Goal: Task Accomplishment & Management: Manage account settings

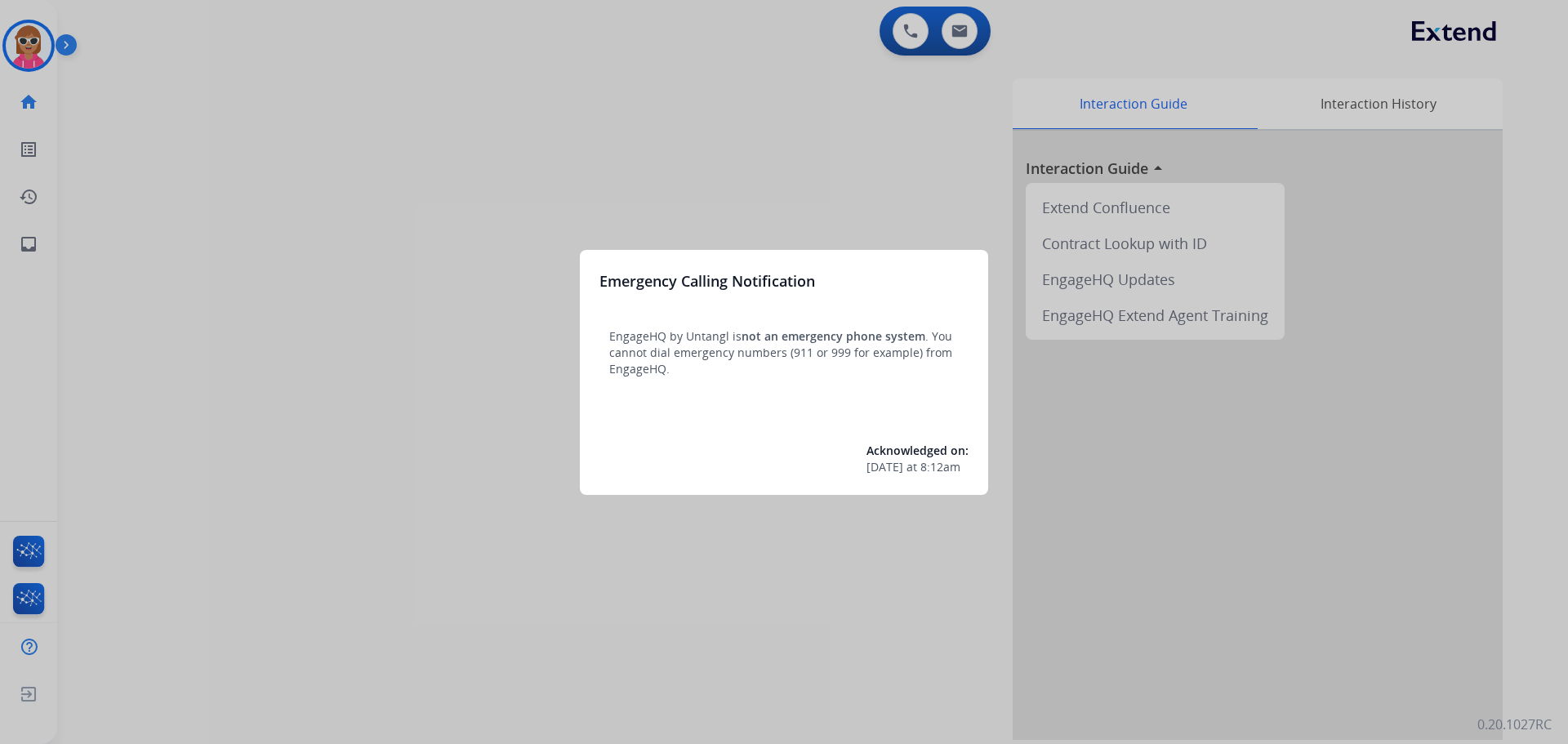
click at [286, 209] on div at bounding box center [784, 372] width 1568 height 744
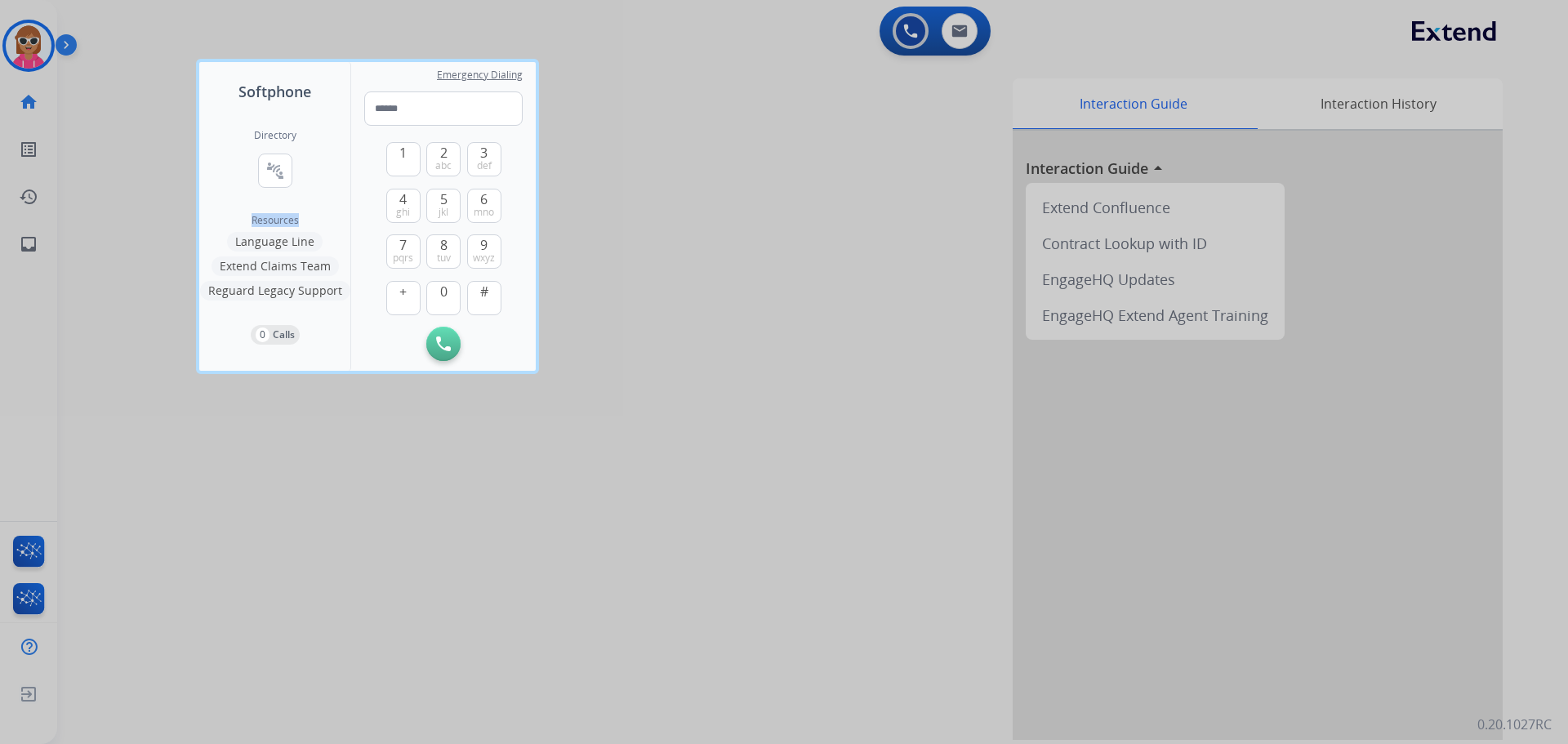
click at [289, 208] on div "Directory connect_without_contact Resource Directory" at bounding box center [275, 171] width 42 height 85
click at [60, 78] on div at bounding box center [784, 372] width 1568 height 744
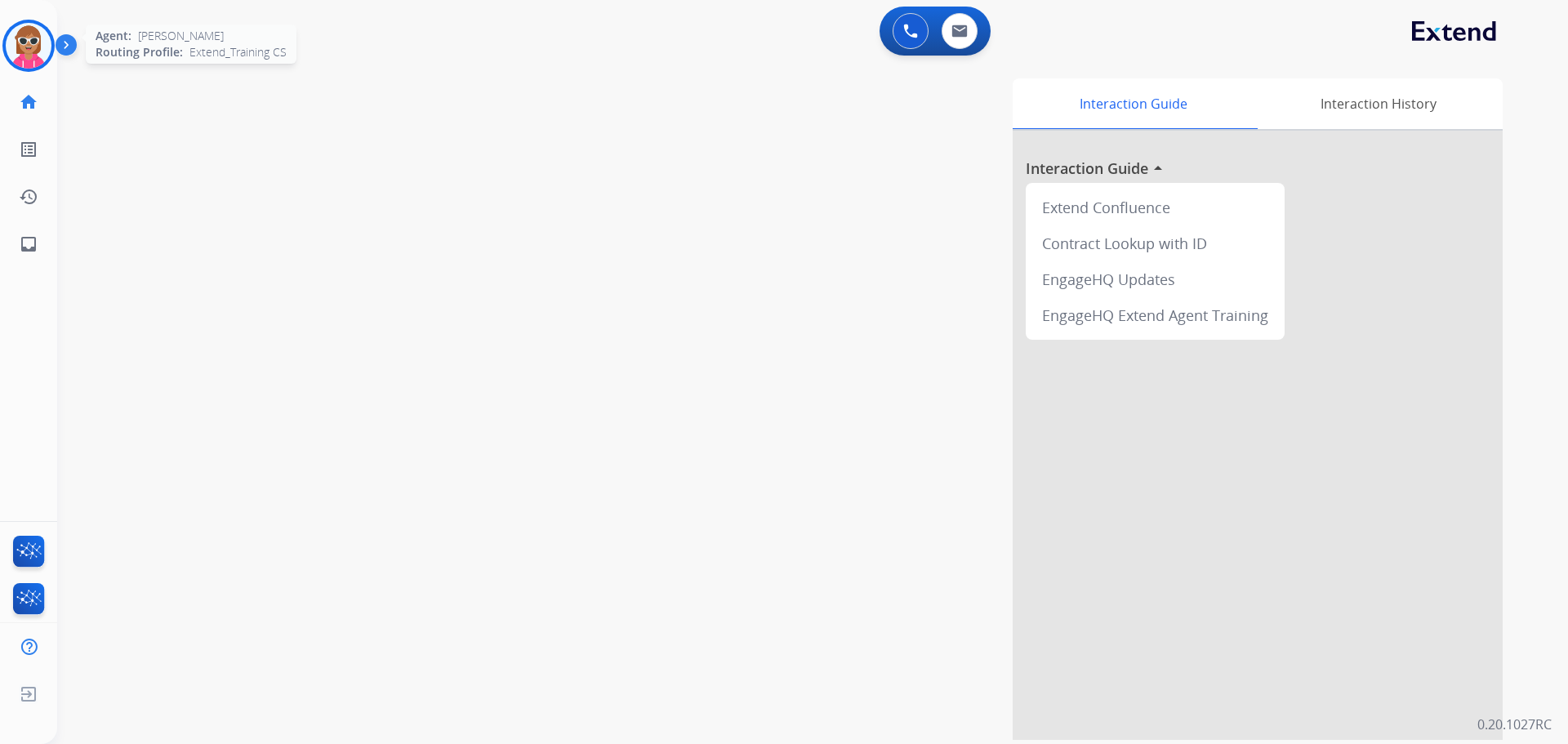
click at [32, 36] on img at bounding box center [29, 46] width 46 height 46
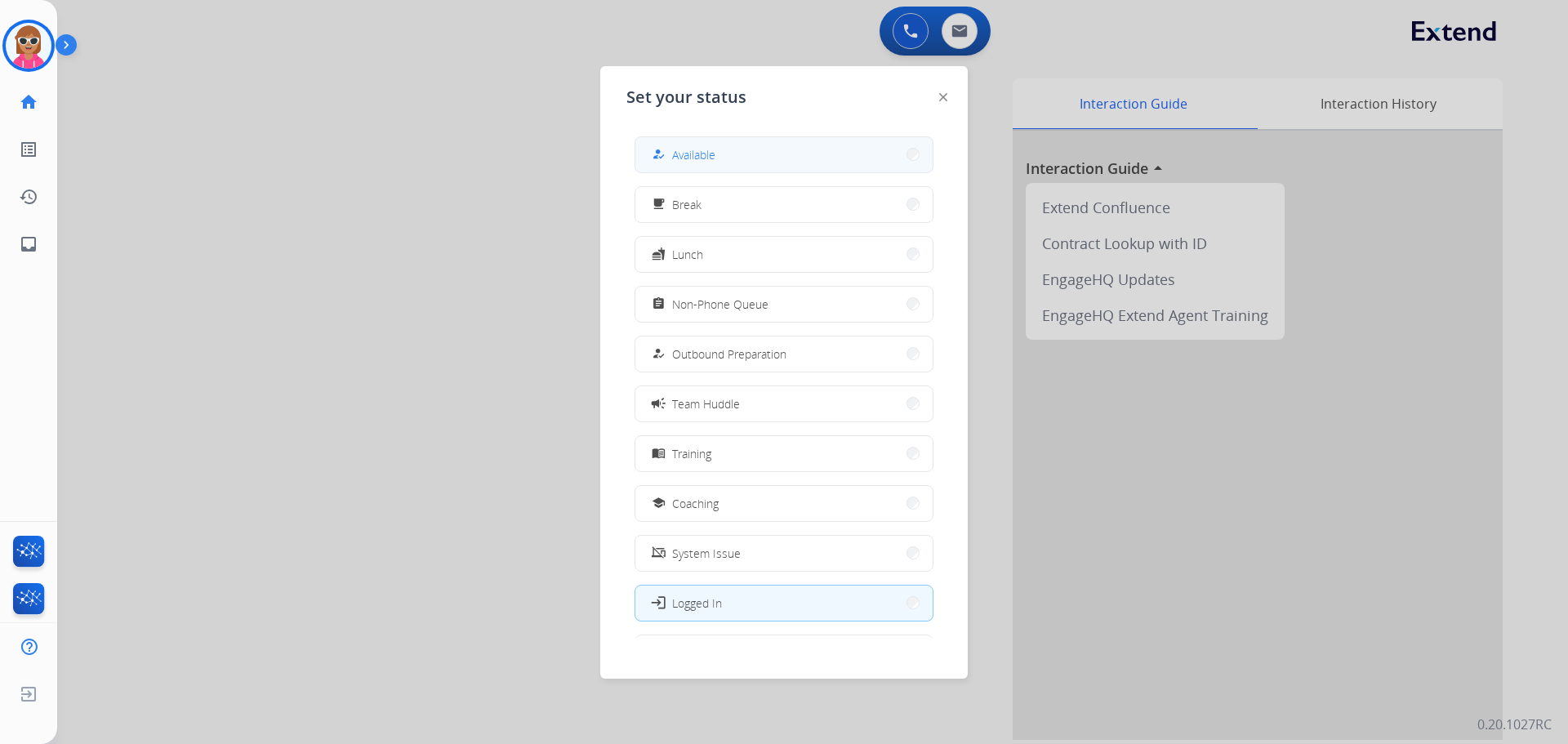
click at [711, 147] on span "Available" at bounding box center [694, 155] width 43 height 17
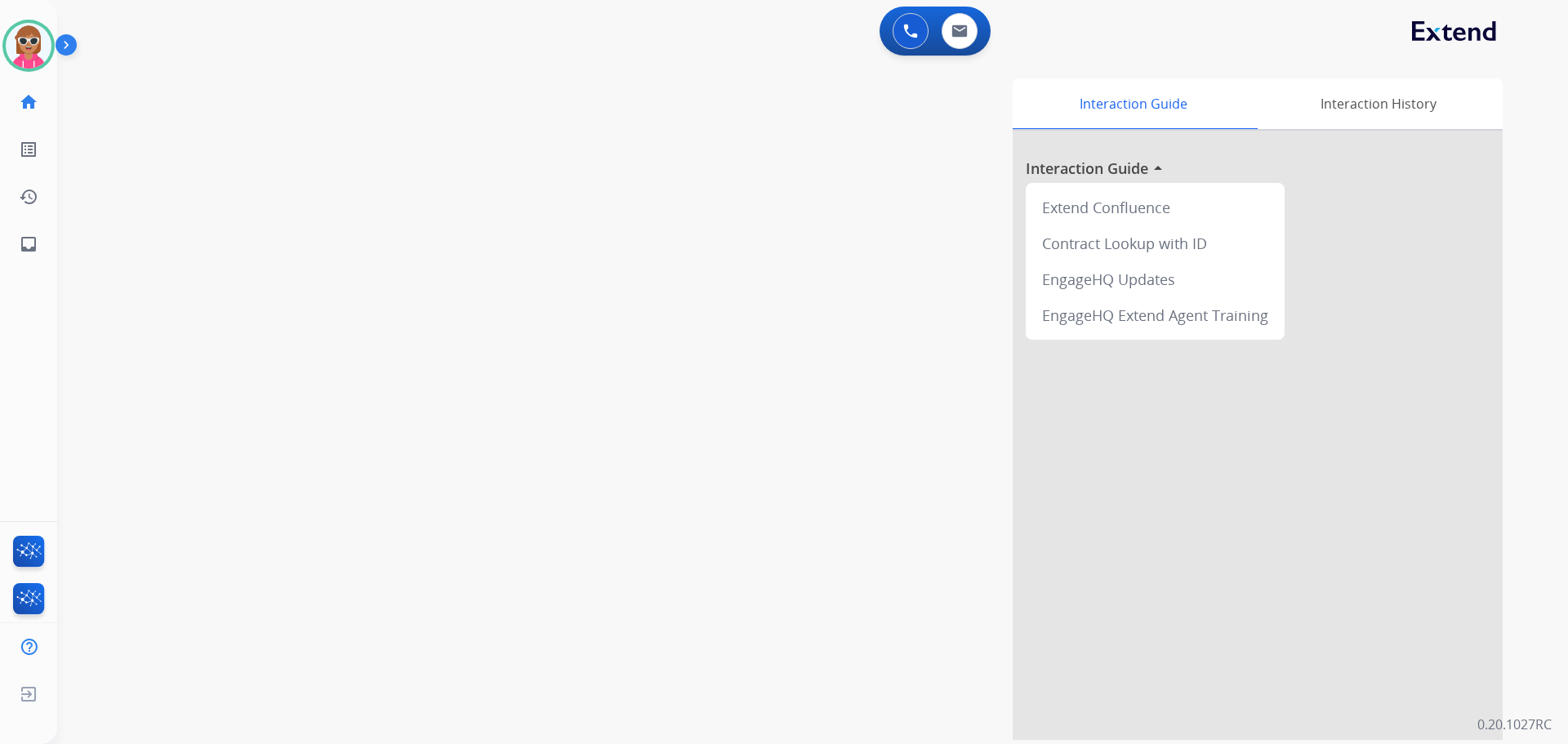
drag, startPoint x: 910, startPoint y: 343, endPoint x: 912, endPoint y: 333, distance: 10.2
click at [911, 336] on div "Interaction Guide Interaction History Interaction Guide arrow_drop_up Extend Co…" at bounding box center [1021, 409] width 962 height 661
click at [43, 40] on img at bounding box center [29, 46] width 46 height 46
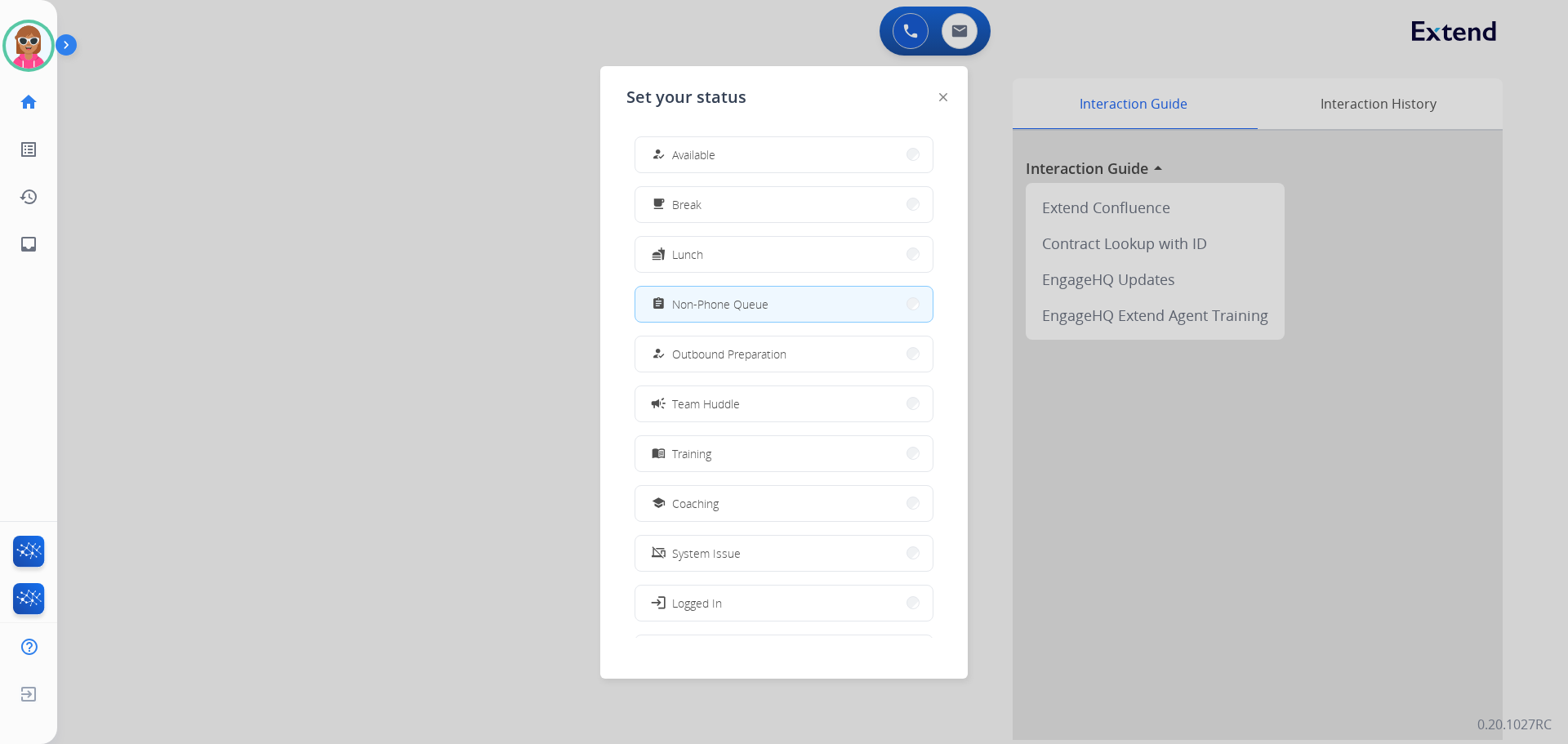
click at [880, 697] on div at bounding box center [784, 372] width 1568 height 744
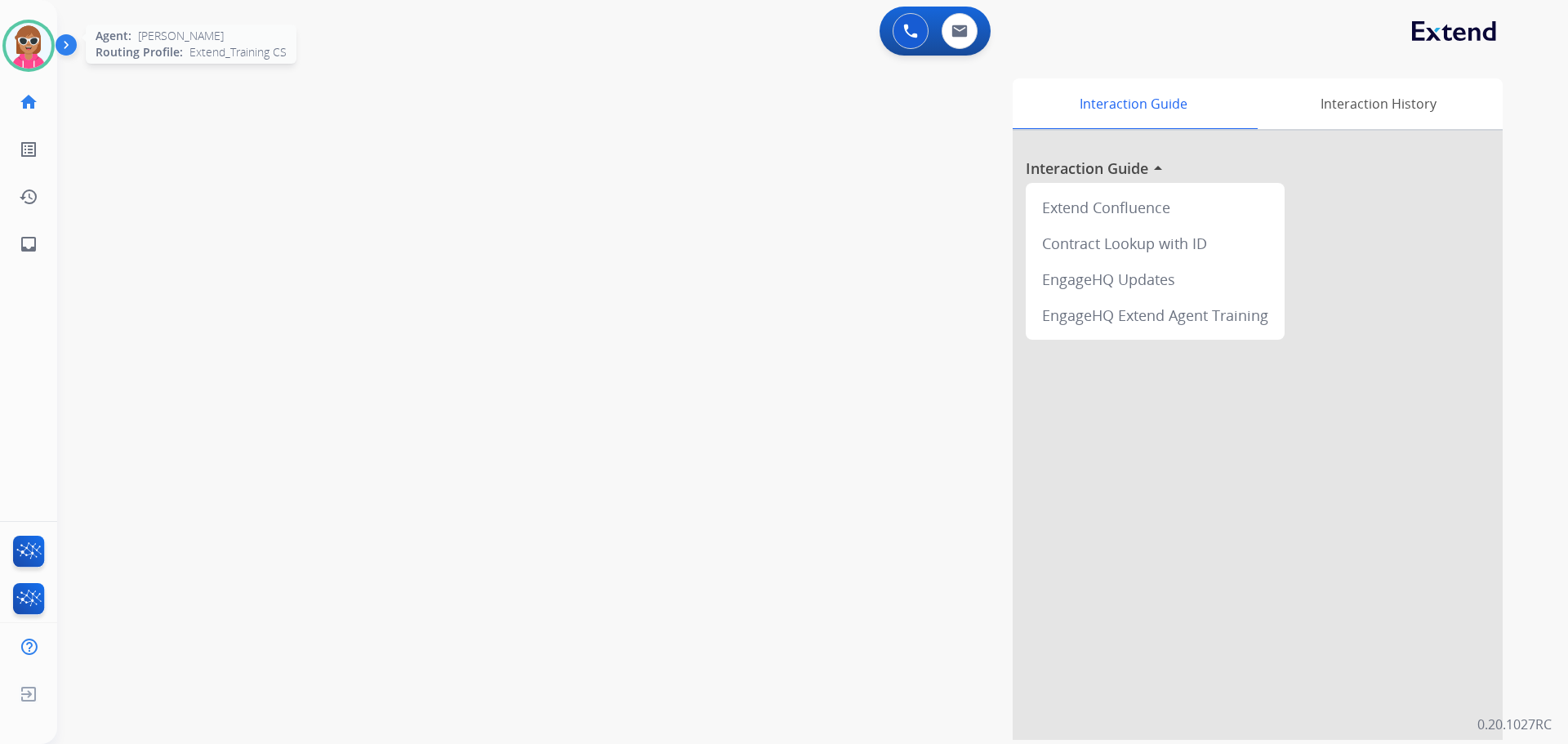
click at [46, 52] on img at bounding box center [29, 46] width 46 height 46
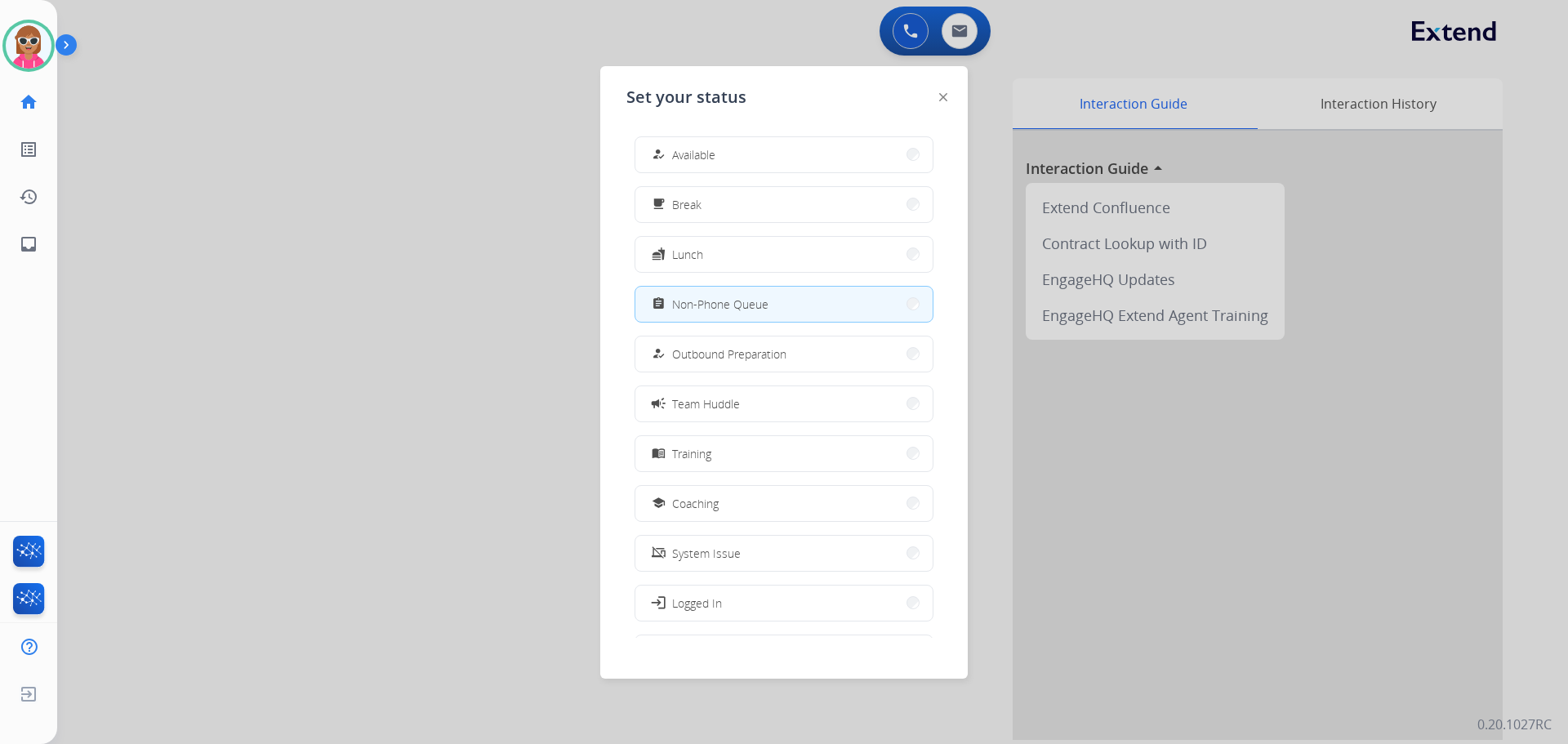
click at [309, 155] on div at bounding box center [784, 372] width 1568 height 744
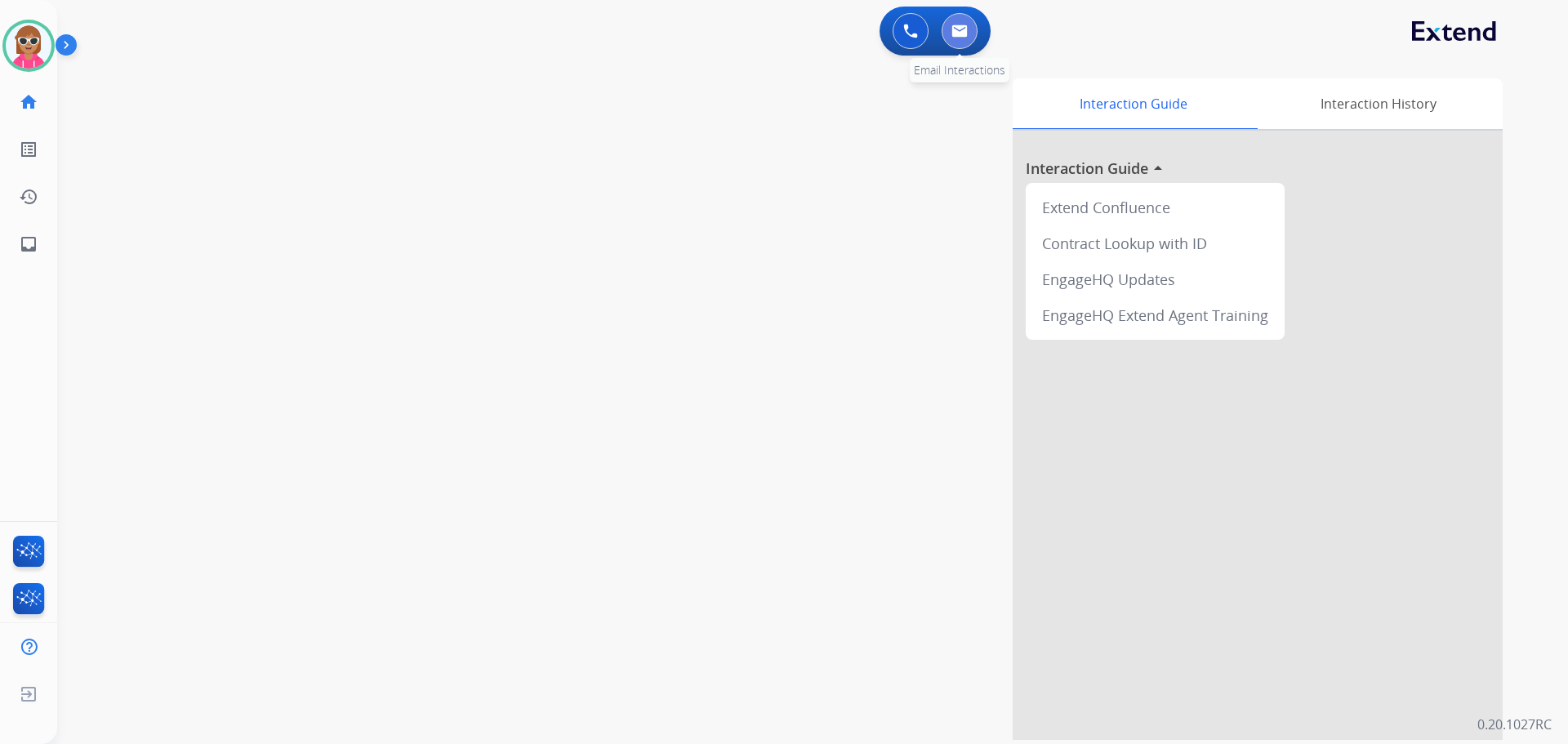
click at [959, 36] on img at bounding box center [959, 30] width 16 height 13
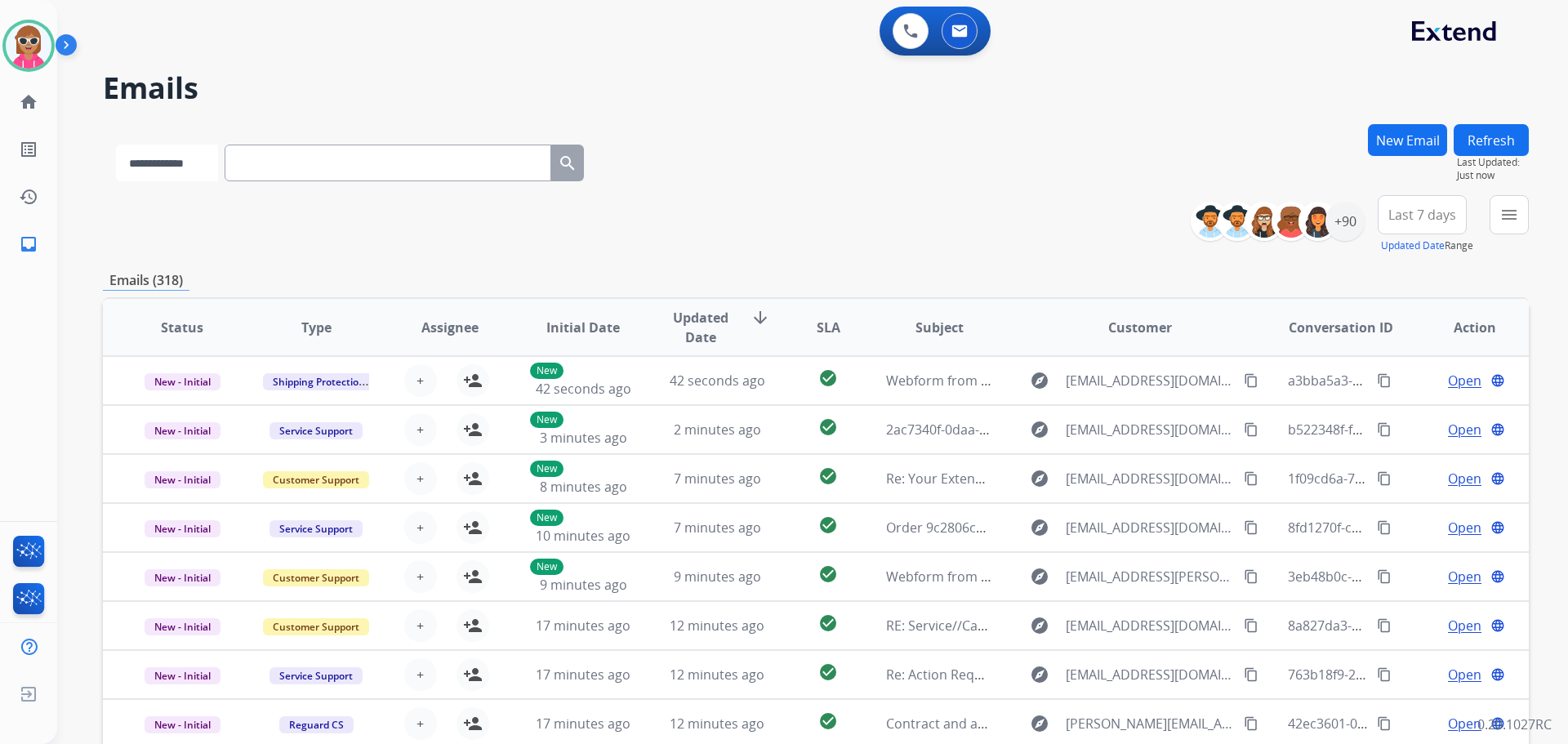
click at [210, 166] on select "**********" at bounding box center [166, 163] width 102 height 37
select select "**********"
click at [116, 144] on select "**********" at bounding box center [166, 163] width 102 height 37
click at [333, 165] on input "text" at bounding box center [389, 163] width 327 height 37
paste input "**********"
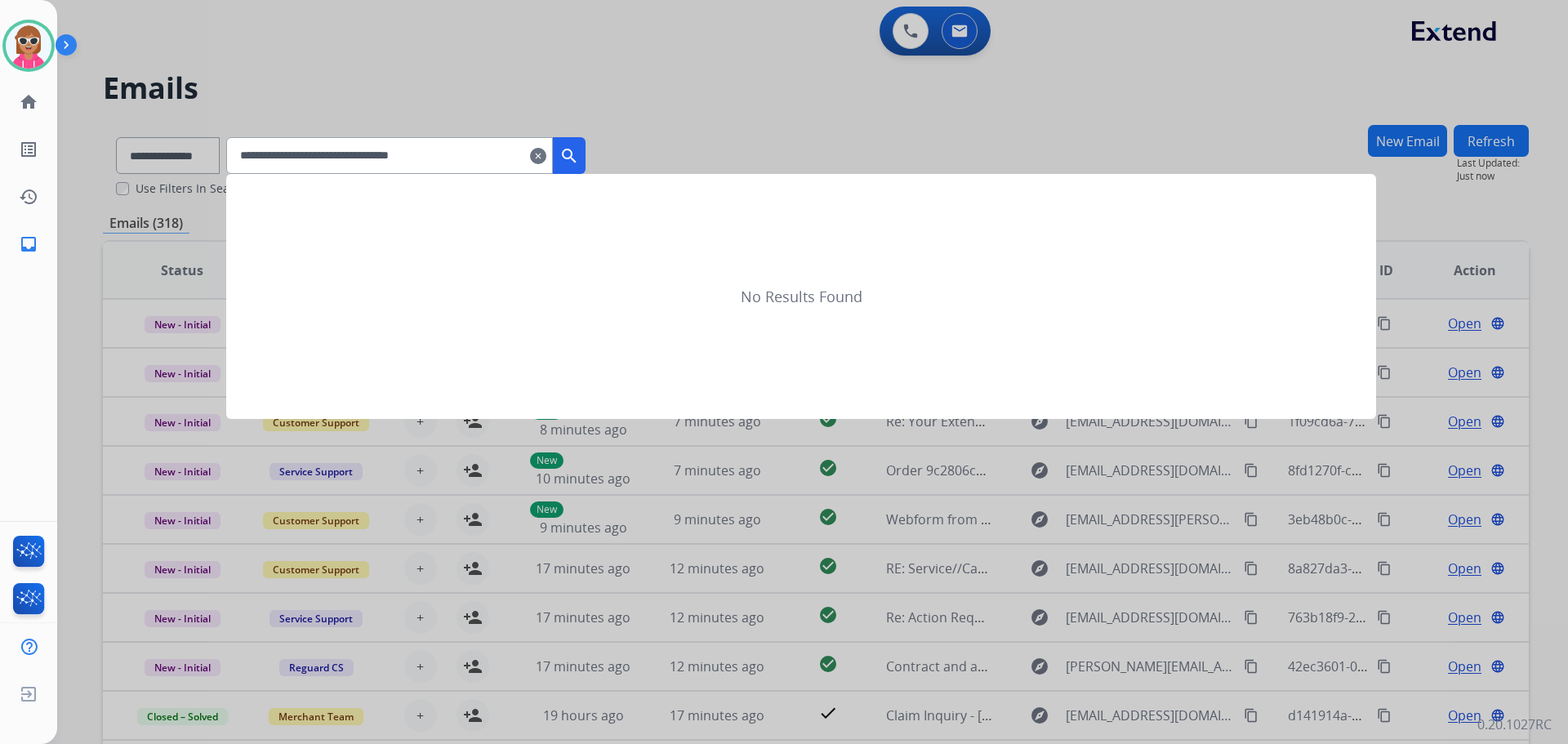
type input "**********"
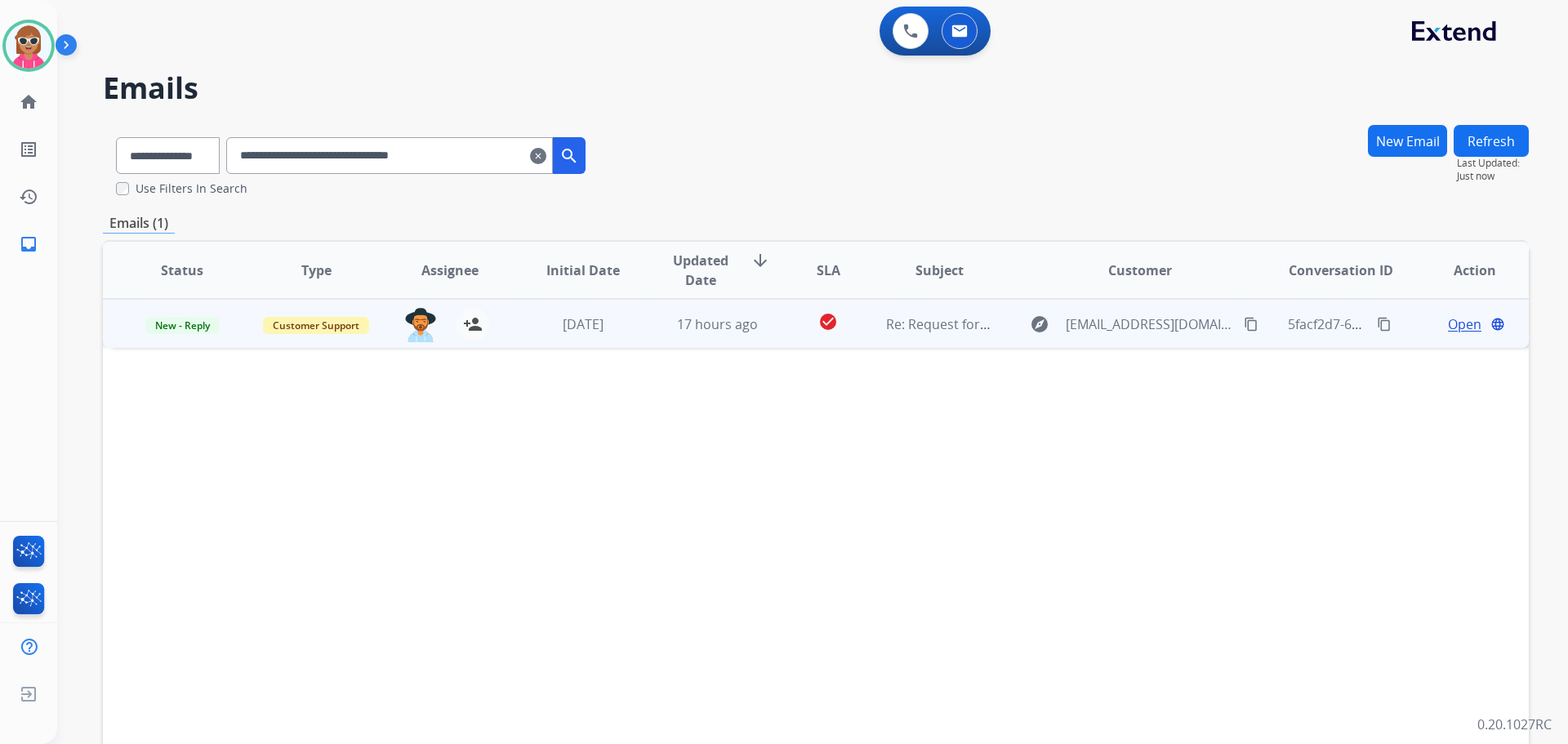
click at [1451, 327] on span "Open" at bounding box center [1465, 323] width 34 height 19
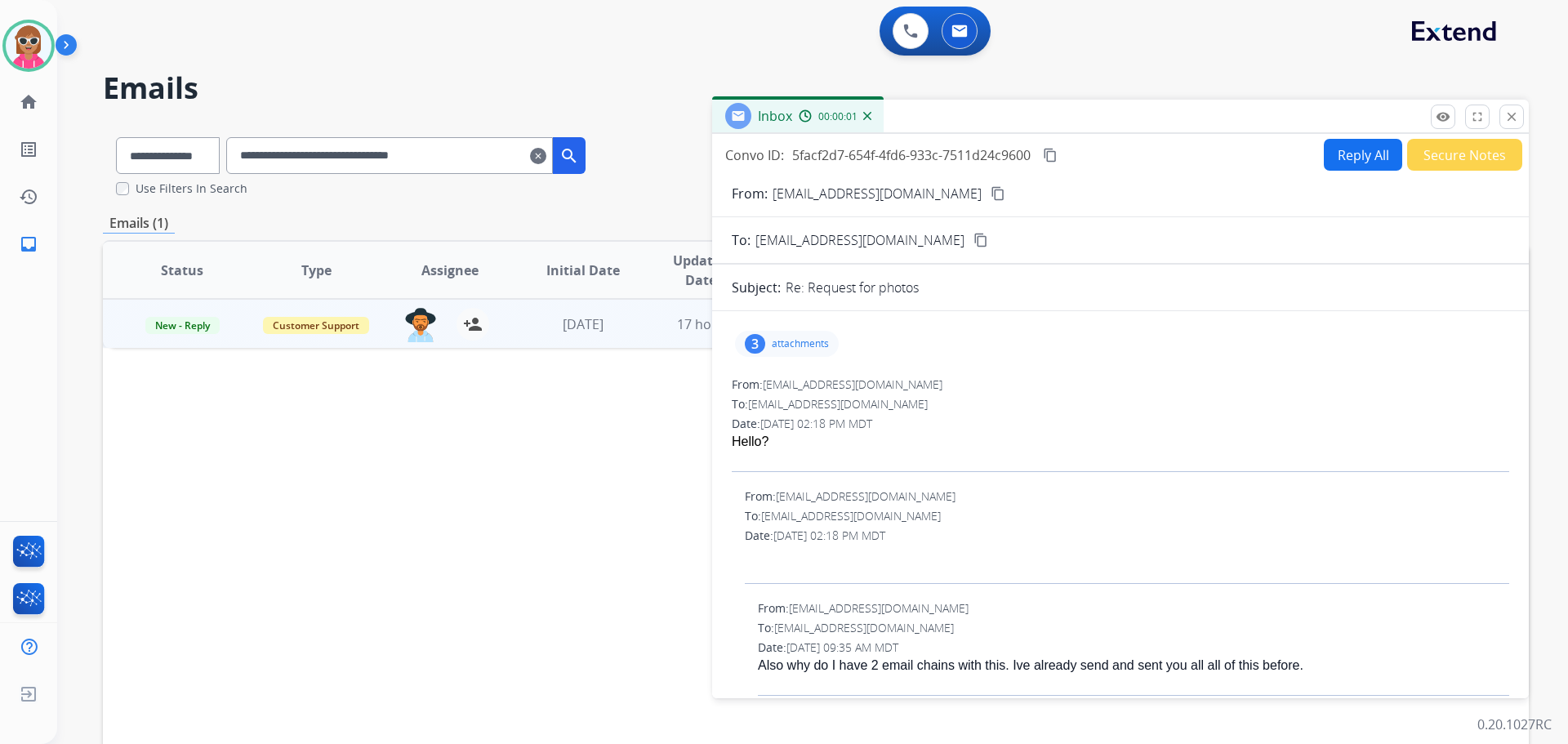
click at [770, 339] on div "3 attachments" at bounding box center [787, 344] width 104 height 26
click at [938, 381] on button "download" at bounding box center [944, 385] width 19 height 19
click at [944, 439] on mat-icon "download" at bounding box center [944, 442] width 14 height 14
click at [1522, 126] on div "remove_[MEDICAL_DATA] Logs fullscreen Expand close Close" at bounding box center [1478, 117] width 93 height 24
click at [1516, 122] on mat-icon "close" at bounding box center [1511, 117] width 14 height 14
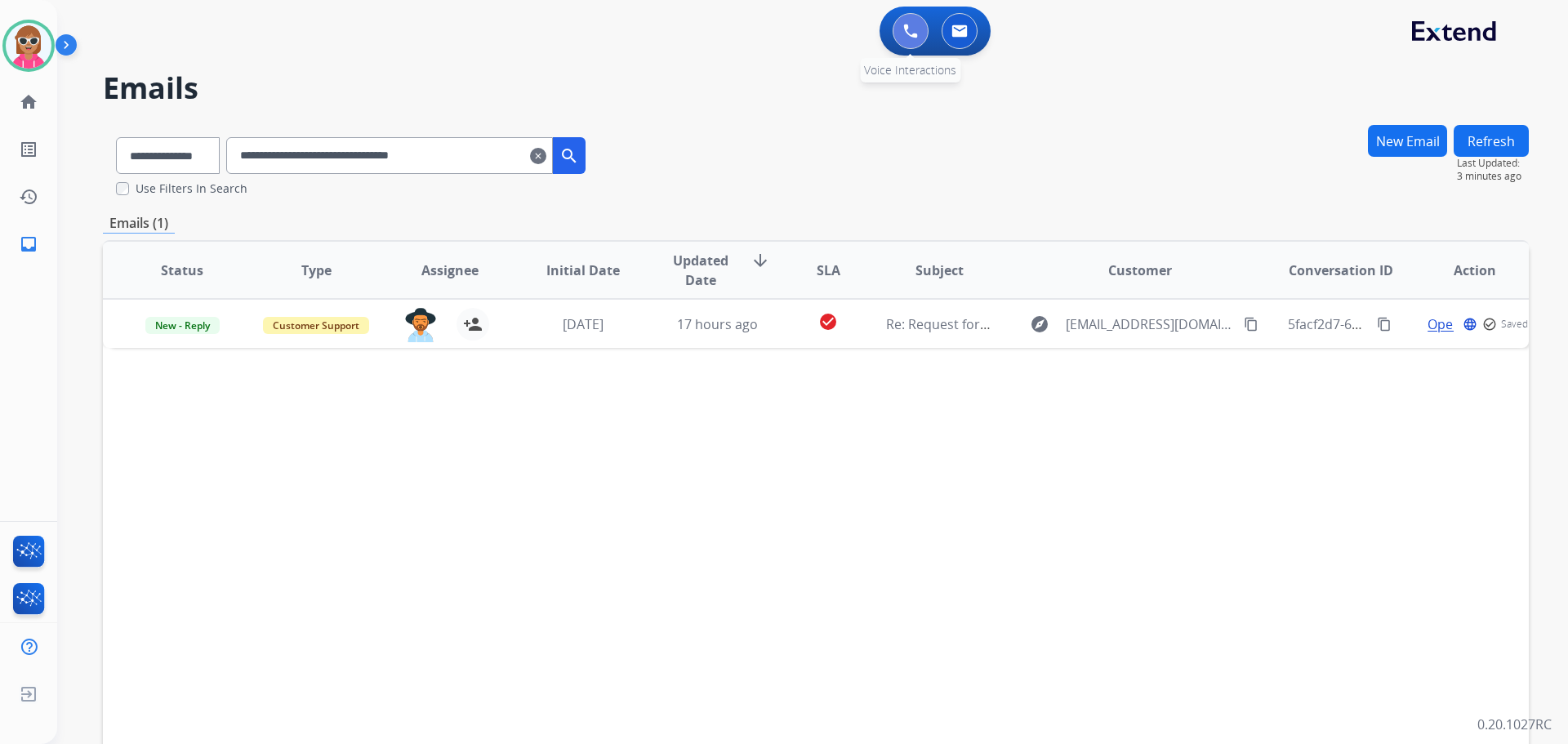
click at [904, 38] on button at bounding box center [911, 30] width 36 height 36
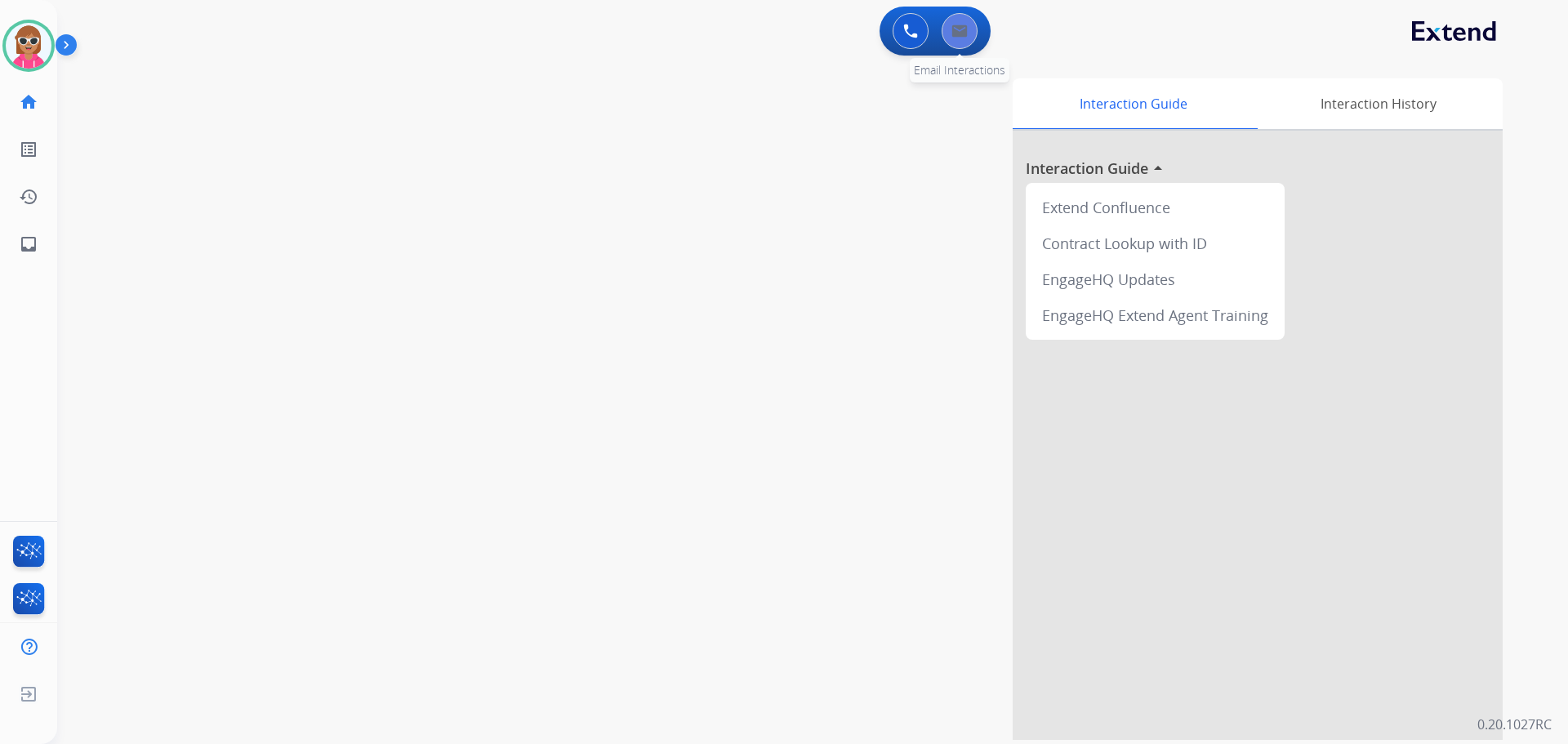
click at [977, 30] on button at bounding box center [960, 30] width 36 height 36
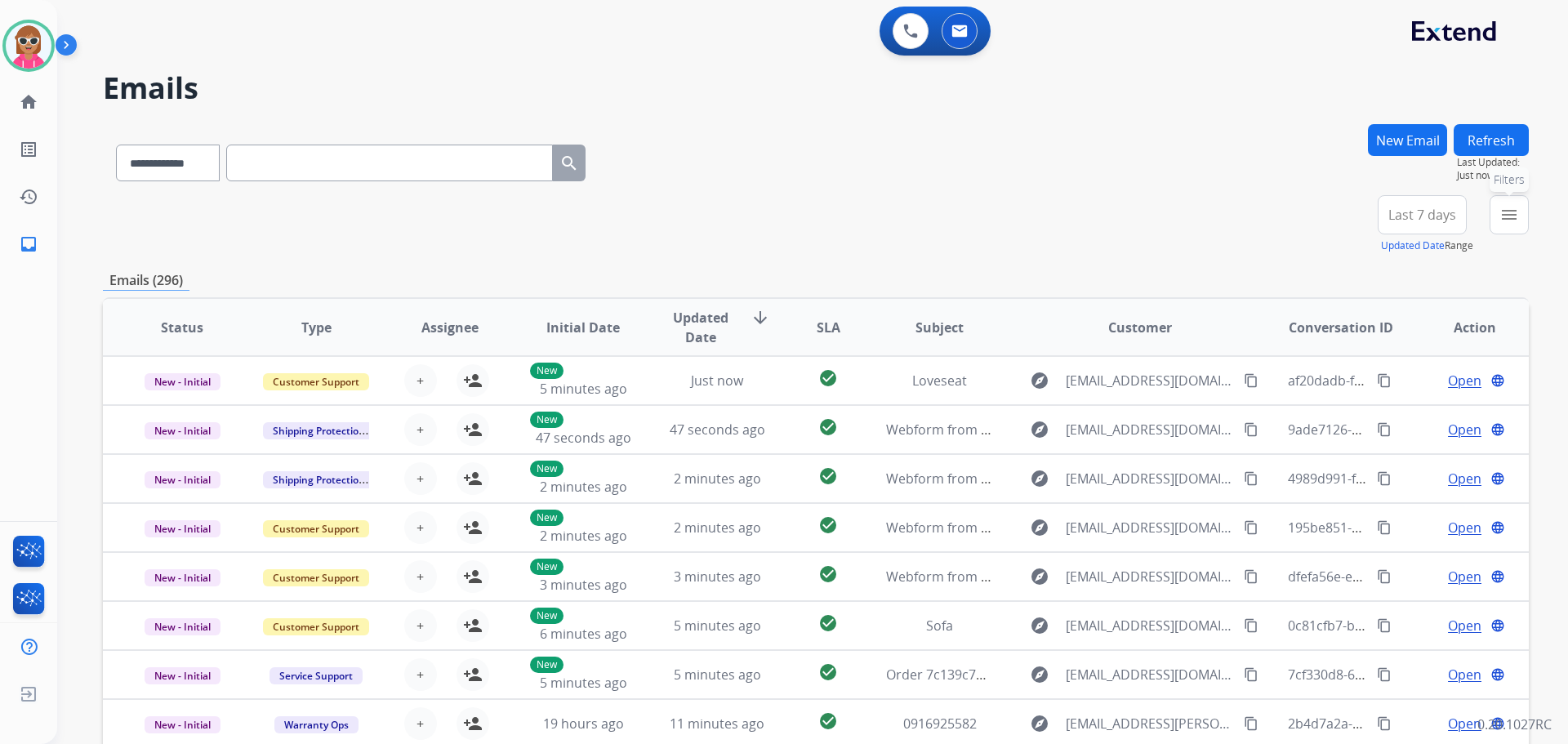
drag, startPoint x: 1514, startPoint y: 220, endPoint x: 1467, endPoint y: 238, distance: 50.3
click at [1515, 221] on mat-icon "menu" at bounding box center [1509, 215] width 19 height 19
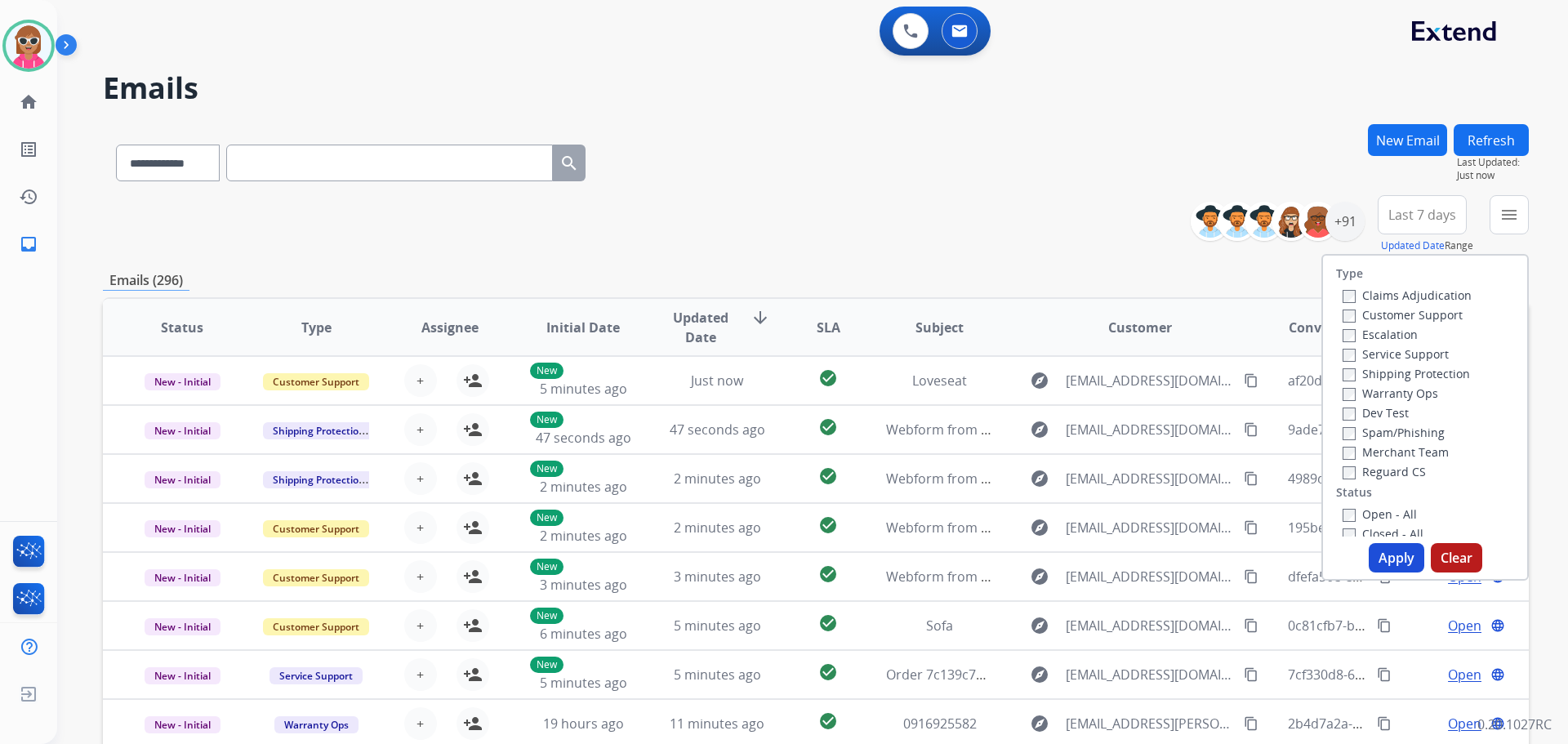
drag, startPoint x: 1411, startPoint y: 317, endPoint x: 1405, endPoint y: 329, distance: 13.4
click at [1410, 323] on div "Customer Support" at bounding box center [1407, 314] width 129 height 19
click at [1389, 372] on label "Shipping Protection" at bounding box center [1406, 373] width 128 height 15
click at [1408, 311] on label "Customer Support" at bounding box center [1402, 315] width 120 height 15
click at [1391, 474] on label "Reguard CS" at bounding box center [1384, 471] width 84 height 15
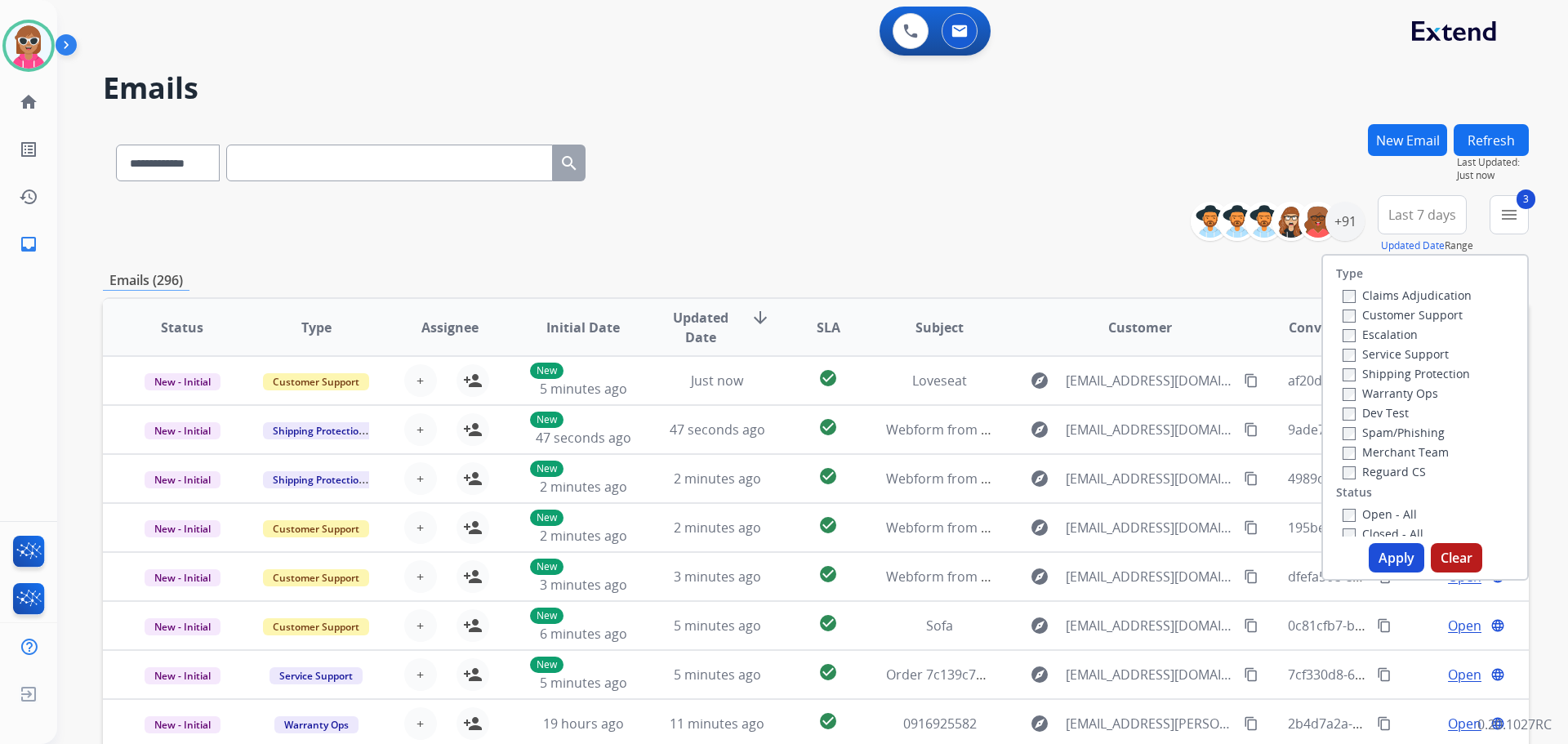
click at [1376, 514] on label "Open - All" at bounding box center [1380, 513] width 74 height 15
click at [1383, 561] on button "Apply" at bounding box center [1396, 557] width 56 height 30
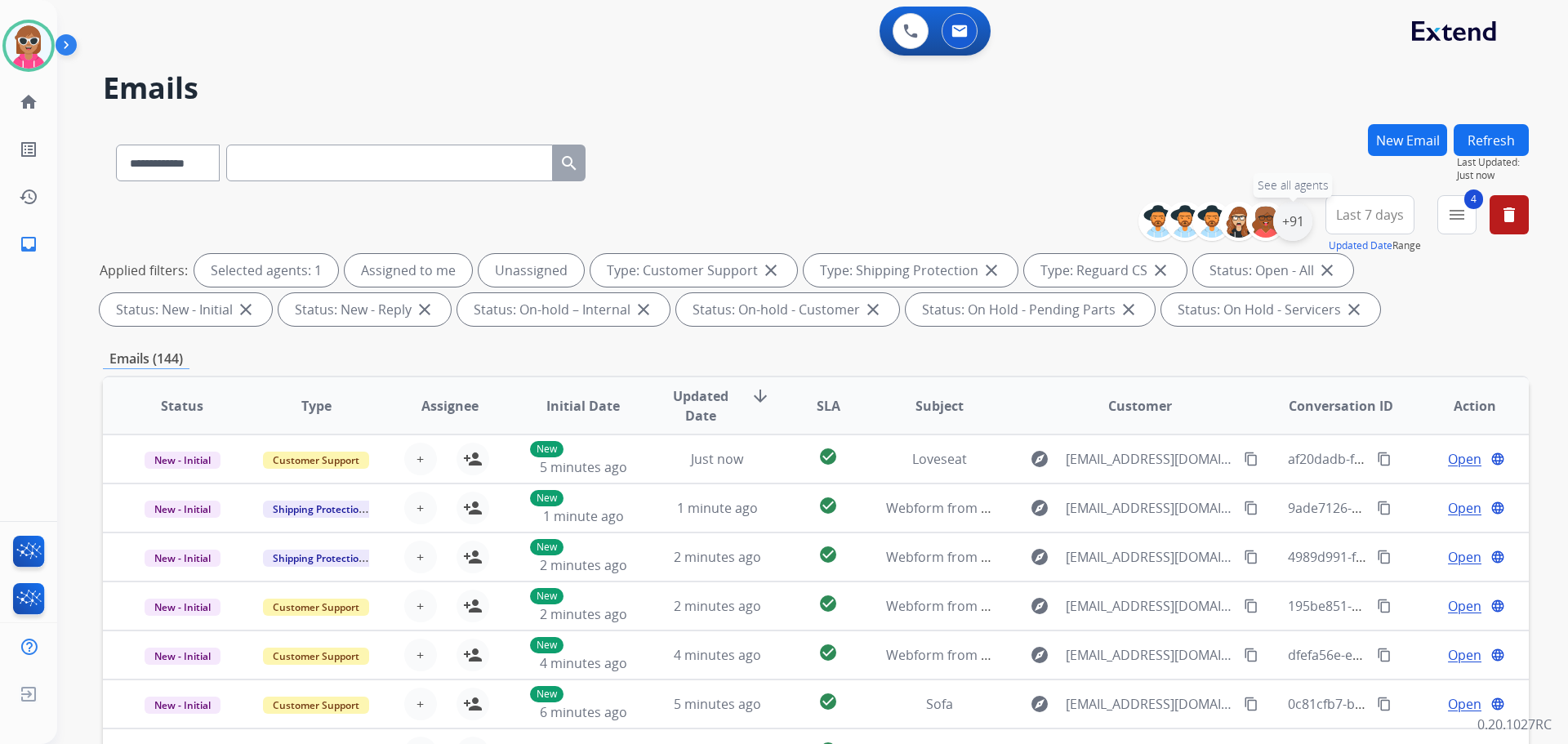
click at [1300, 221] on div "+91" at bounding box center [1293, 221] width 39 height 39
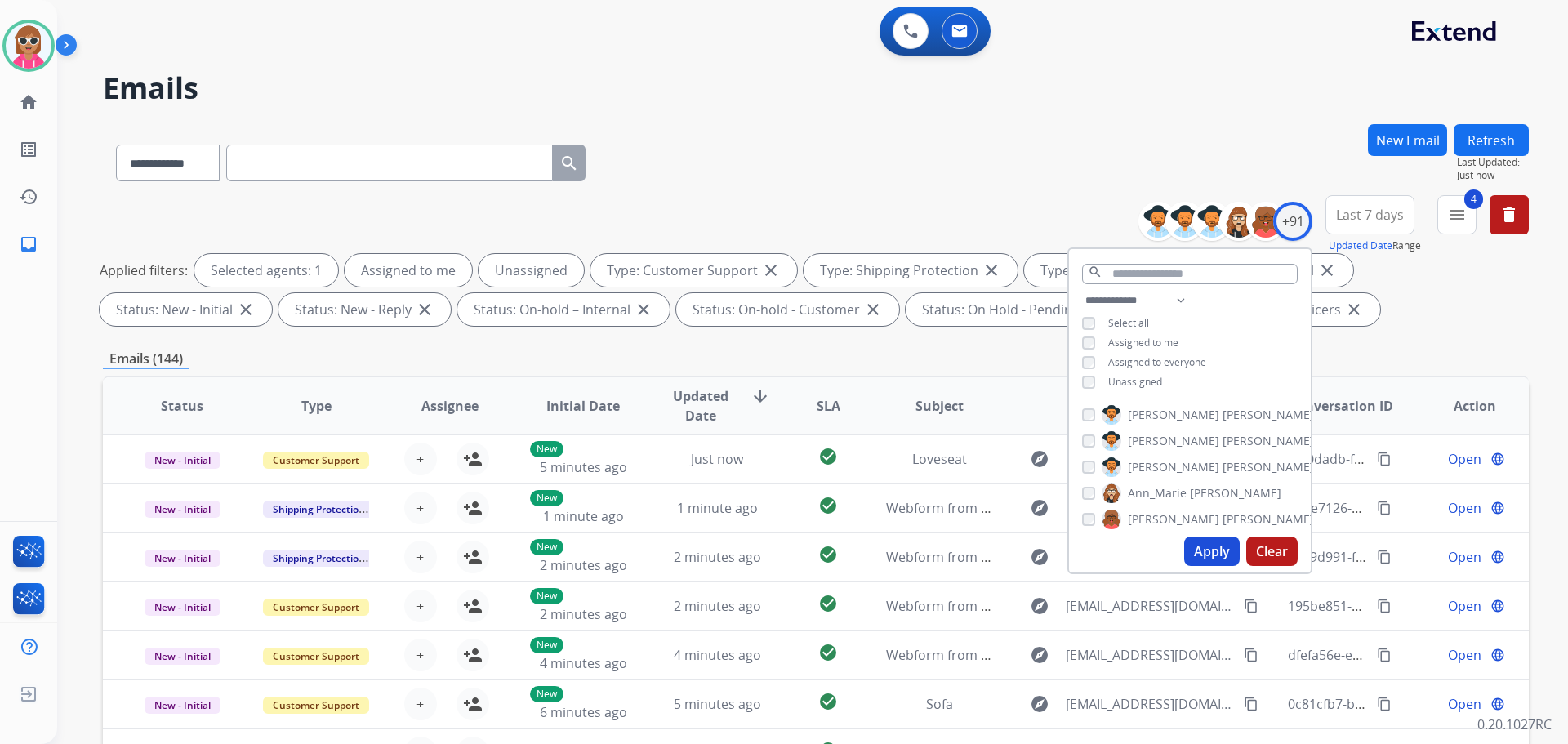
click at [1135, 377] on span "Unassigned" at bounding box center [1135, 382] width 54 height 14
click at [1225, 550] on button "Apply" at bounding box center [1212, 551] width 56 height 30
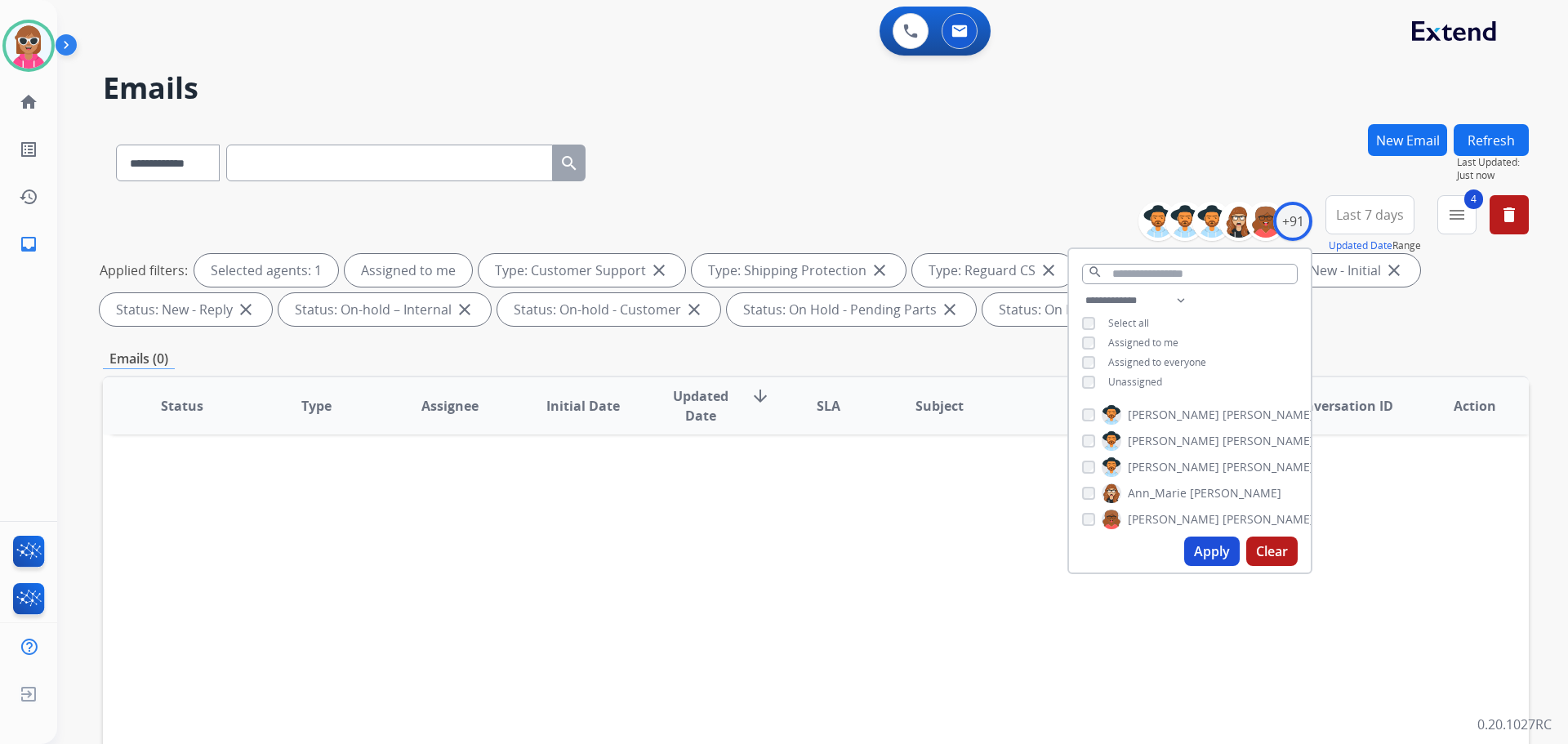
click at [1140, 380] on span "Unassigned" at bounding box center [1135, 382] width 54 height 14
click at [1144, 346] on span "Assigned to me" at bounding box center [1143, 342] width 70 height 14
click at [1214, 547] on button "Apply" at bounding box center [1212, 551] width 56 height 30
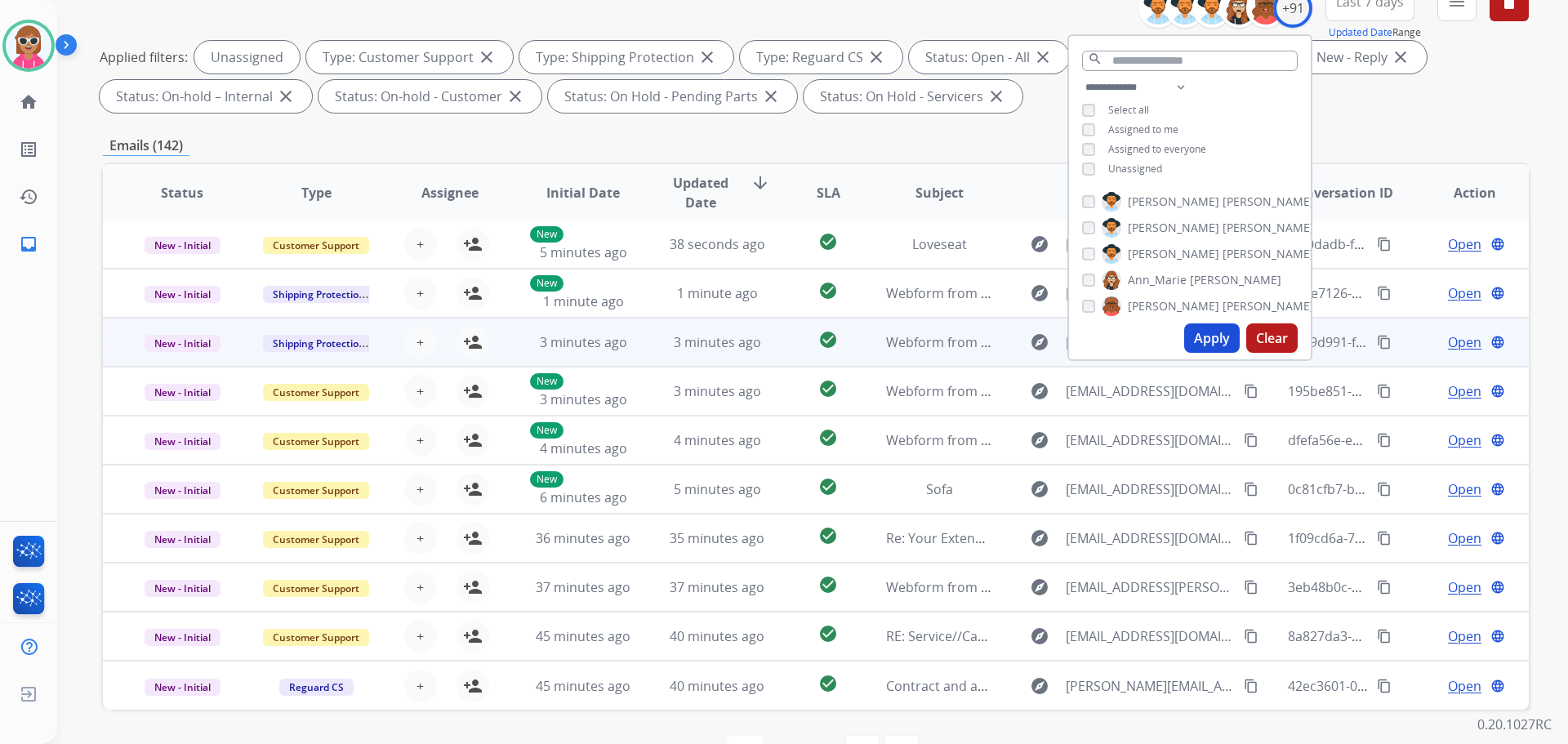
scroll to position [263, 0]
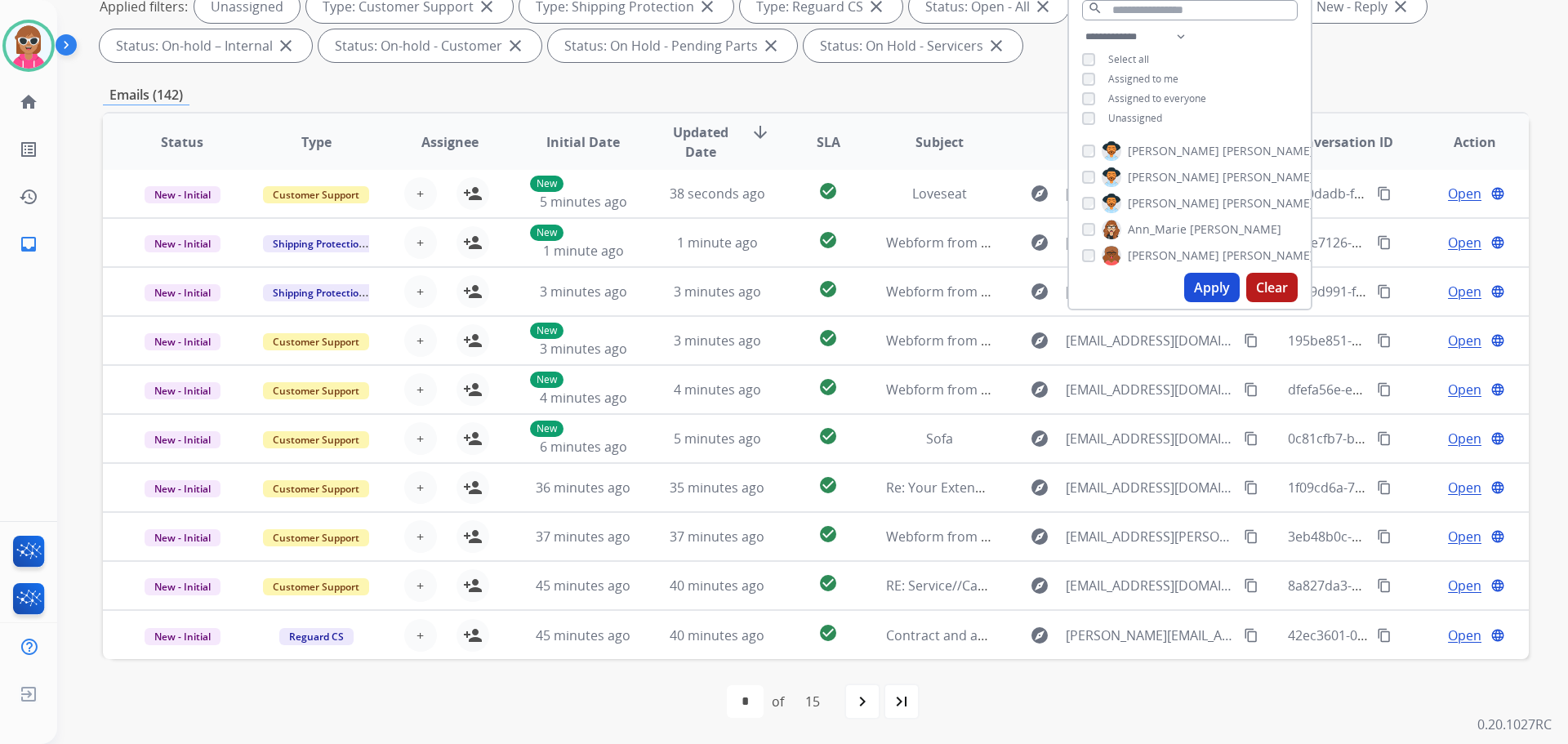
click at [832, 144] on span "SLA" at bounding box center [829, 142] width 24 height 19
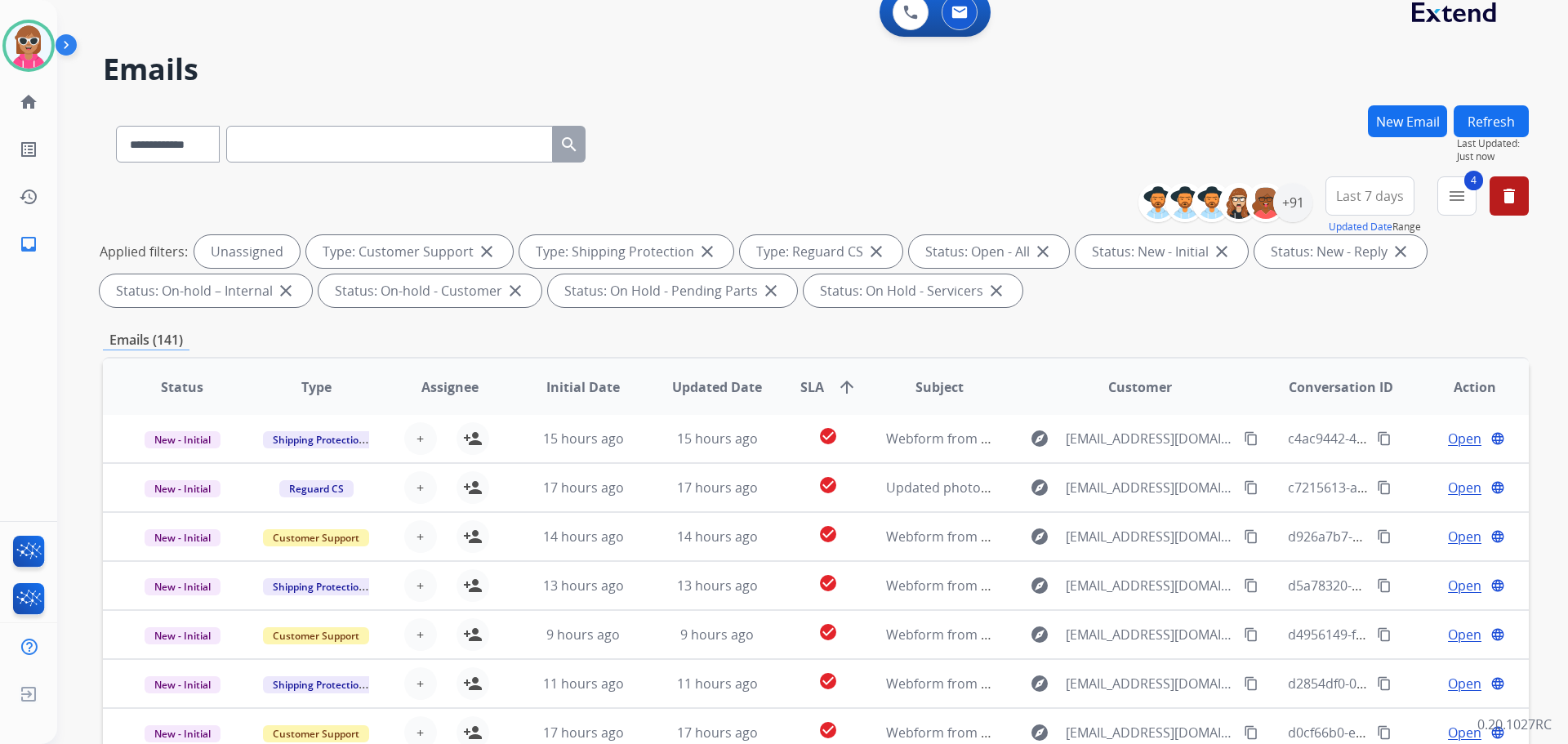
scroll to position [0, 0]
click at [1293, 211] on div "+91" at bounding box center [1293, 203] width 39 height 39
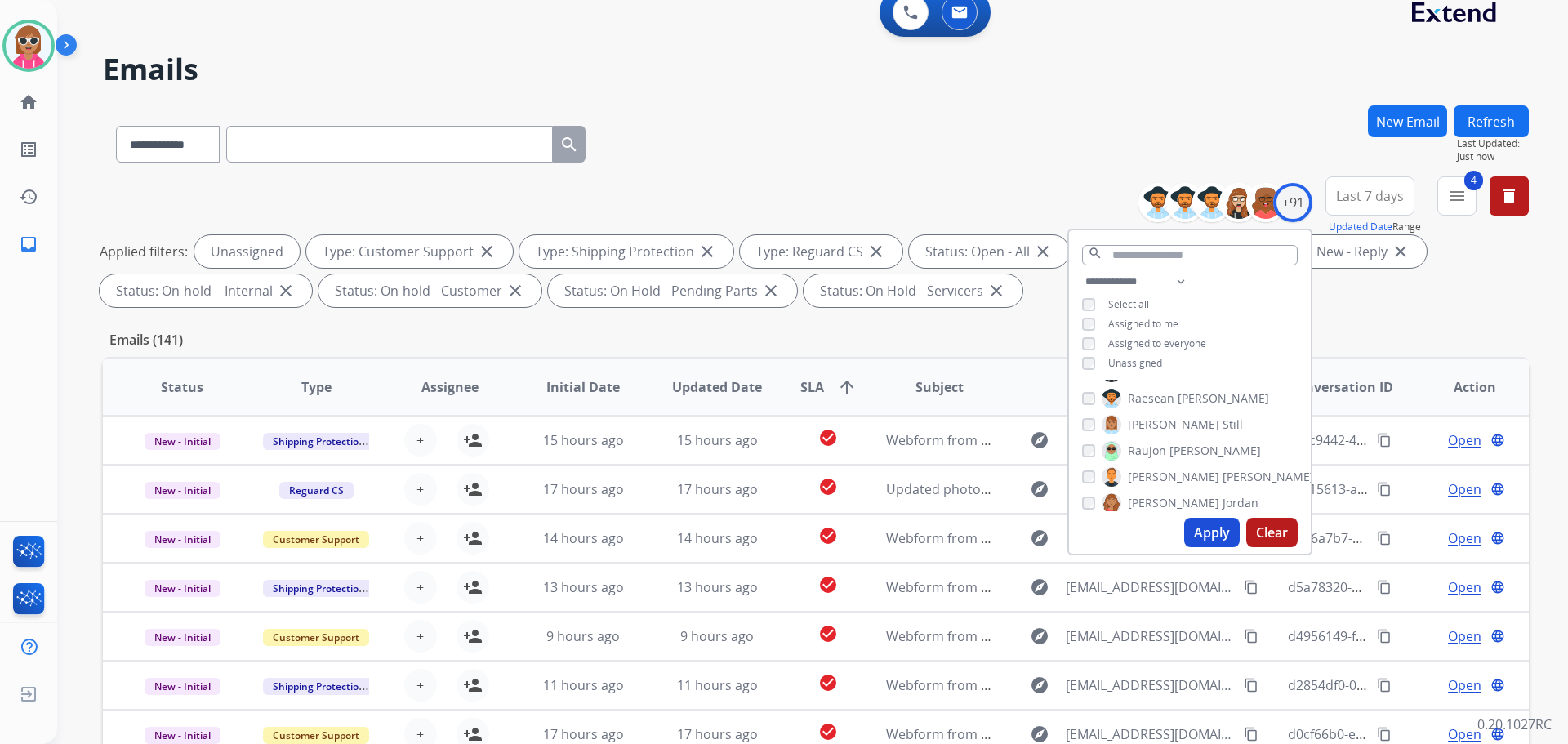
scroll to position [1796, 0]
click at [1141, 280] on select "**********" at bounding box center [1138, 281] width 112 height 19
select select "**********"
click at [1082, 272] on select "**********" at bounding box center [1138, 281] width 112 height 19
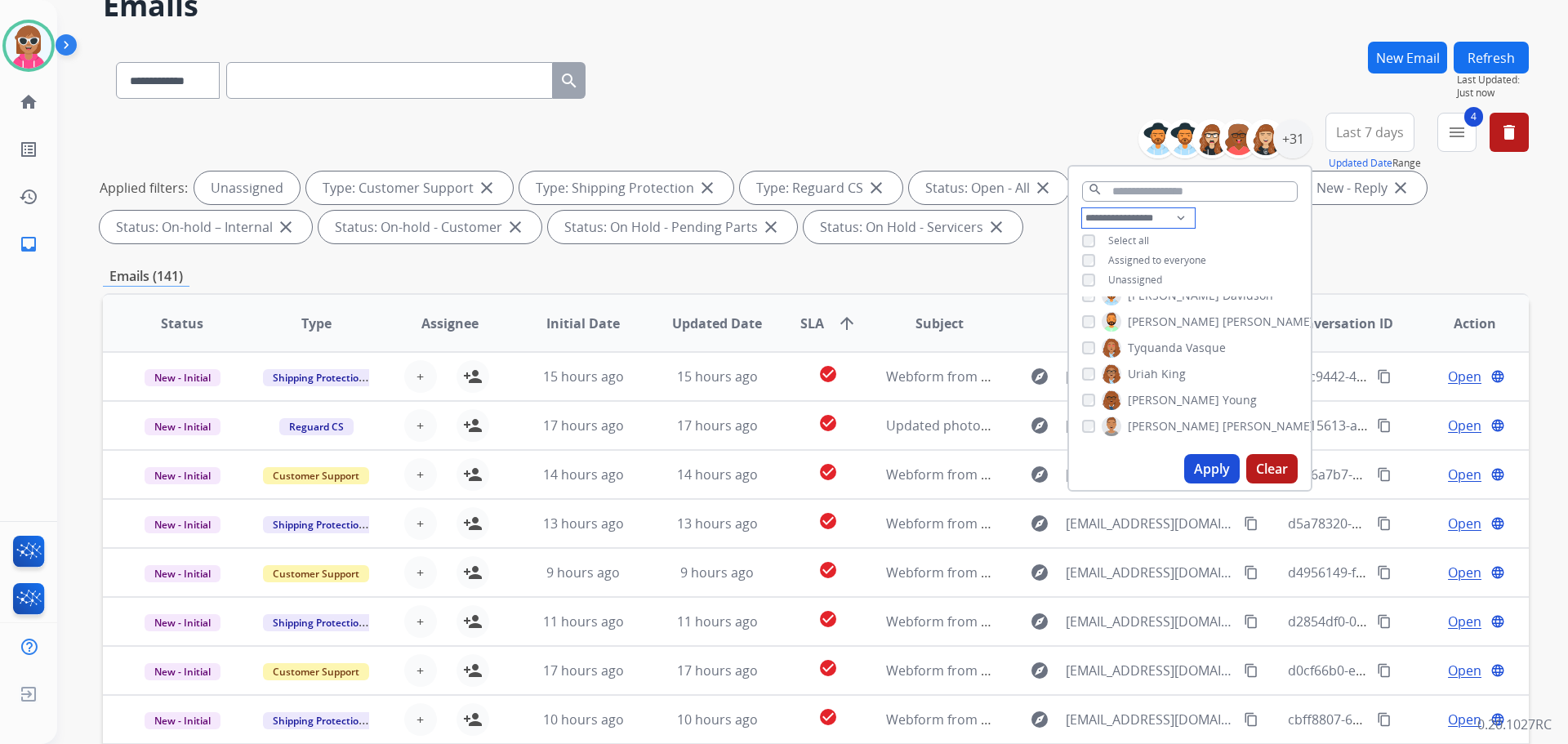
scroll to position [100, 0]
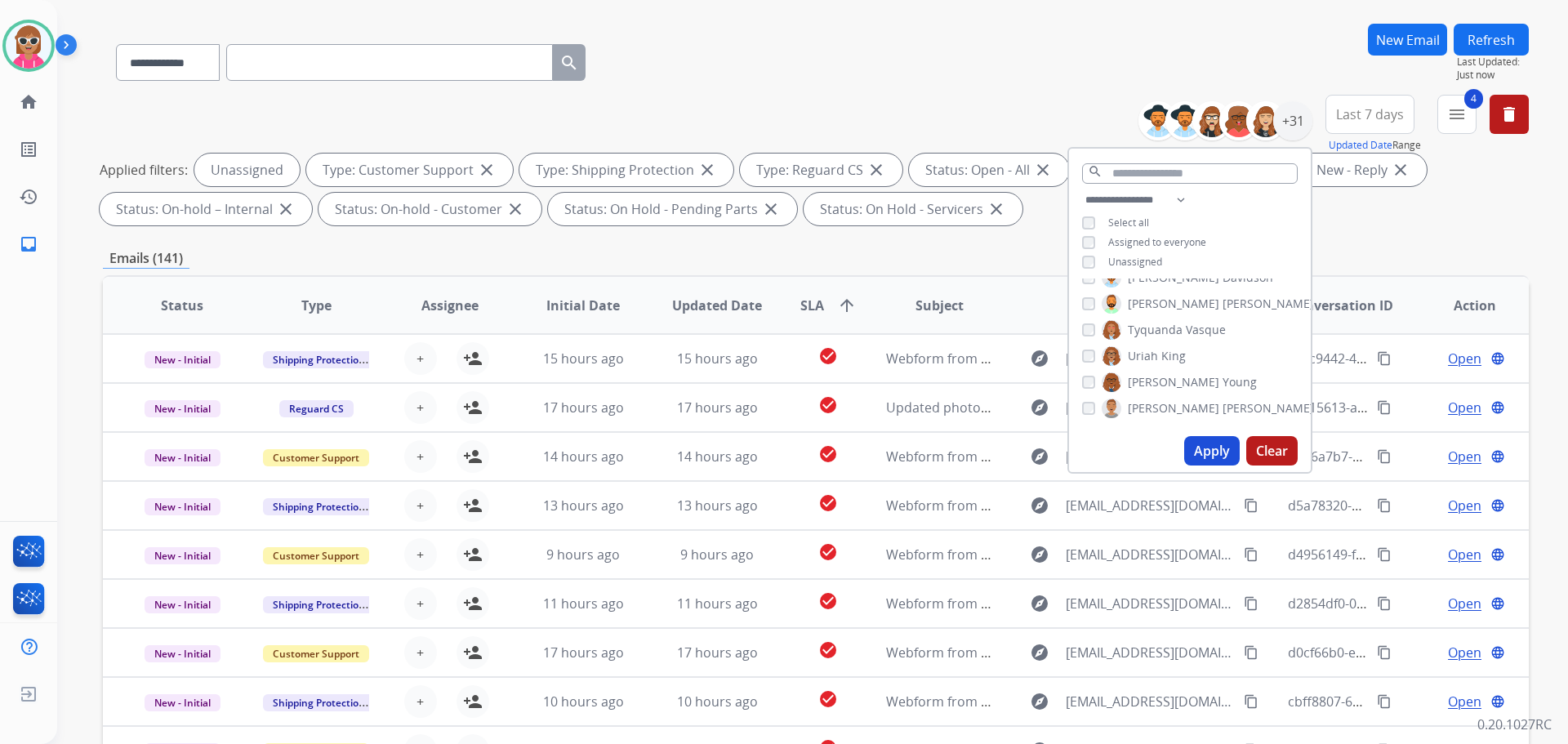
click at [1156, 405] on span "[PERSON_NAME]" at bounding box center [1173, 408] width 91 height 16
click at [1200, 443] on button "Apply" at bounding box center [1212, 450] width 56 height 30
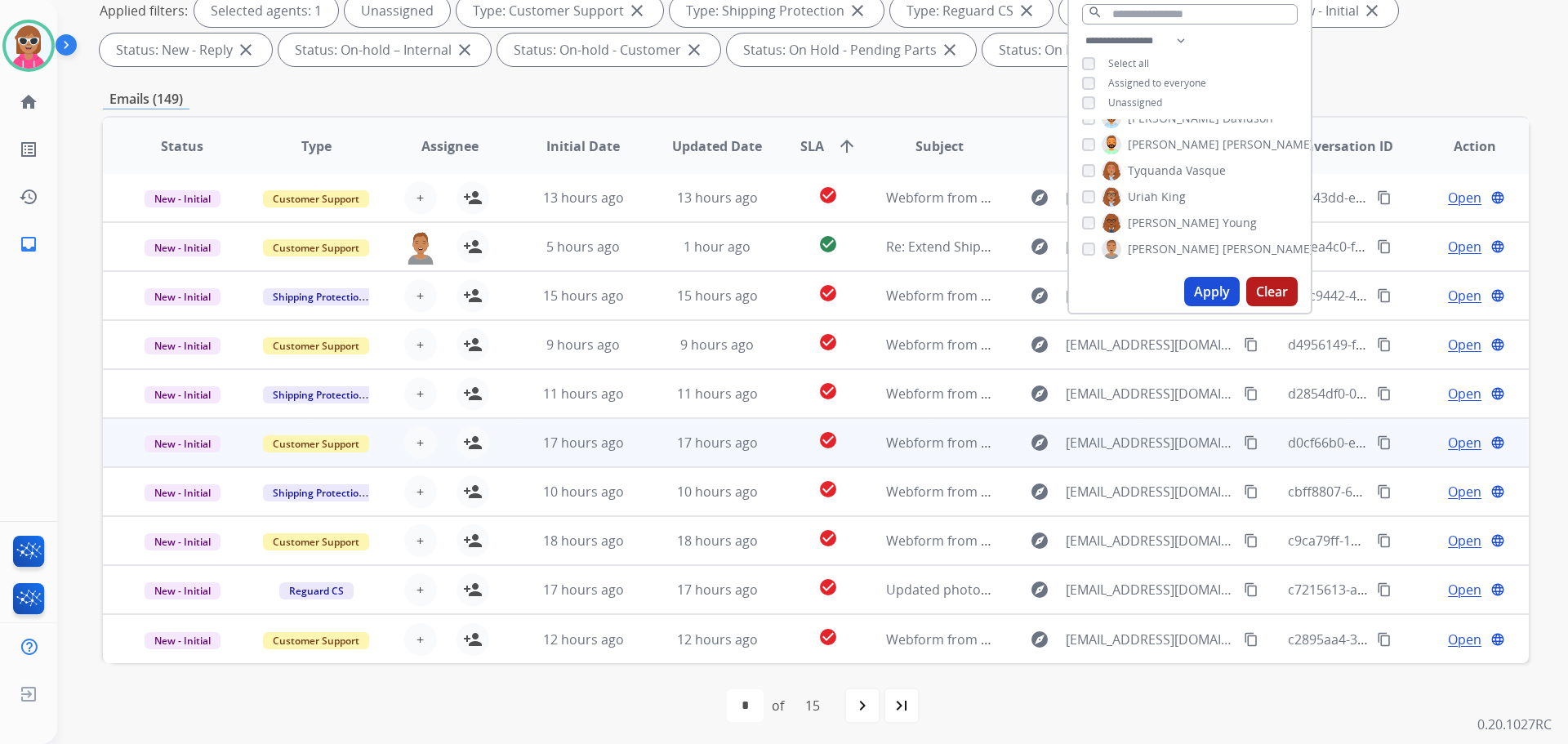
scroll to position [263, 0]
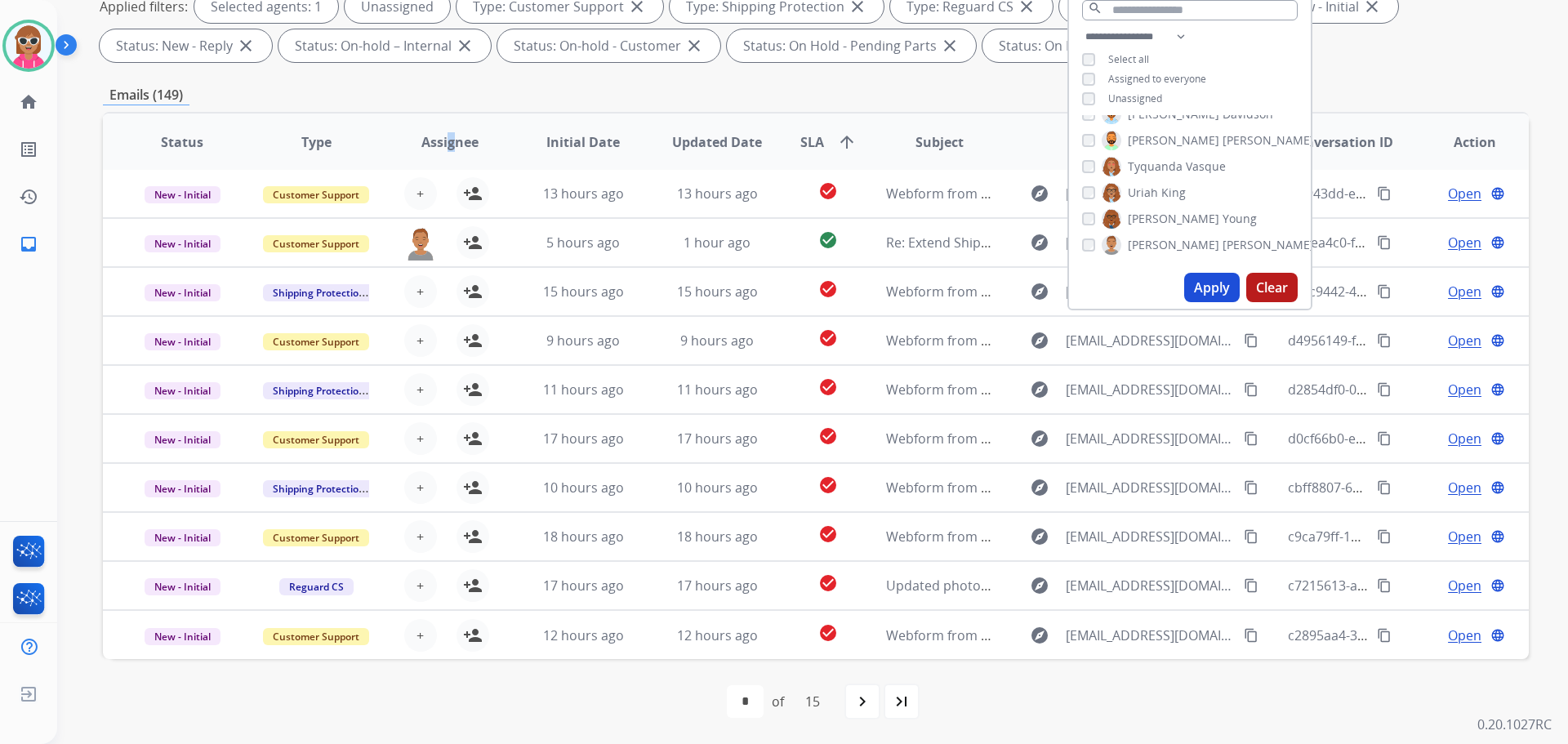
click at [448, 138] on span "Assignee" at bounding box center [450, 142] width 57 height 19
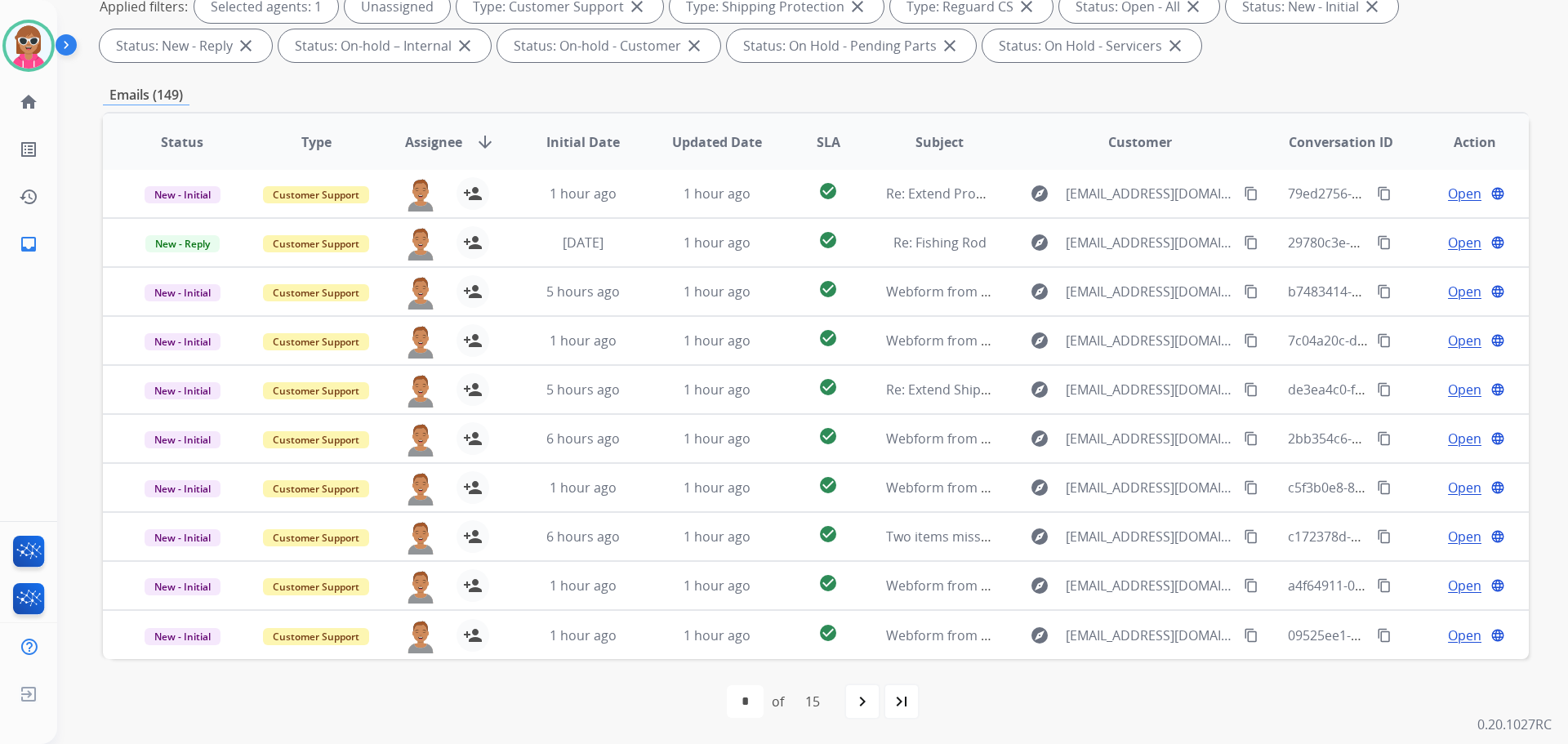
click at [845, 705] on div "first_page navigate_before * * * * * * * * * ** ** ** ** ** ** of 15 navigate_n…" at bounding box center [816, 701] width 1426 height 33
click at [852, 700] on div "navigate_next" at bounding box center [863, 701] width 36 height 36
select select "*"
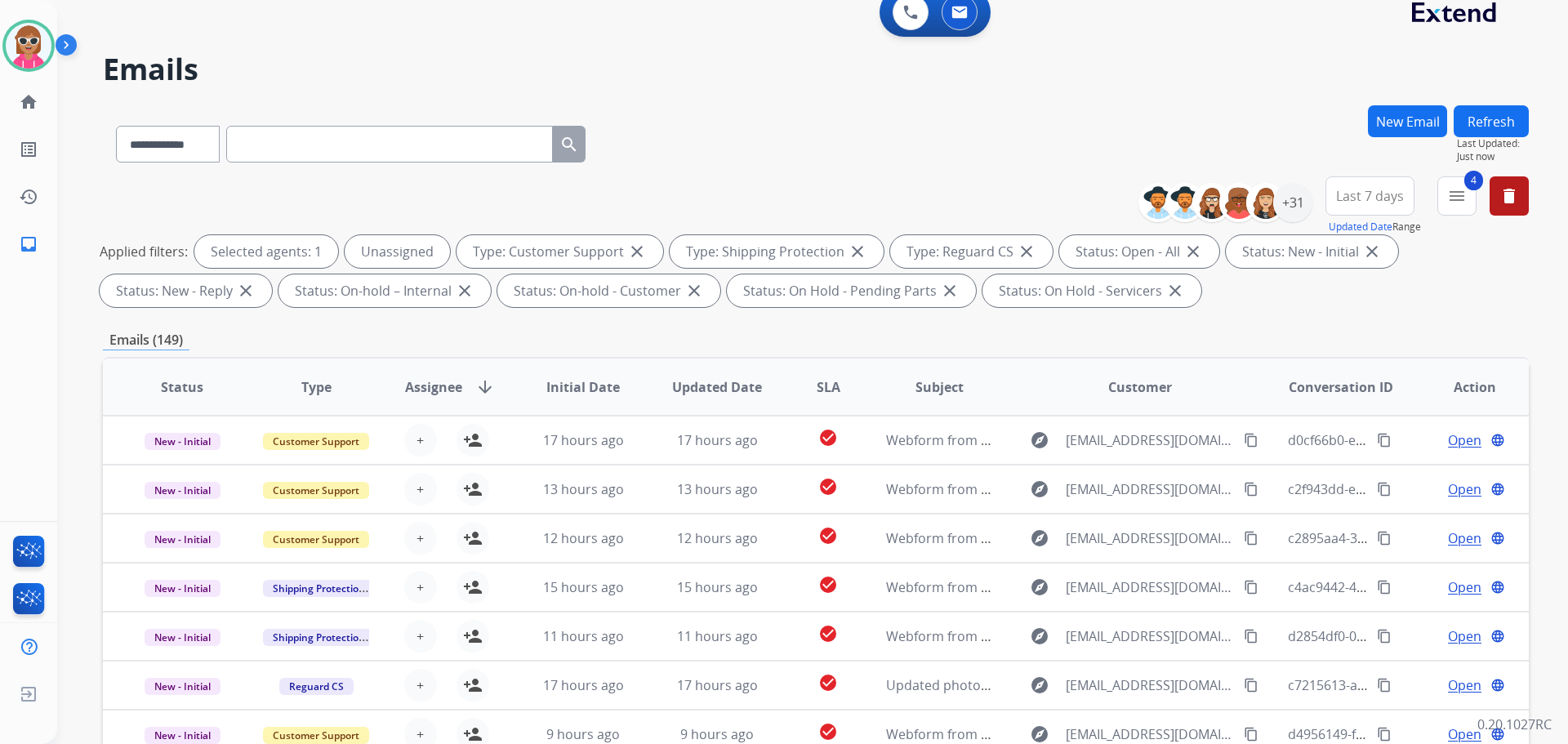
scroll to position [0, 0]
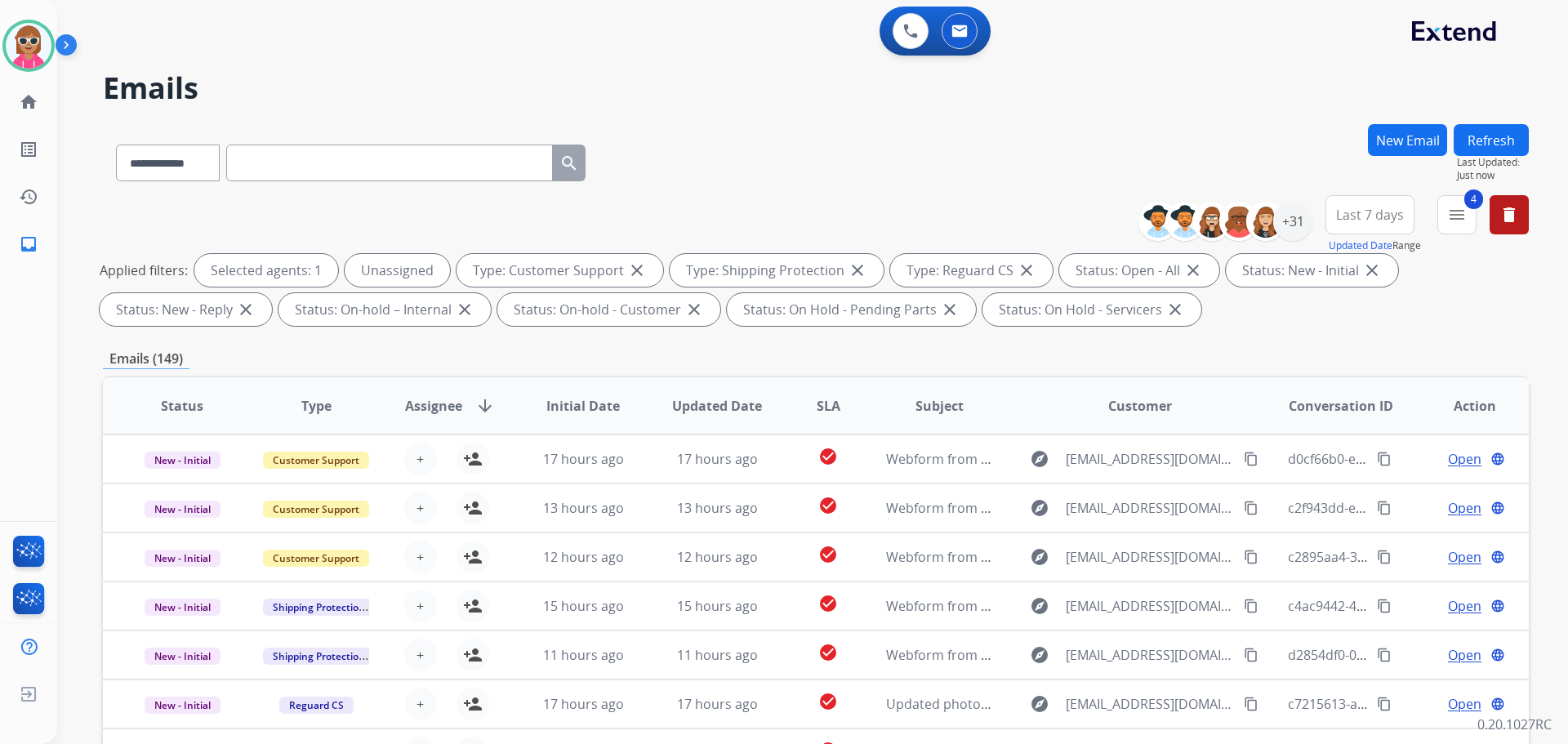
click at [1298, 243] on div "**********" at bounding box center [1231, 221] width 161 height 52
click at [1298, 231] on div "+31" at bounding box center [1293, 221] width 39 height 39
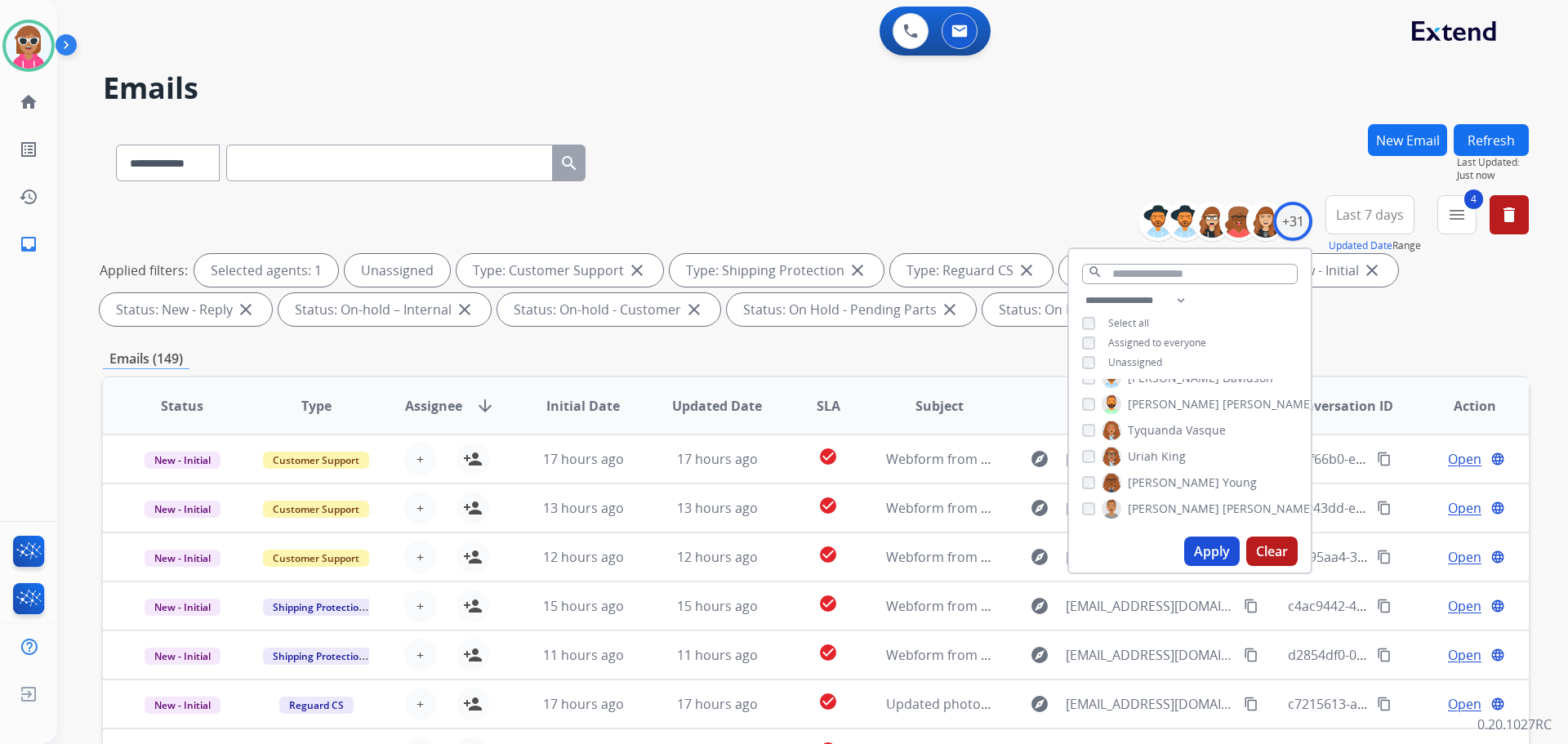
click at [1121, 510] on label "[PERSON_NAME]" at bounding box center [1207, 508] width 212 height 19
click at [1144, 480] on span "[PERSON_NAME]" at bounding box center [1173, 482] width 91 height 16
click at [1148, 480] on span "[PERSON_NAME]" at bounding box center [1173, 482] width 91 height 16
click at [1152, 455] on span "Uriah" at bounding box center [1143, 456] width 30 height 16
click at [1201, 540] on button "Apply" at bounding box center [1212, 551] width 56 height 30
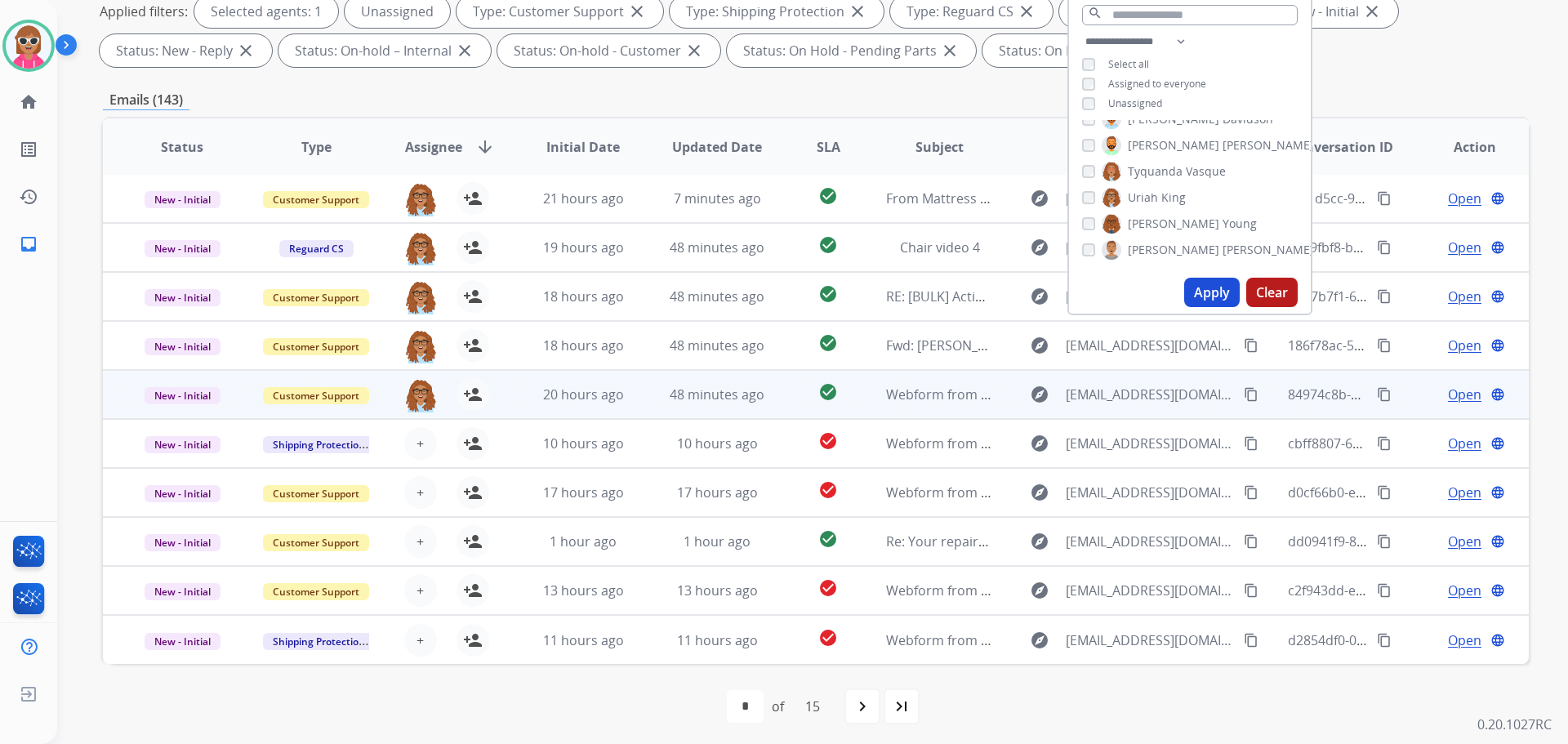
scroll to position [263, 0]
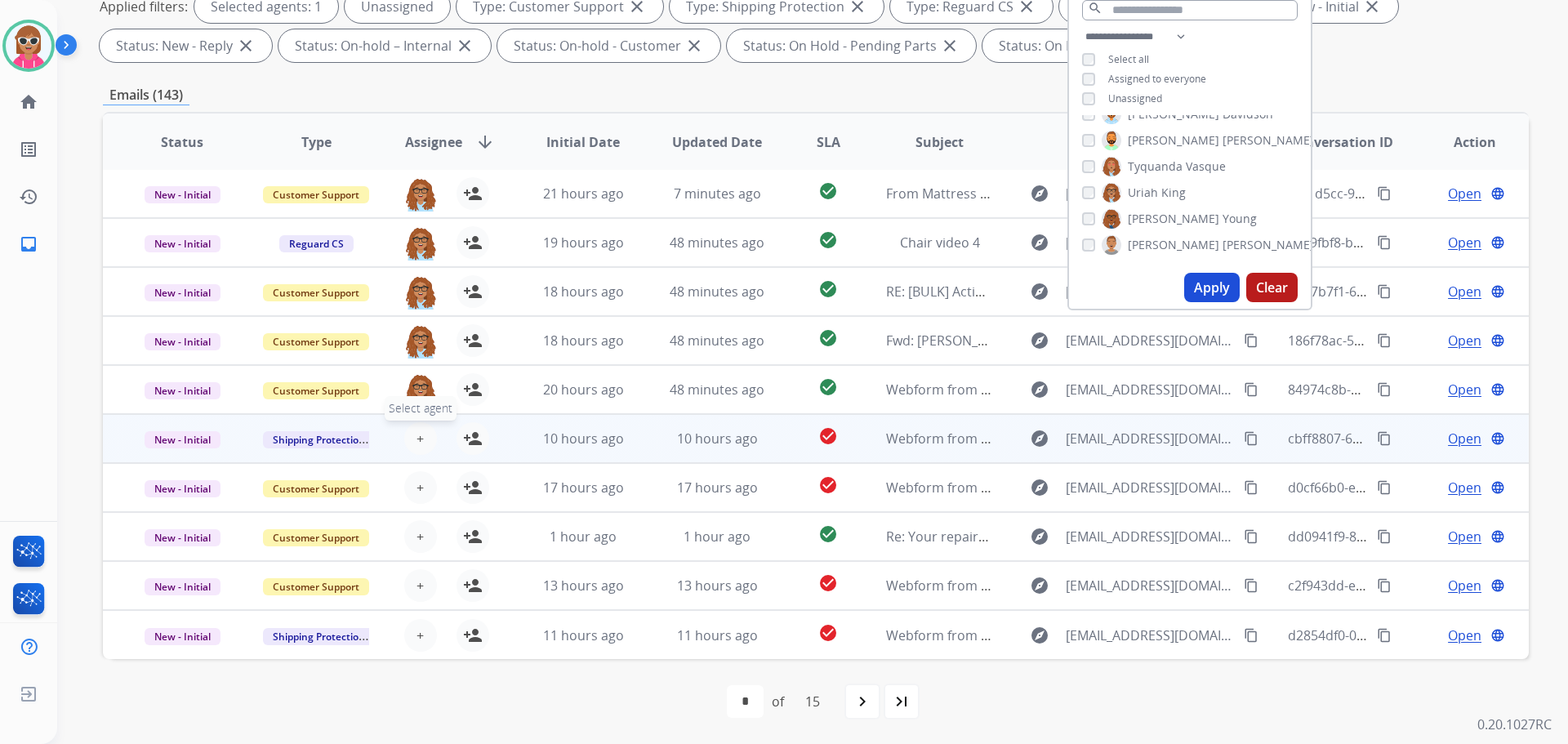
drag, startPoint x: 419, startPoint y: 438, endPoint x: 406, endPoint y: 445, distance: 14.8
click at [406, 445] on button "+ Select agent" at bounding box center [421, 438] width 33 height 33
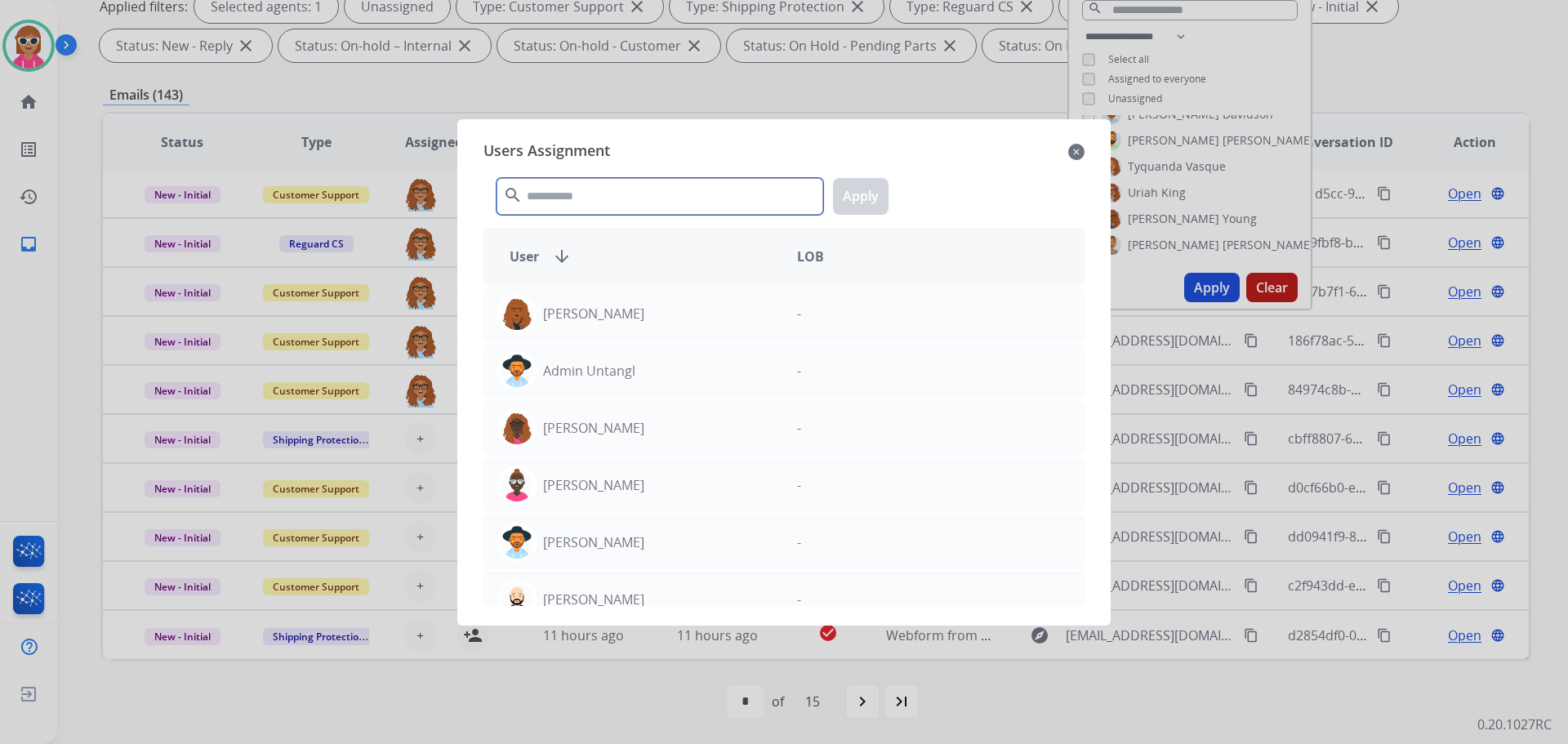
click at [634, 189] on input "text" at bounding box center [660, 197] width 327 height 37
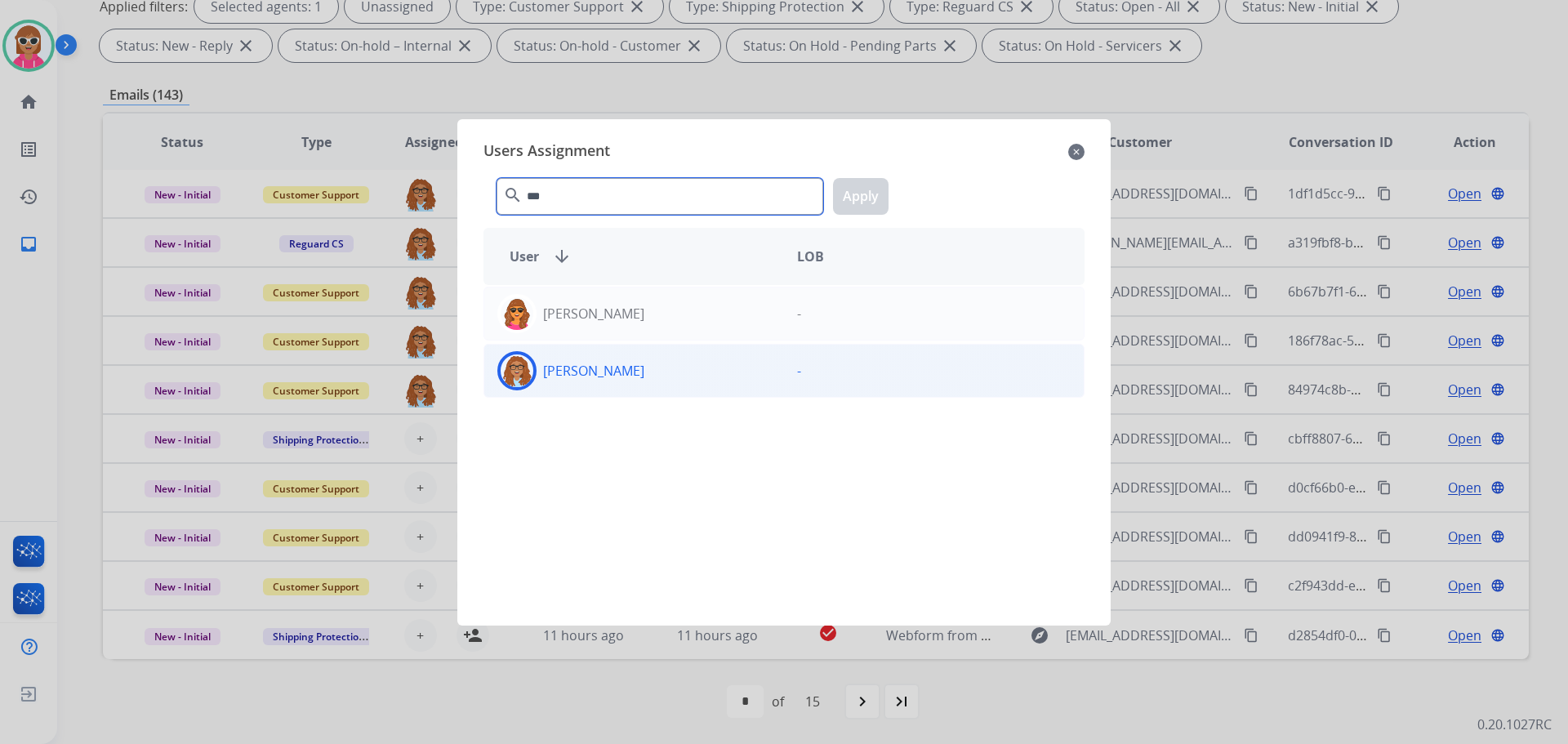
type input "***"
click at [589, 391] on div "[PERSON_NAME] -" at bounding box center [784, 371] width 602 height 54
click at [882, 204] on button "Apply" at bounding box center [861, 197] width 56 height 37
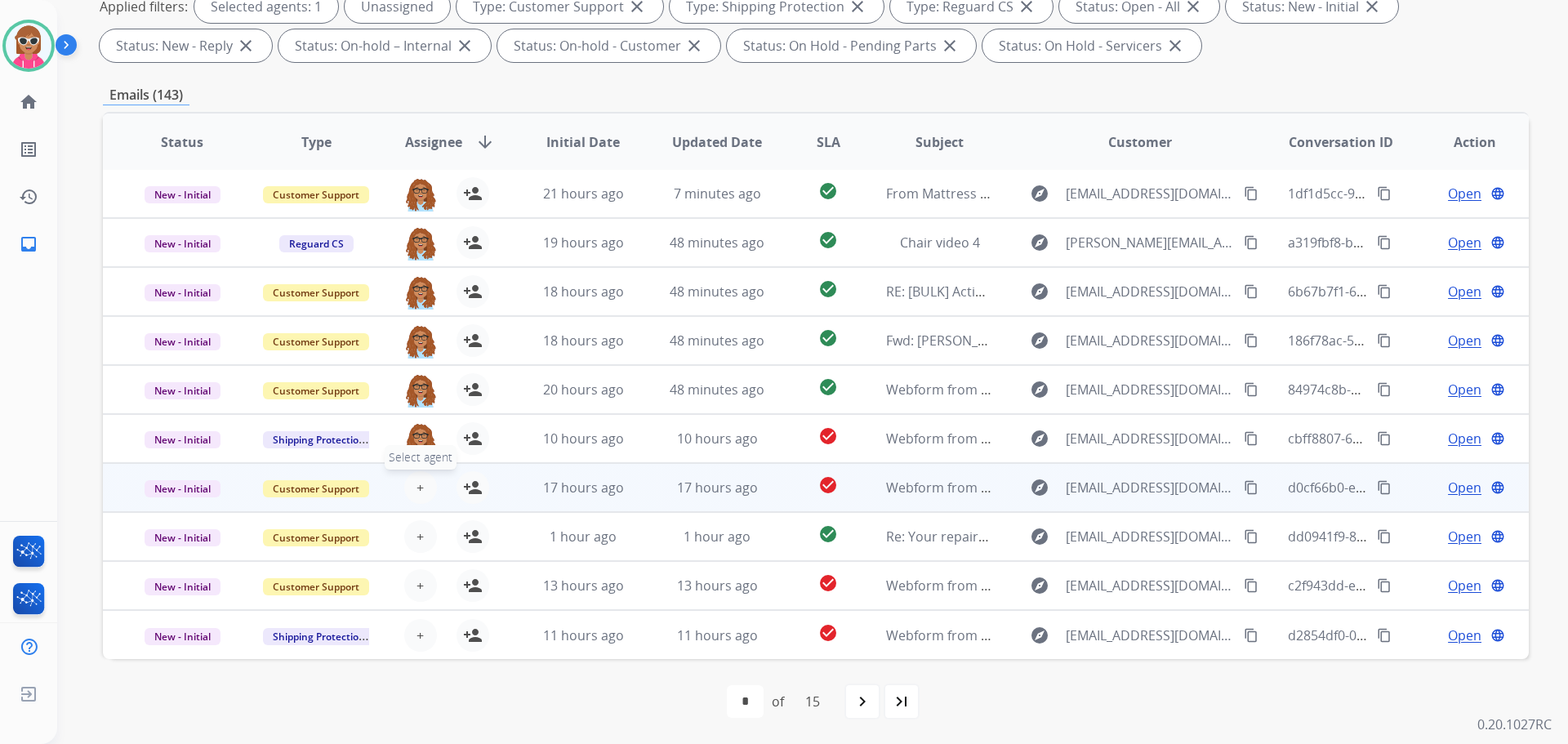
click at [416, 495] on span "+" at bounding box center [420, 487] width 8 height 19
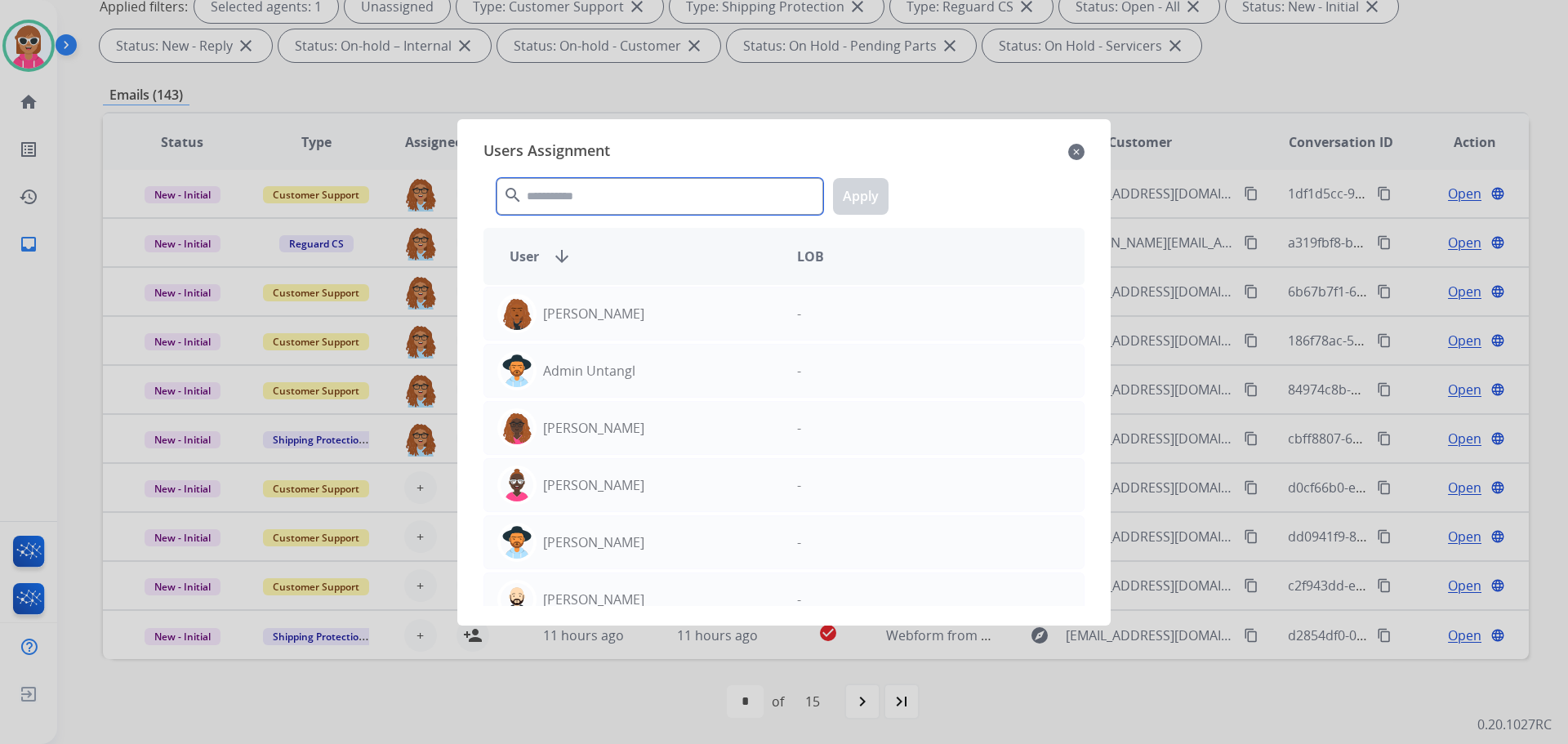
click at [651, 192] on input "text" at bounding box center [660, 197] width 327 height 37
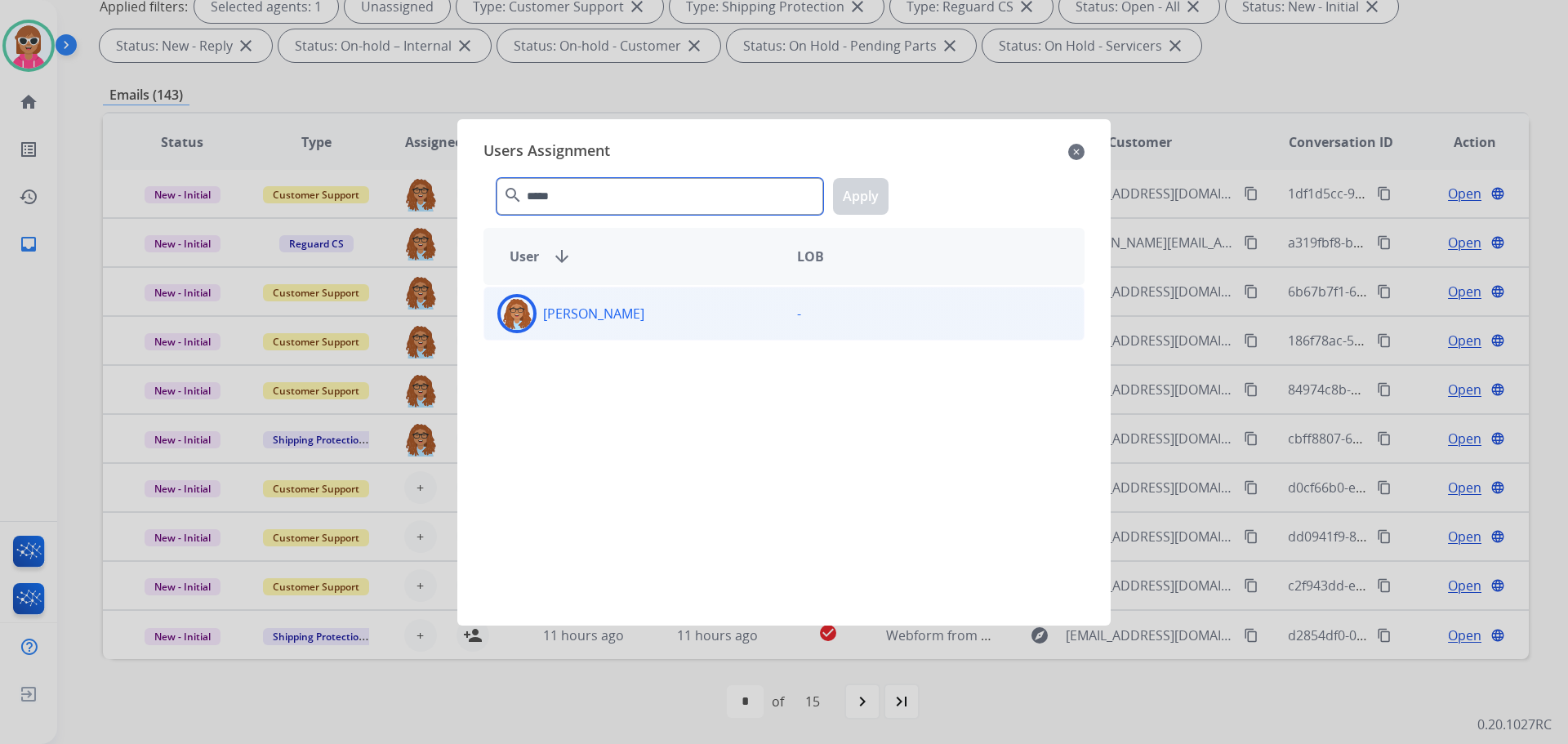
type input "*****"
click at [591, 315] on p "[PERSON_NAME]" at bounding box center [594, 313] width 101 height 19
click at [841, 196] on button "Apply" at bounding box center [861, 197] width 56 height 37
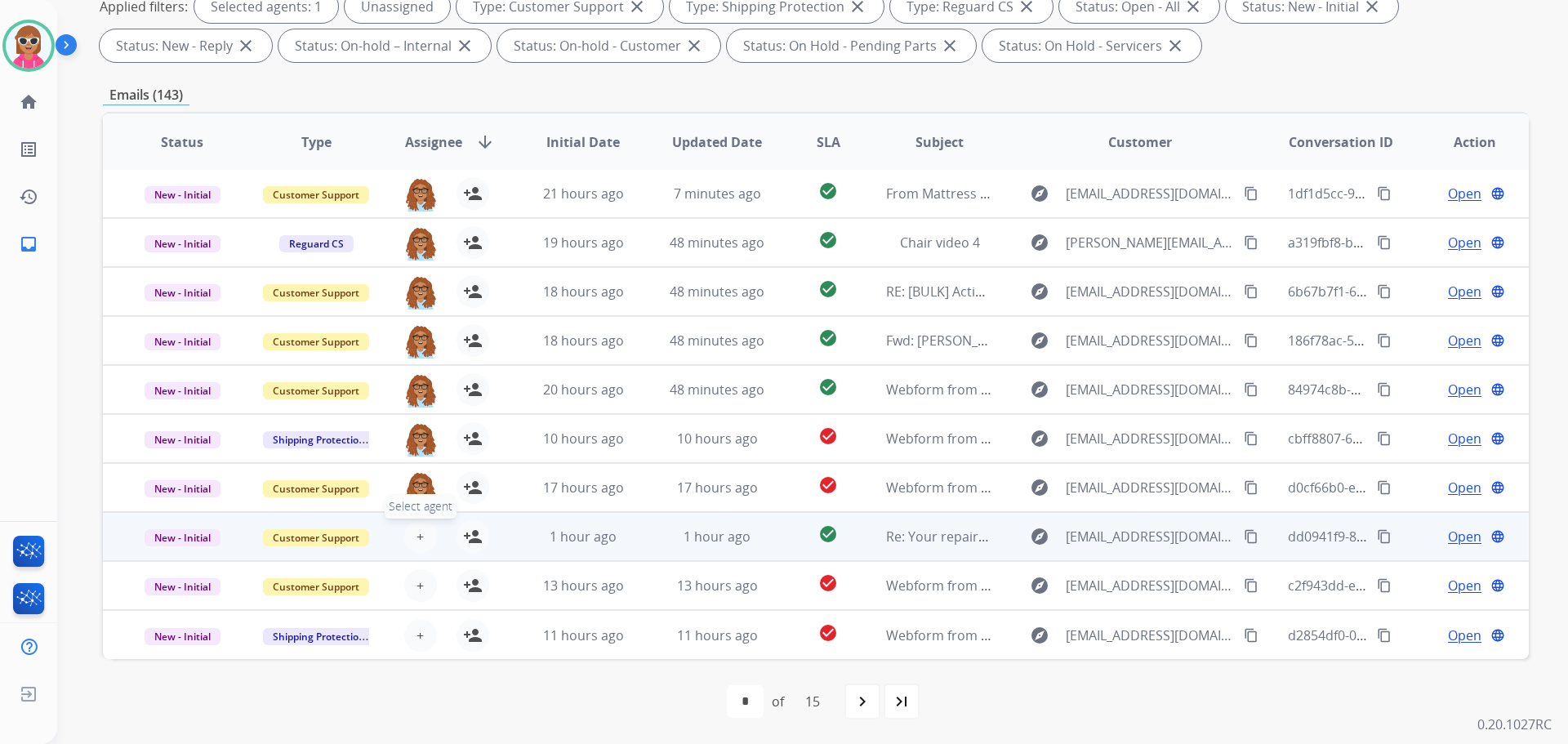
click at [418, 538] on span "+" at bounding box center [420, 536] width 8 height 19
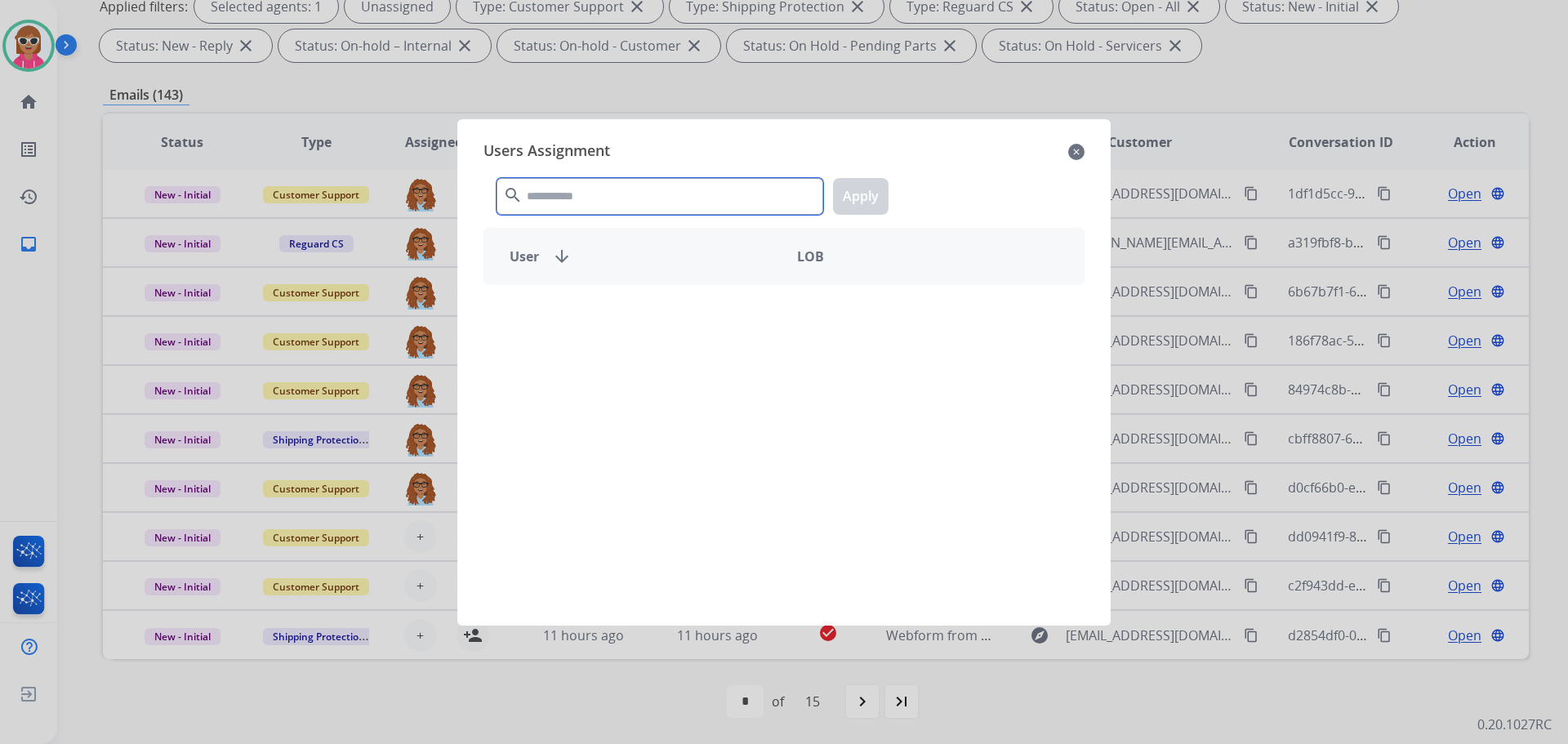
click at [640, 193] on input "text" at bounding box center [660, 197] width 327 height 37
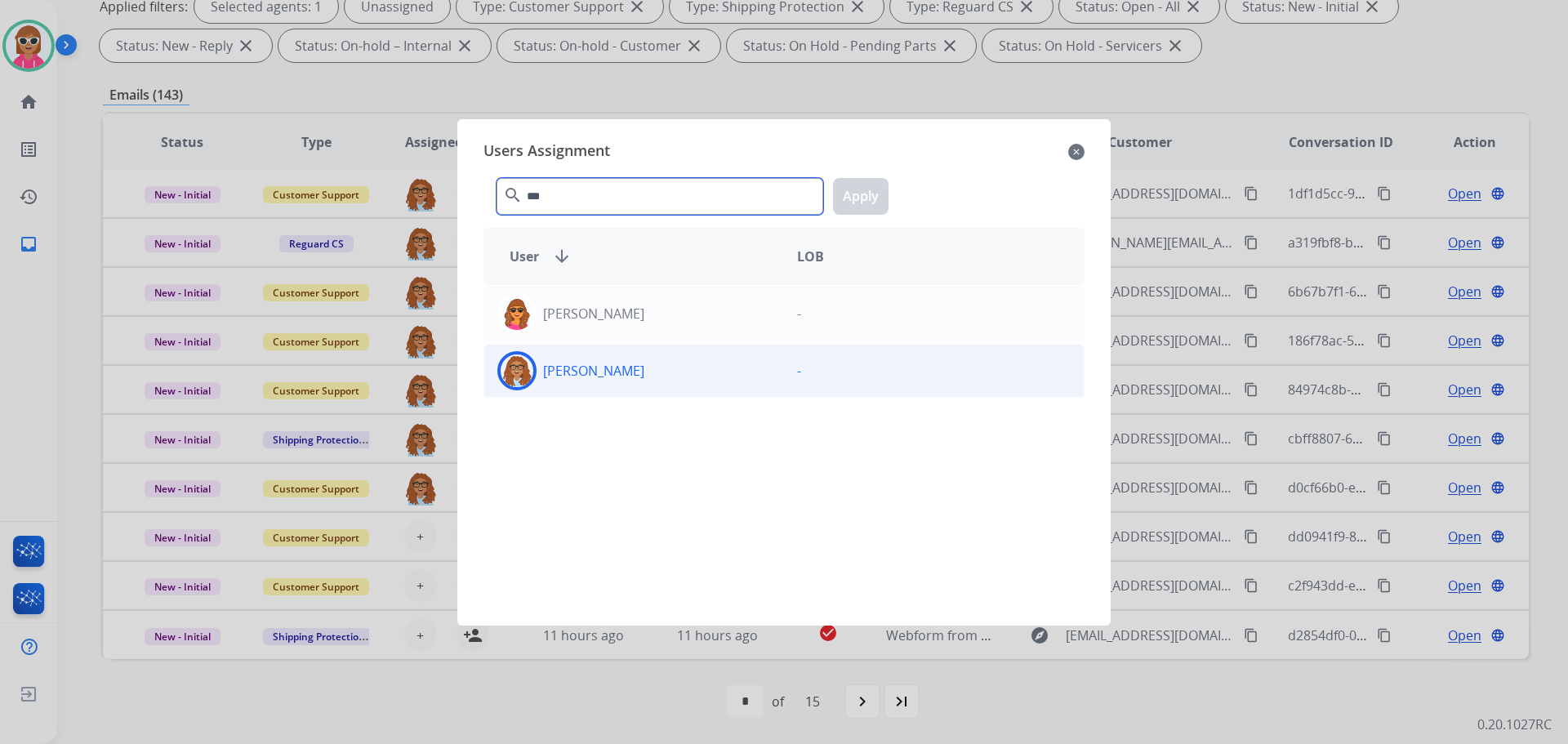
type input "***"
click at [585, 358] on div "[PERSON_NAME]" at bounding box center [634, 371] width 300 height 39
click at [861, 206] on button "Apply" at bounding box center [861, 197] width 56 height 37
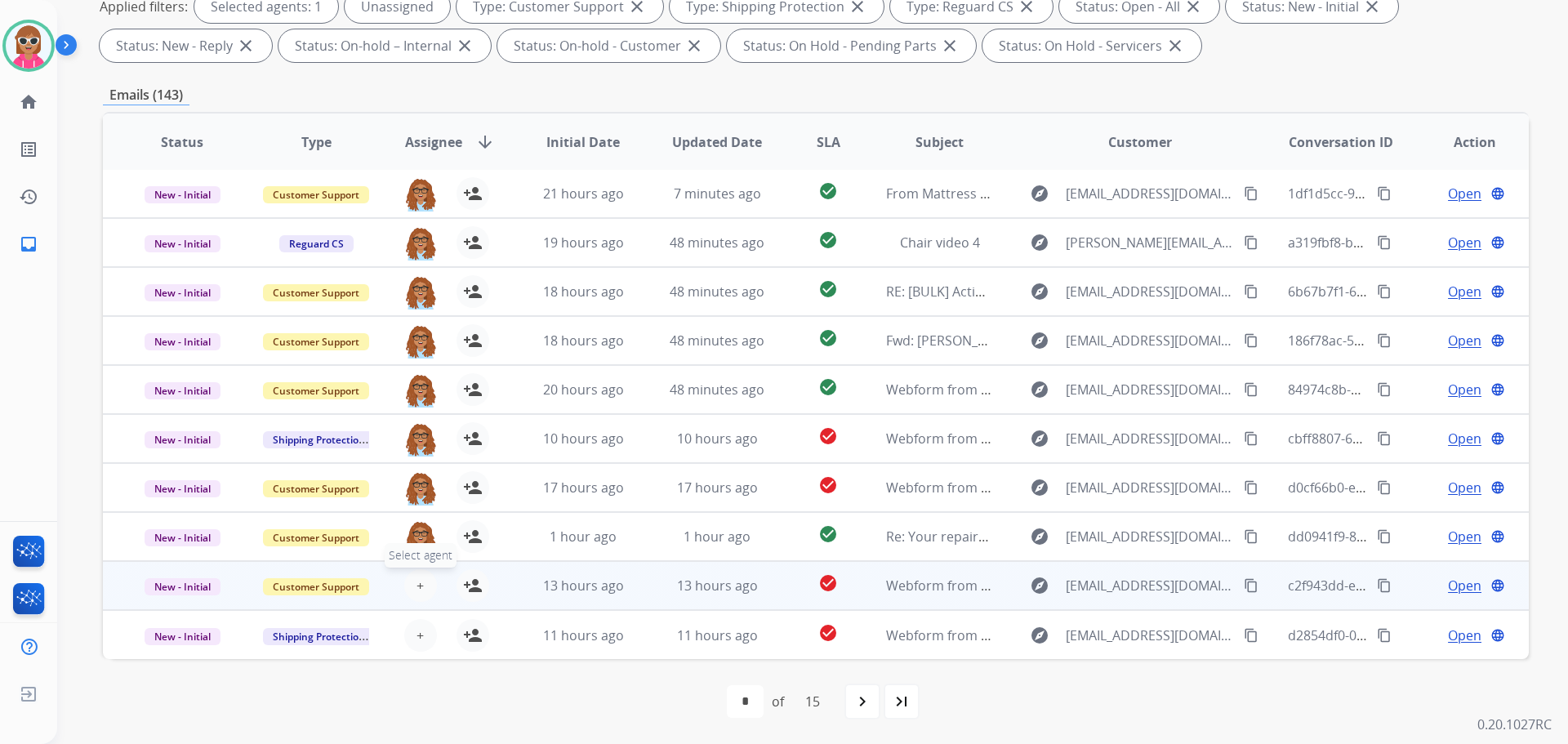
click at [410, 579] on button "+ Select agent" at bounding box center [421, 585] width 33 height 33
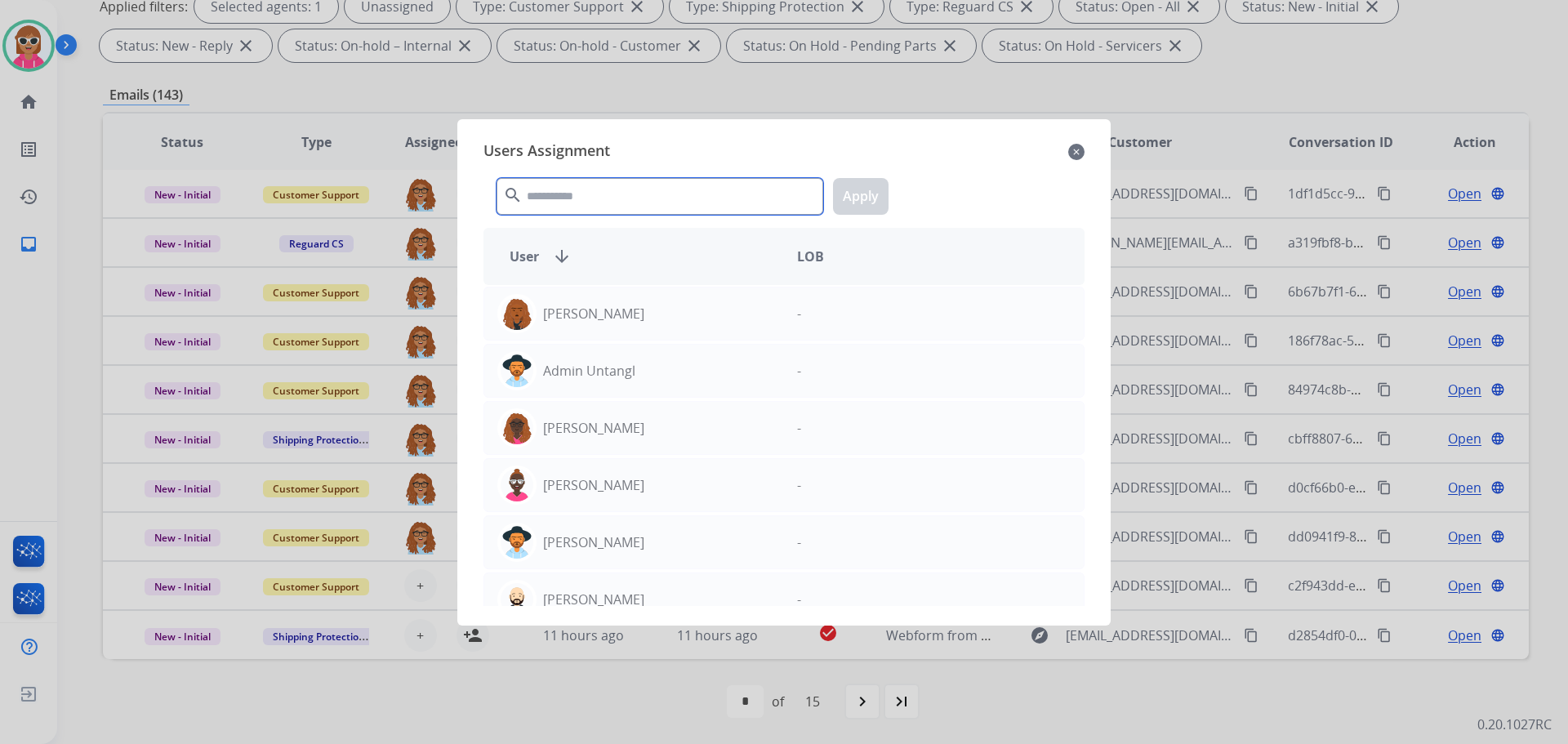
click at [629, 200] on input "text" at bounding box center [660, 197] width 327 height 37
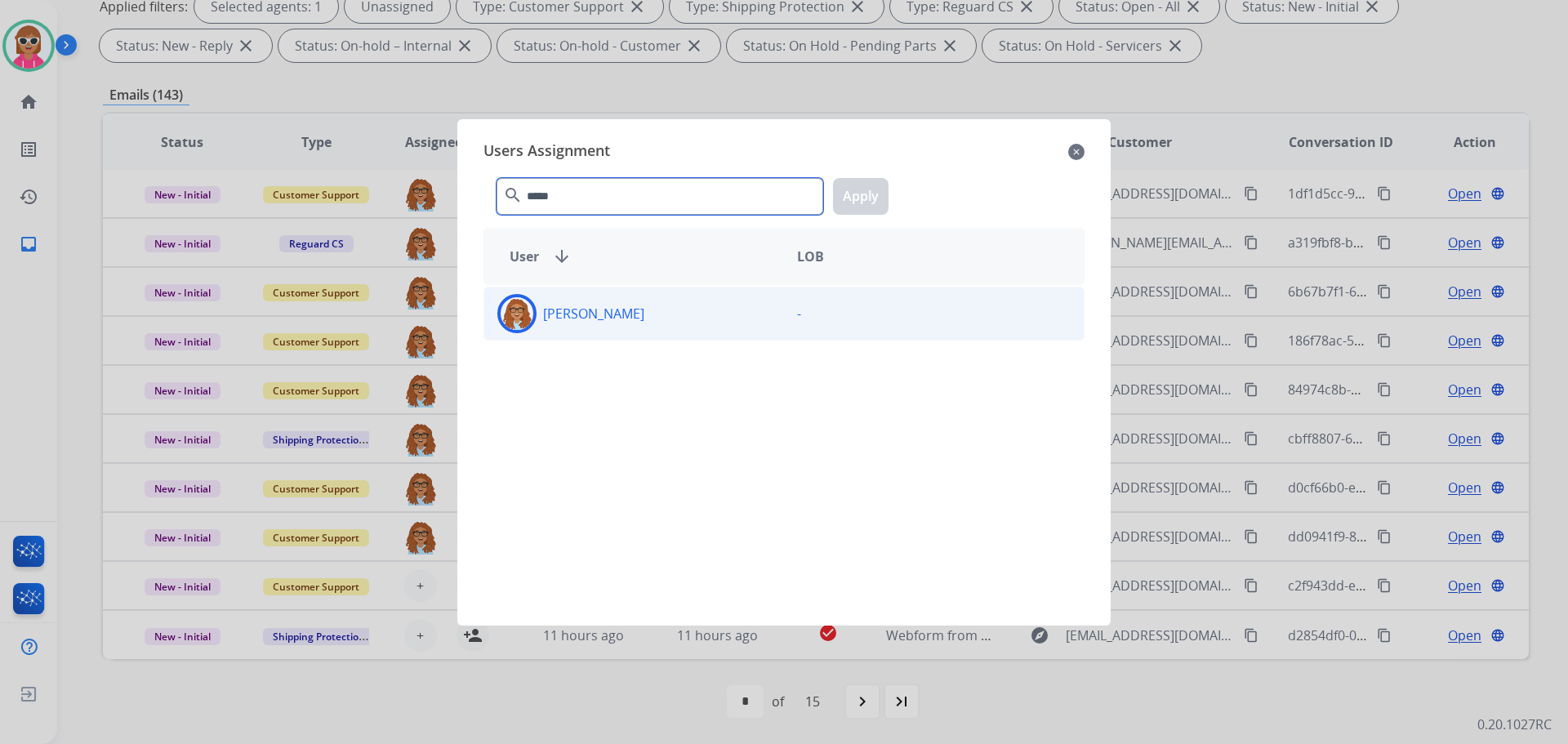
type input "*****"
click at [648, 314] on div "[PERSON_NAME]" at bounding box center [634, 313] width 300 height 39
click at [828, 220] on div "***** search Apply" at bounding box center [784, 193] width 602 height 57
click at [861, 187] on button "Apply" at bounding box center [861, 197] width 56 height 37
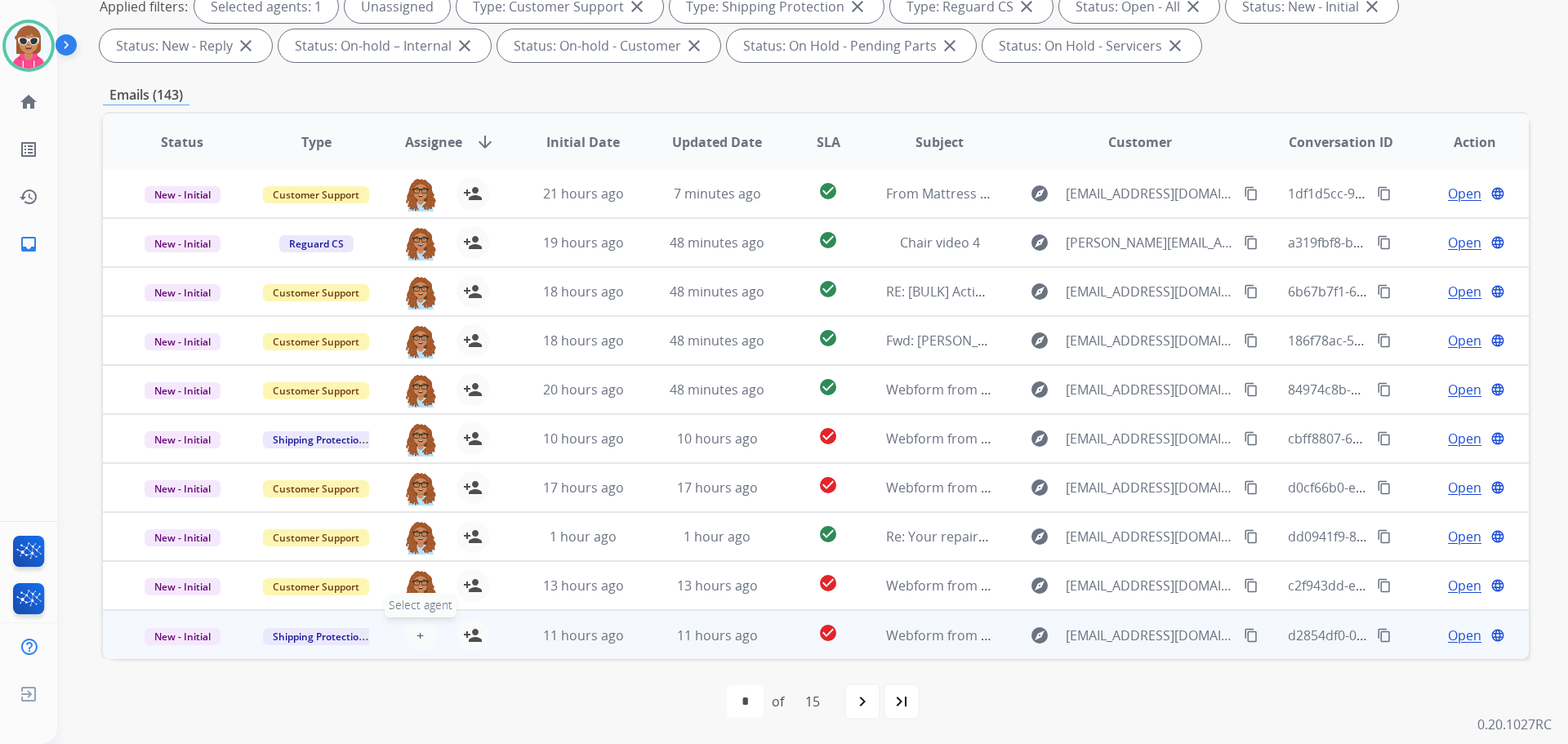
click at [416, 630] on span "+" at bounding box center [420, 635] width 8 height 19
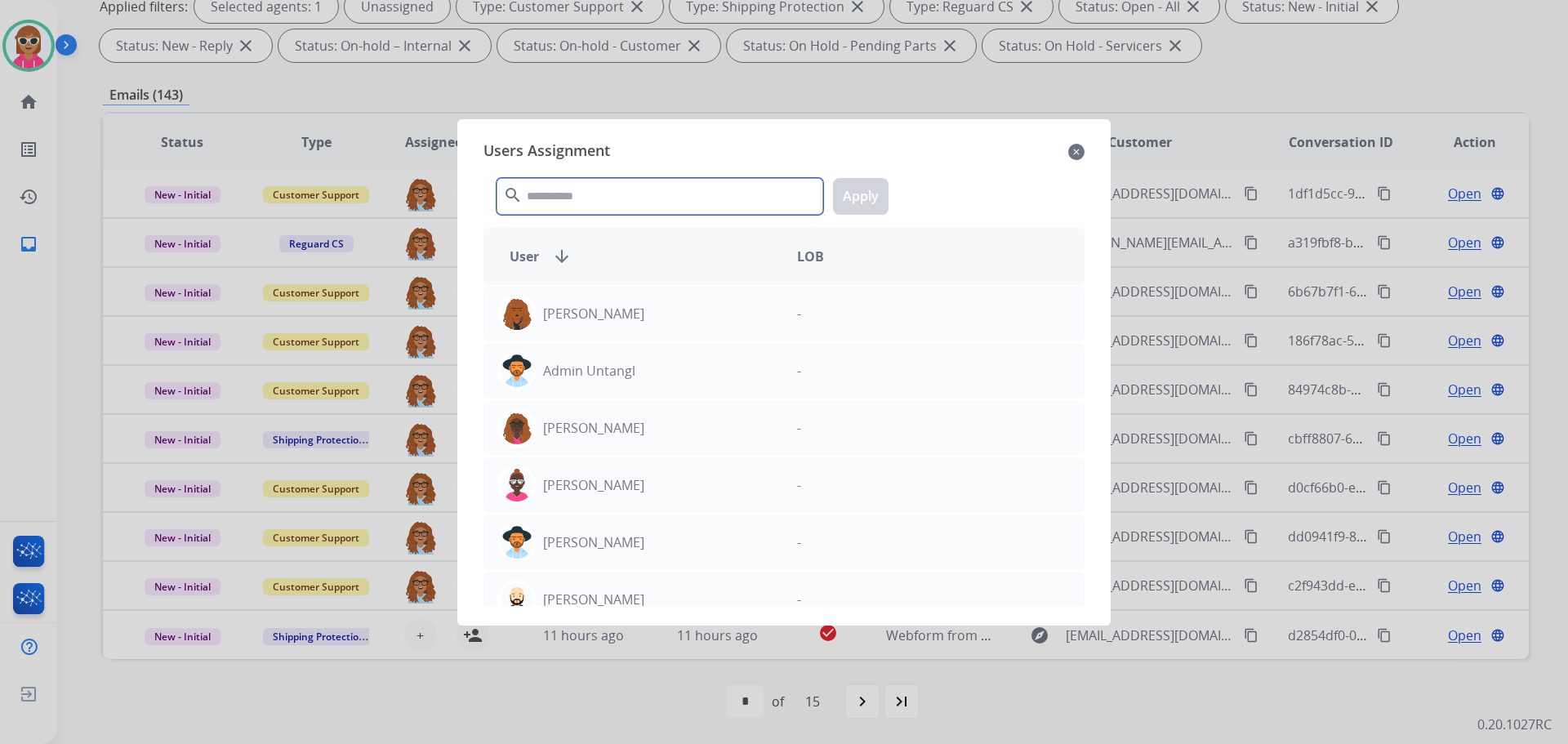
click at [642, 195] on input "text" at bounding box center [660, 197] width 327 height 37
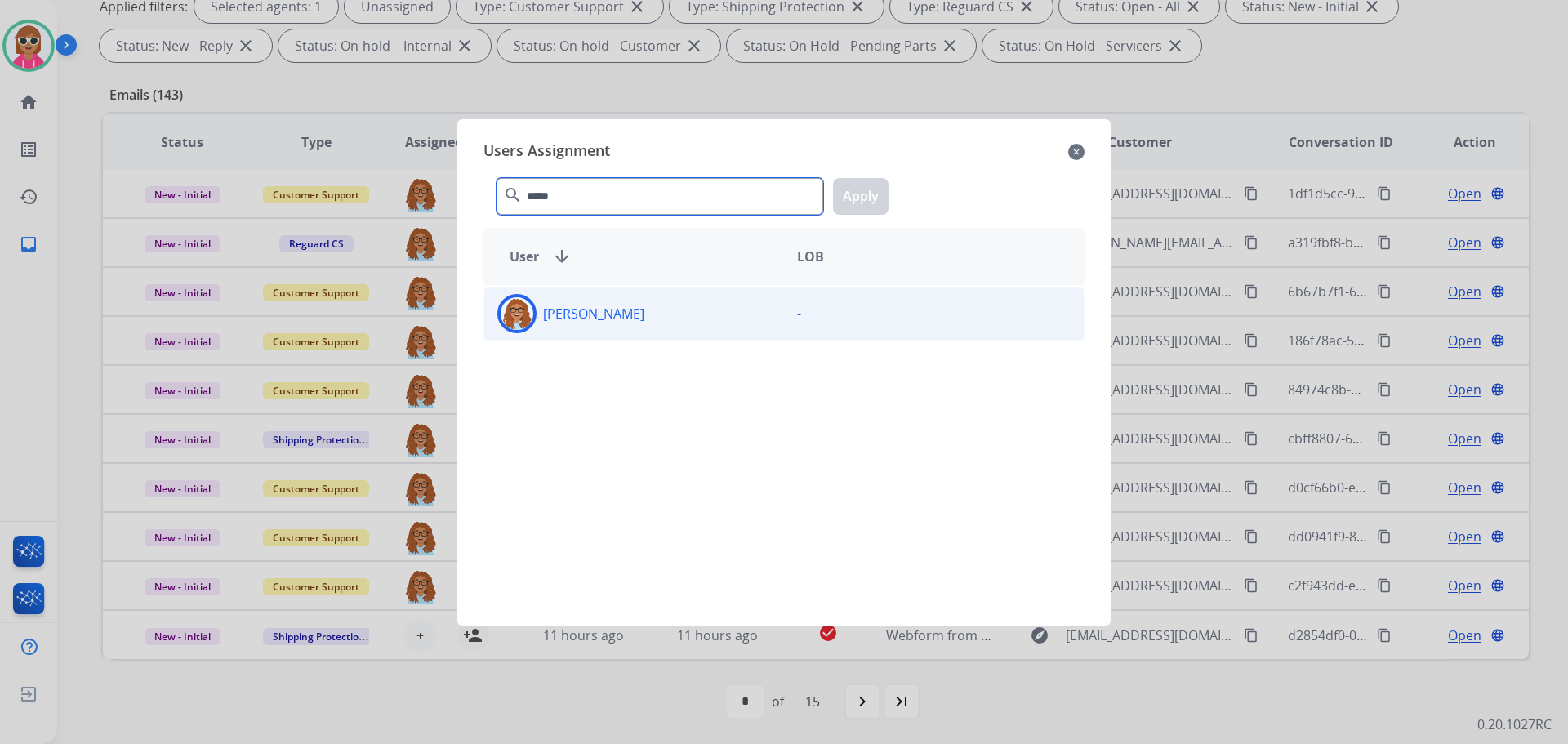
type input "*****"
click at [622, 328] on div "[PERSON_NAME]" at bounding box center [634, 313] width 300 height 39
click at [871, 201] on button "Apply" at bounding box center [861, 197] width 56 height 37
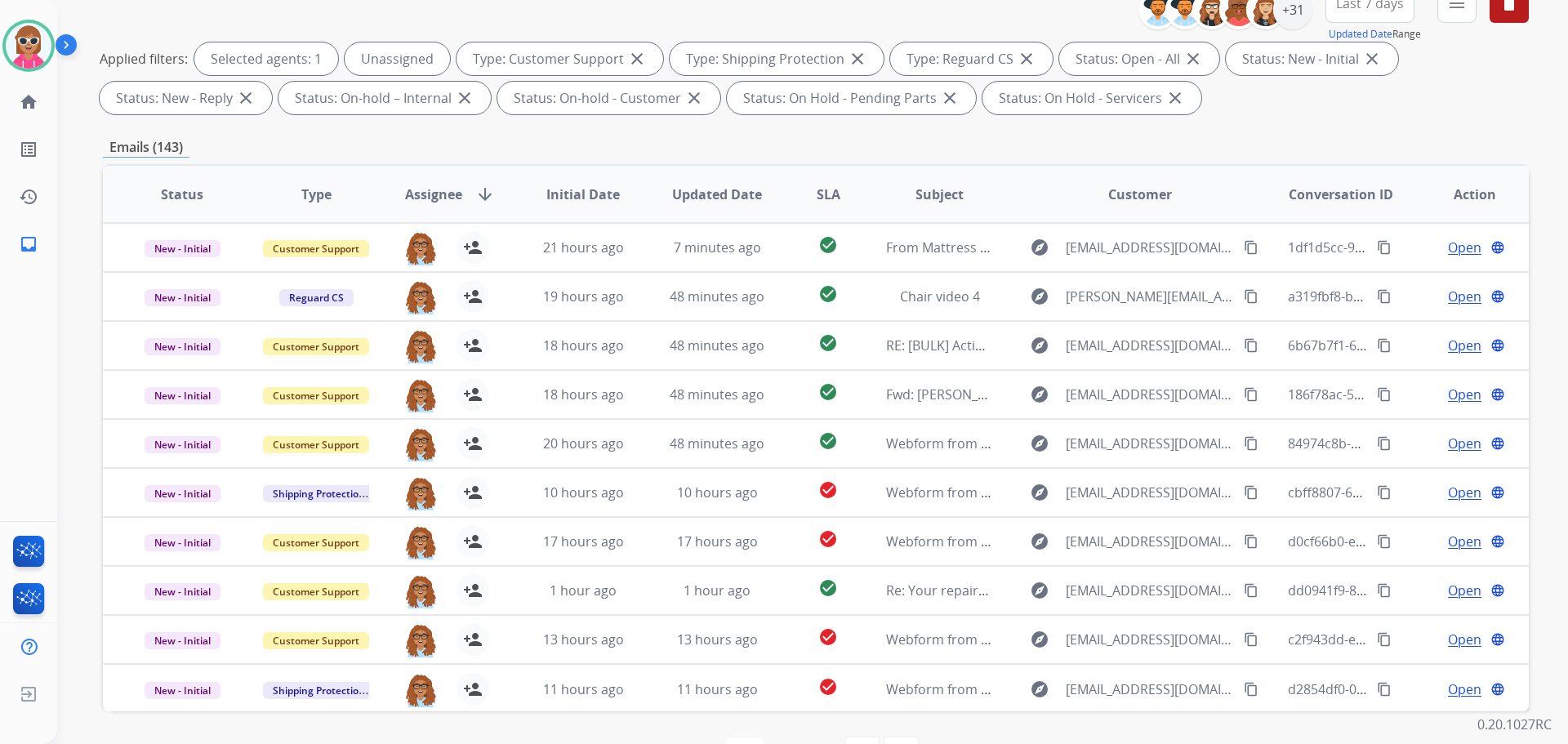
scroll to position [0, 0]
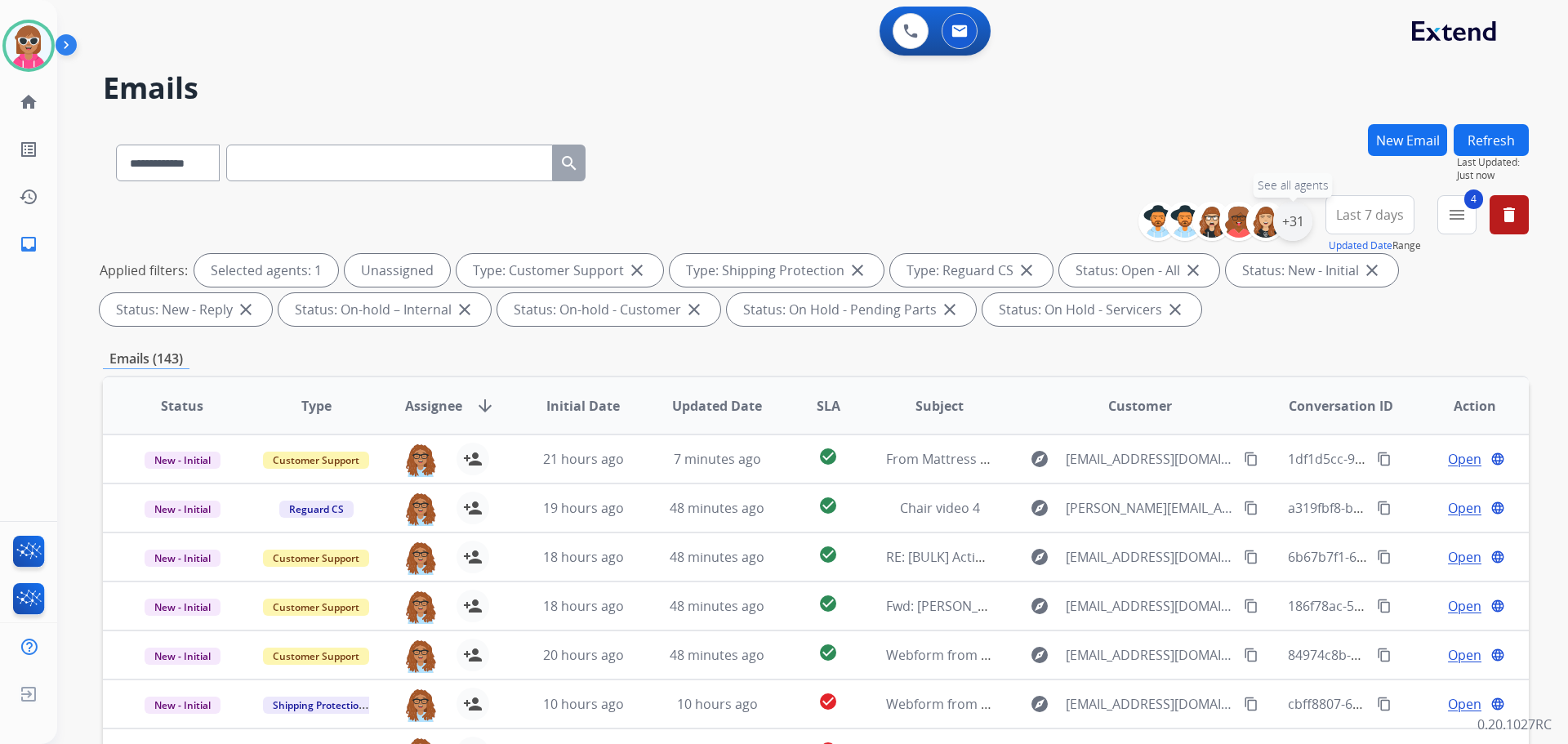
click at [1298, 225] on div "+31" at bounding box center [1293, 221] width 39 height 39
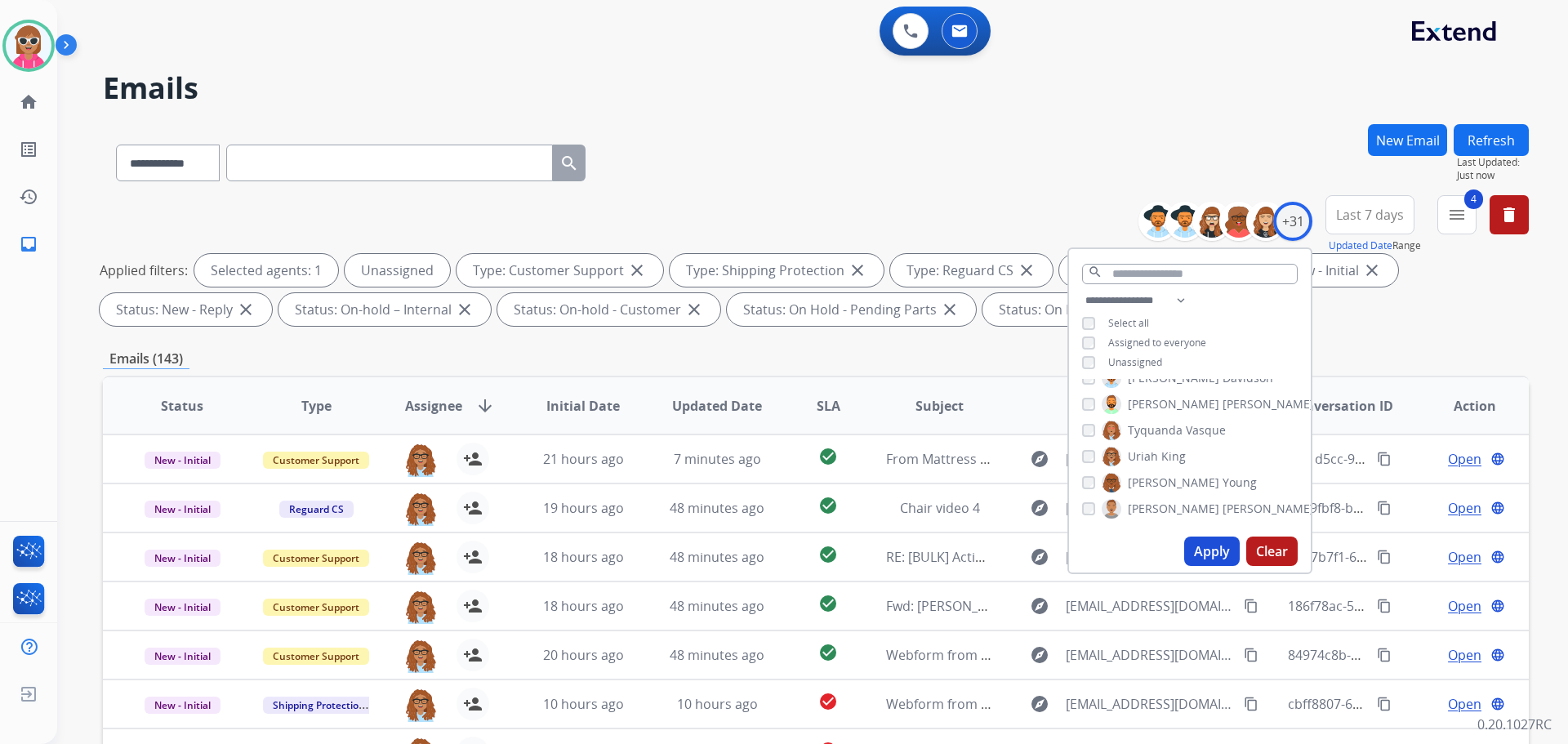
click at [1133, 459] on span "Uriah" at bounding box center [1143, 456] width 30 height 16
click at [1152, 423] on span "Tyquanda" at bounding box center [1155, 430] width 55 height 16
click at [1195, 547] on button "Apply" at bounding box center [1212, 551] width 56 height 30
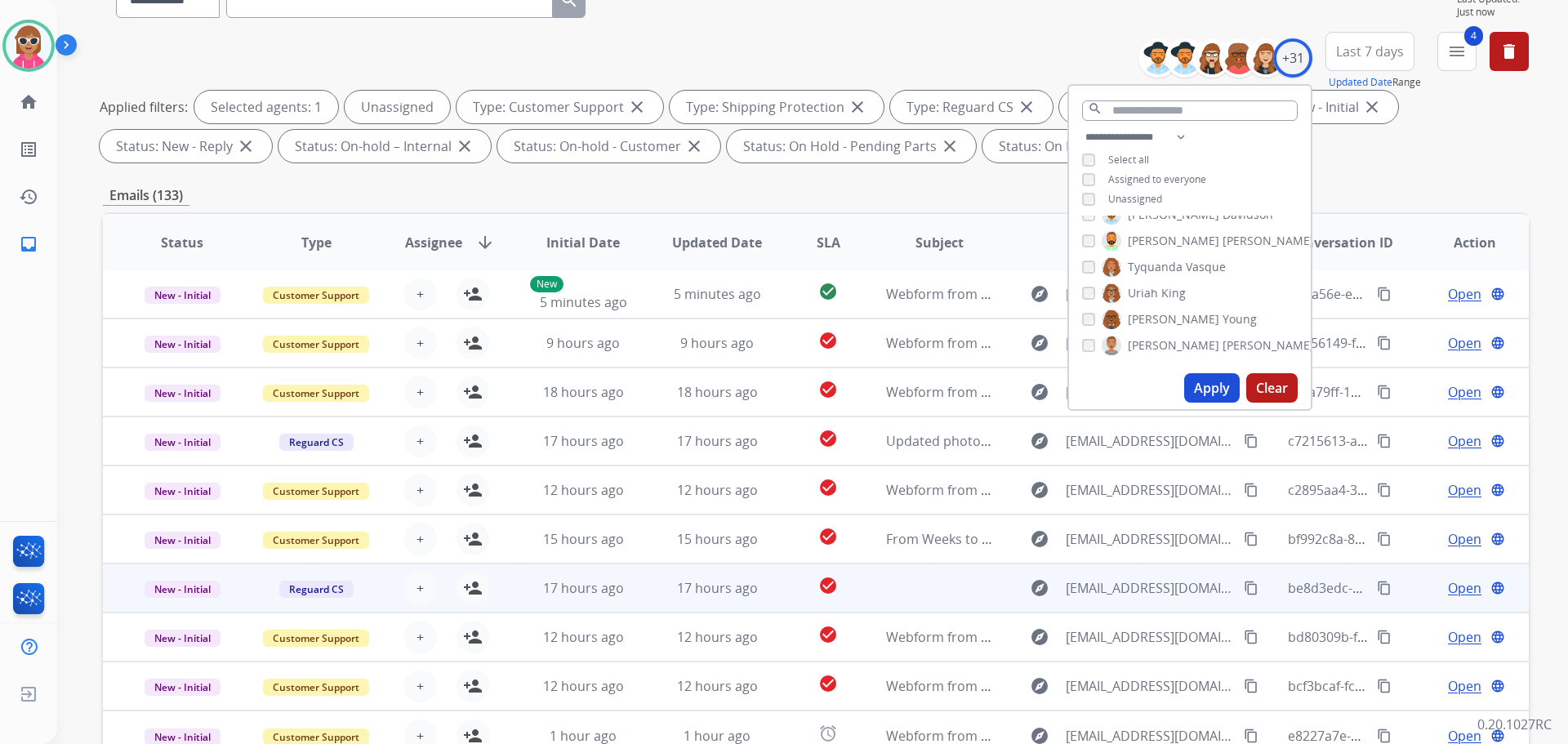
scroll to position [263, 0]
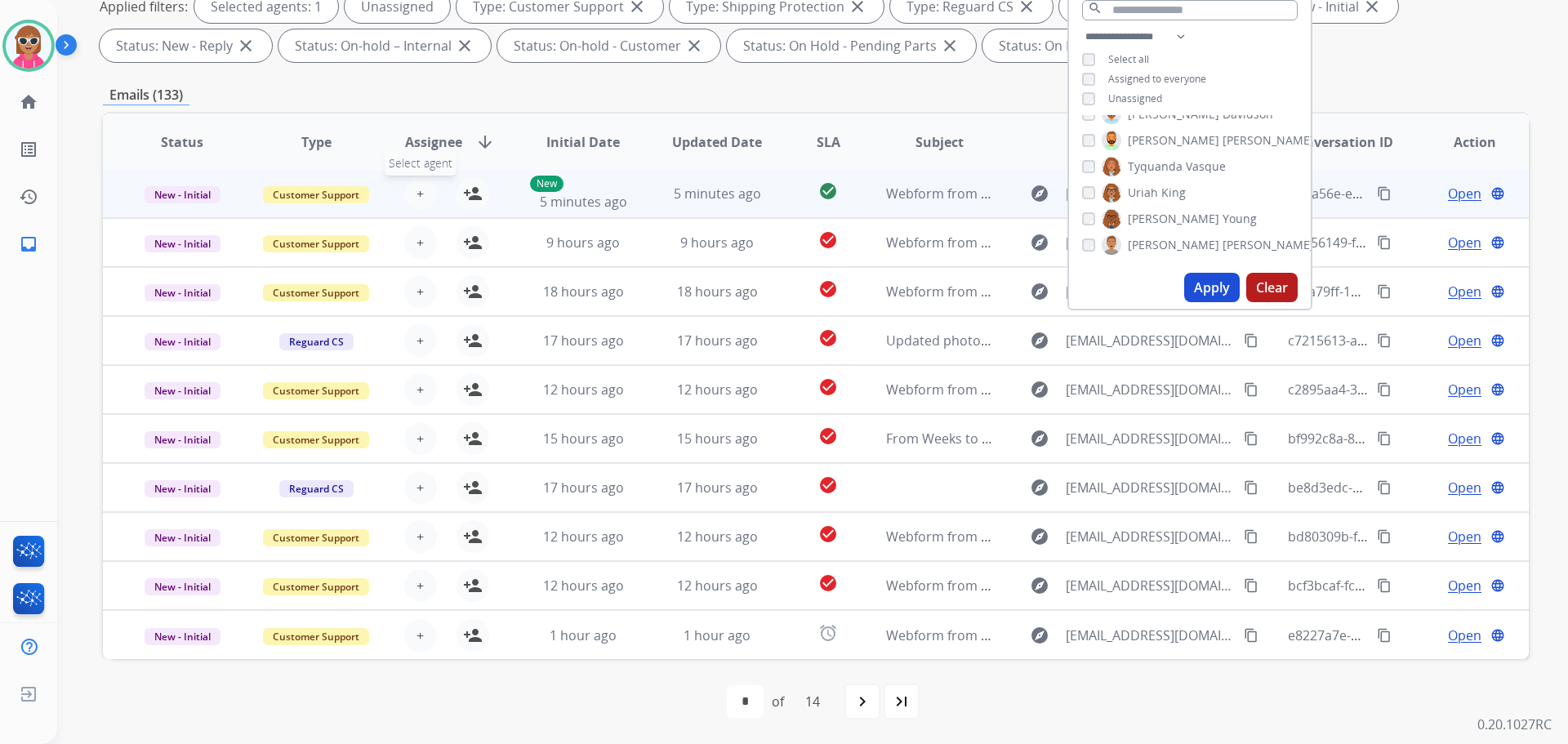
click at [422, 201] on button "+ Select agent" at bounding box center [421, 193] width 33 height 33
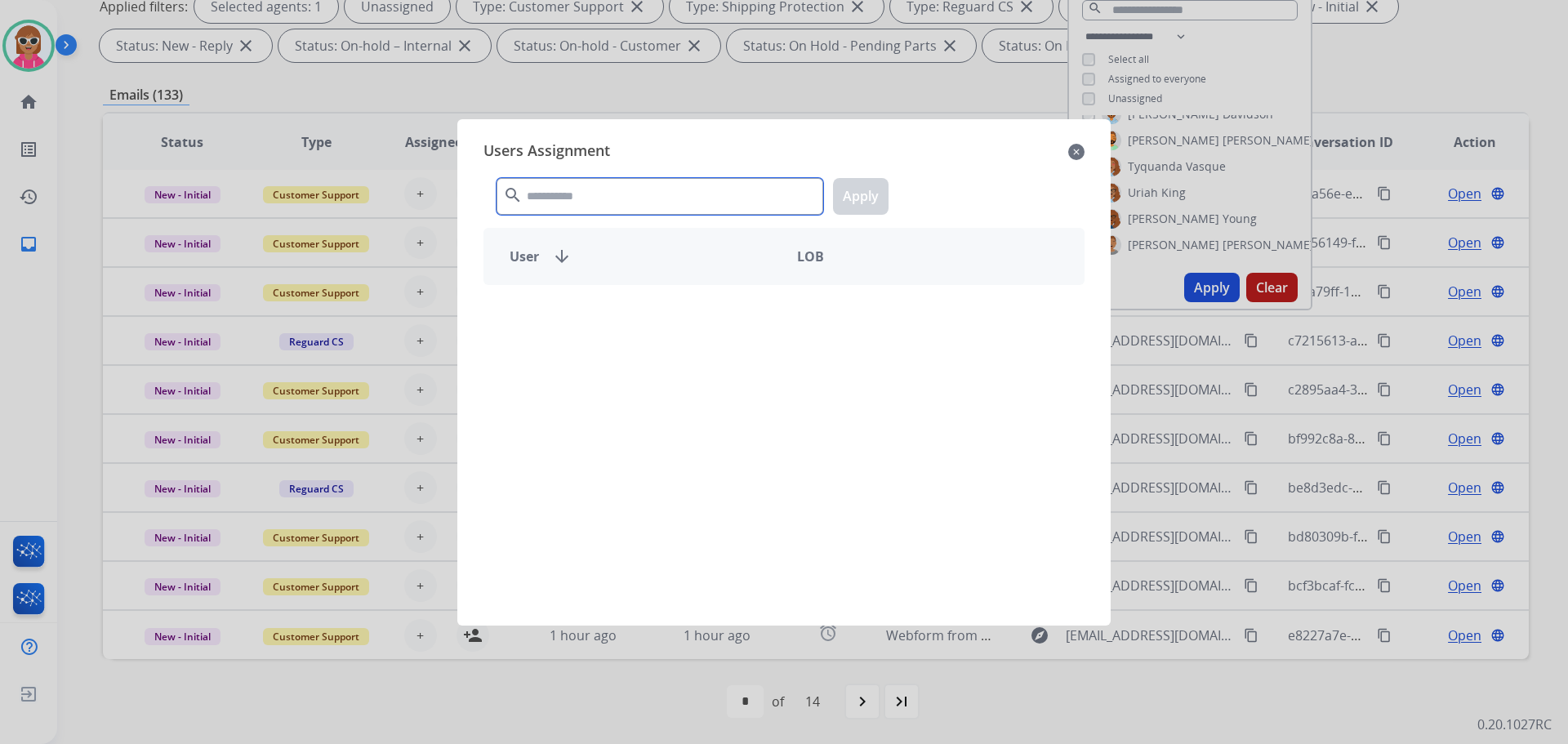
click at [553, 202] on input "text" at bounding box center [660, 197] width 327 height 37
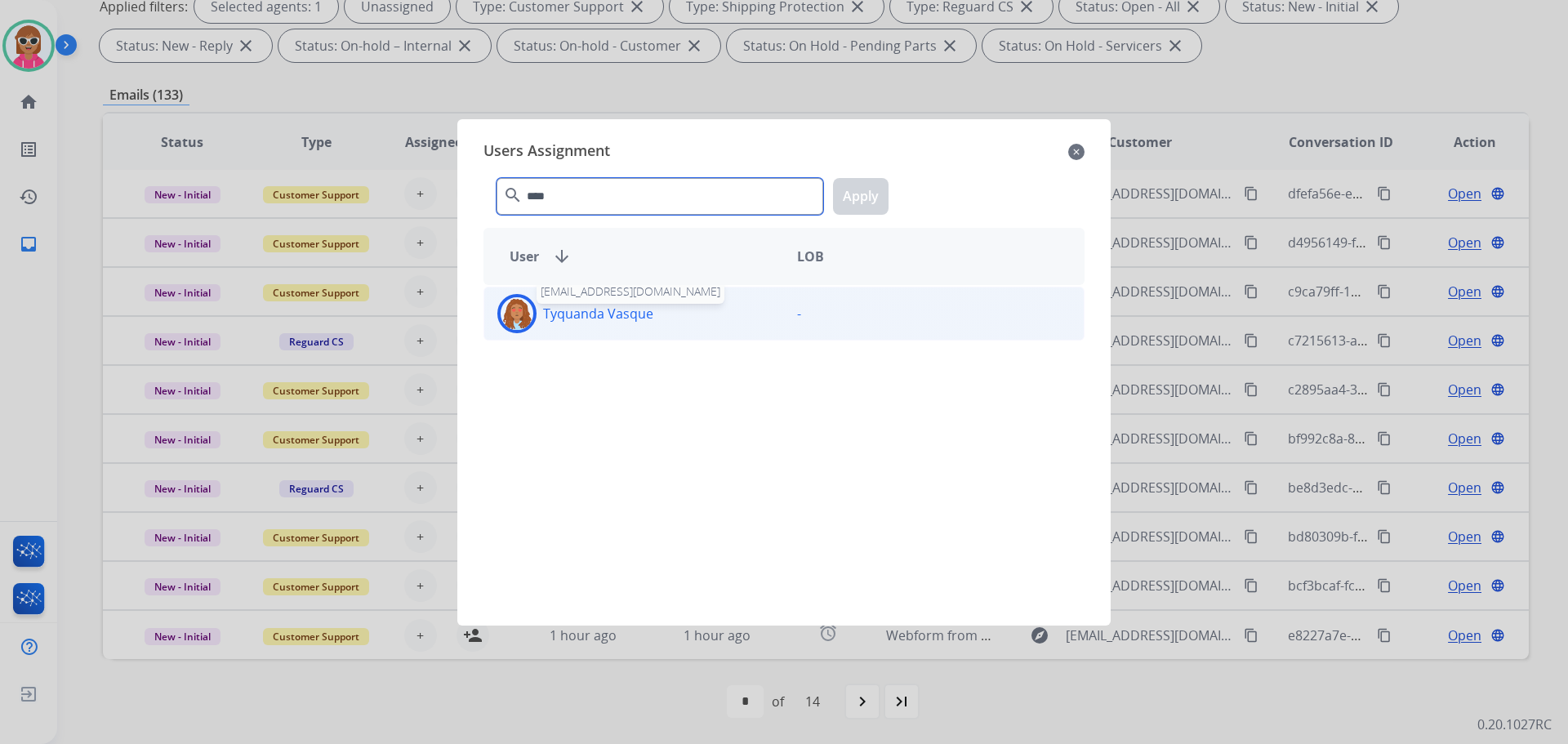
type input "****"
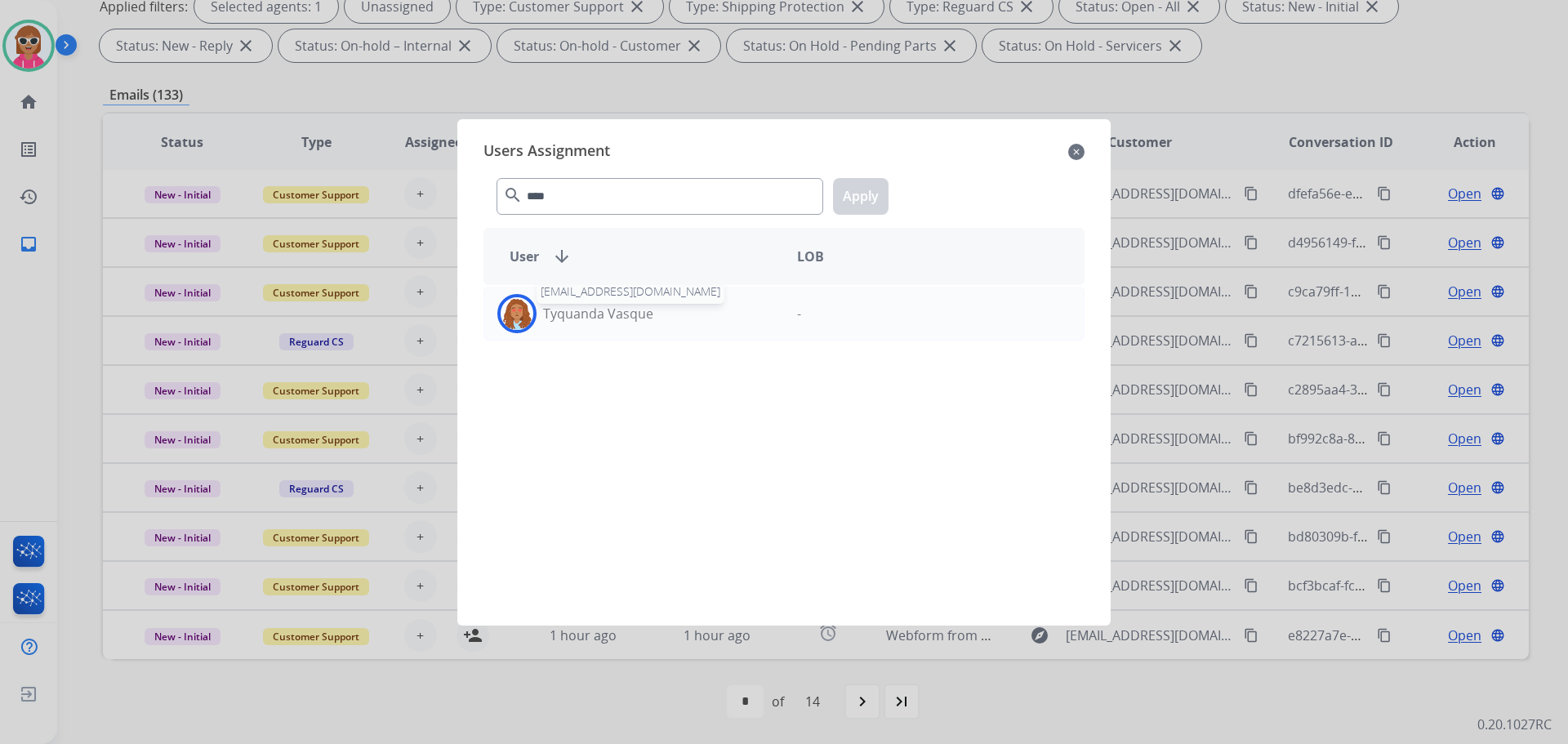
drag, startPoint x: 620, startPoint y: 309, endPoint x: 736, endPoint y: 261, distance: 125.5
click at [620, 310] on p "Tyquanda Vasque" at bounding box center [598, 313] width 111 height 19
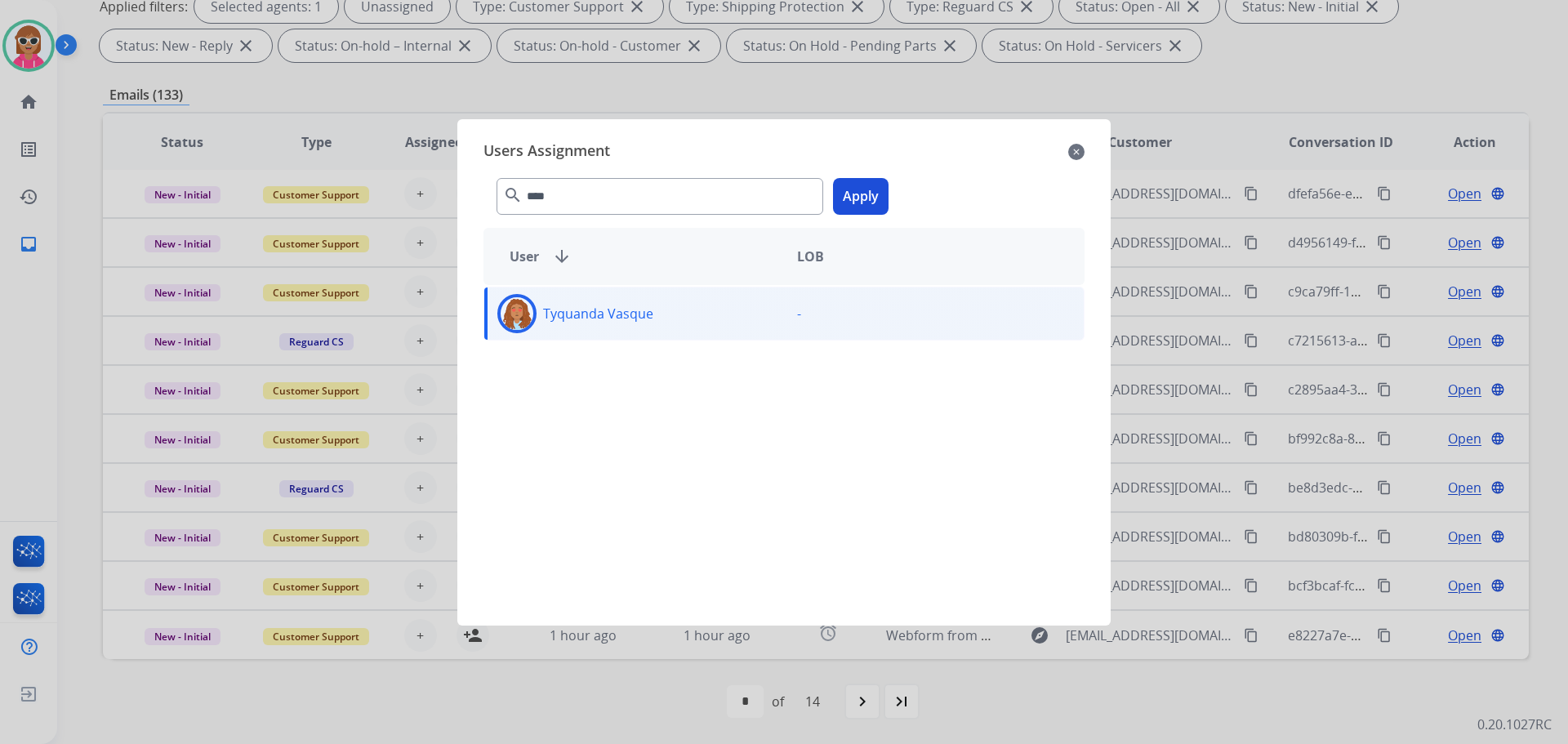
click at [850, 203] on button "Apply" at bounding box center [861, 197] width 56 height 37
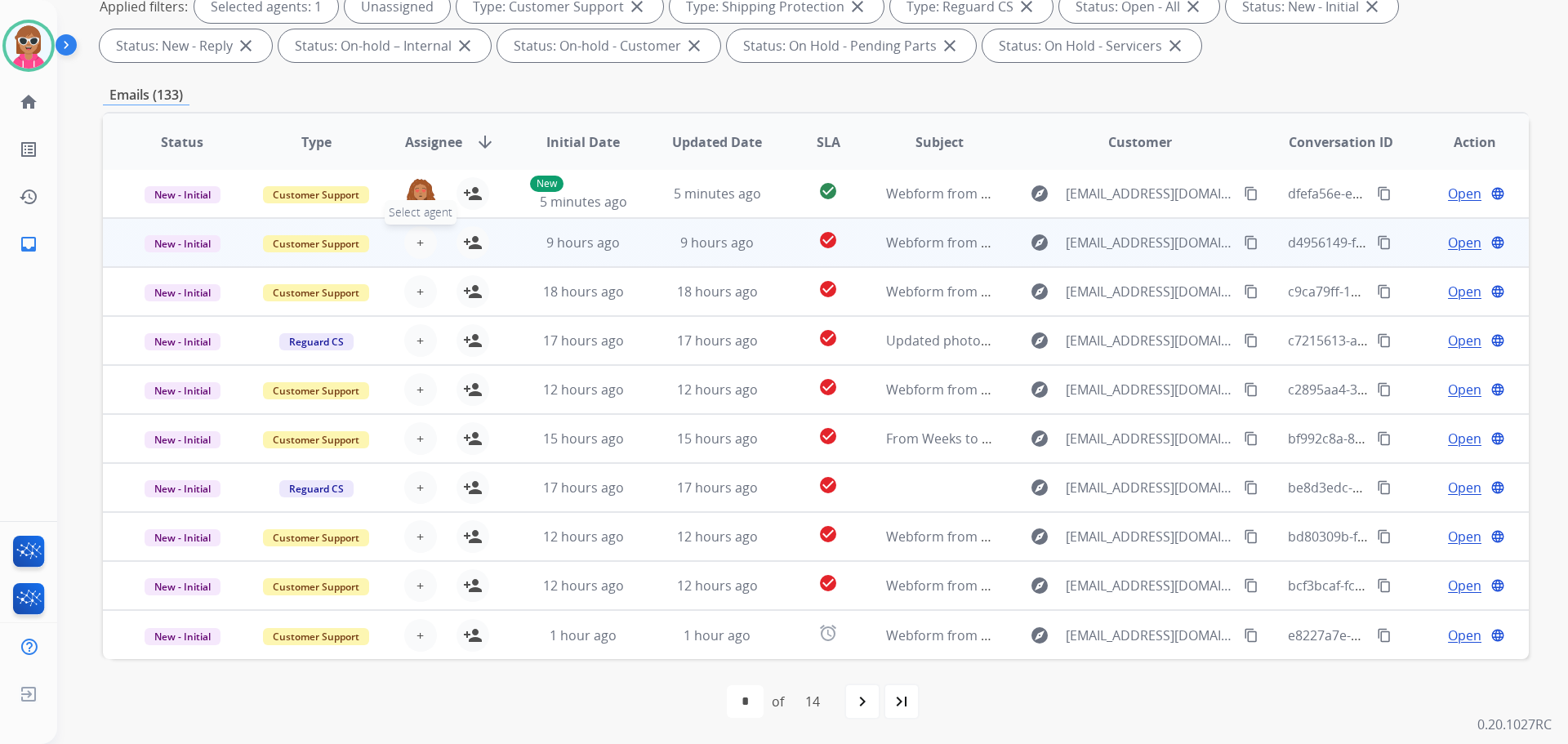
click at [416, 247] on span "+" at bounding box center [420, 242] width 8 height 19
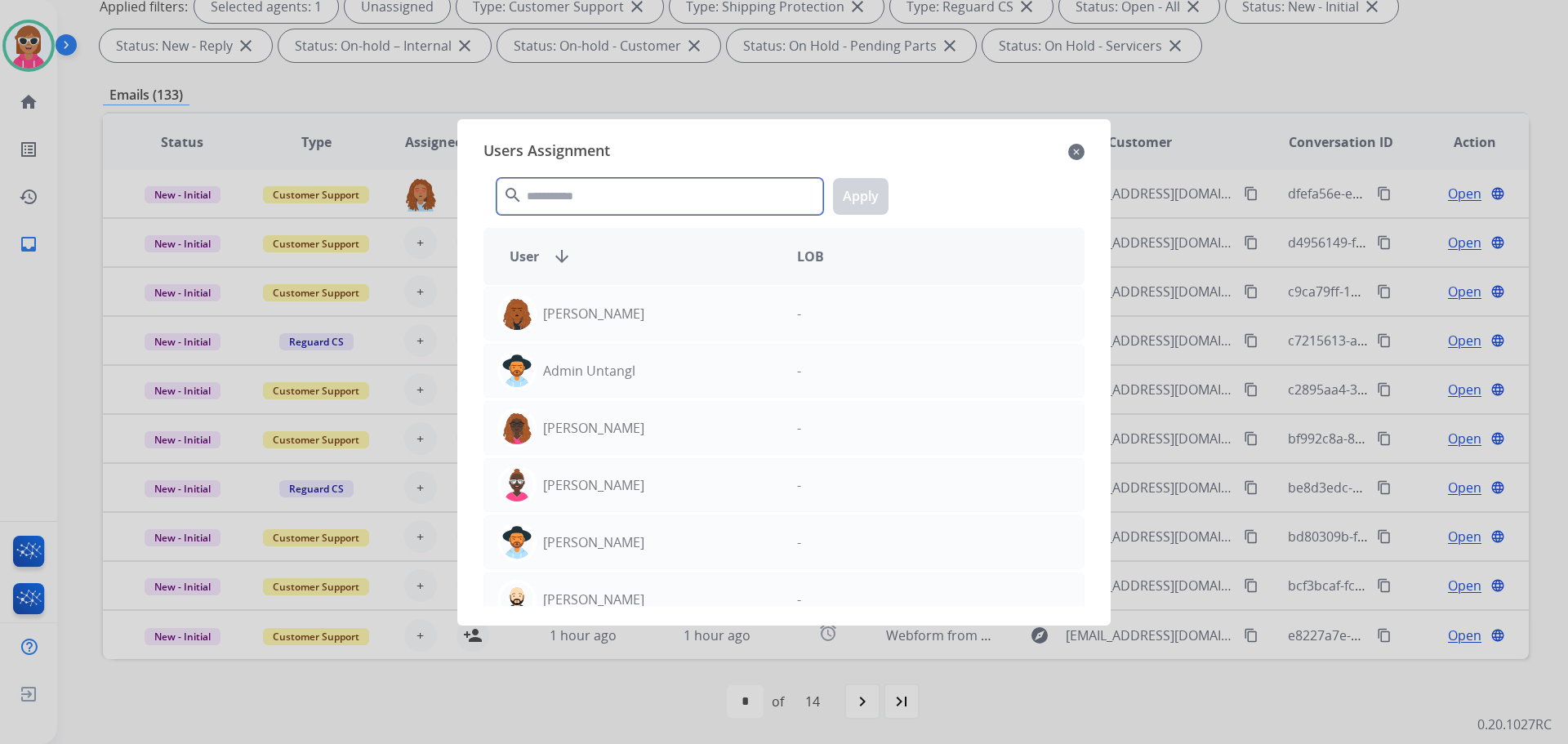
click at [602, 197] on input "text" at bounding box center [660, 197] width 327 height 37
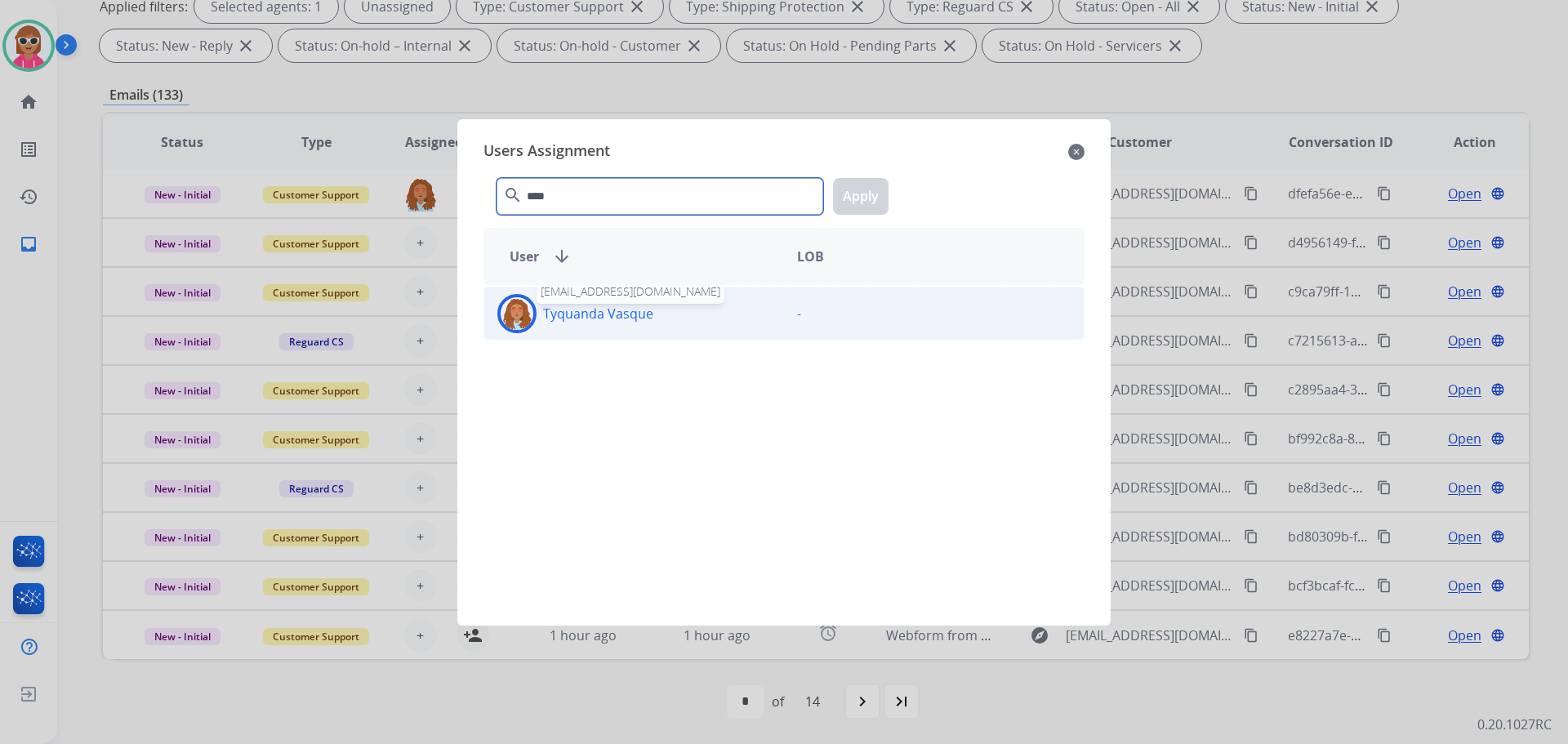
type input "****"
drag, startPoint x: 600, startPoint y: 330, endPoint x: 726, endPoint y: 251, distance: 148.7
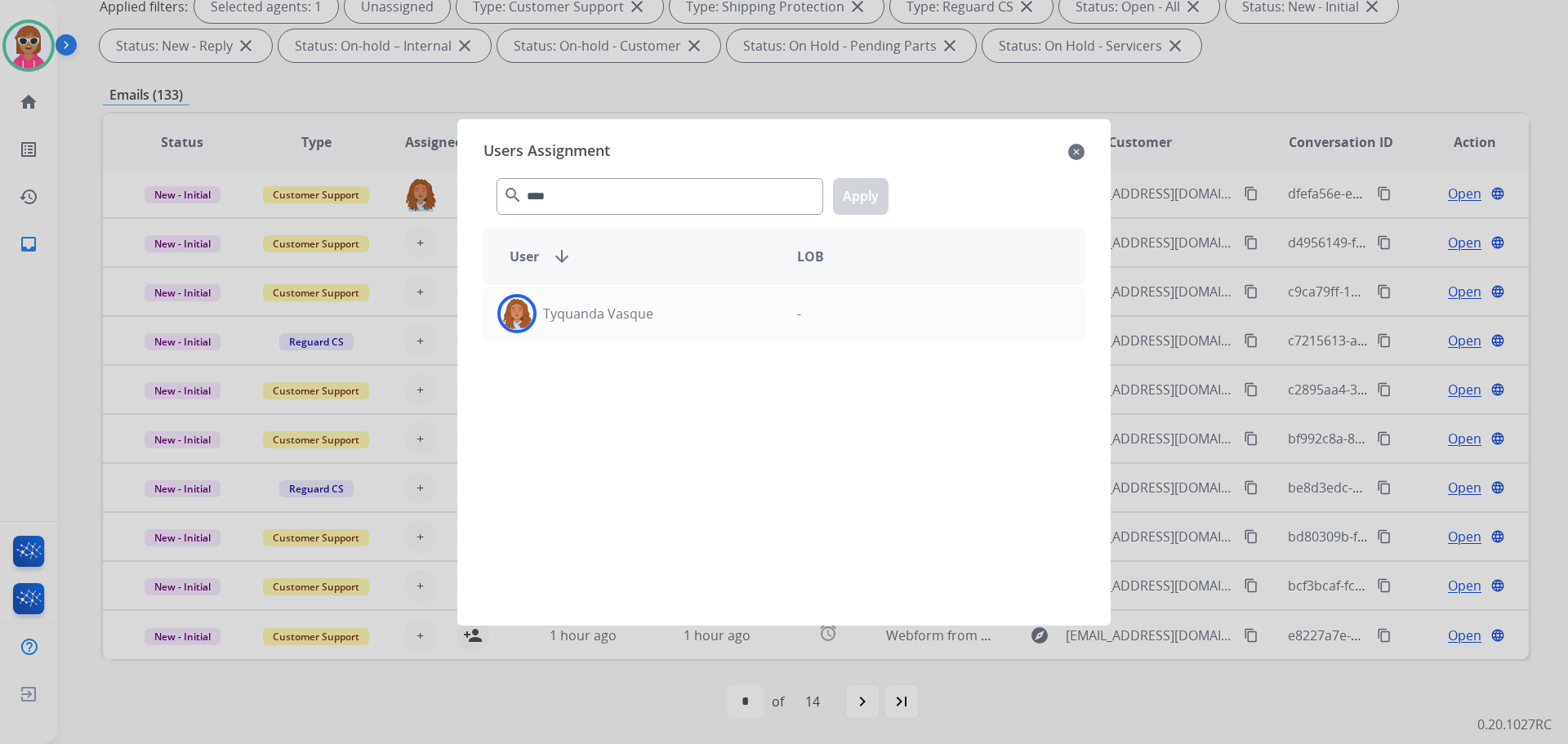
click at [602, 326] on div "Tyquanda Vasque" at bounding box center [634, 313] width 300 height 39
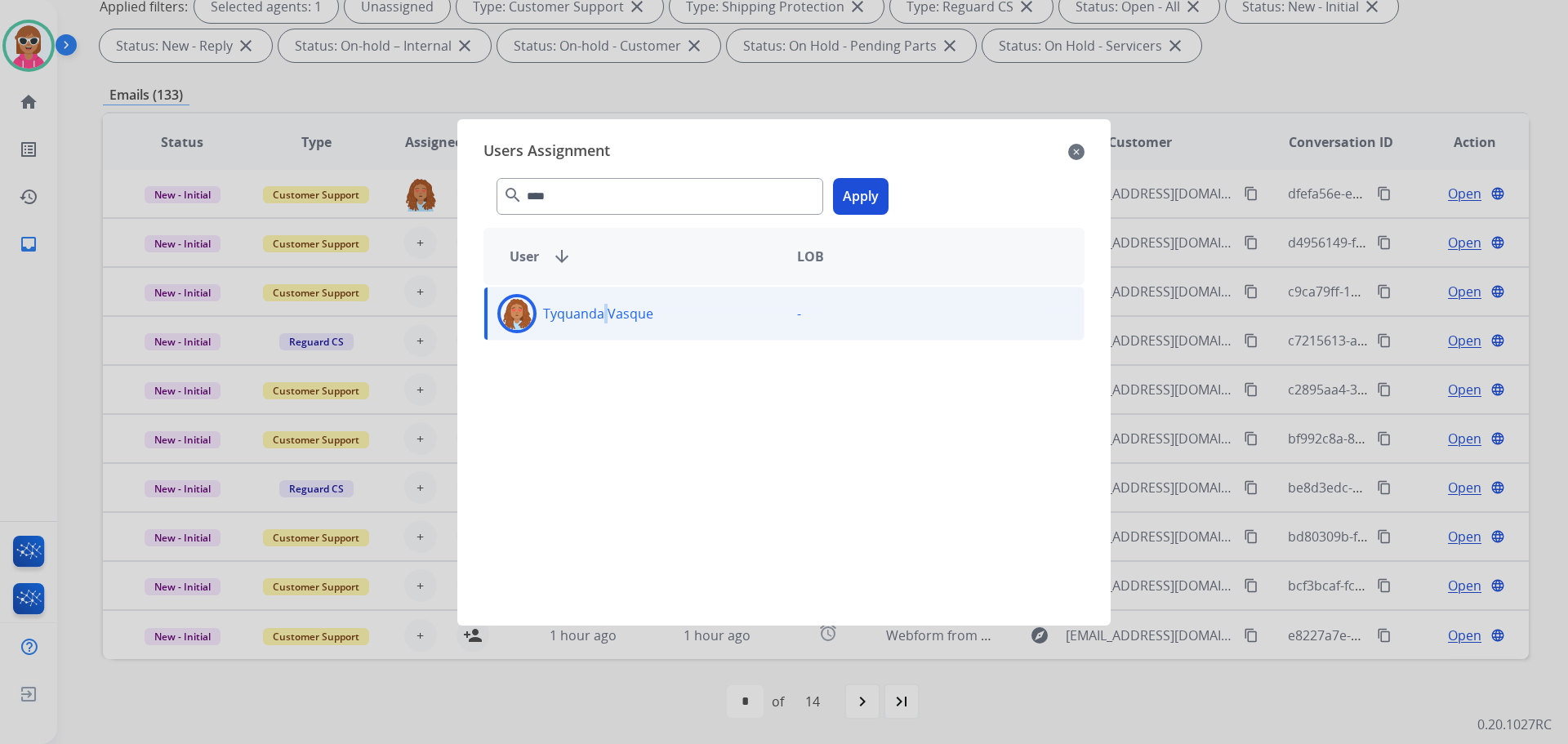
click at [876, 196] on button "Apply" at bounding box center [861, 197] width 56 height 37
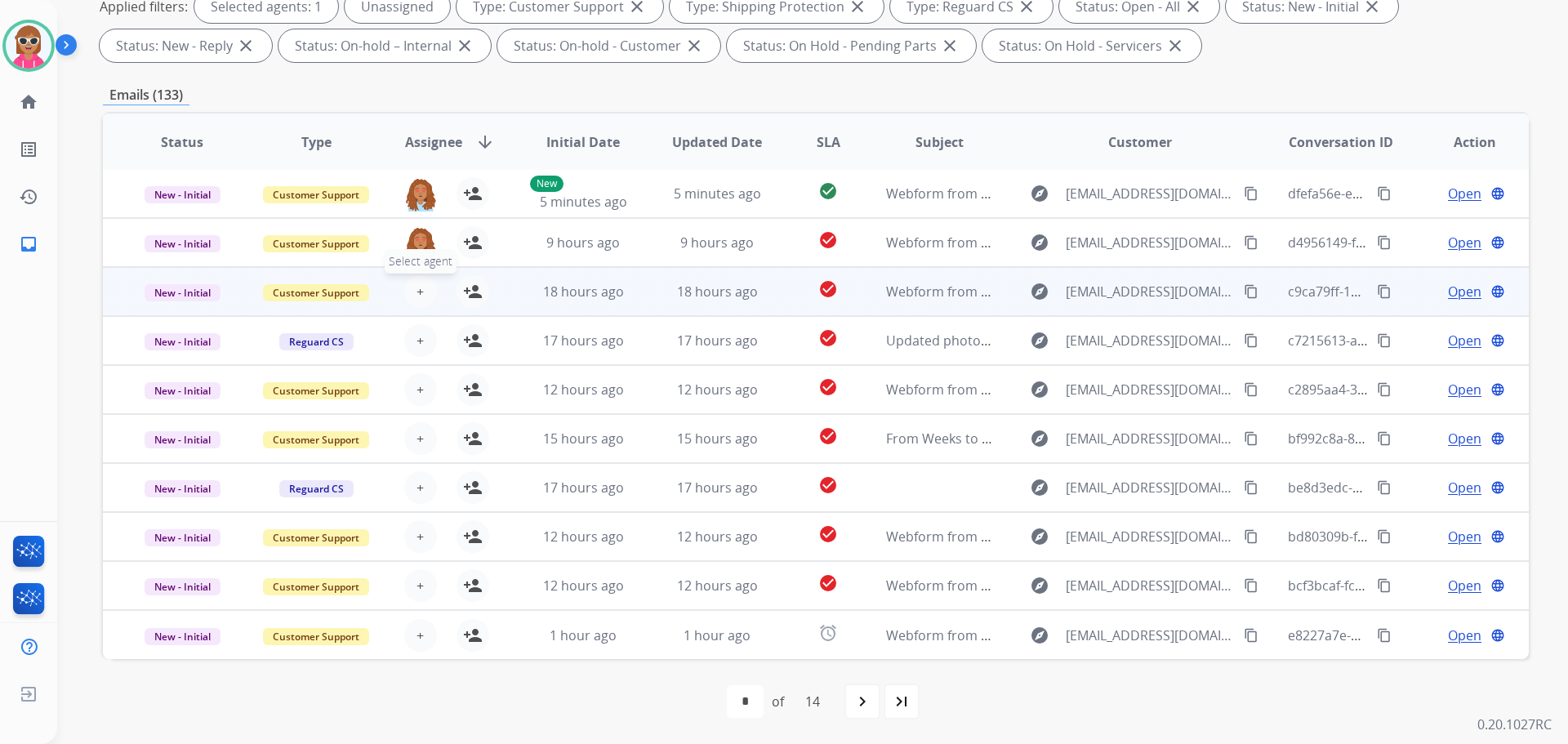
click at [419, 296] on span "+" at bounding box center [420, 291] width 8 height 19
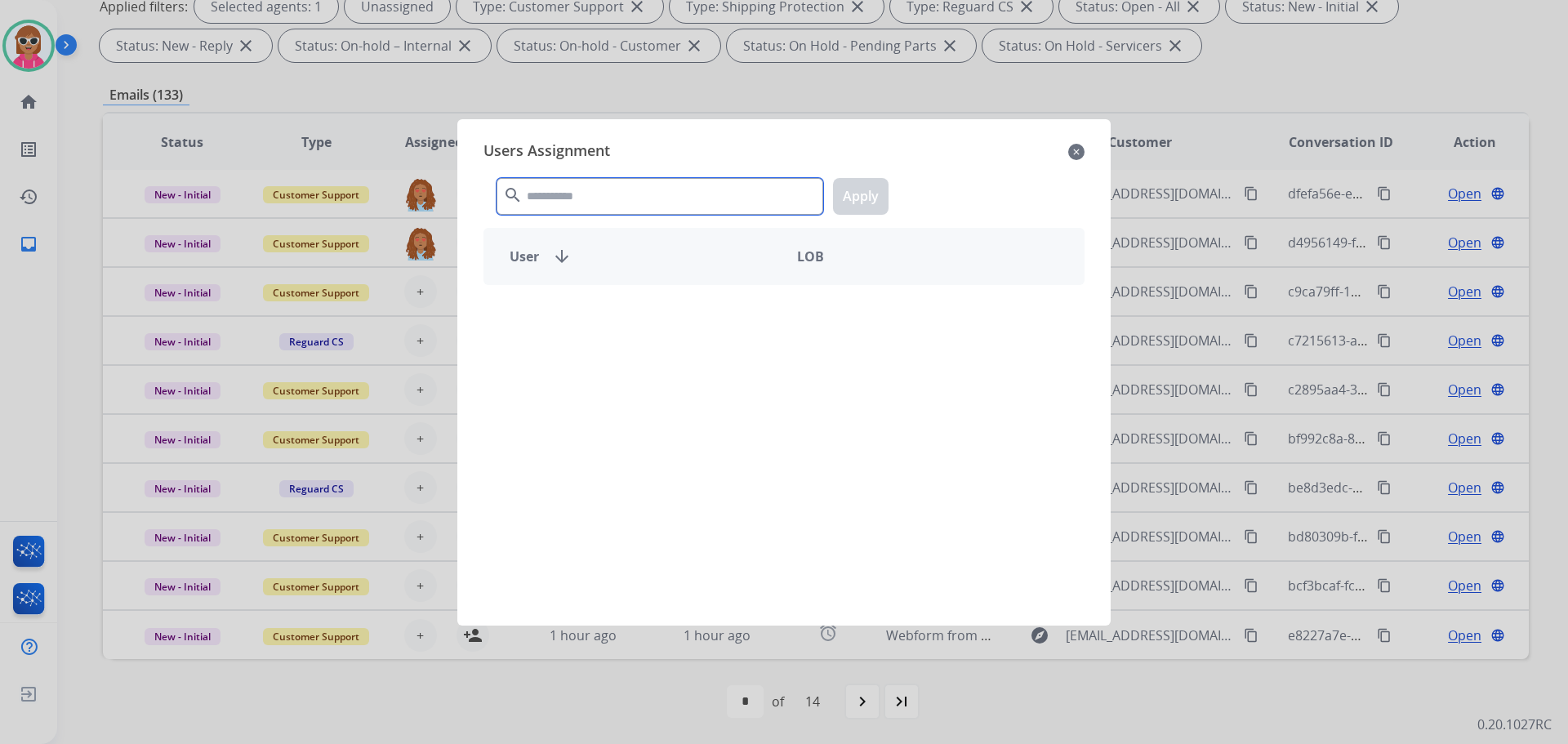
click at [569, 192] on input "text" at bounding box center [660, 197] width 327 height 37
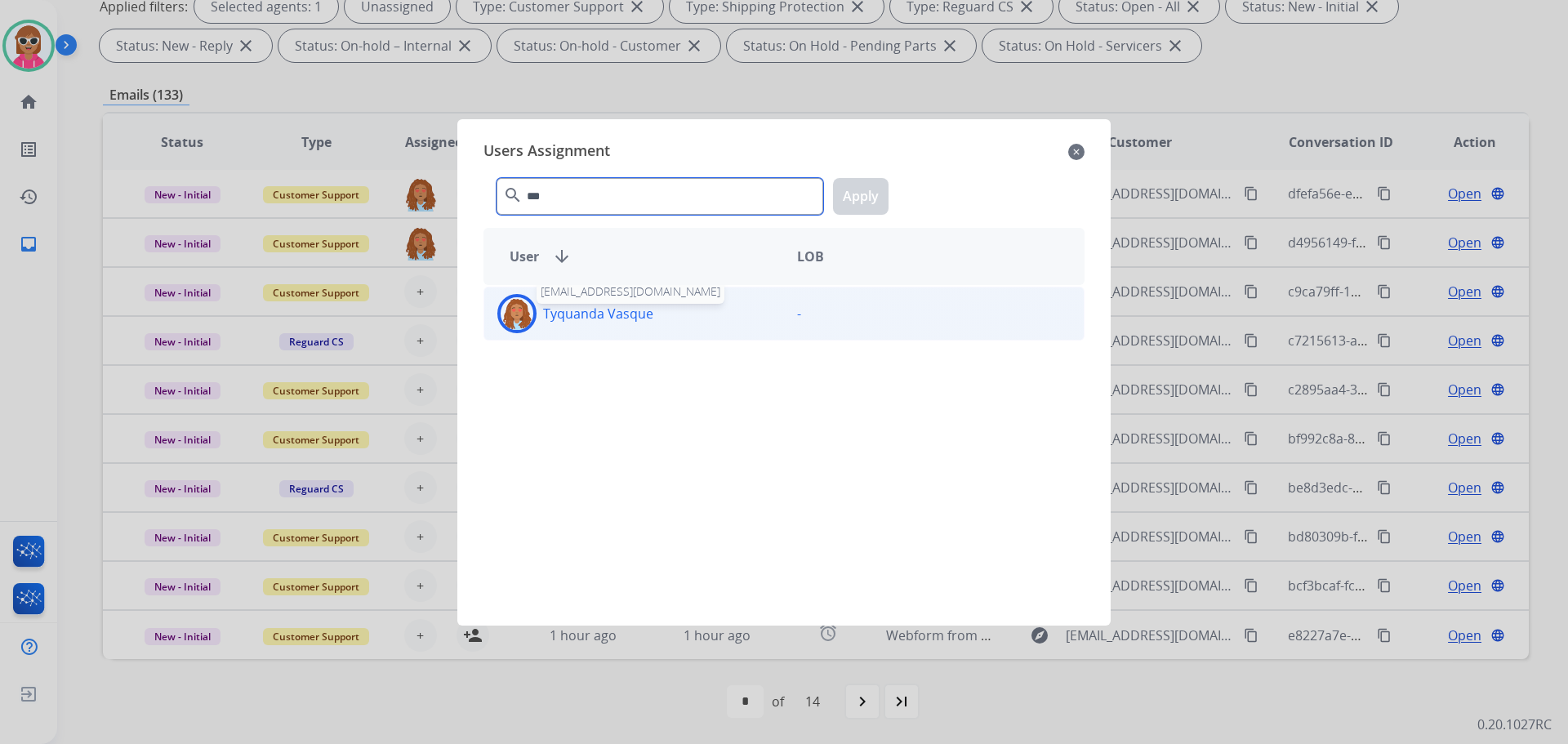
type input "***"
drag, startPoint x: 579, startPoint y: 309, endPoint x: 600, endPoint y: 296, distance: 24.7
click at [579, 310] on p "Tyquanda Vasque" at bounding box center [598, 313] width 111 height 19
click at [852, 198] on button "Apply" at bounding box center [861, 197] width 56 height 37
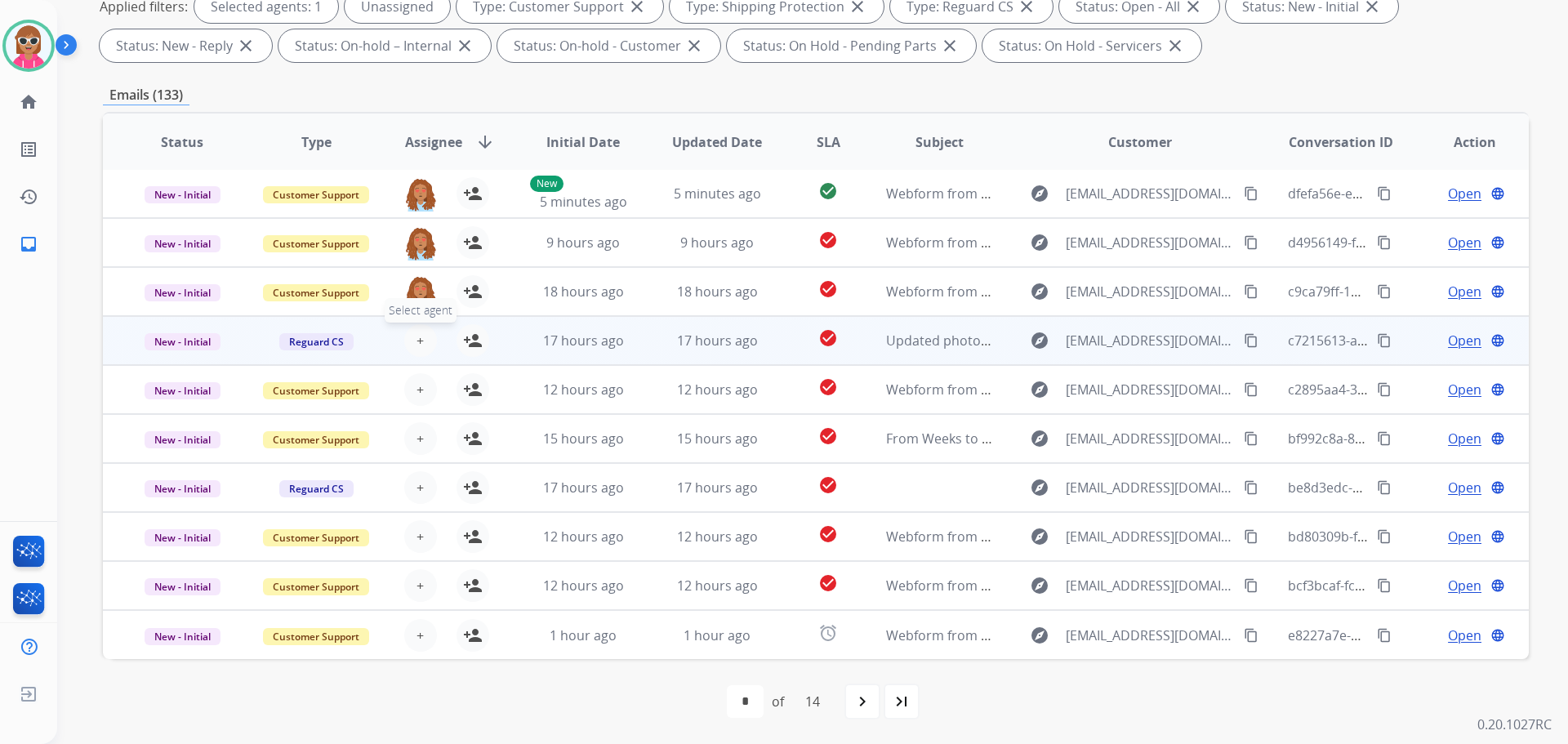
drag, startPoint x: 423, startPoint y: 333, endPoint x: 411, endPoint y: 339, distance: 13.4
click at [411, 339] on button "+ Select agent" at bounding box center [421, 340] width 33 height 33
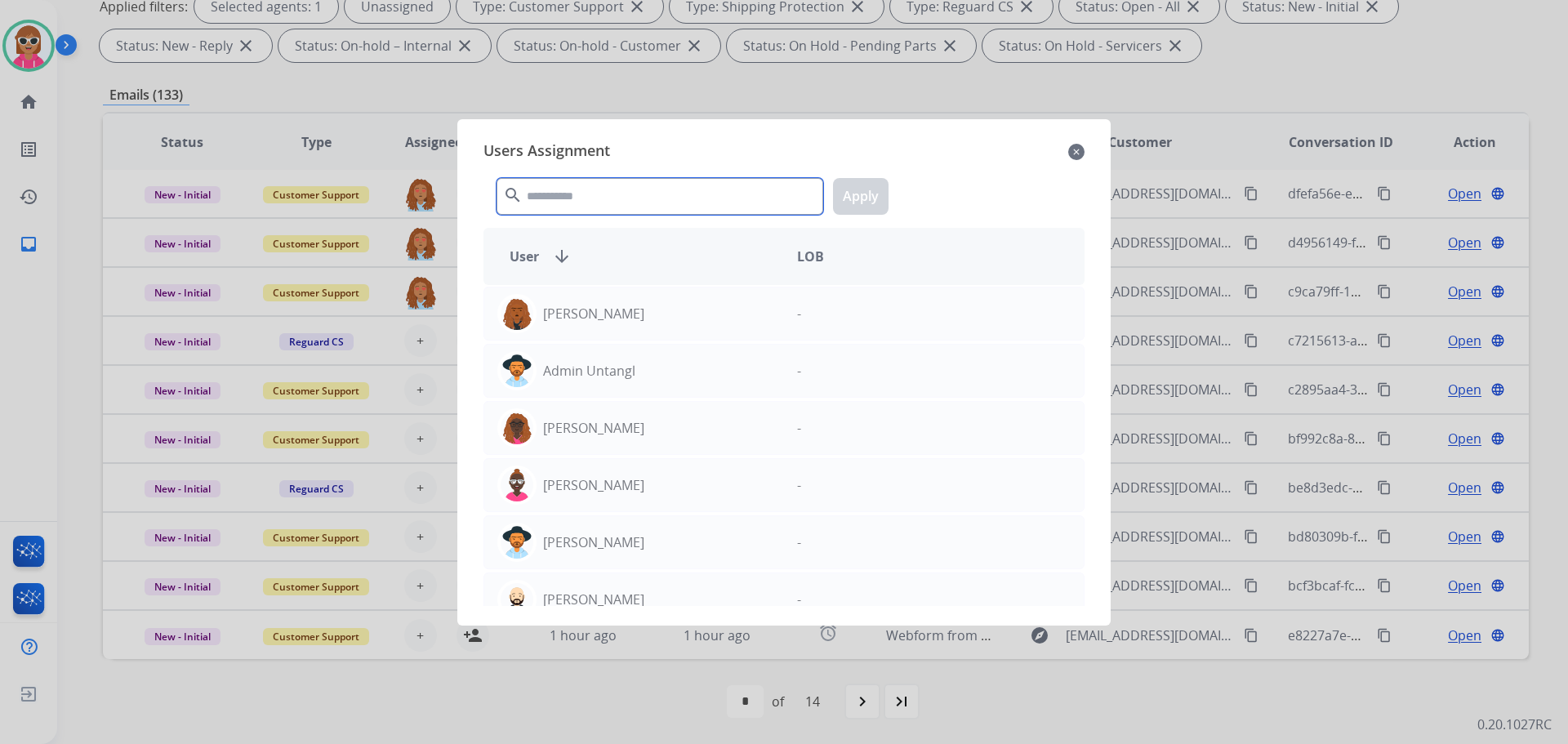
click at [649, 181] on input "text" at bounding box center [660, 197] width 327 height 37
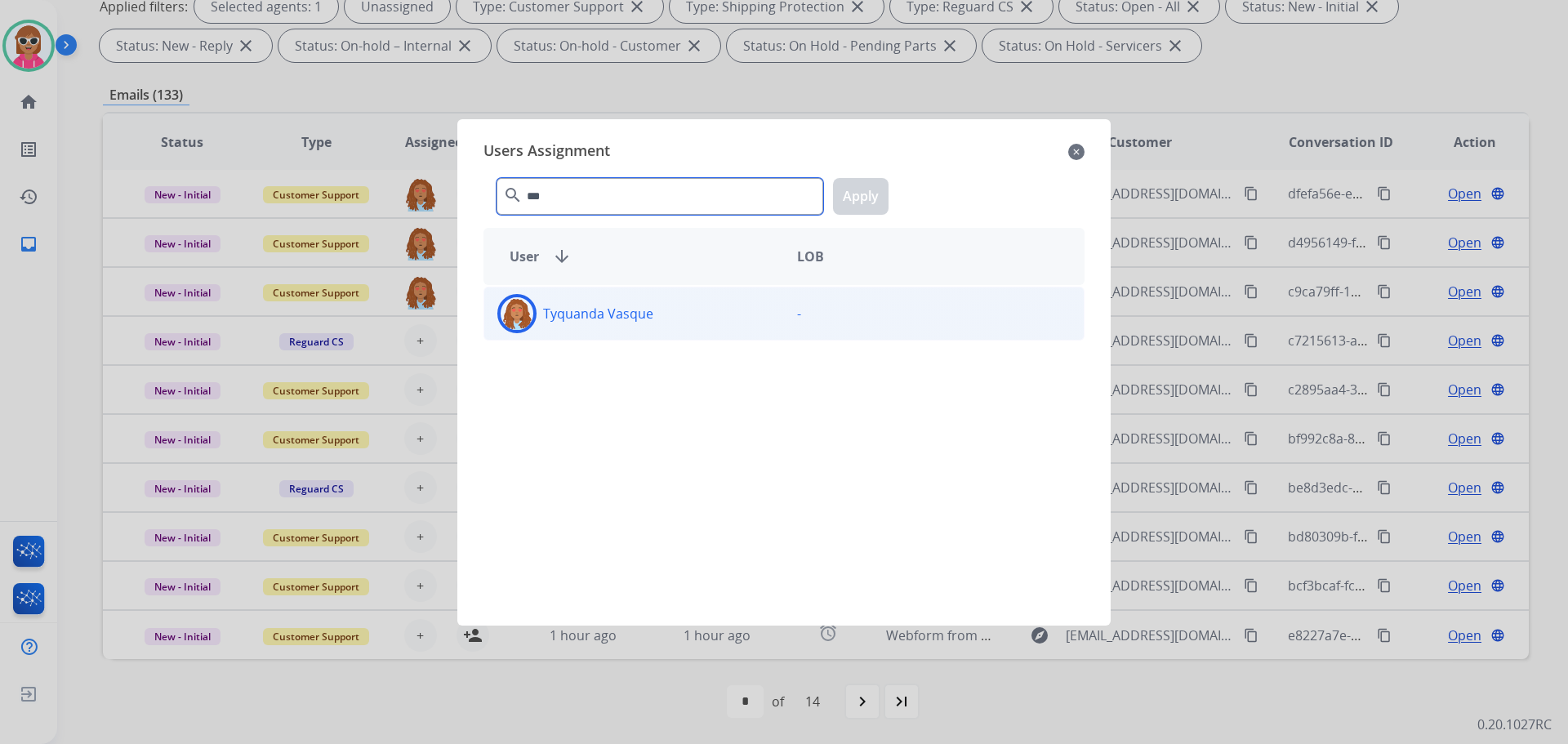
type input "***"
click at [635, 295] on div "Tyquanda Vasque" at bounding box center [634, 313] width 300 height 39
click at [881, 195] on button "Apply" at bounding box center [861, 197] width 56 height 37
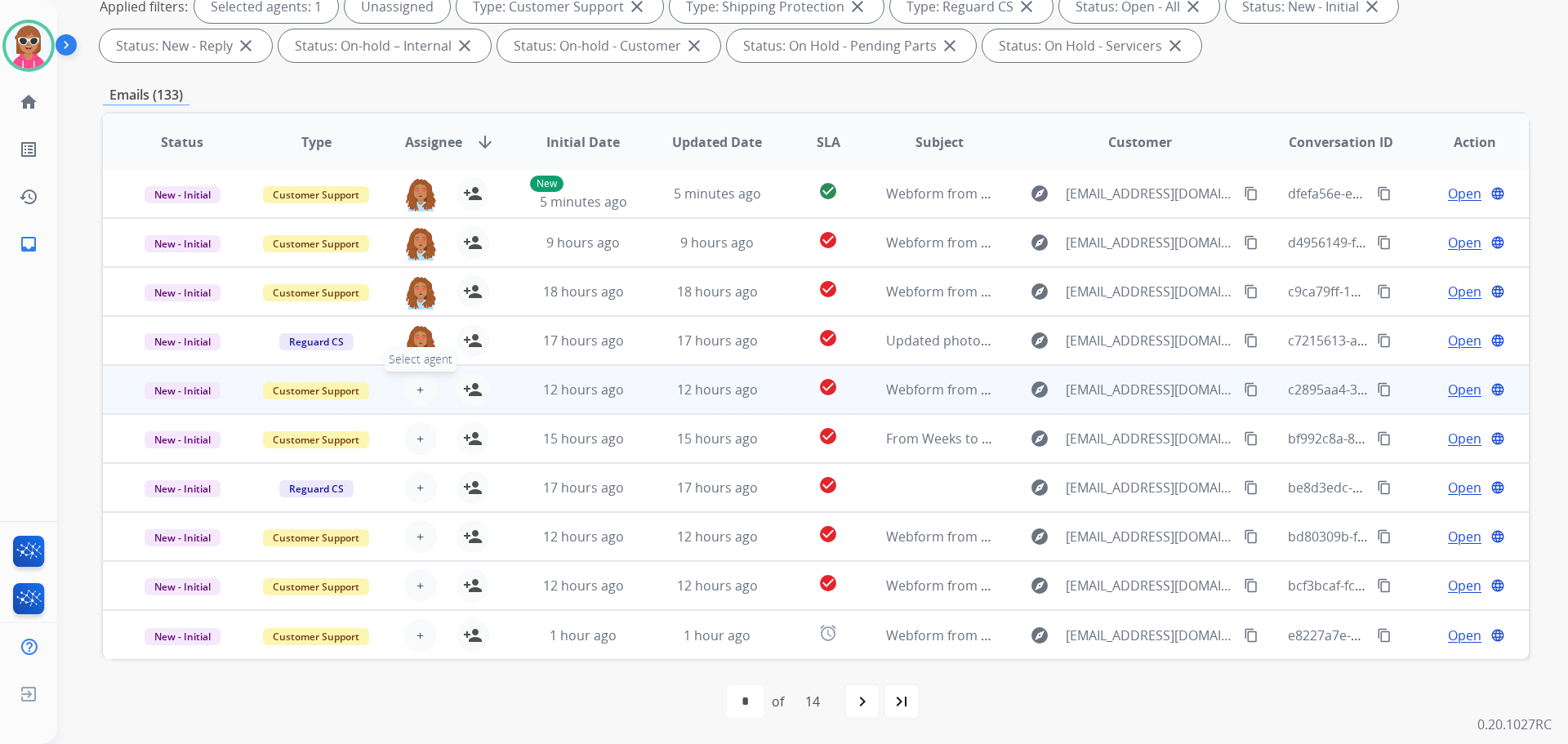
click at [416, 388] on span "+" at bounding box center [420, 389] width 8 height 19
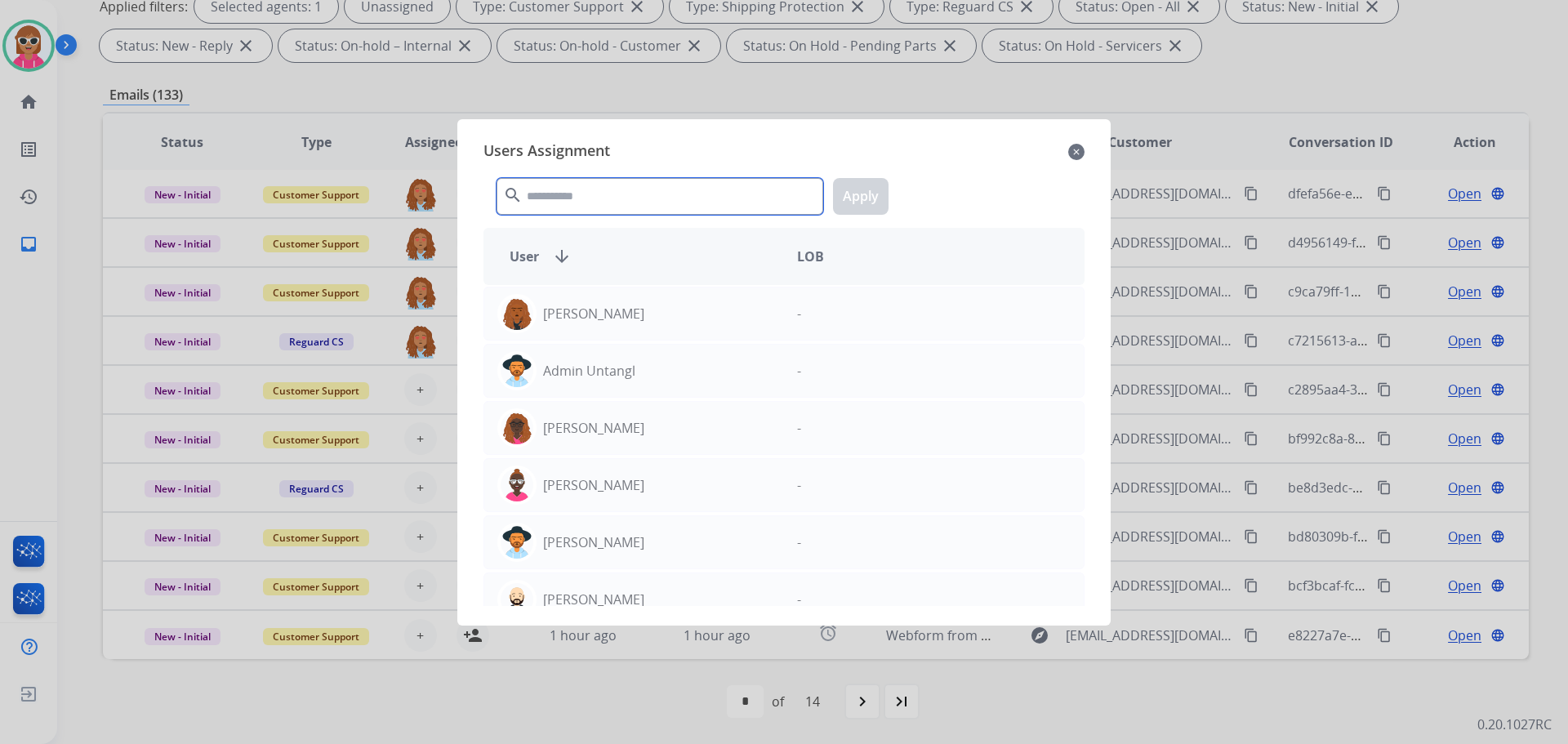
click at [542, 184] on input "text" at bounding box center [660, 197] width 327 height 37
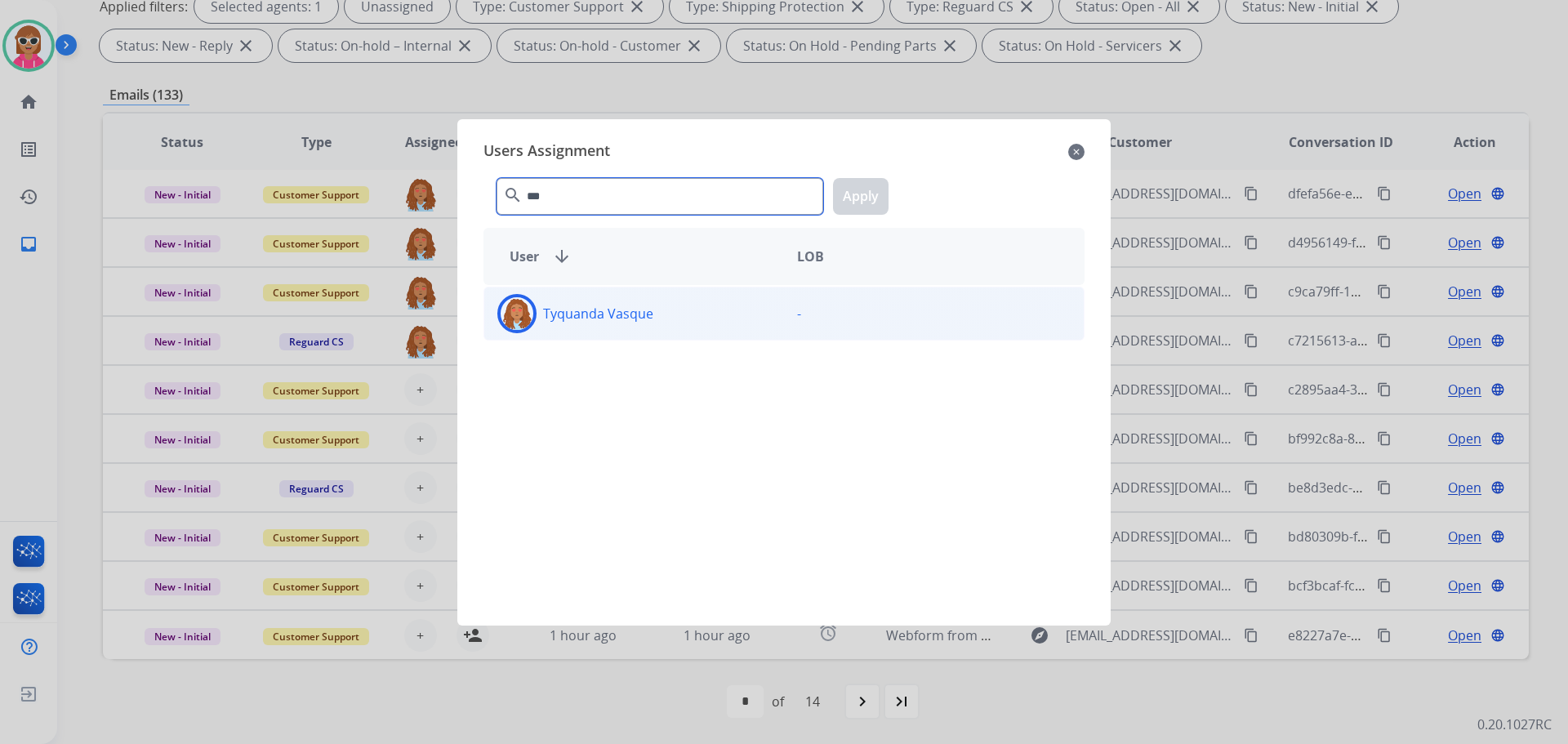
type input "***"
click at [562, 301] on div "Tyquanda Vasque" at bounding box center [634, 313] width 300 height 39
click at [872, 199] on button "Apply" at bounding box center [861, 197] width 56 height 37
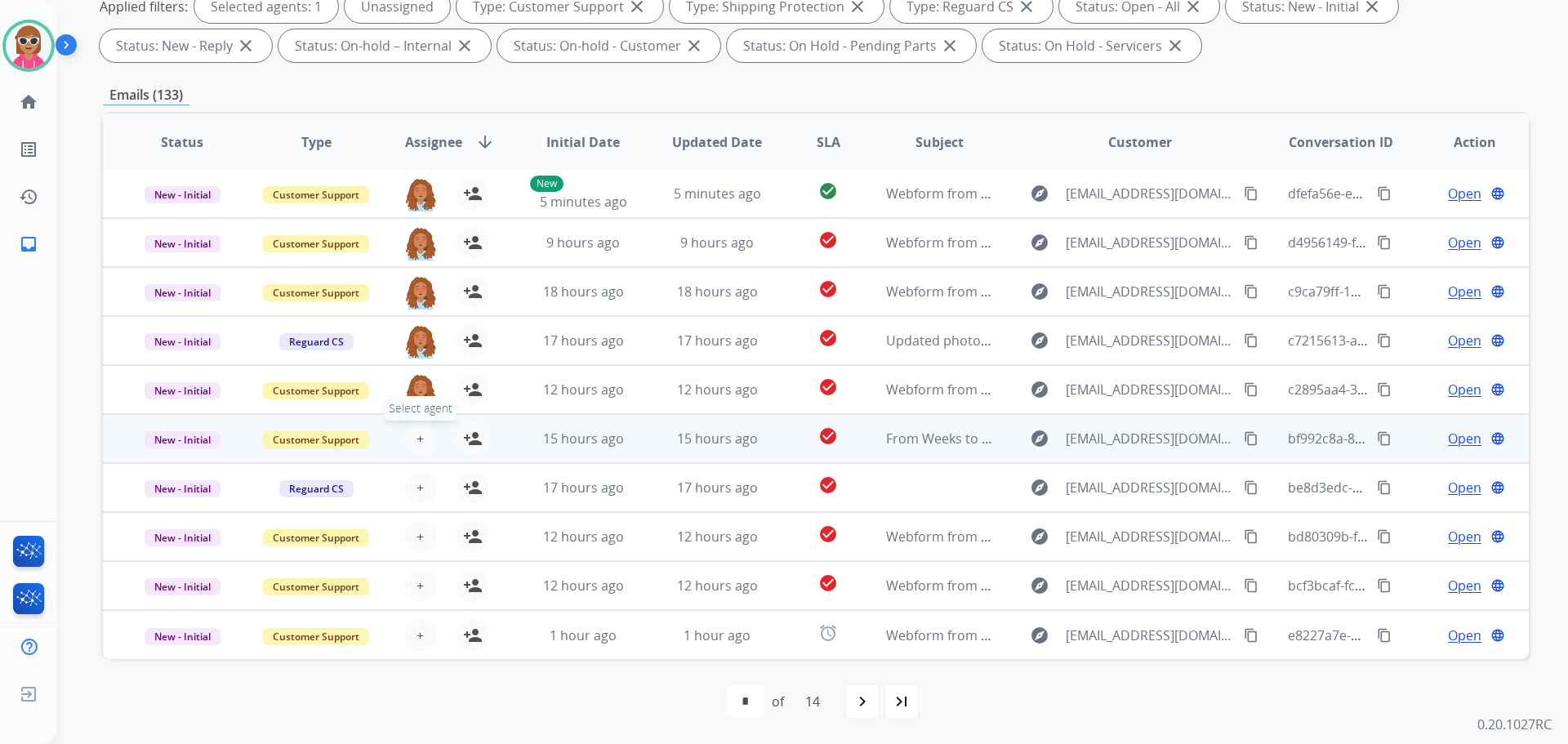
click at [416, 436] on span "+" at bounding box center [420, 438] width 8 height 19
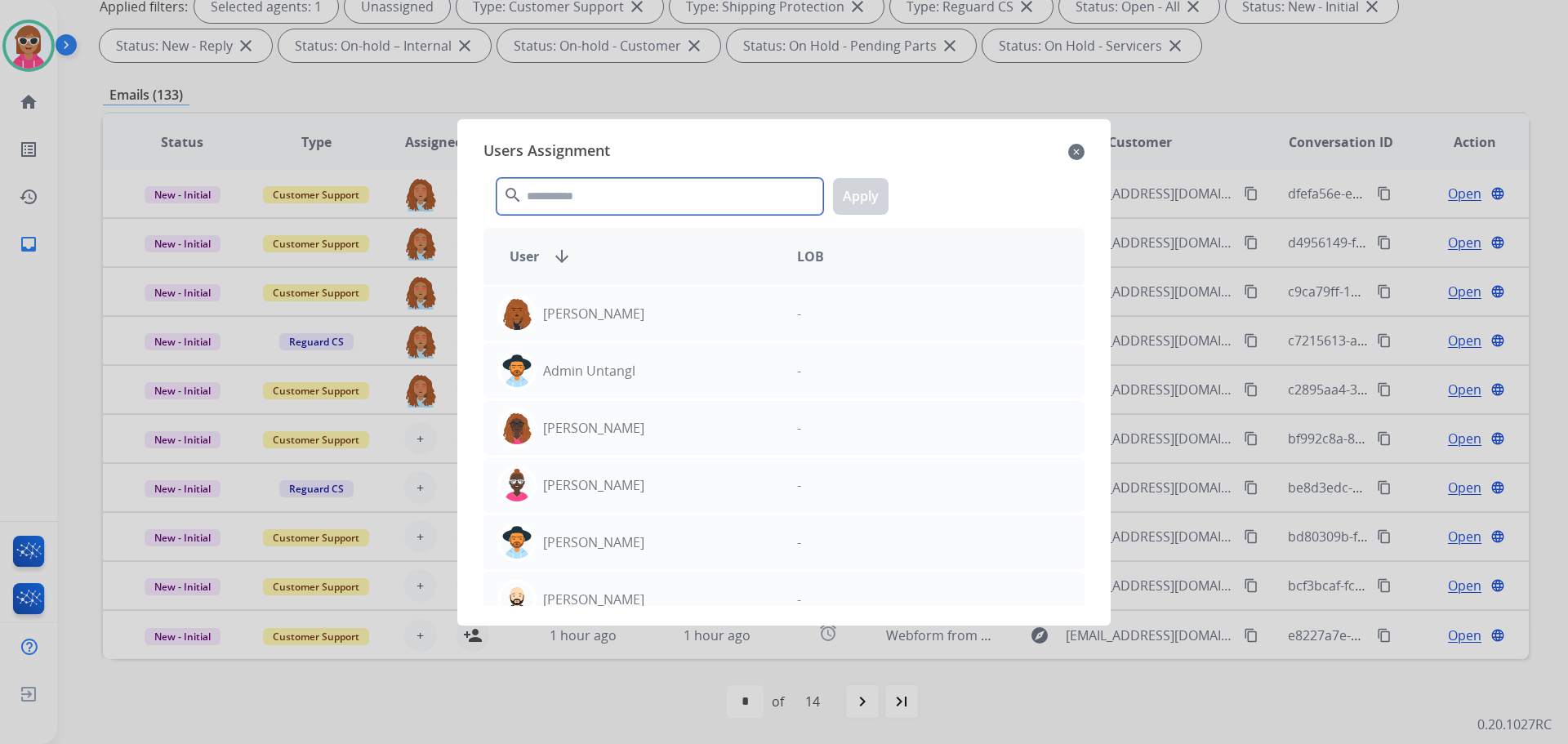
click at [602, 180] on input "text" at bounding box center [660, 197] width 327 height 37
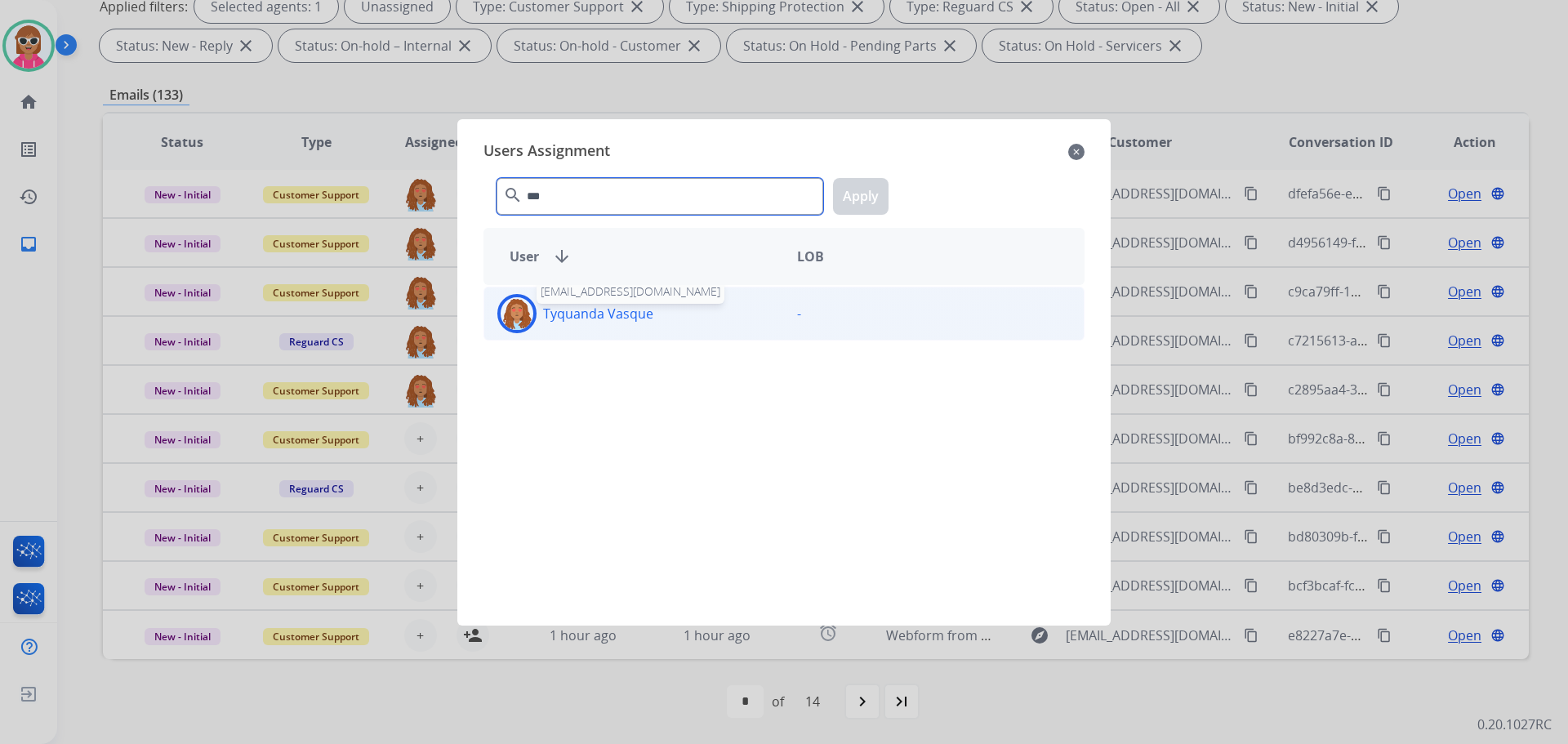
type input "***"
click at [558, 310] on p "Tyquanda Vasque" at bounding box center [598, 313] width 111 height 19
click at [879, 200] on button "Apply" at bounding box center [861, 197] width 56 height 37
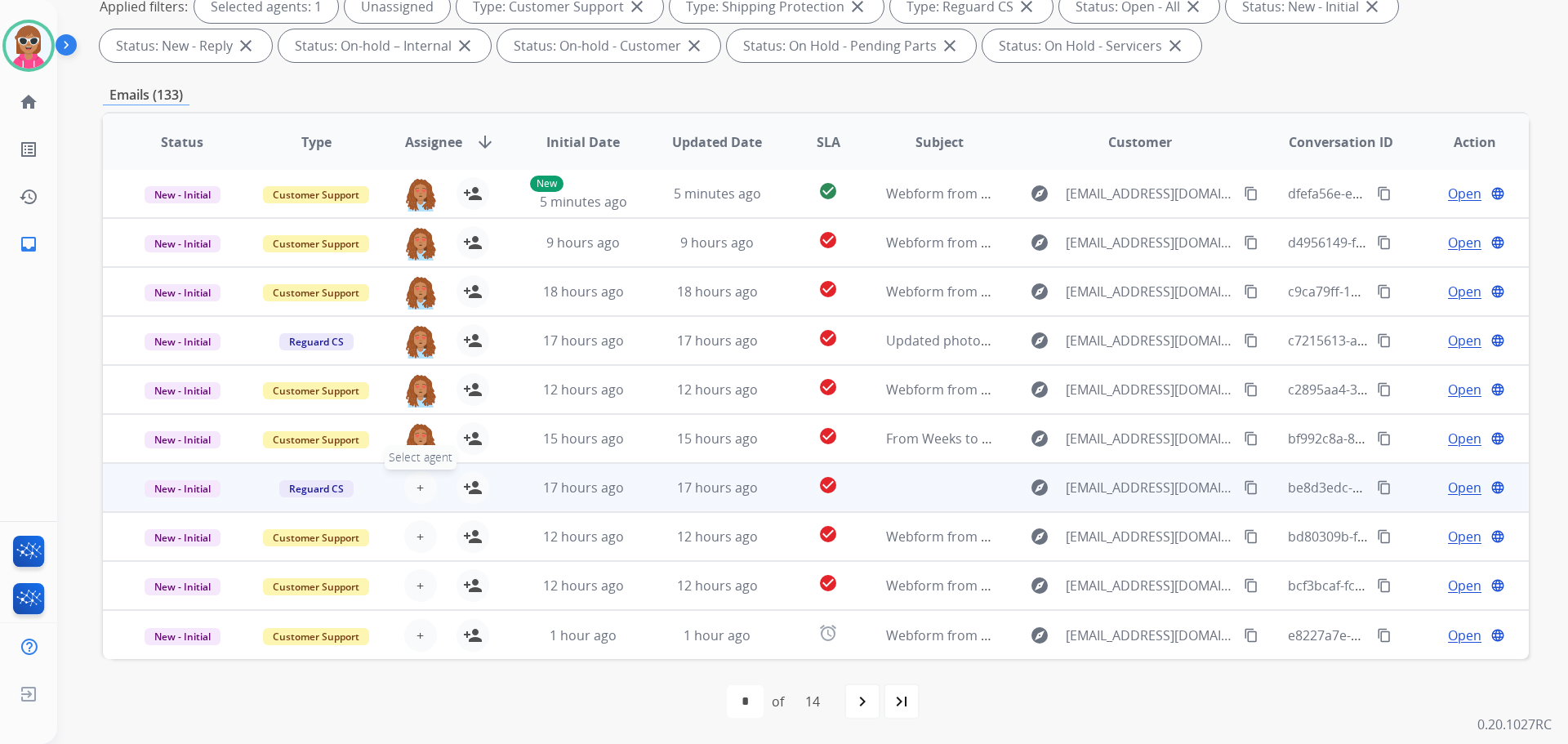
click at [416, 491] on span "+" at bounding box center [420, 487] width 8 height 19
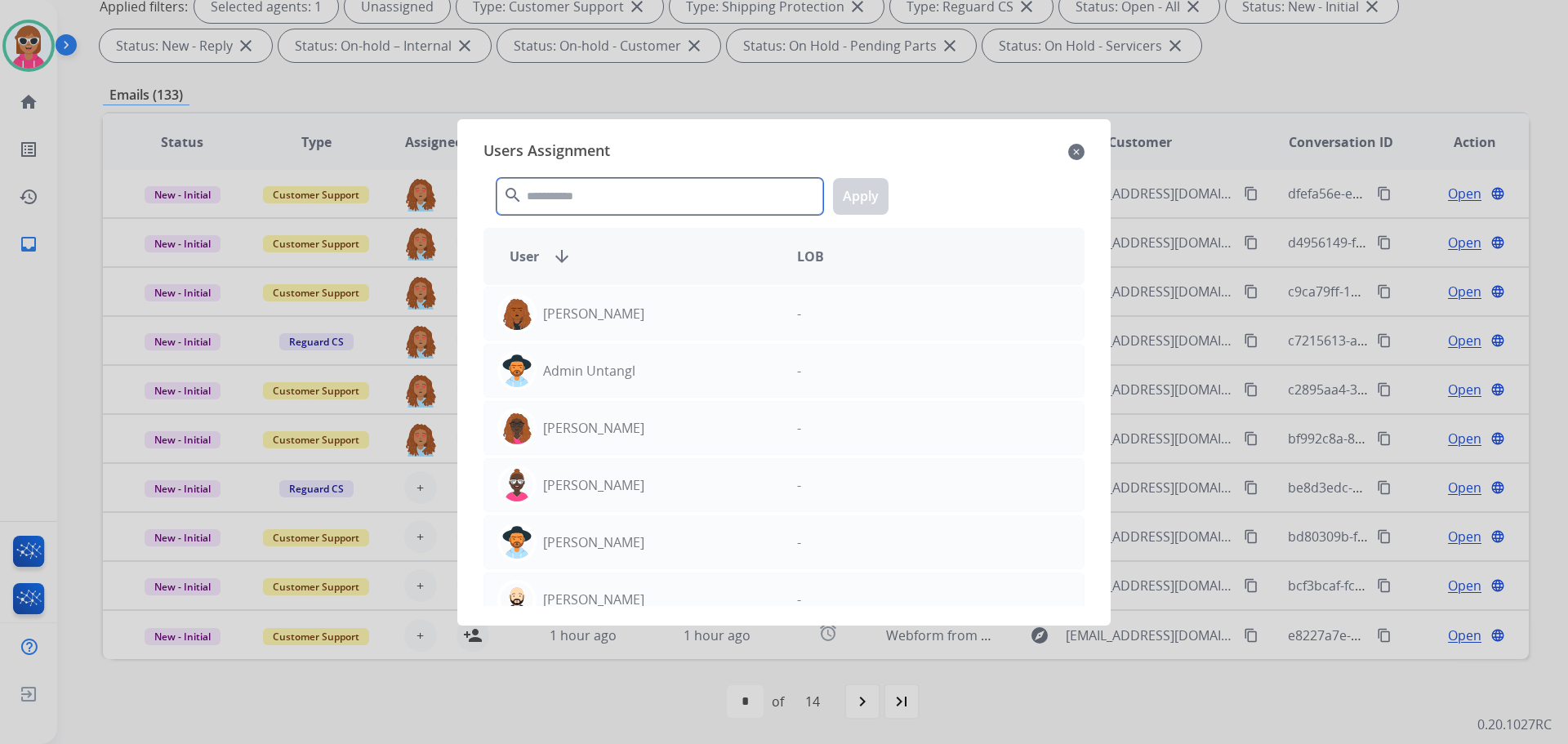
click at [694, 193] on input "text" at bounding box center [660, 197] width 327 height 37
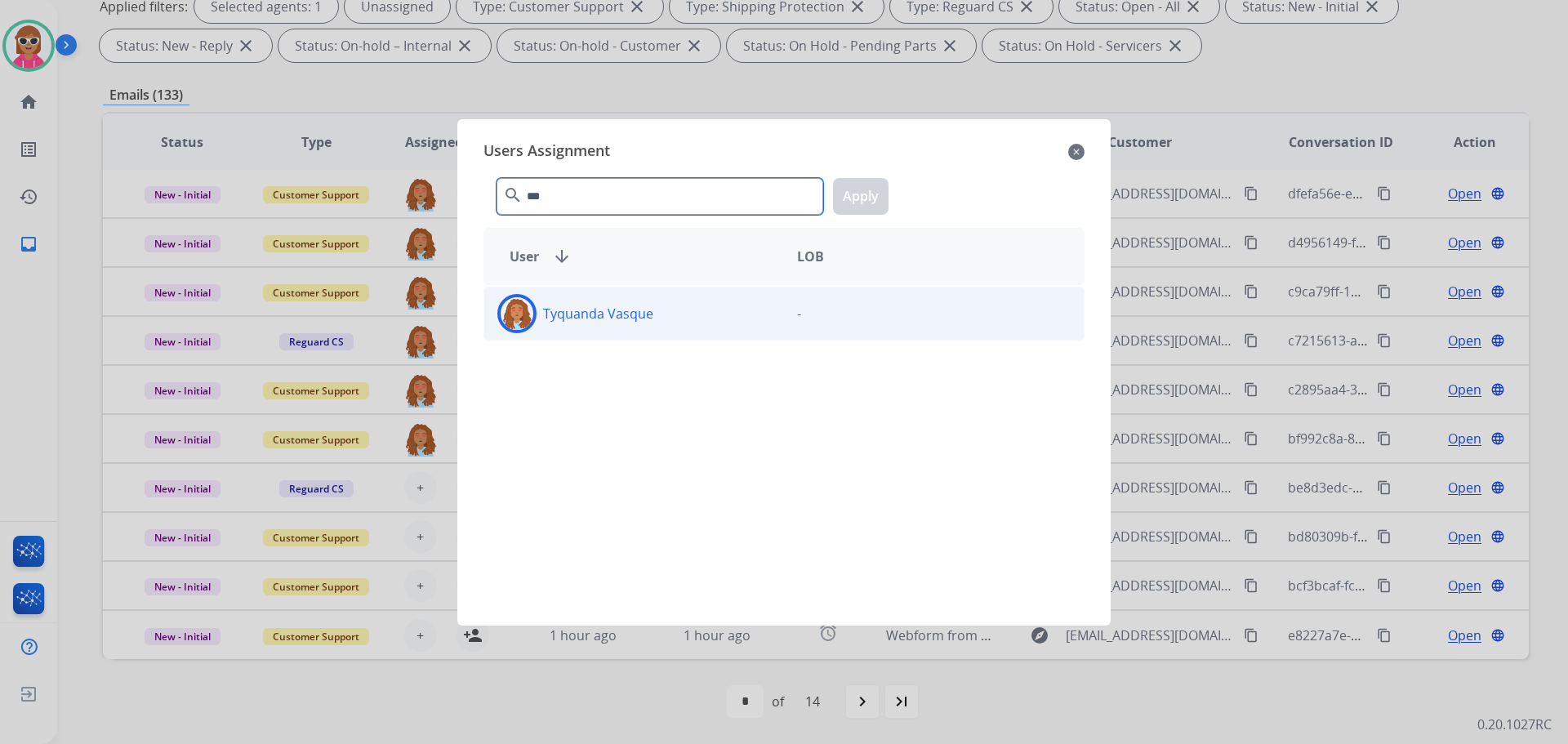
type input "***"
drag, startPoint x: 586, startPoint y: 327, endPoint x: 629, endPoint y: 308, distance: 47.0
click at [590, 323] on div "Tyquanda Vasque" at bounding box center [634, 313] width 300 height 39
click at [852, 190] on button "Apply" at bounding box center [861, 197] width 56 height 37
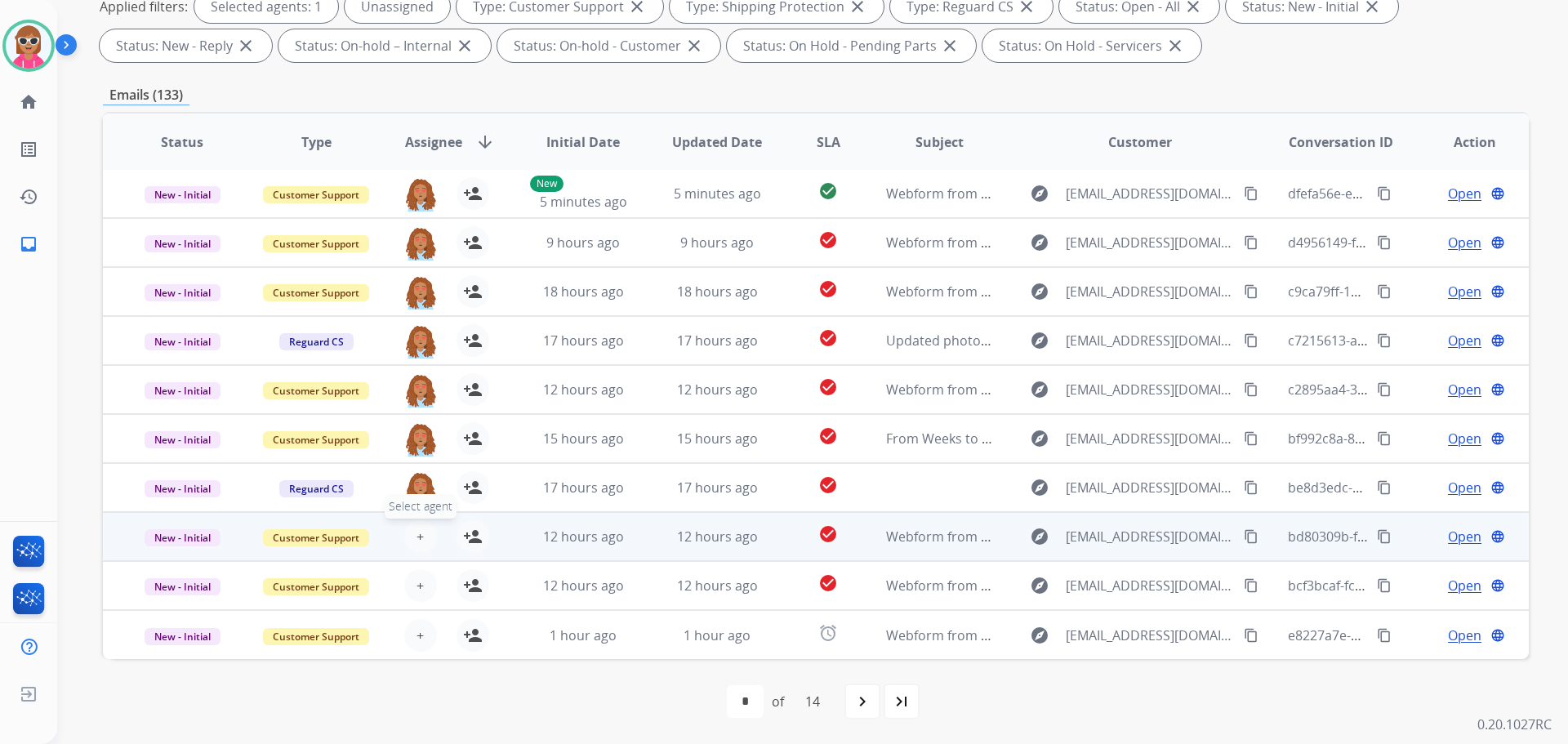
click at [416, 537] on span "+" at bounding box center [420, 536] width 8 height 19
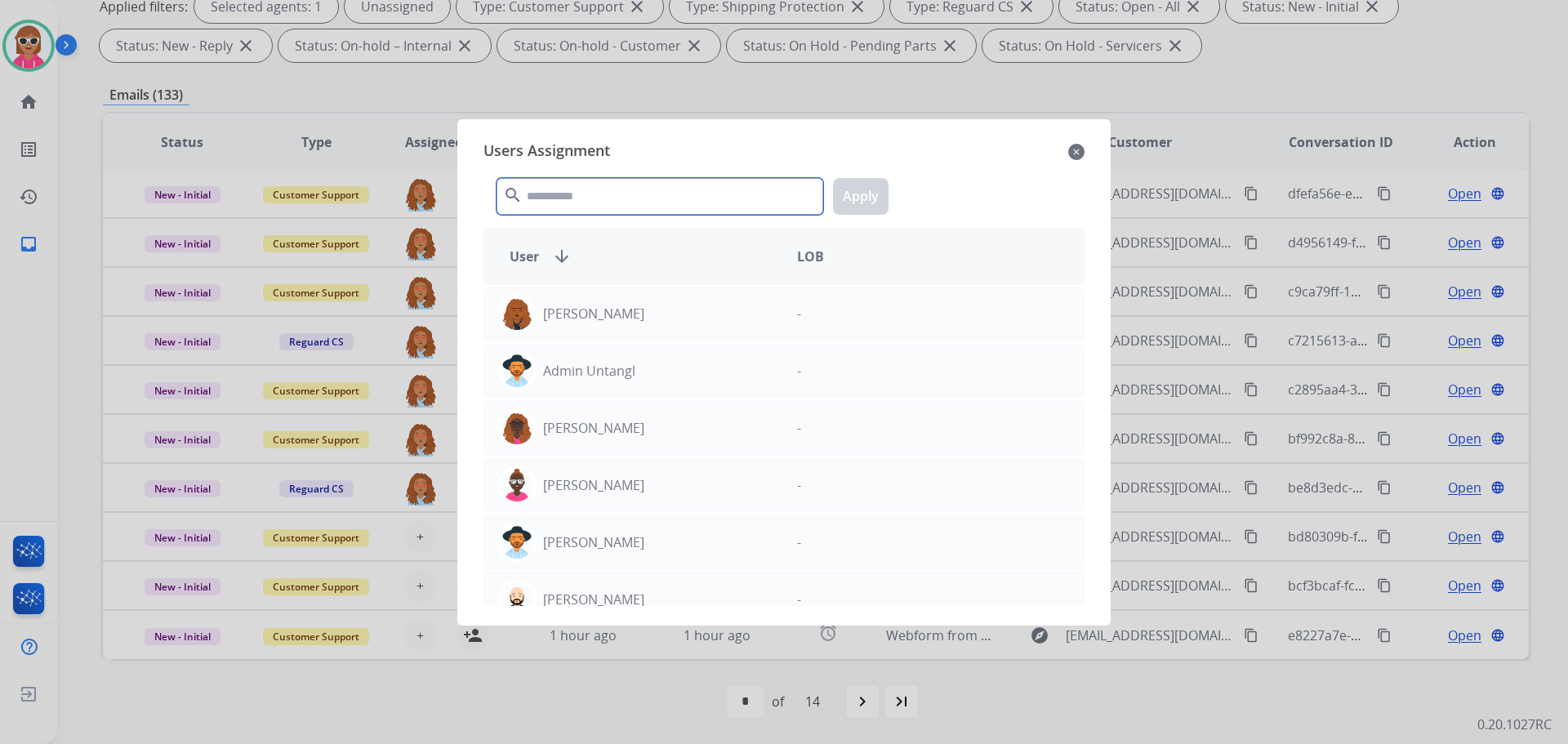
click at [604, 192] on input "text" at bounding box center [660, 197] width 327 height 37
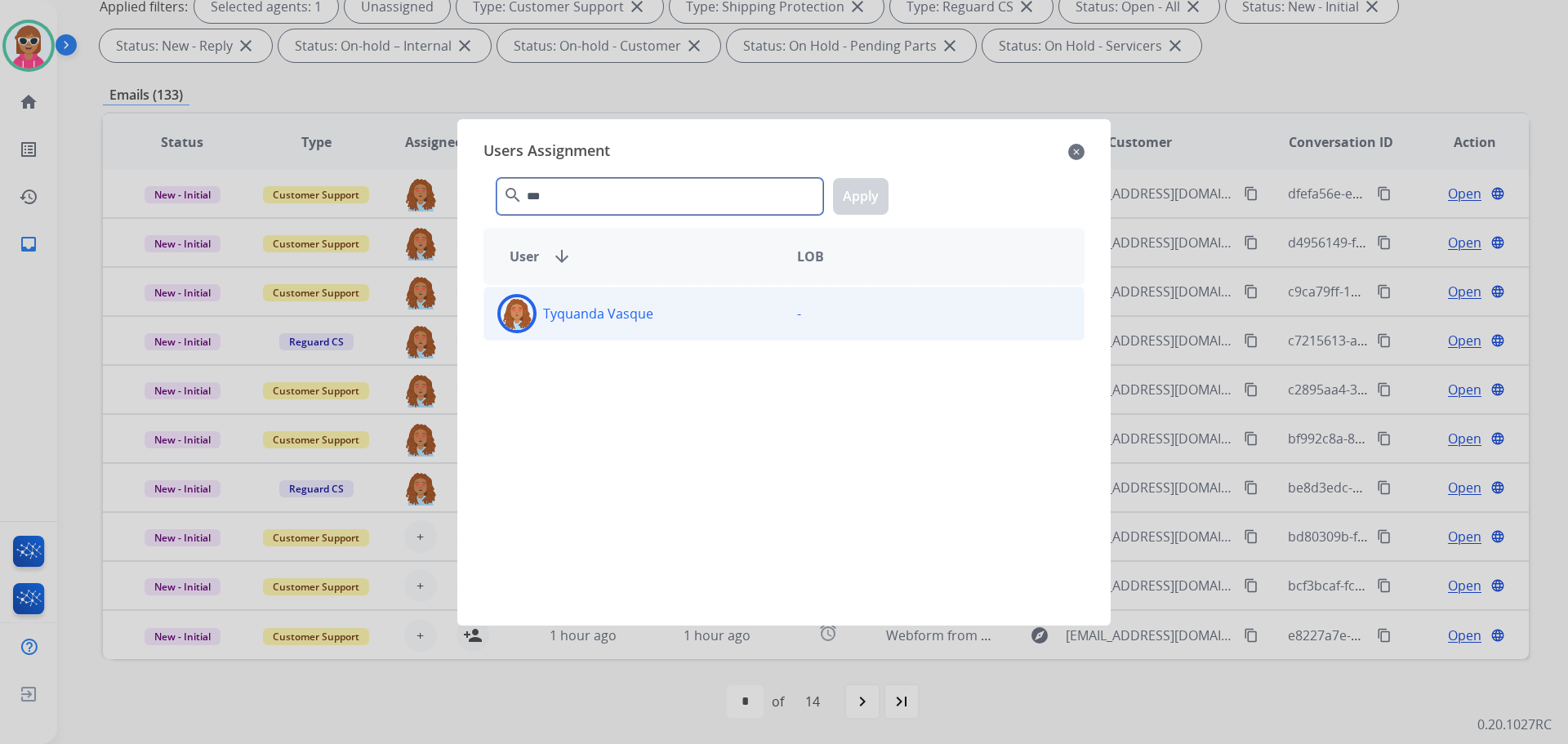
type input "***"
drag, startPoint x: 627, startPoint y: 329, endPoint x: 642, endPoint y: 310, distance: 24.2
click at [627, 331] on div "Tyquanda Vasque" at bounding box center [634, 313] width 300 height 39
click at [869, 210] on button "Apply" at bounding box center [861, 197] width 56 height 37
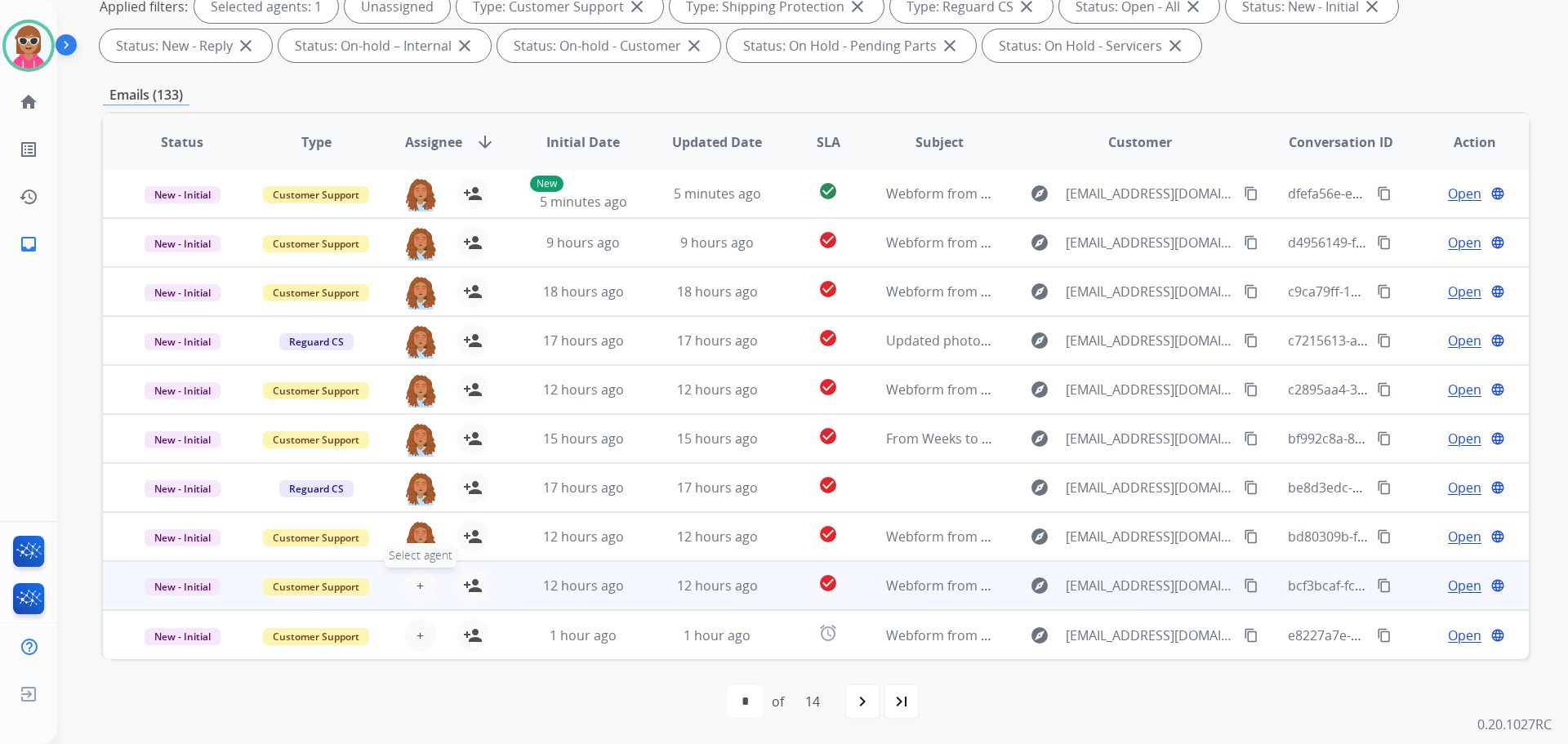
click at [411, 587] on button "+ Select agent" at bounding box center [421, 585] width 33 height 33
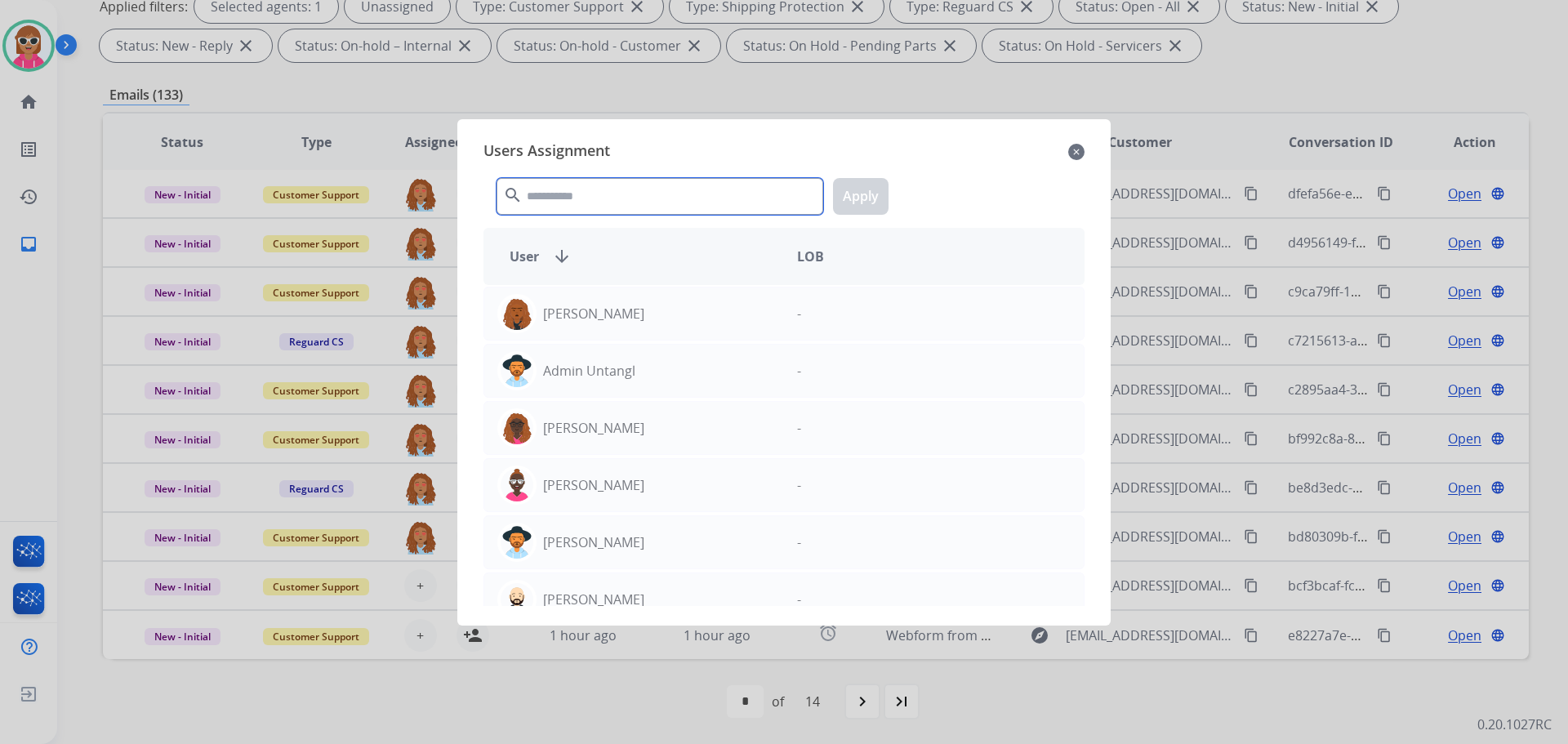
click at [572, 200] on input "text" at bounding box center [660, 197] width 327 height 37
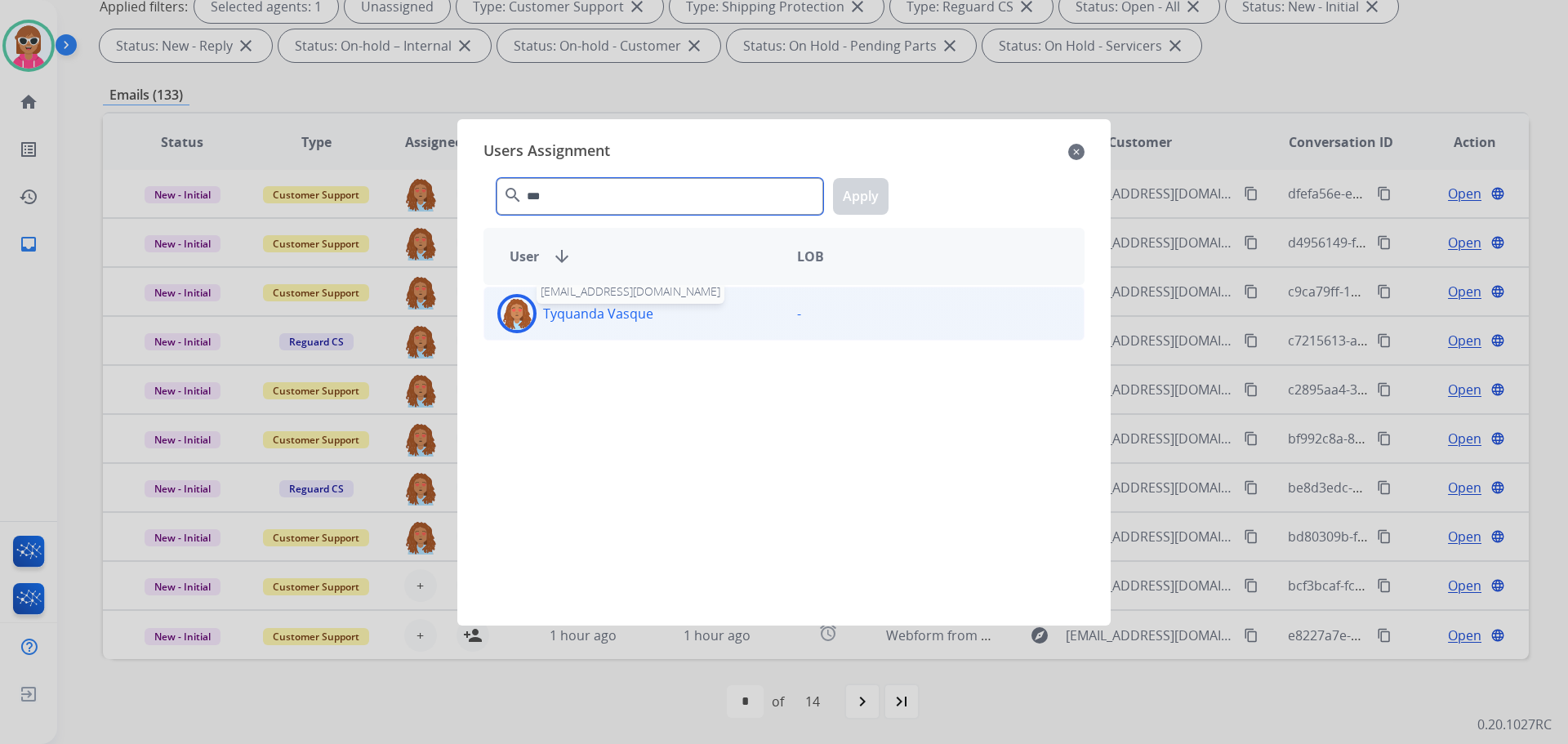
type input "***"
click at [603, 327] on div "Tyquanda Vasque" at bounding box center [634, 313] width 300 height 39
click at [870, 200] on button "Apply" at bounding box center [861, 197] width 56 height 37
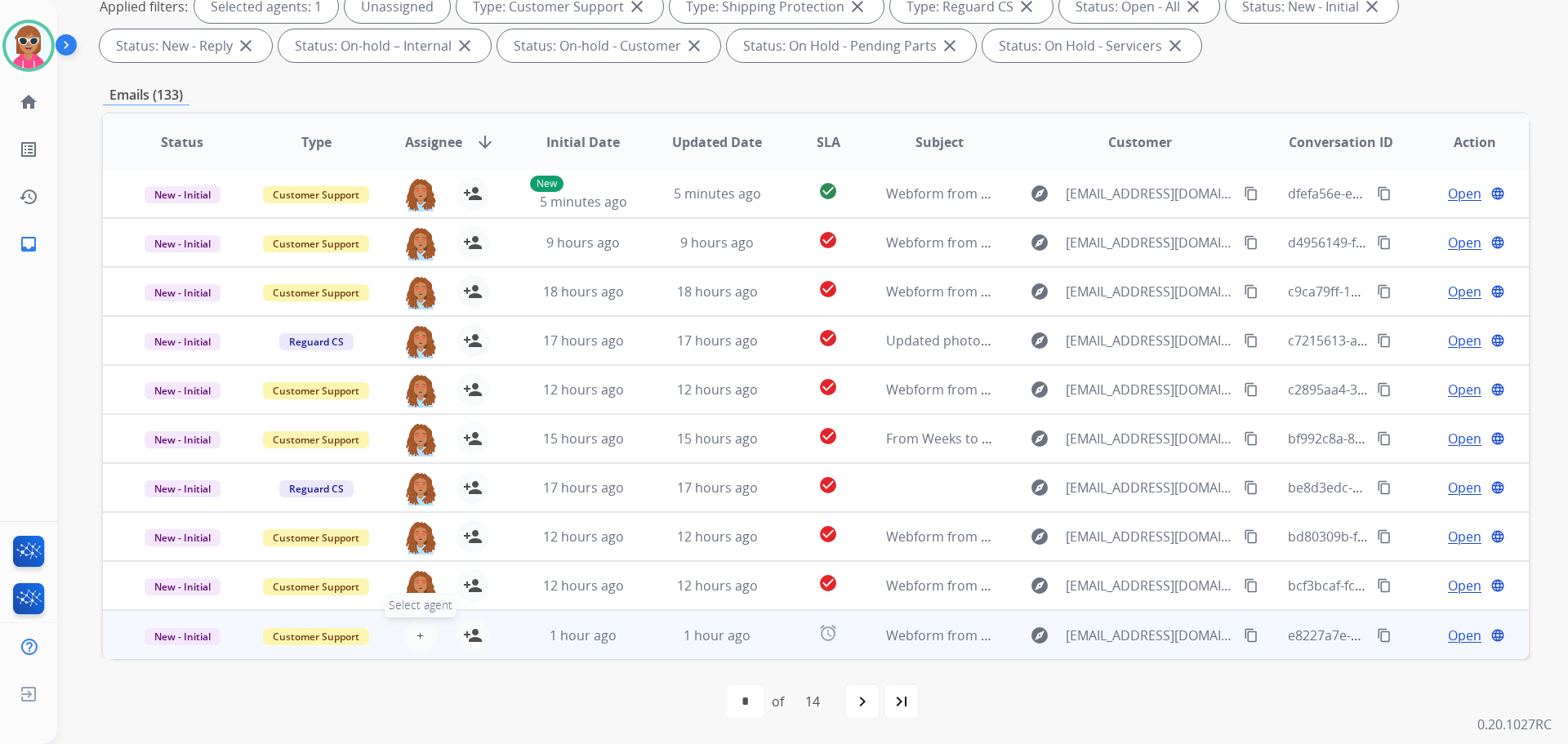
click at [412, 632] on button "+ Select agent" at bounding box center [421, 635] width 33 height 33
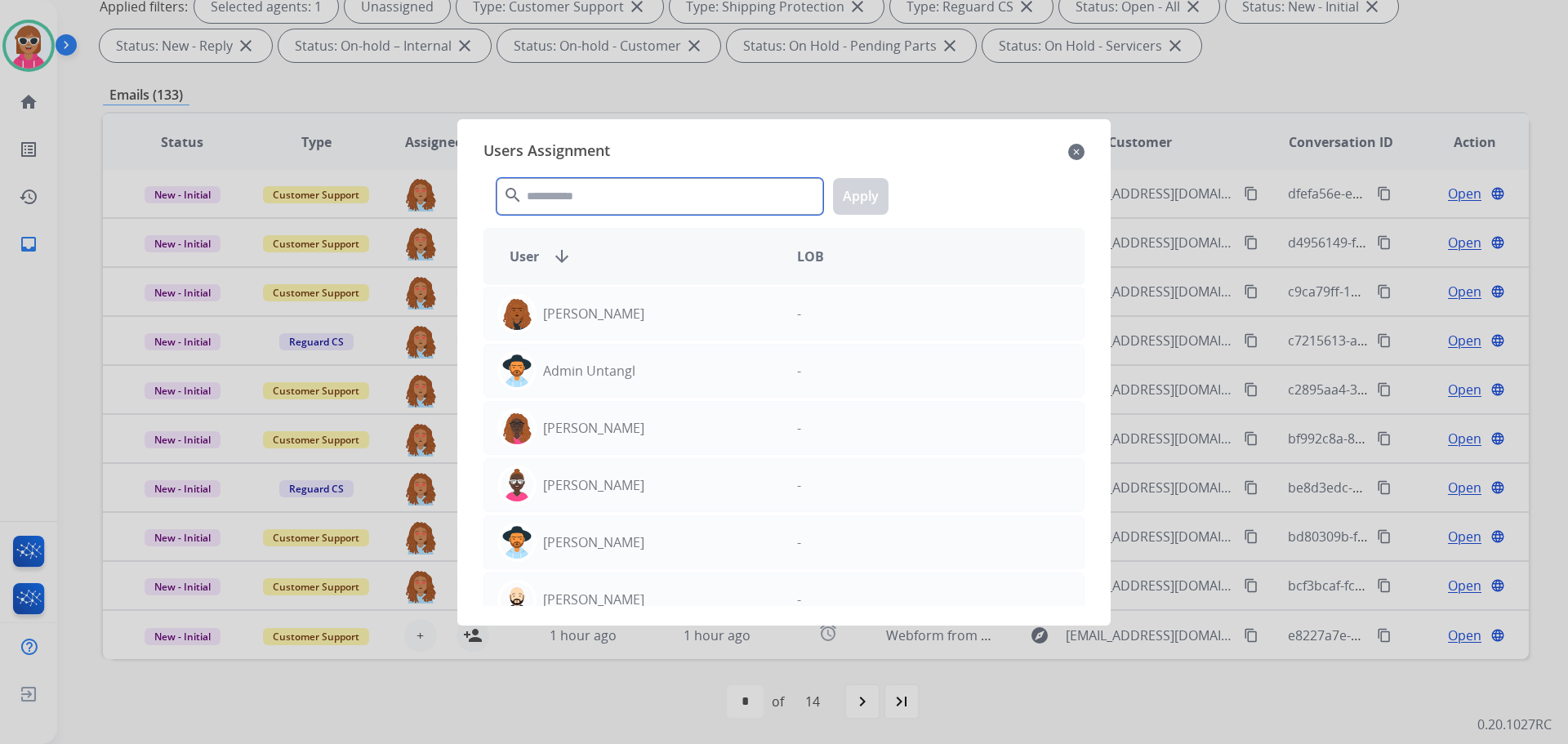
drag, startPoint x: 578, startPoint y: 182, endPoint x: 575, endPoint y: 203, distance: 21.2
click at [578, 183] on input "text" at bounding box center [660, 197] width 327 height 37
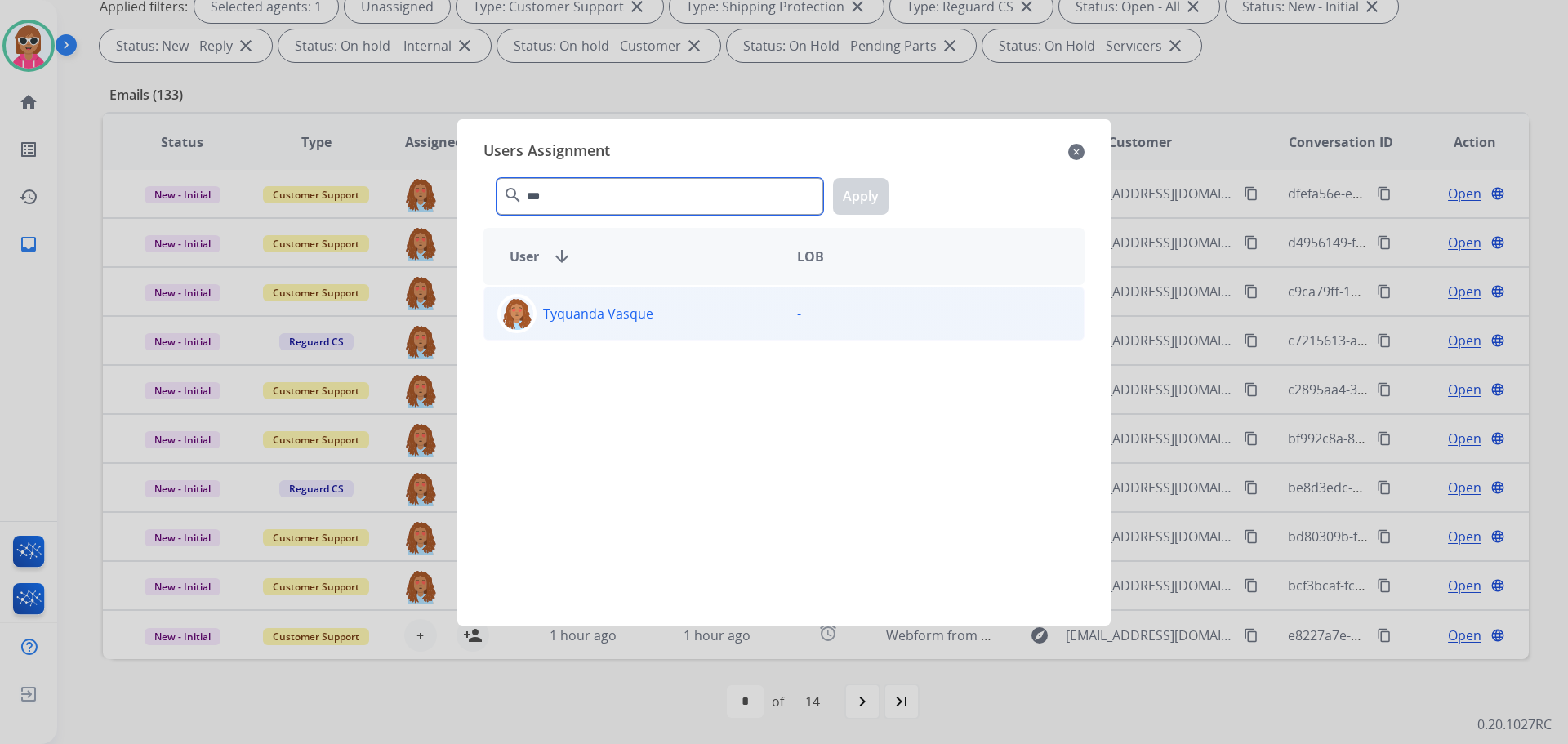
type input "***"
click at [601, 329] on div "Tyquanda Vasque" at bounding box center [634, 313] width 300 height 39
click at [847, 202] on button "Apply" at bounding box center [861, 197] width 56 height 37
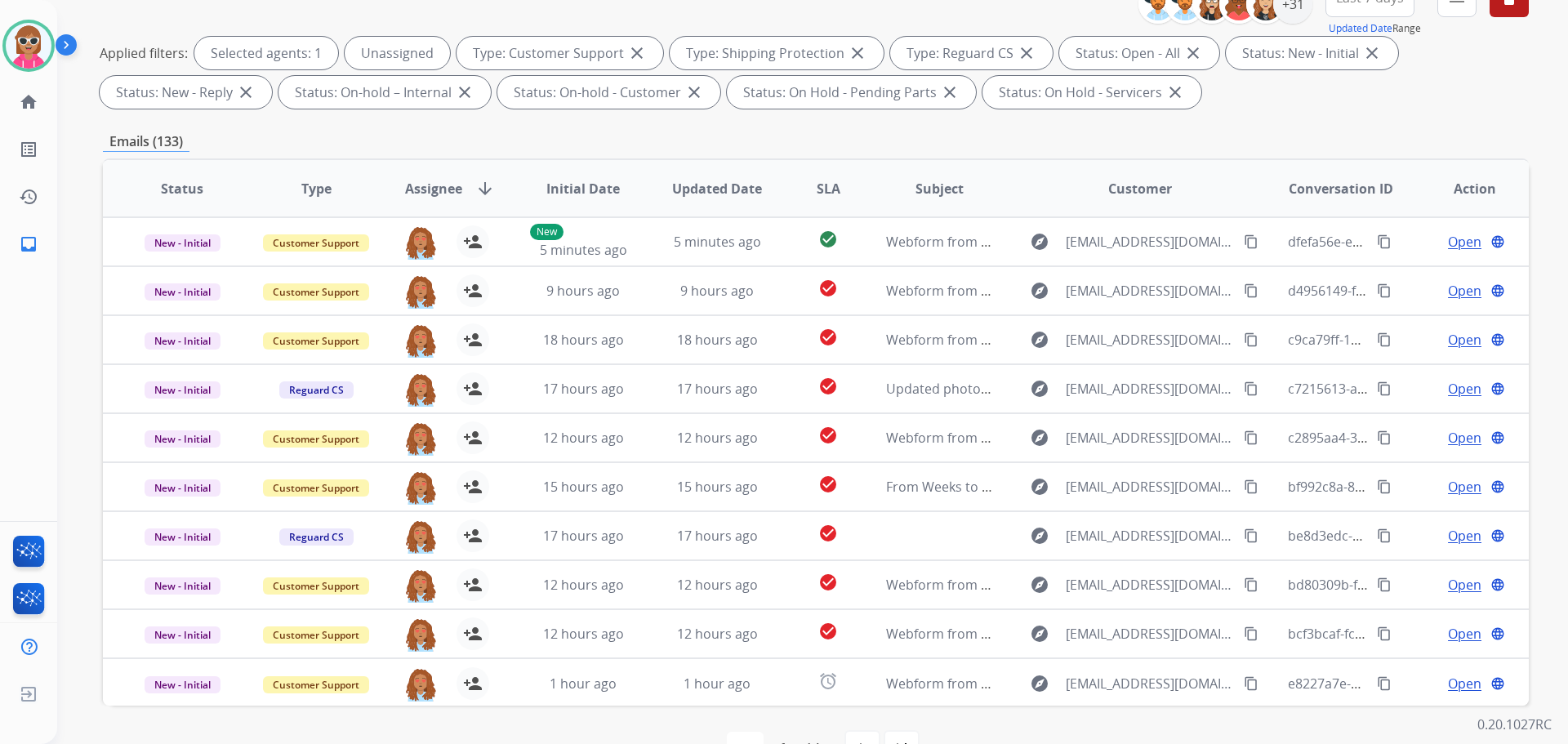
scroll to position [100, 0]
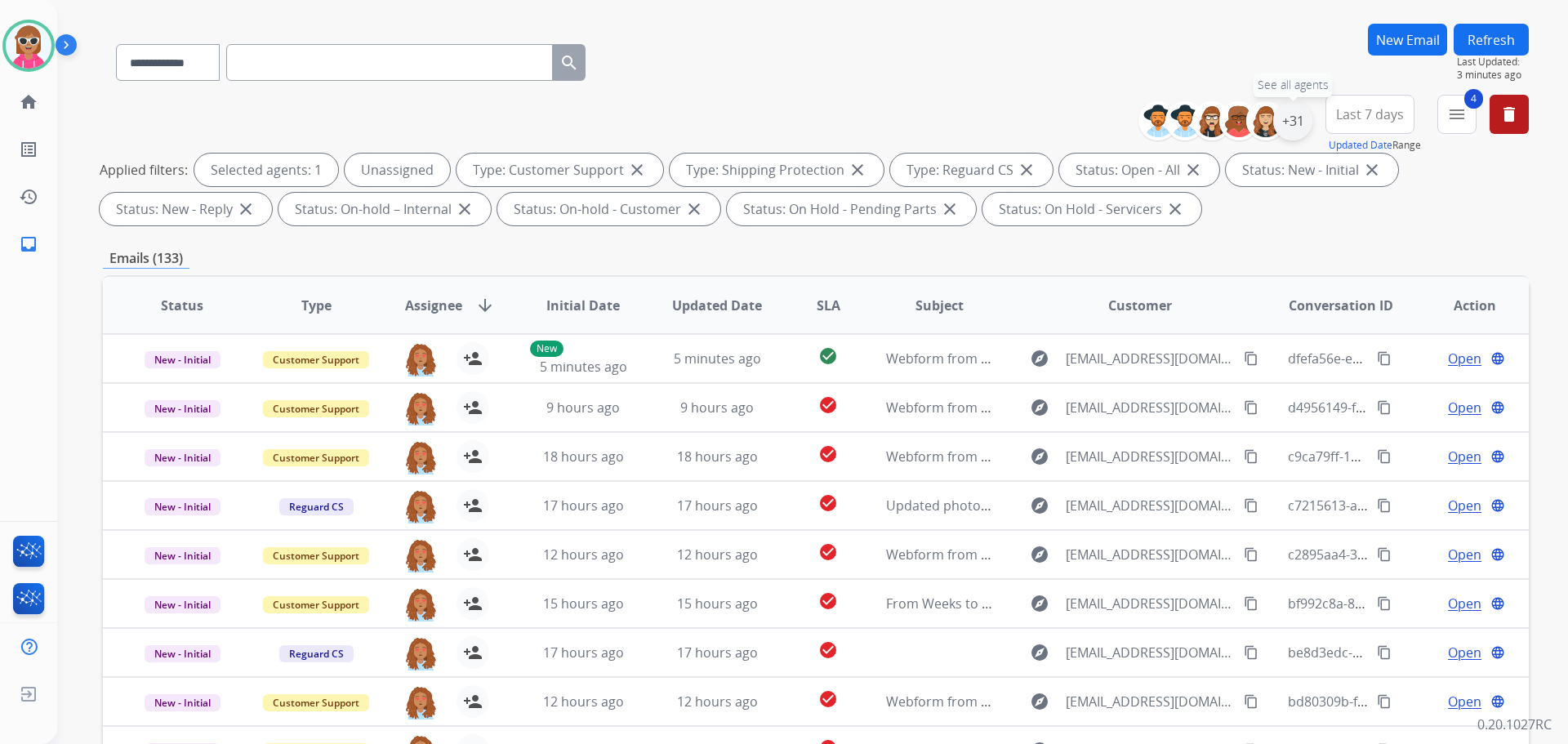
click at [1303, 125] on div "+31" at bounding box center [1293, 121] width 39 height 39
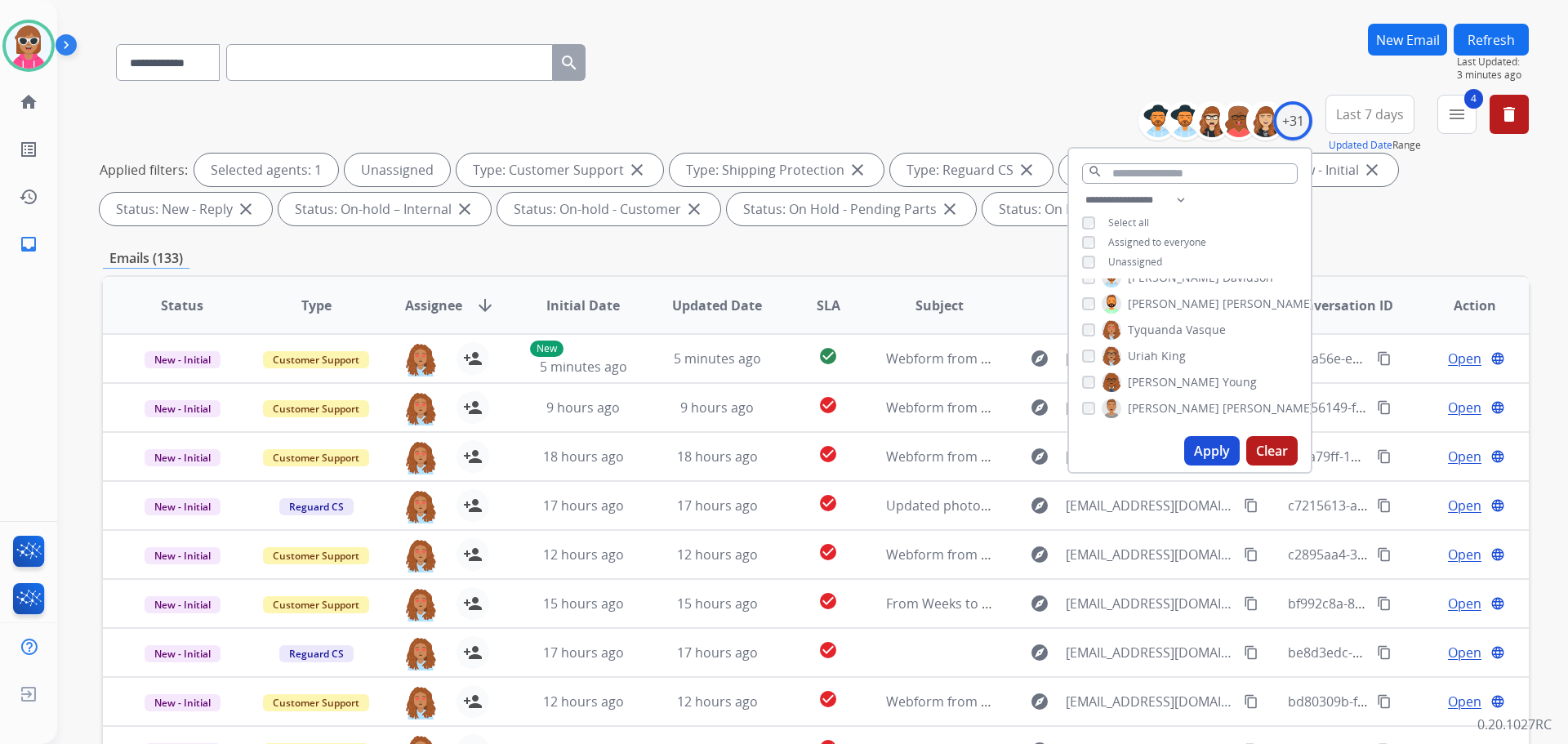
click at [1157, 333] on span "Tyquanda" at bounding box center [1155, 329] width 55 height 16
click at [1222, 381] on span "[PERSON_NAME]" at bounding box center [1268, 385] width 91 height 16
click at [1193, 447] on button "Apply" at bounding box center [1212, 450] width 56 height 30
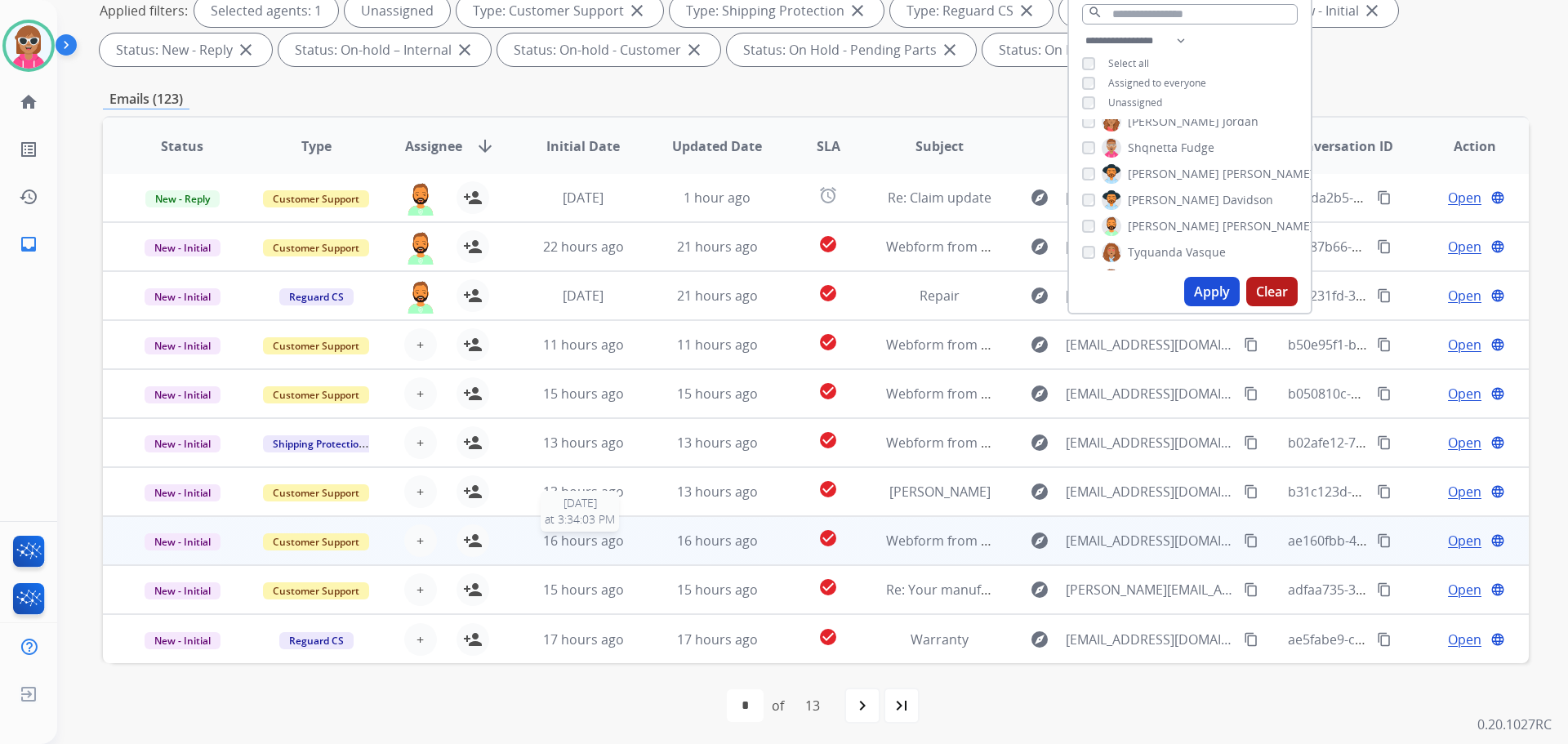
scroll to position [263, 0]
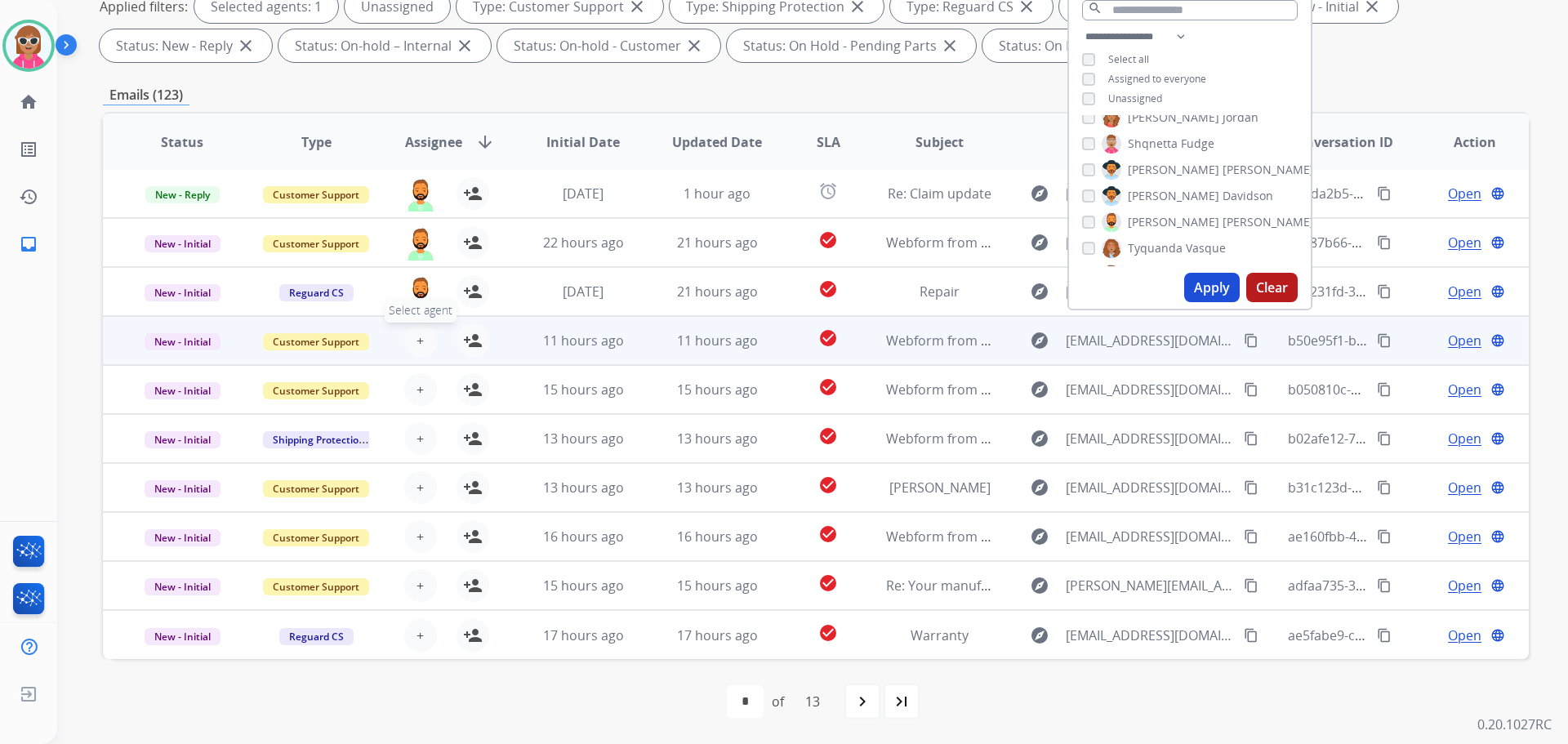
click at [411, 345] on button "+ Select agent" at bounding box center [421, 340] width 33 height 33
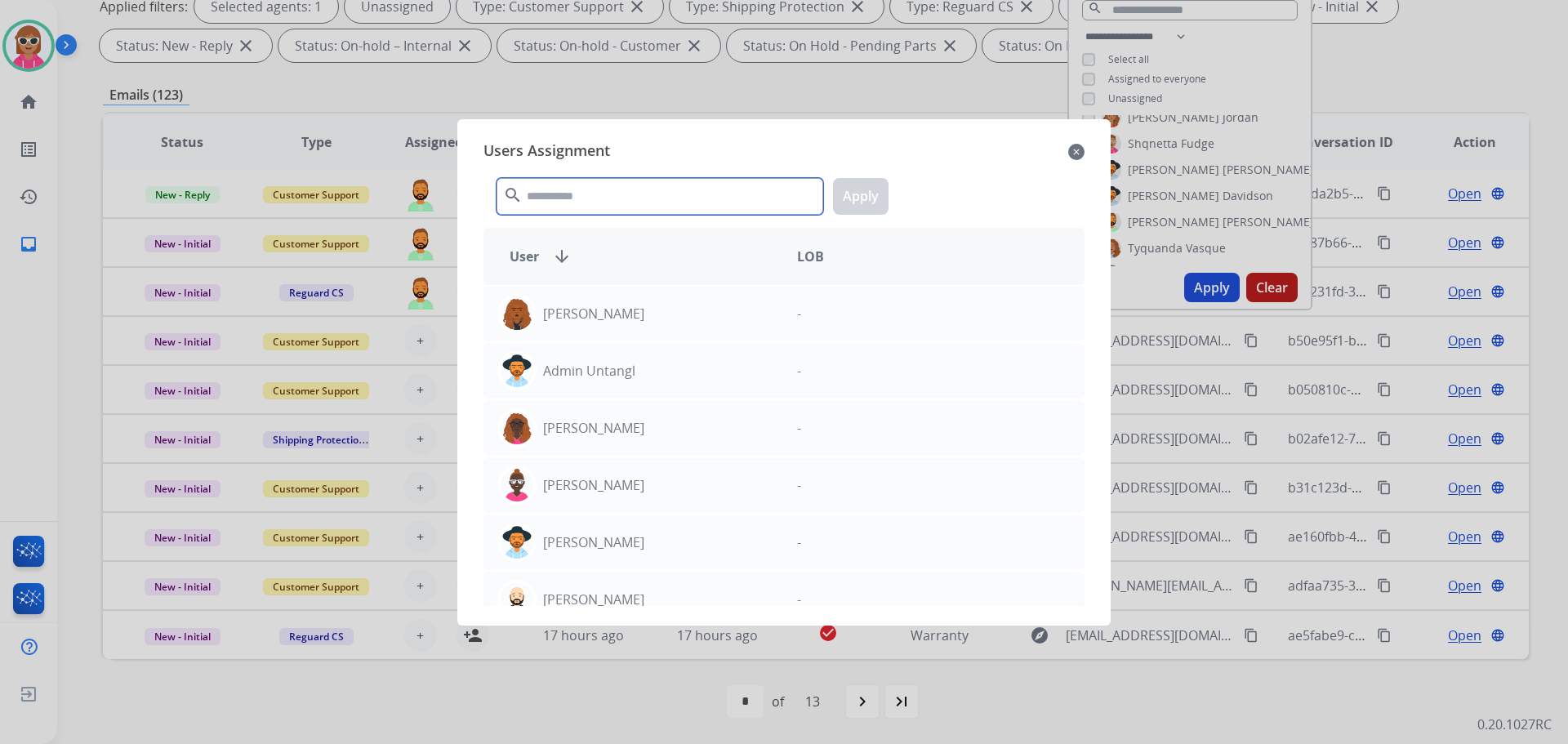
drag, startPoint x: 585, startPoint y: 183, endPoint x: 618, endPoint y: 184, distance: 33.0
click at [585, 185] on input "text" at bounding box center [660, 197] width 327 height 37
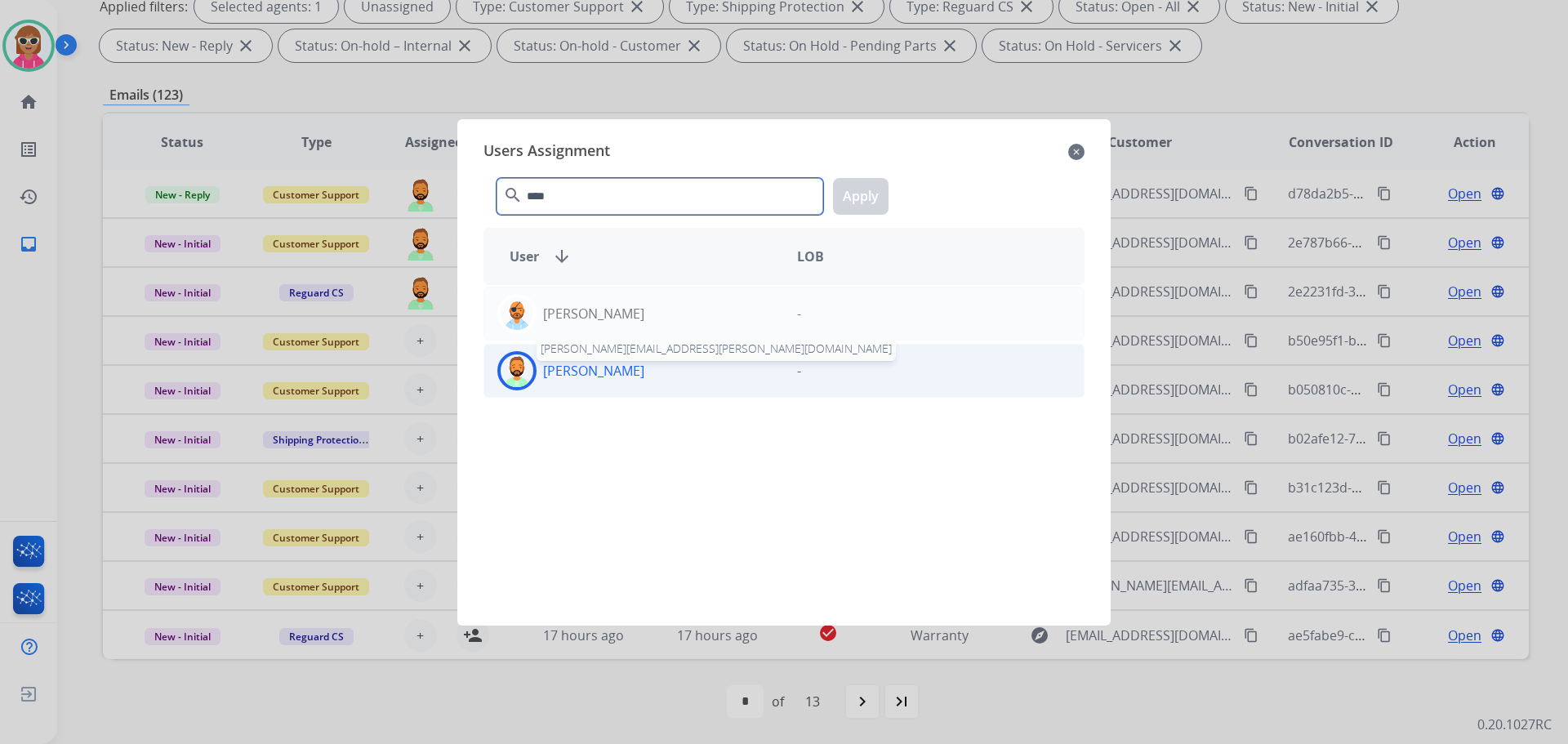
type input "****"
drag, startPoint x: 556, startPoint y: 371, endPoint x: 618, endPoint y: 343, distance: 68.0
click at [558, 371] on p "[PERSON_NAME]" at bounding box center [594, 370] width 101 height 19
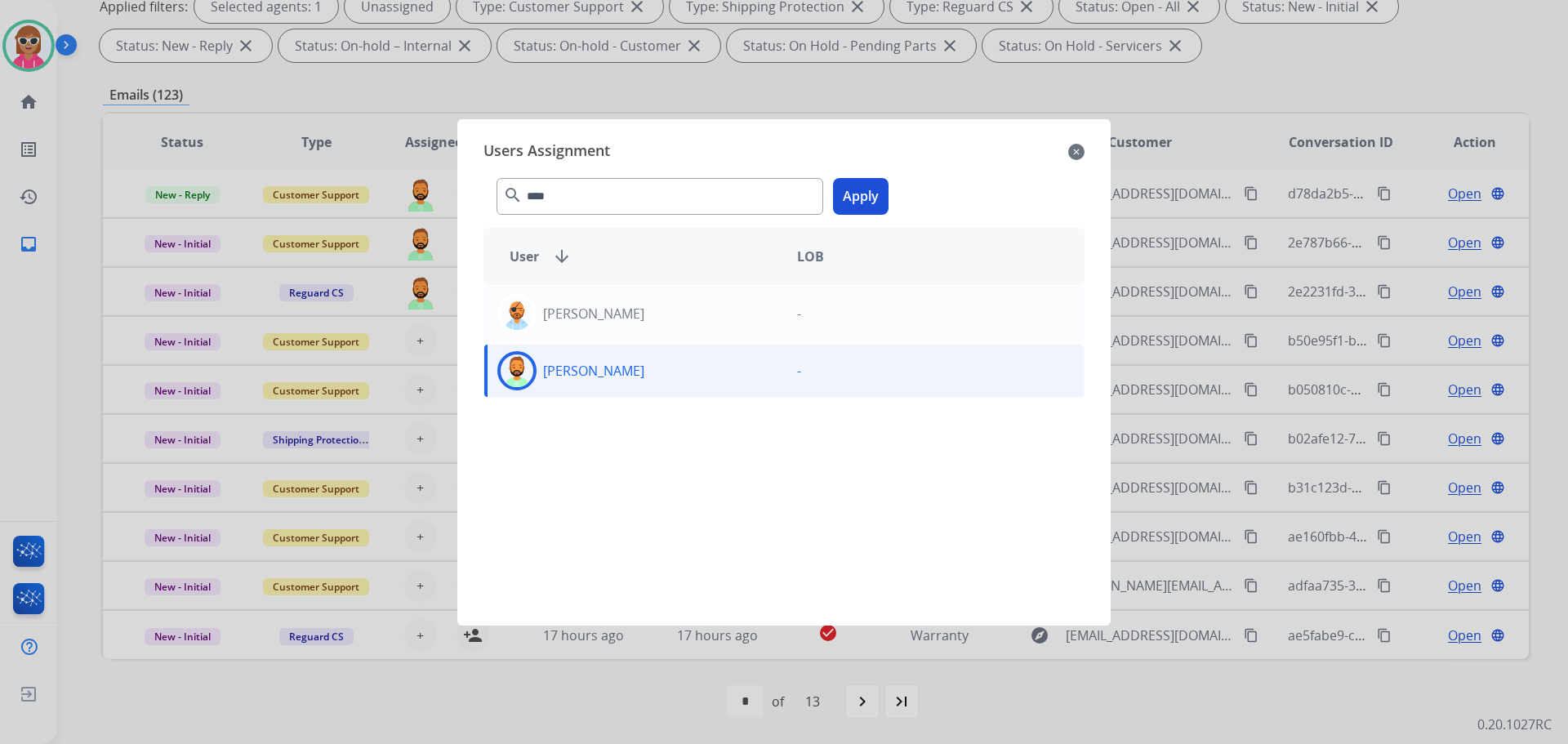
click at [851, 199] on button "Apply" at bounding box center [861, 197] width 56 height 37
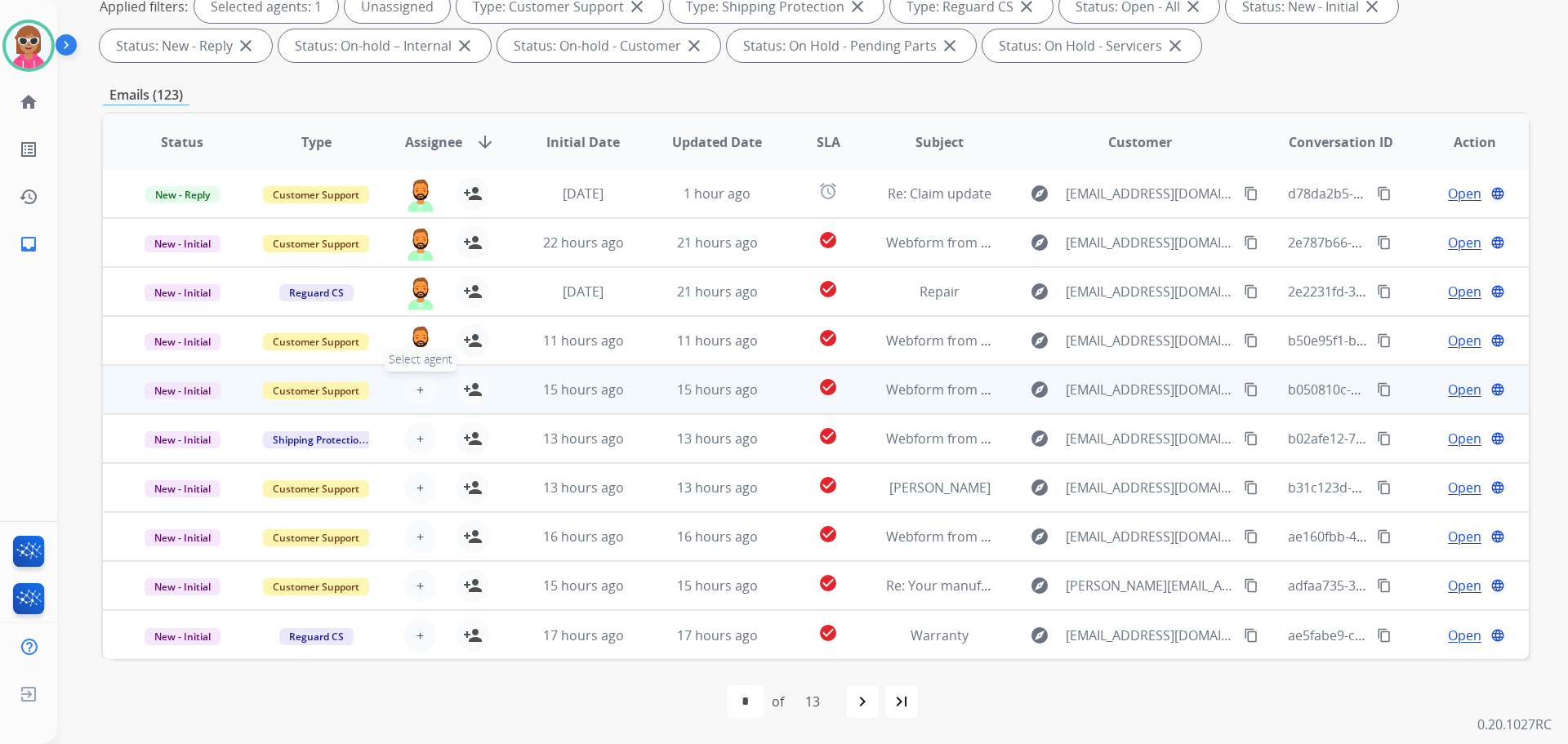
click at [412, 394] on button "+ Select agent" at bounding box center [421, 389] width 33 height 33
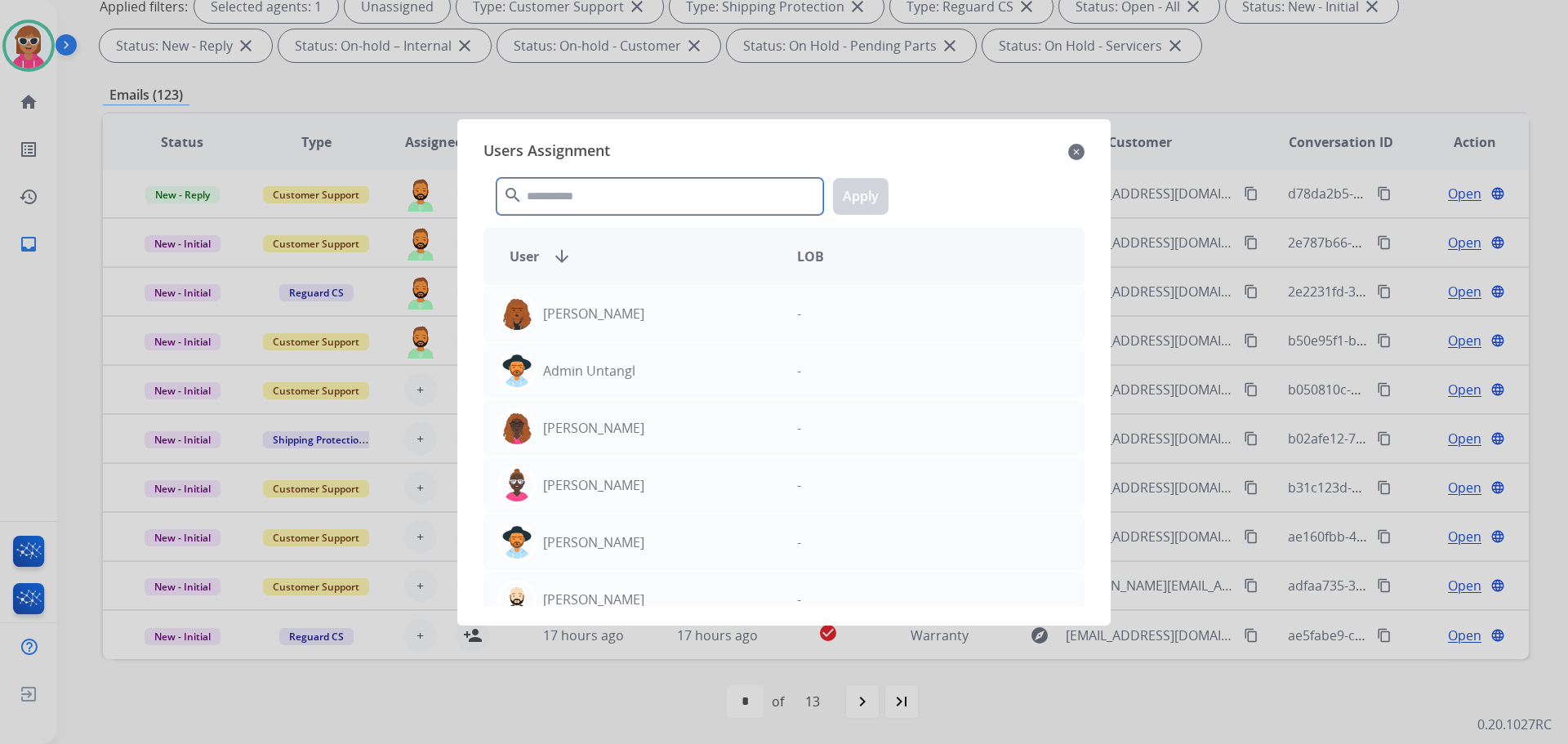
click at [640, 198] on input "text" at bounding box center [660, 197] width 327 height 37
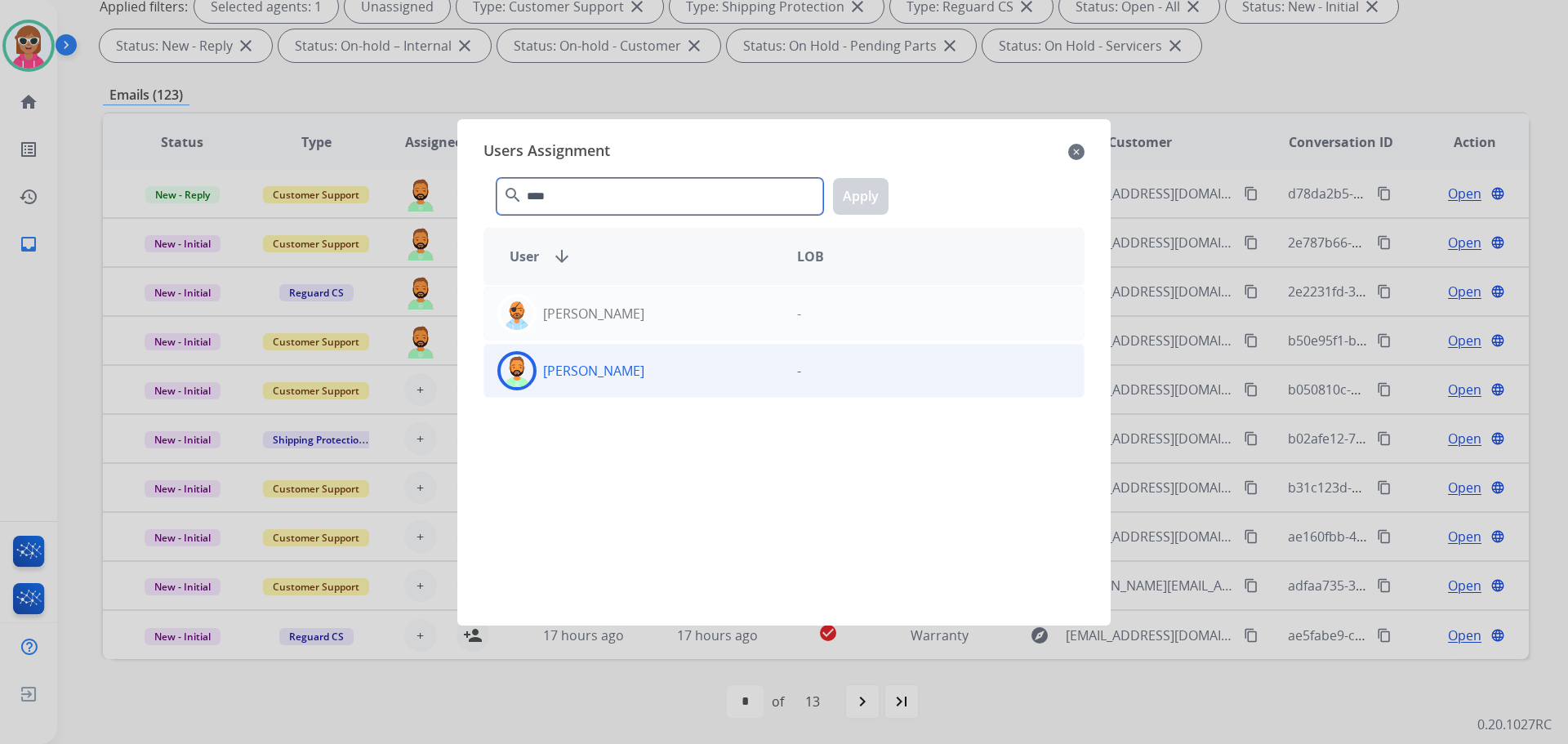
type input "****"
click at [582, 390] on div "[PERSON_NAME] -" at bounding box center [784, 371] width 602 height 54
click at [856, 190] on button "Apply" at bounding box center [861, 197] width 56 height 37
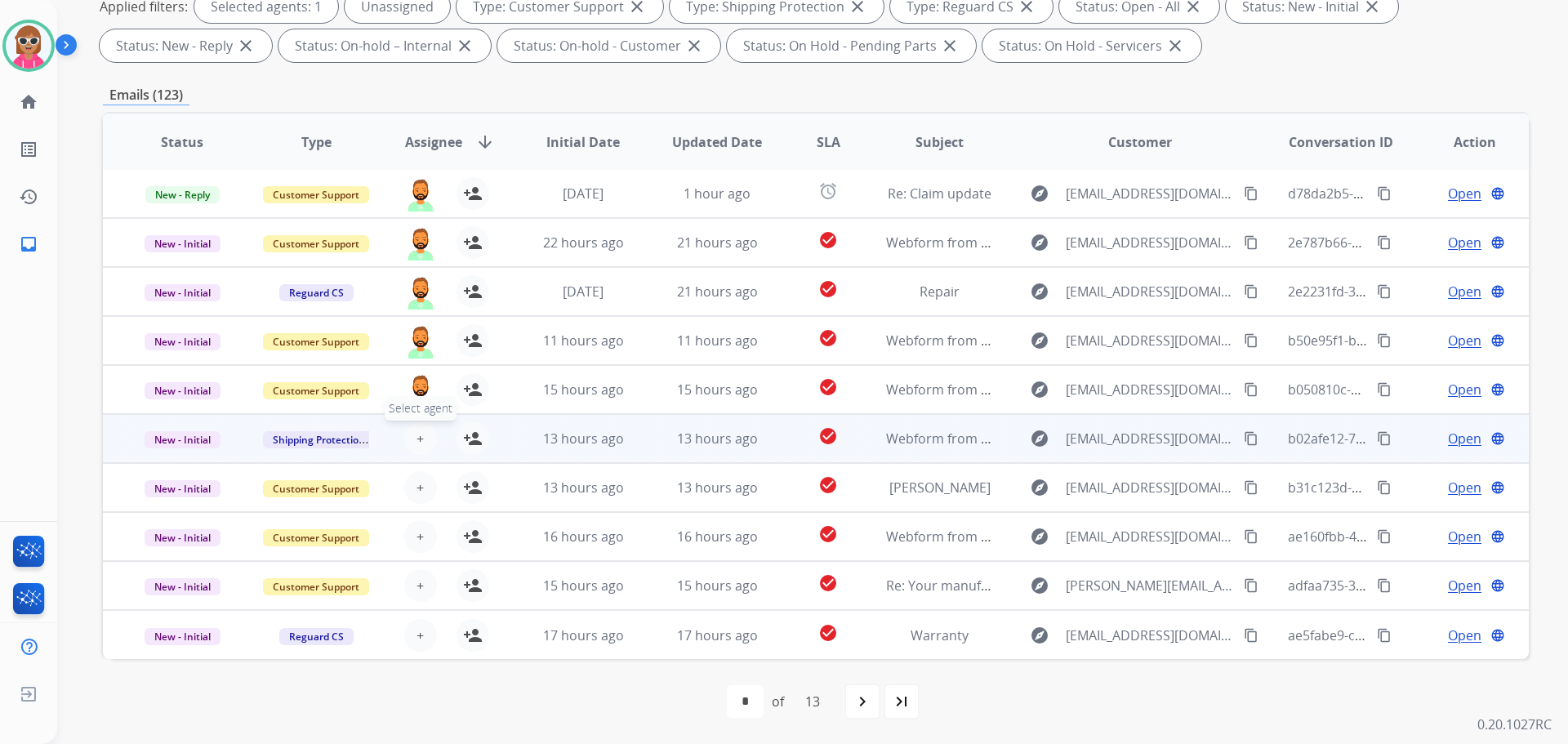
click at [411, 430] on button "+ Select agent" at bounding box center [421, 438] width 33 height 33
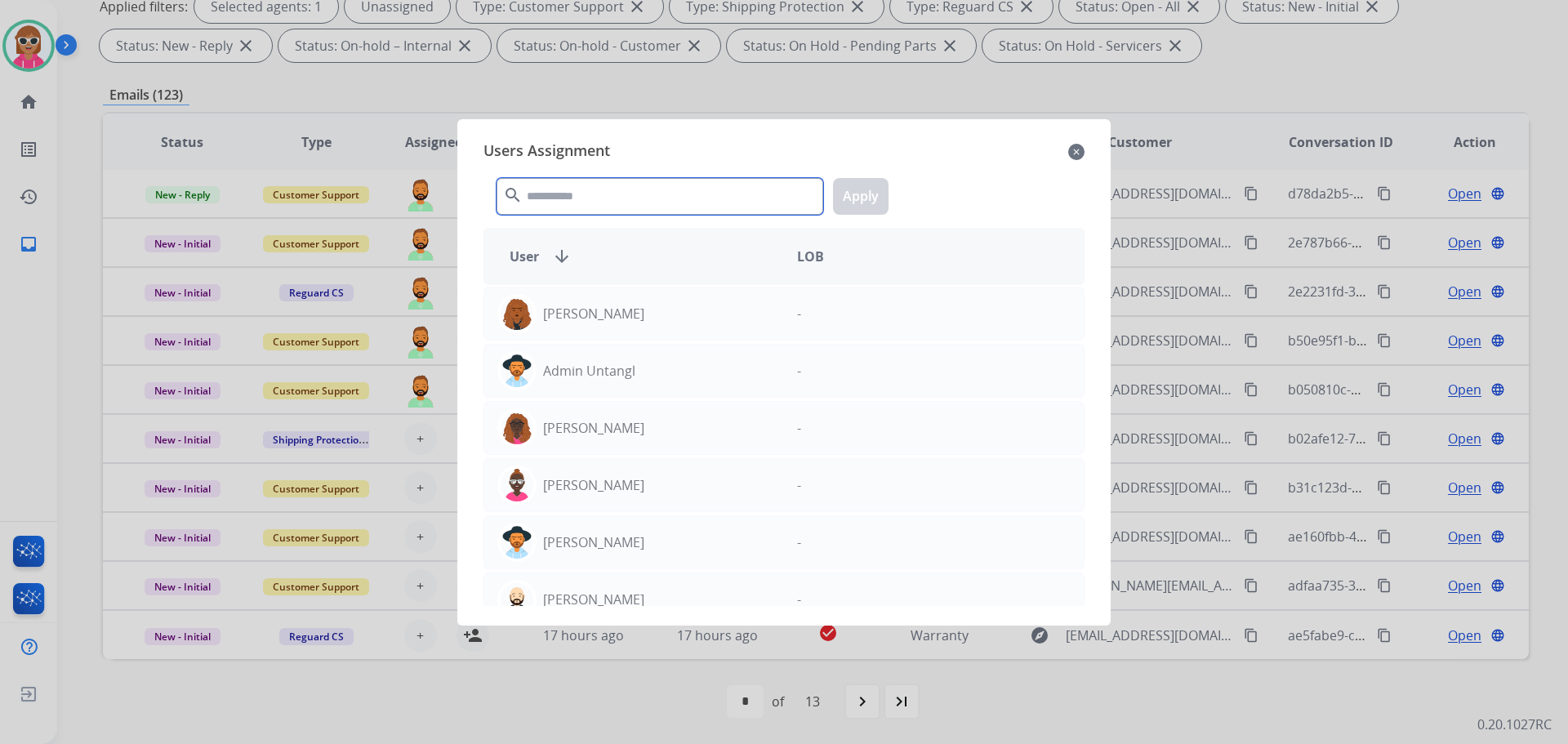
drag, startPoint x: 608, startPoint y: 204, endPoint x: 605, endPoint y: 216, distance: 12.4
click at [605, 216] on div "search Apply" at bounding box center [784, 193] width 602 height 57
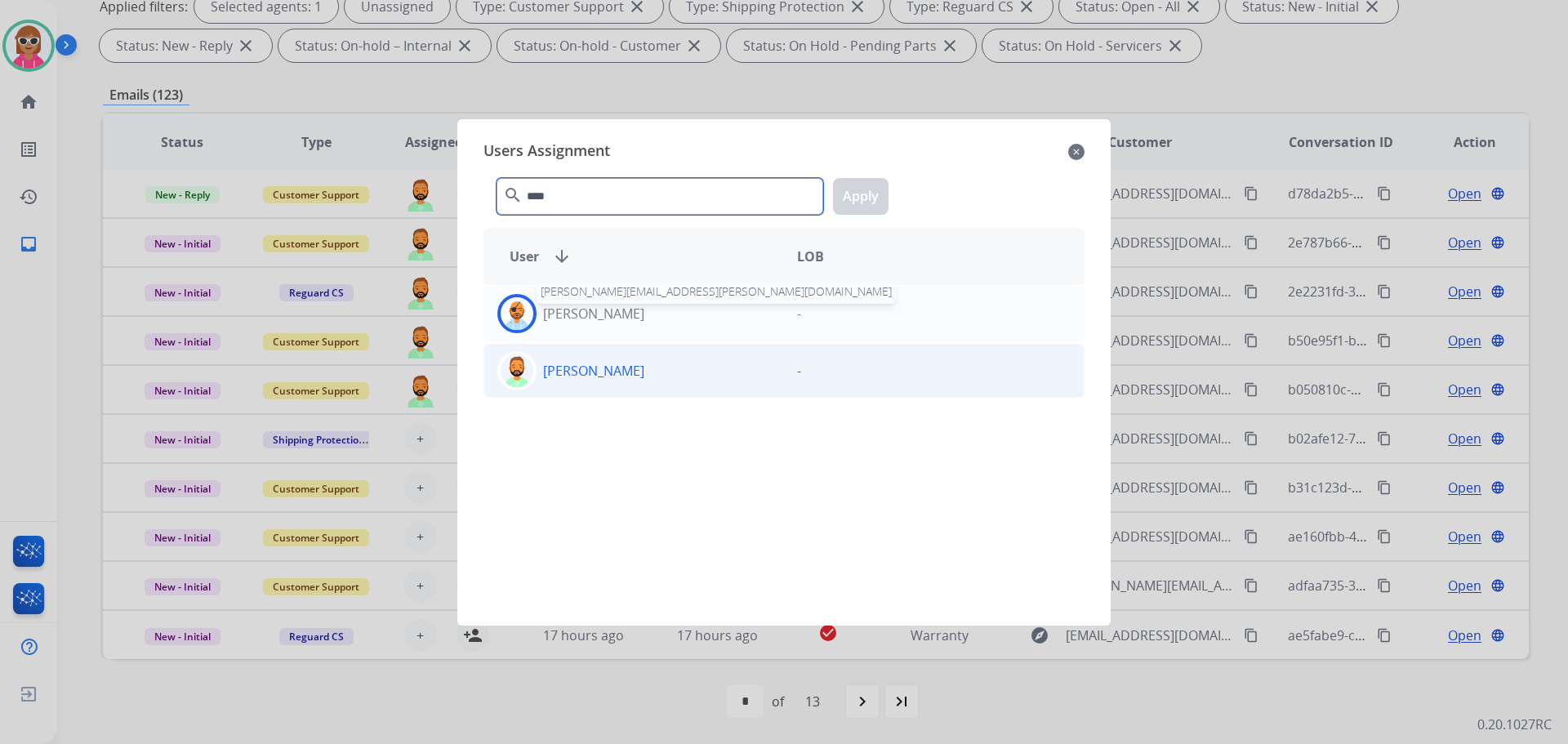
type input "****"
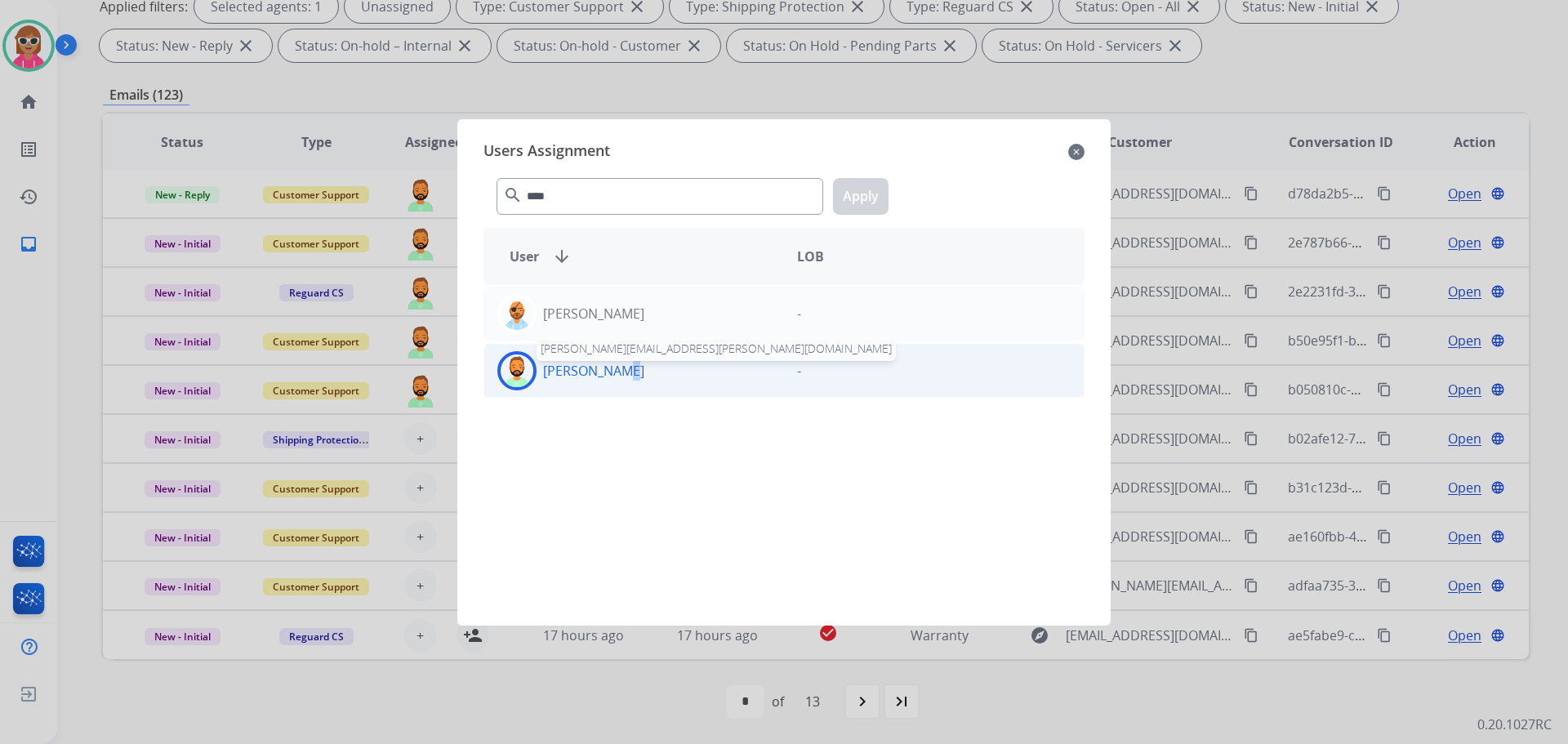
click at [607, 361] on p "[PERSON_NAME]" at bounding box center [594, 370] width 101 height 19
drag, startPoint x: 863, startPoint y: 200, endPoint x: 828, endPoint y: 228, distance: 44.8
click at [868, 194] on button "Apply" at bounding box center [861, 197] width 56 height 37
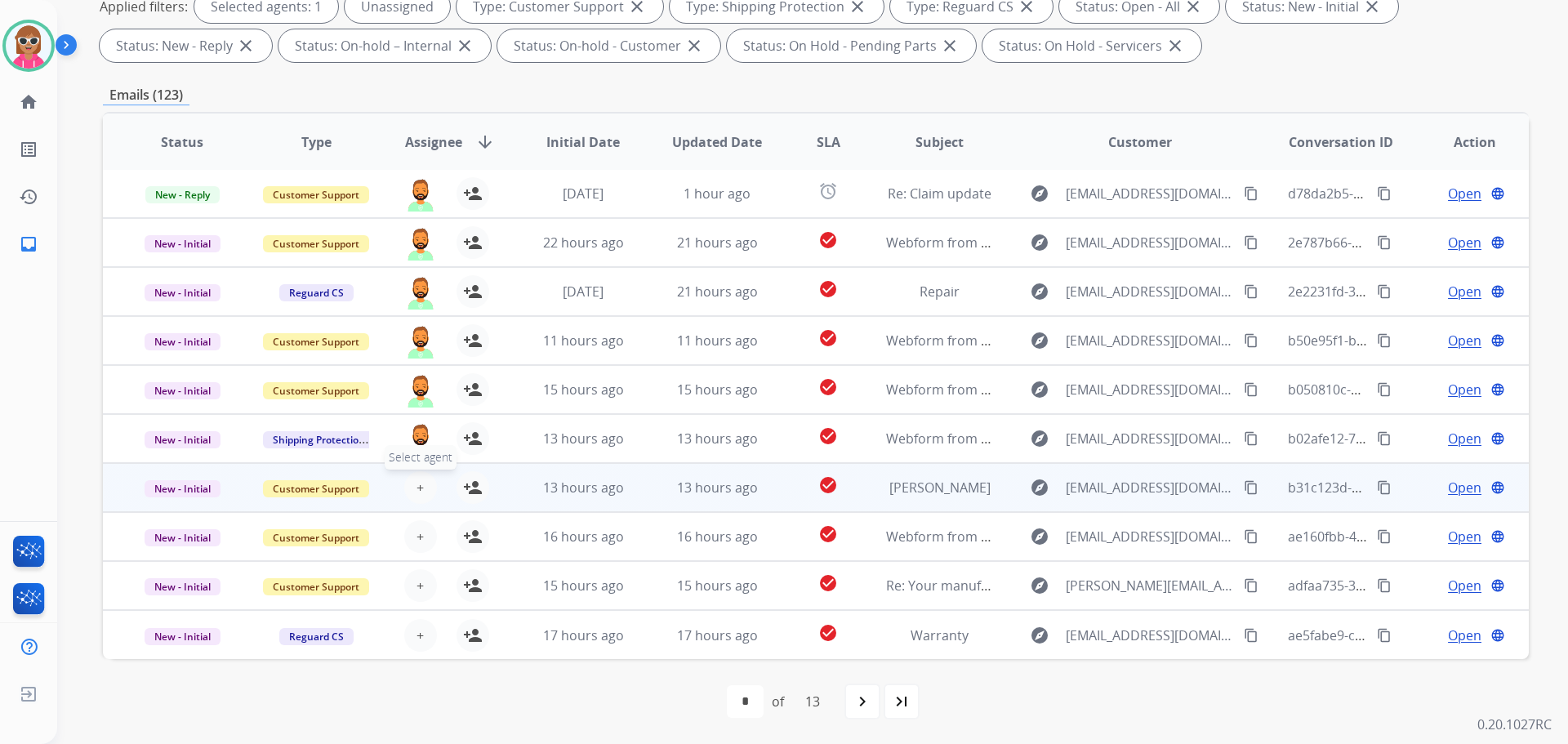
click at [417, 487] on span "+" at bounding box center [420, 487] width 8 height 19
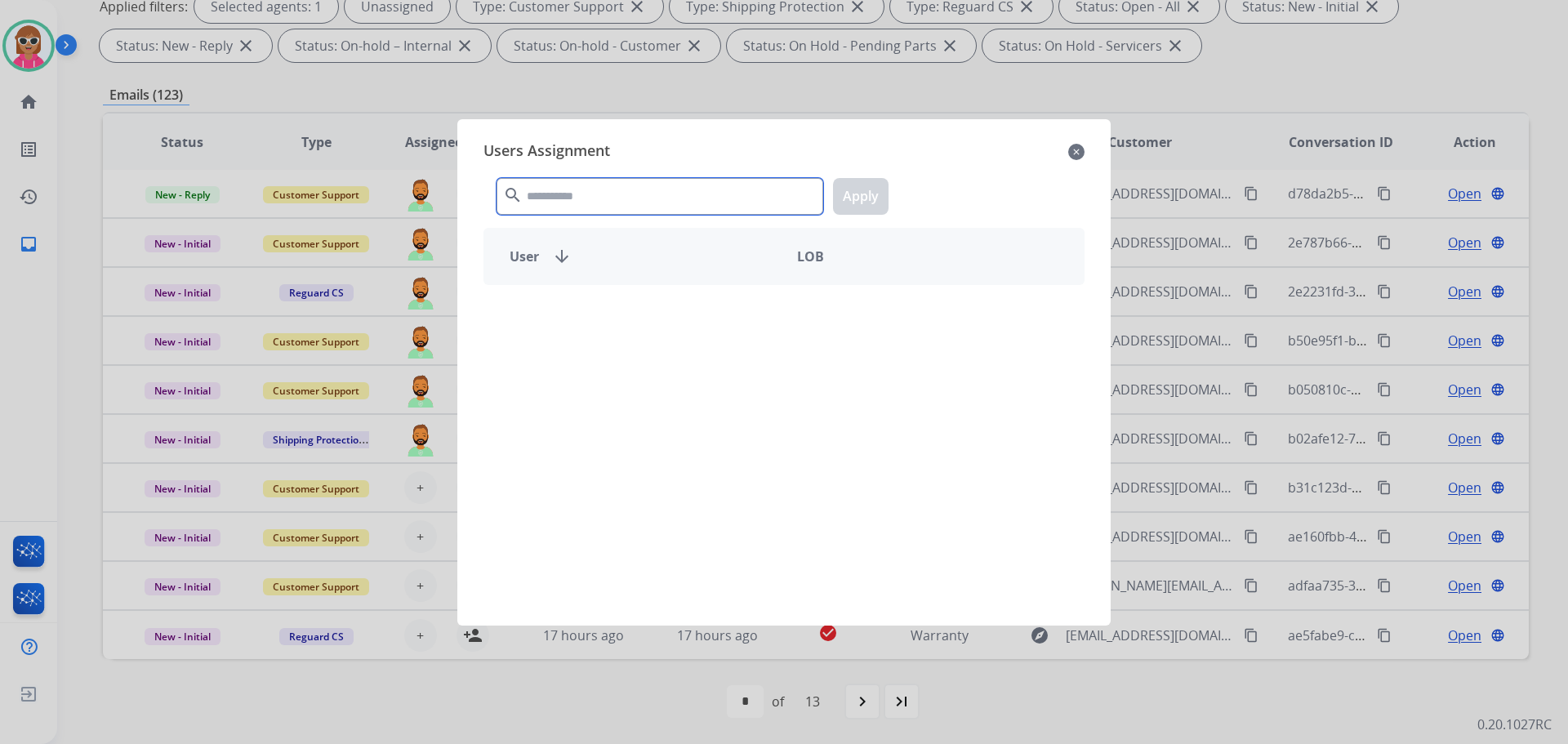
click at [593, 186] on input "text" at bounding box center [660, 197] width 327 height 37
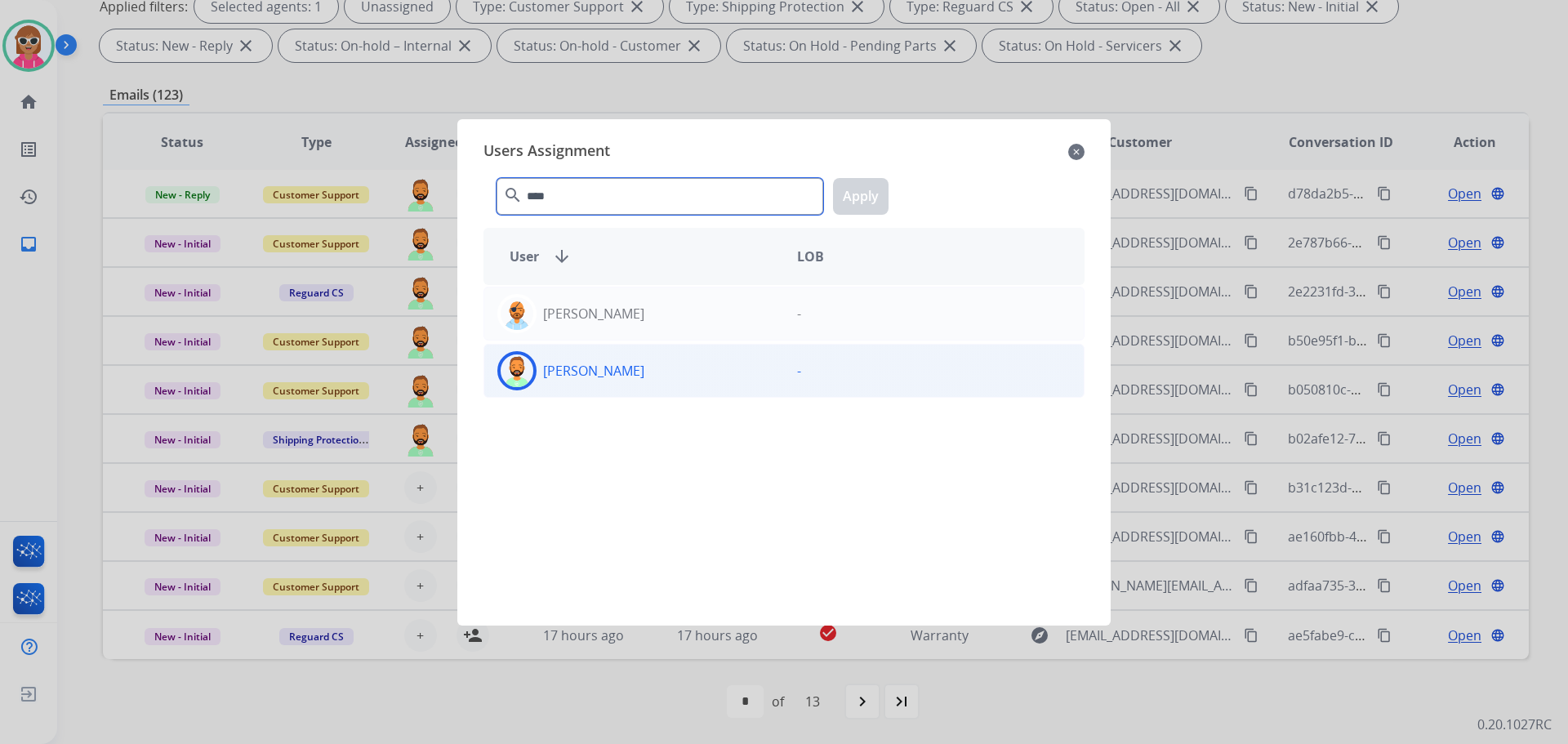
type input "****"
drag, startPoint x: 634, startPoint y: 392, endPoint x: 717, endPoint y: 293, distance: 129.2
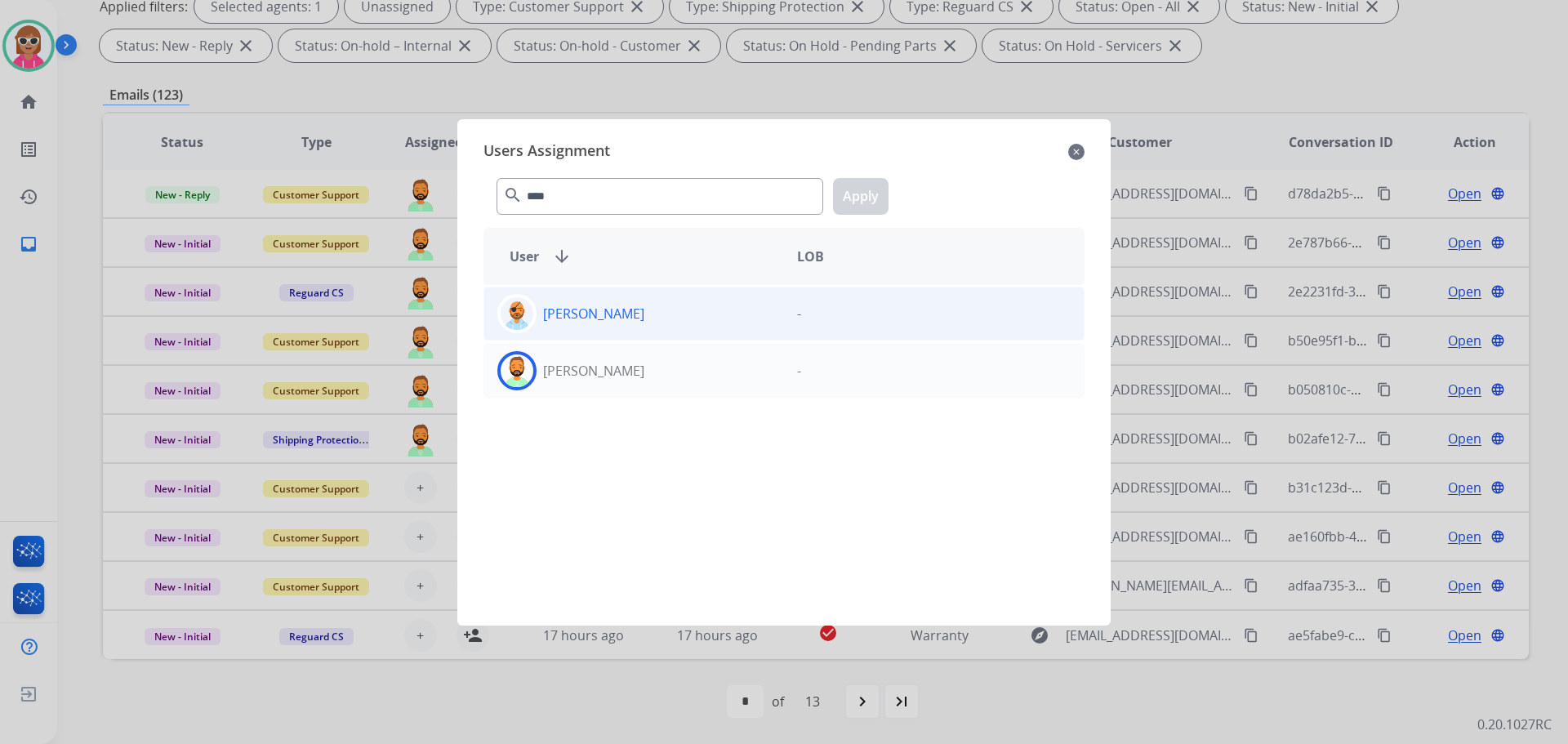
click at [635, 392] on div "[PERSON_NAME] -" at bounding box center [784, 371] width 602 height 54
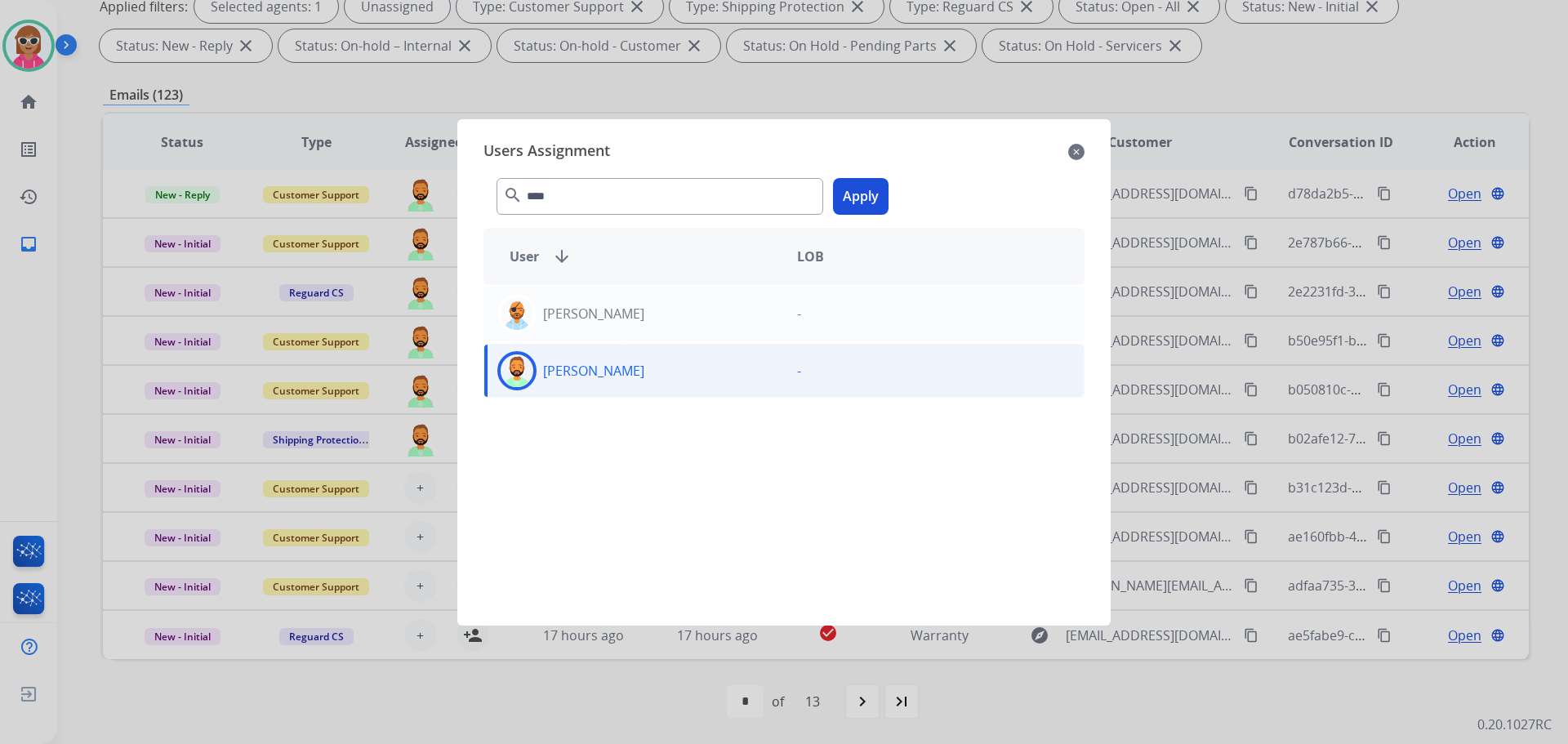
click at [859, 200] on button "Apply" at bounding box center [861, 197] width 56 height 37
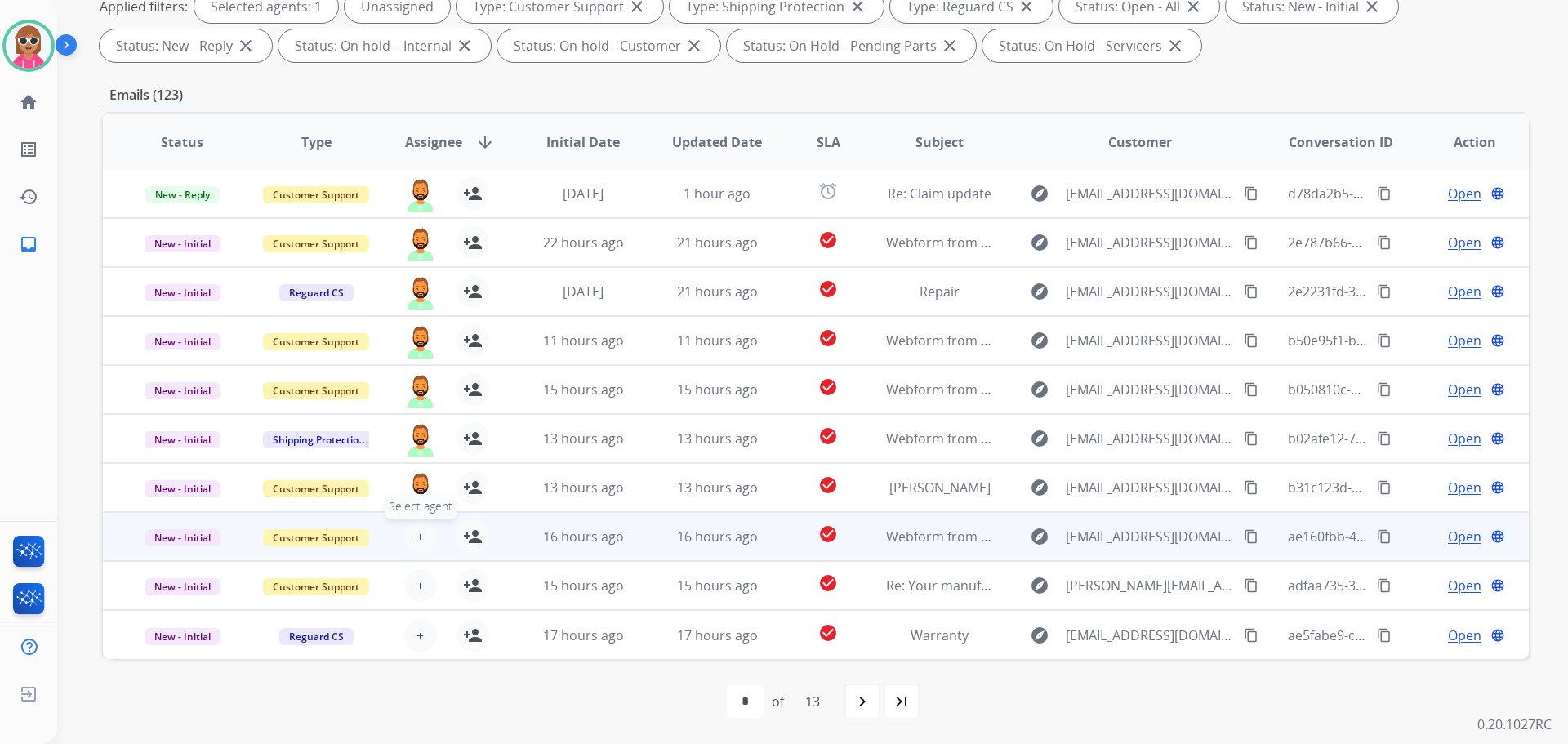
click at [416, 540] on span "+" at bounding box center [420, 536] width 8 height 19
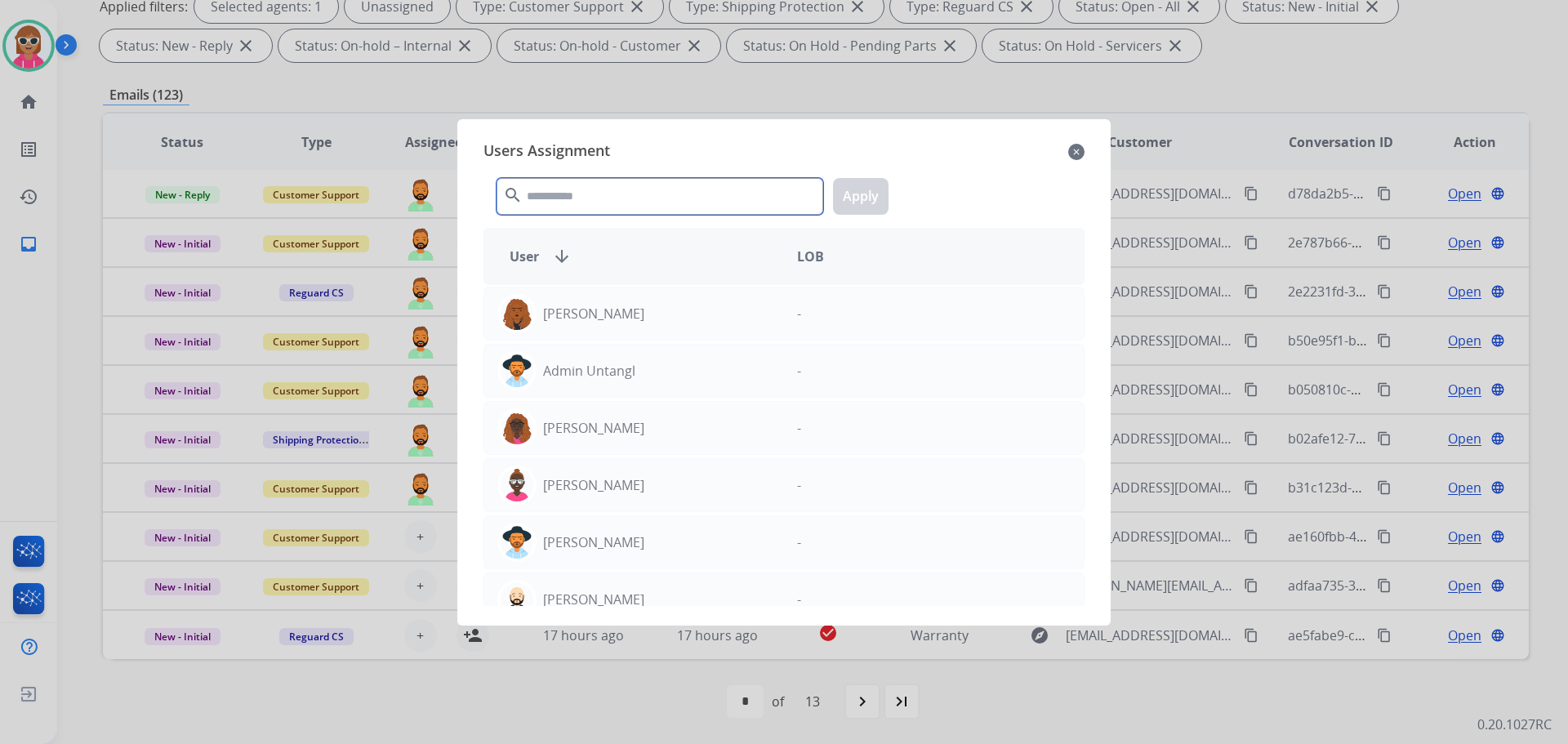
click at [612, 198] on input "text" at bounding box center [660, 197] width 327 height 37
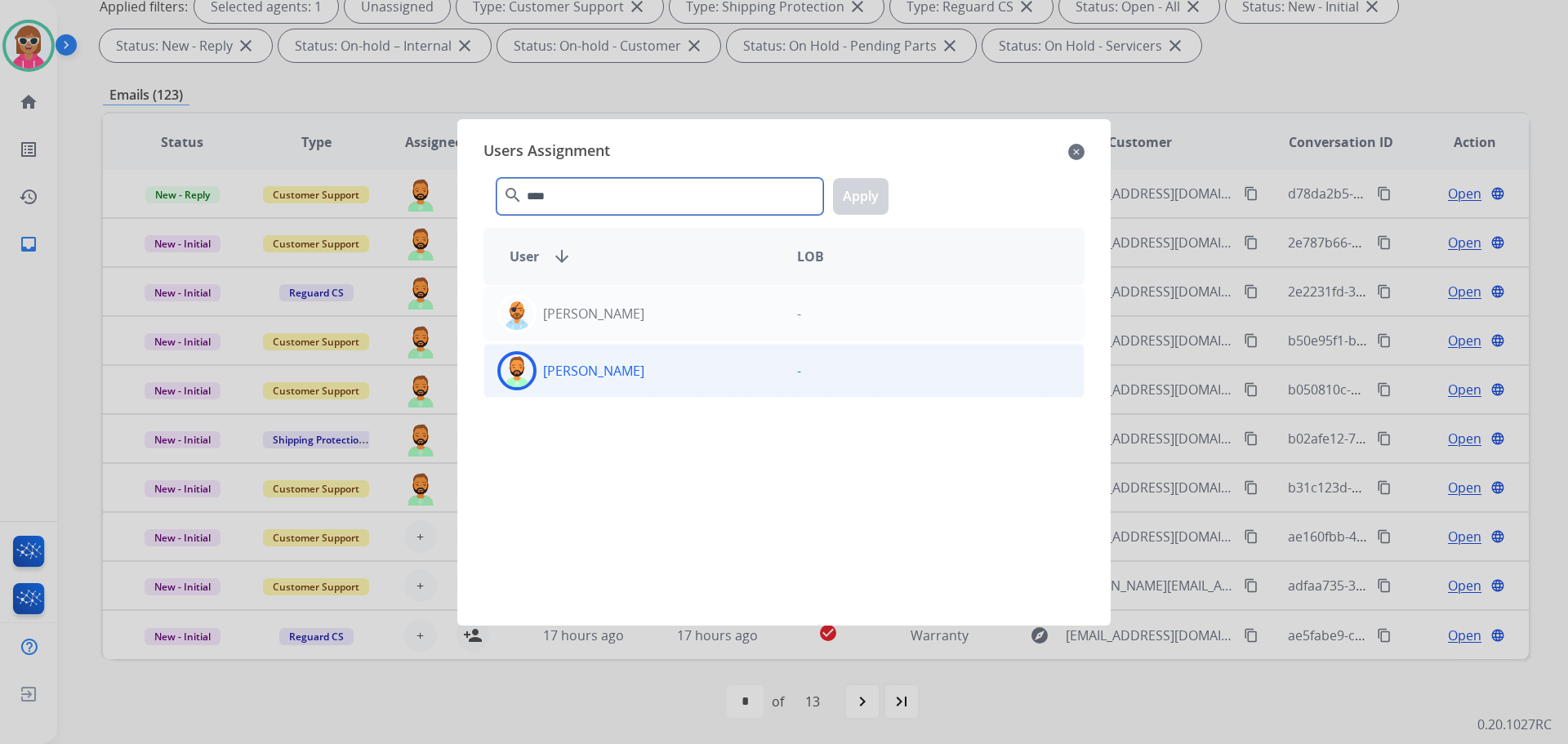
type input "****"
click at [636, 367] on div "[PERSON_NAME]" at bounding box center [634, 371] width 300 height 39
click at [852, 192] on button "Apply" at bounding box center [861, 197] width 56 height 37
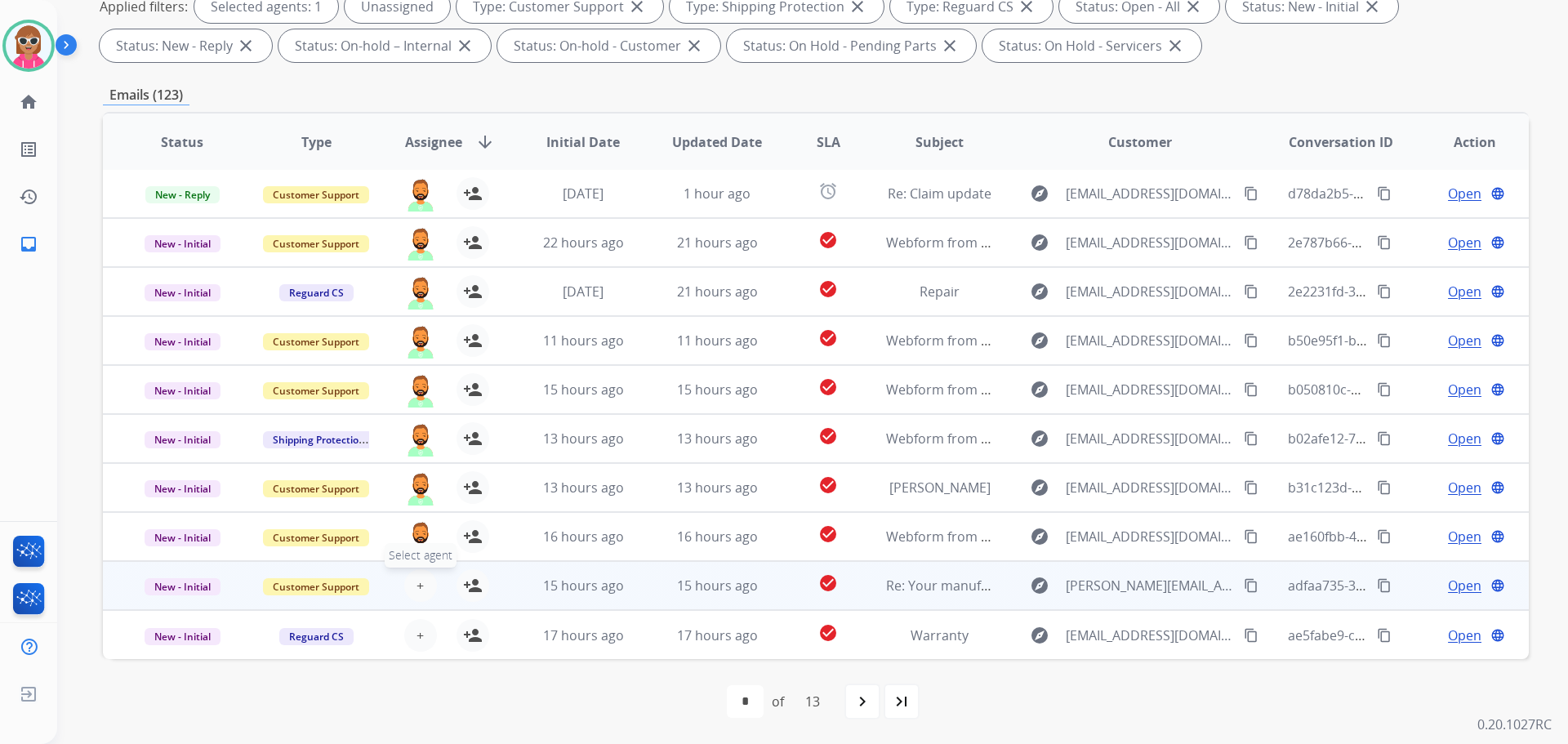
click at [417, 586] on span "+" at bounding box center [420, 585] width 8 height 19
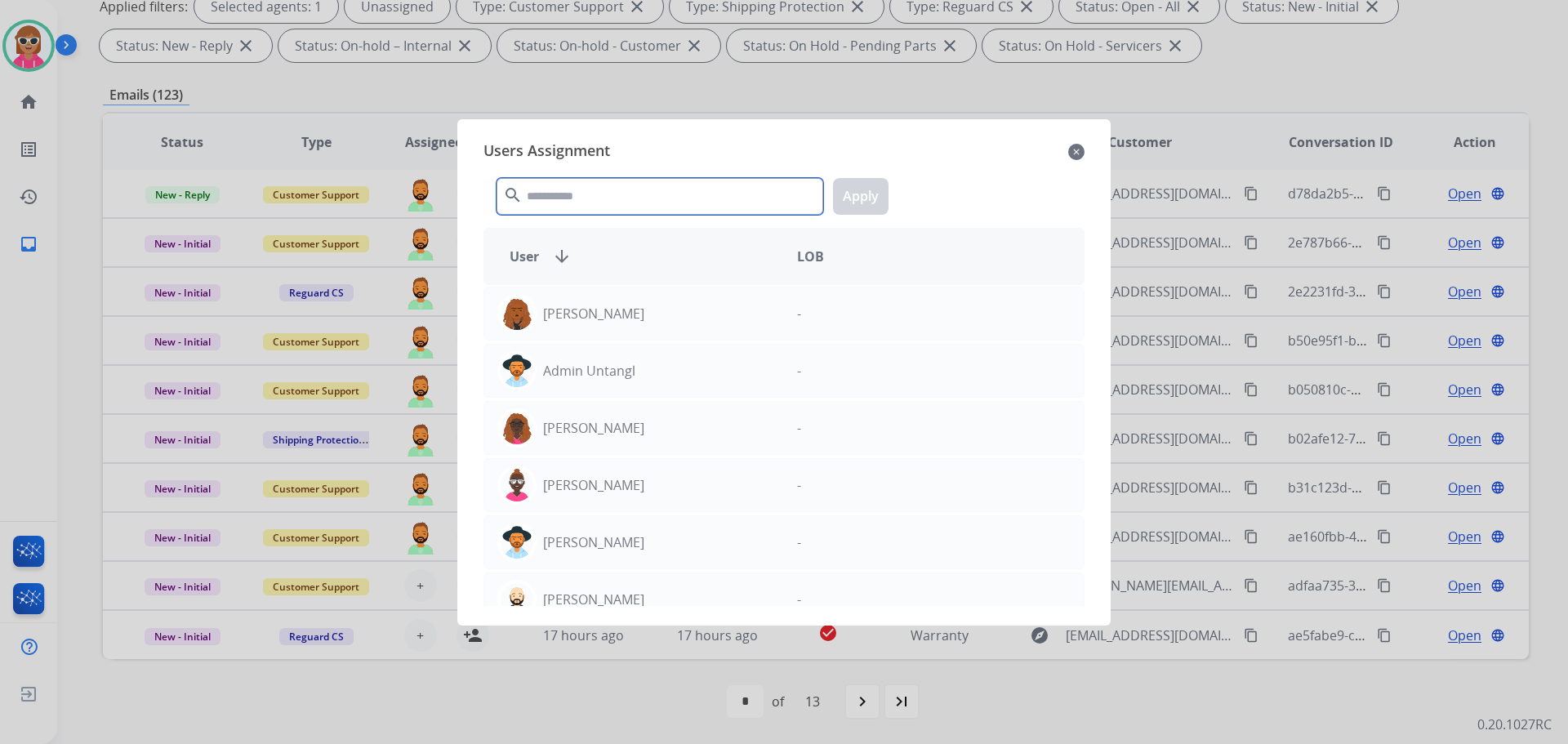
click at [560, 208] on input "text" at bounding box center [660, 197] width 327 height 37
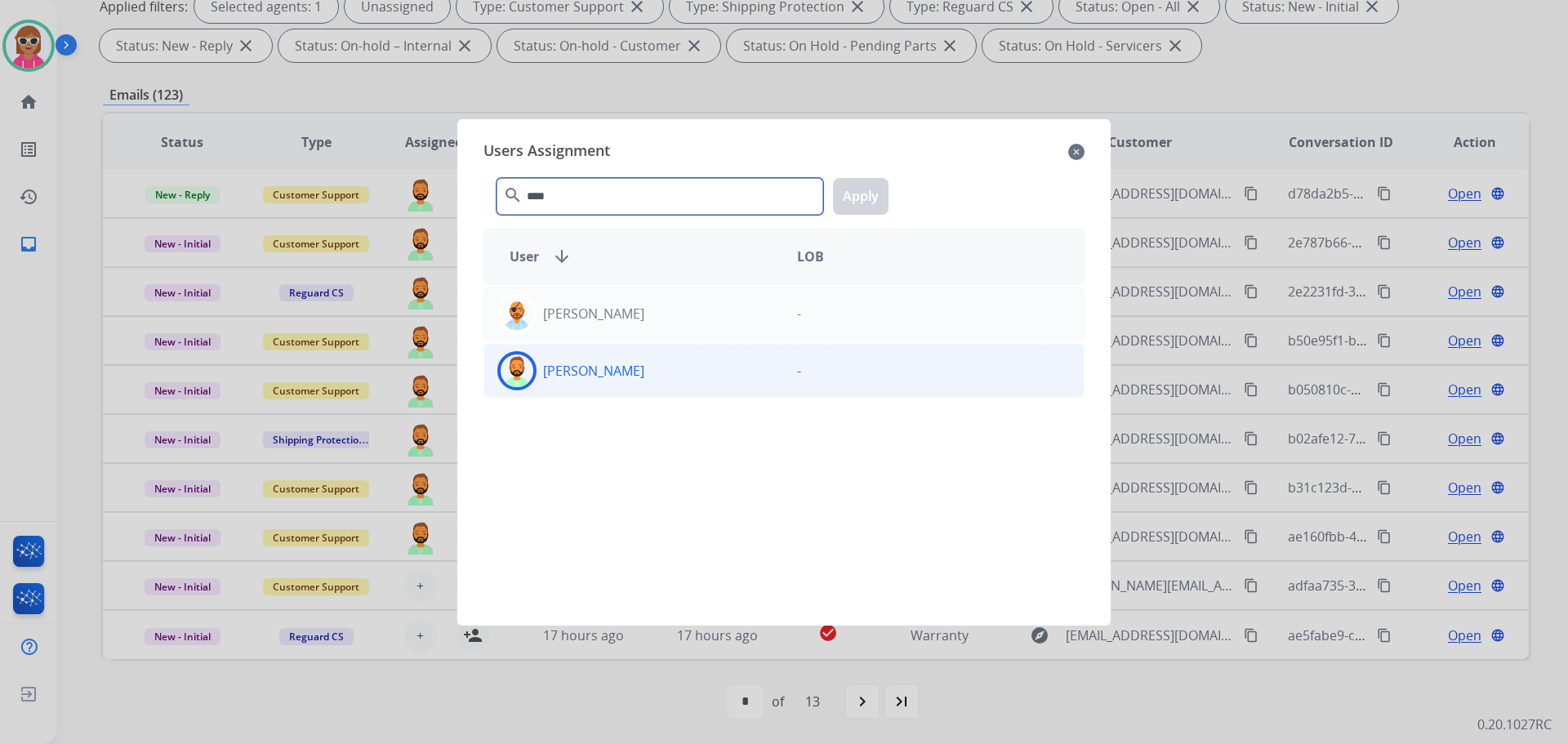
type input "****"
click at [623, 384] on div "[PERSON_NAME]" at bounding box center [634, 371] width 300 height 39
click at [863, 198] on button "Apply" at bounding box center [861, 197] width 56 height 37
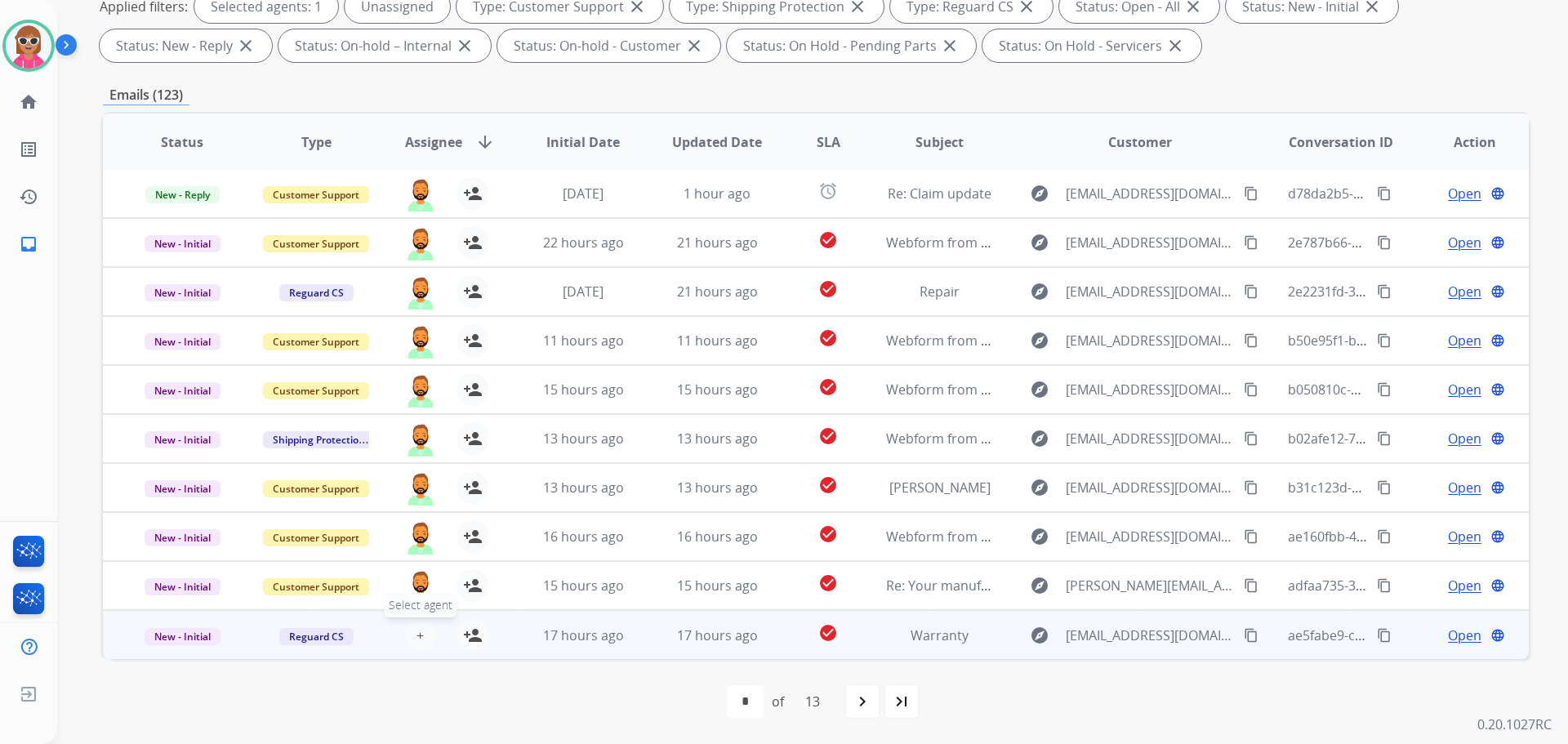
click at [411, 631] on button "+ Select agent" at bounding box center [421, 635] width 33 height 33
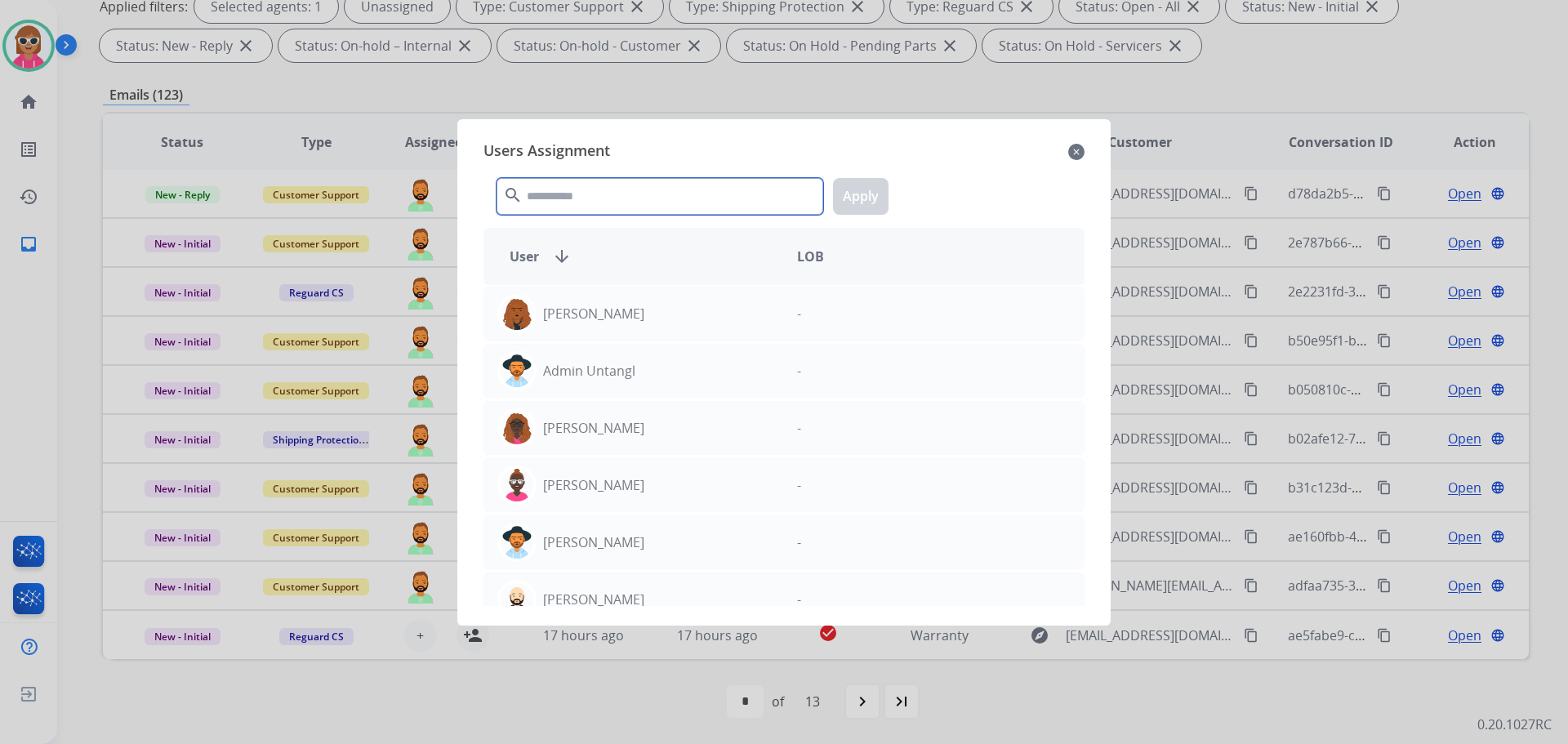
click at [669, 198] on input "text" at bounding box center [660, 197] width 327 height 37
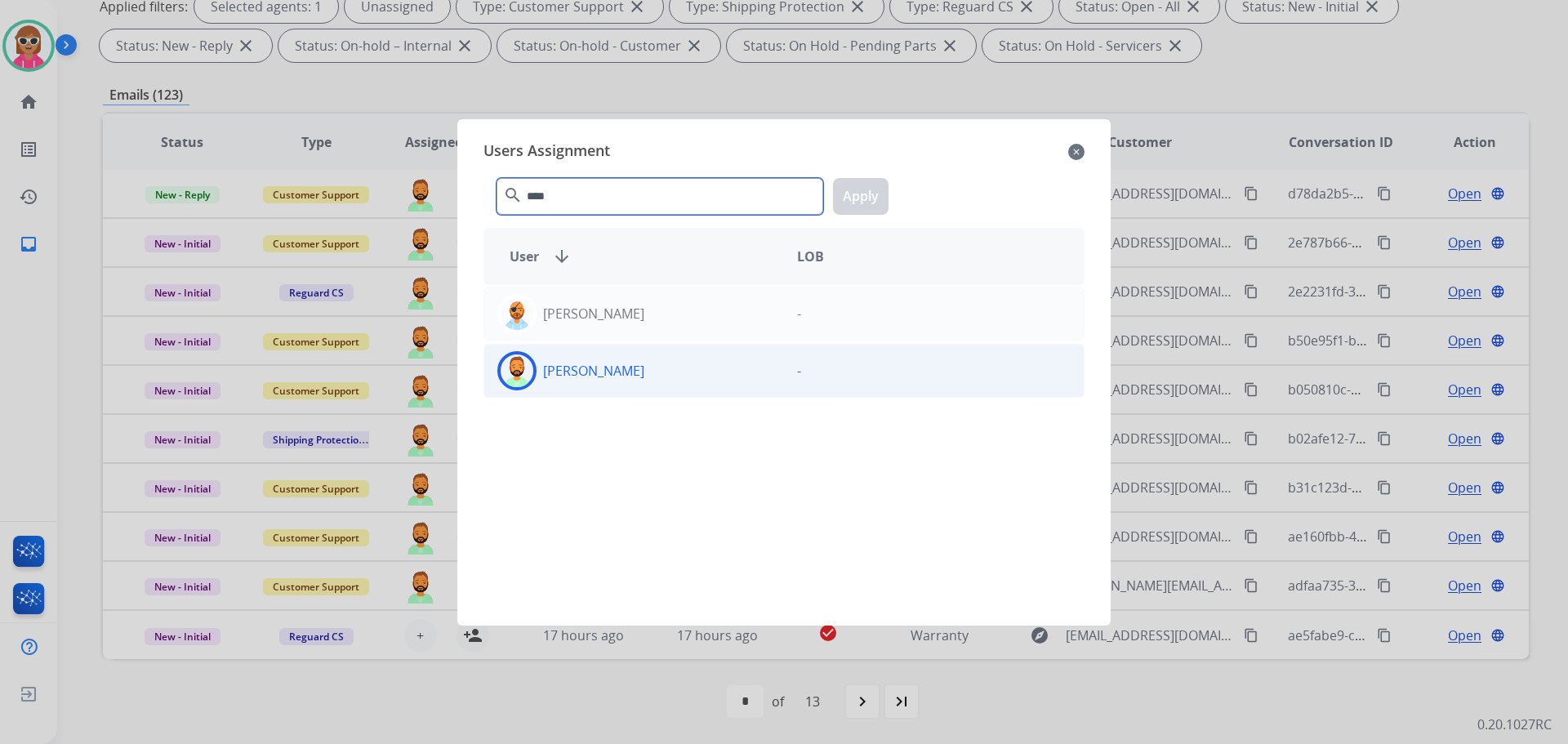
type input "****"
click at [639, 392] on div "[PERSON_NAME] -" at bounding box center [784, 371] width 602 height 54
click at [858, 212] on button "Apply" at bounding box center [861, 197] width 56 height 37
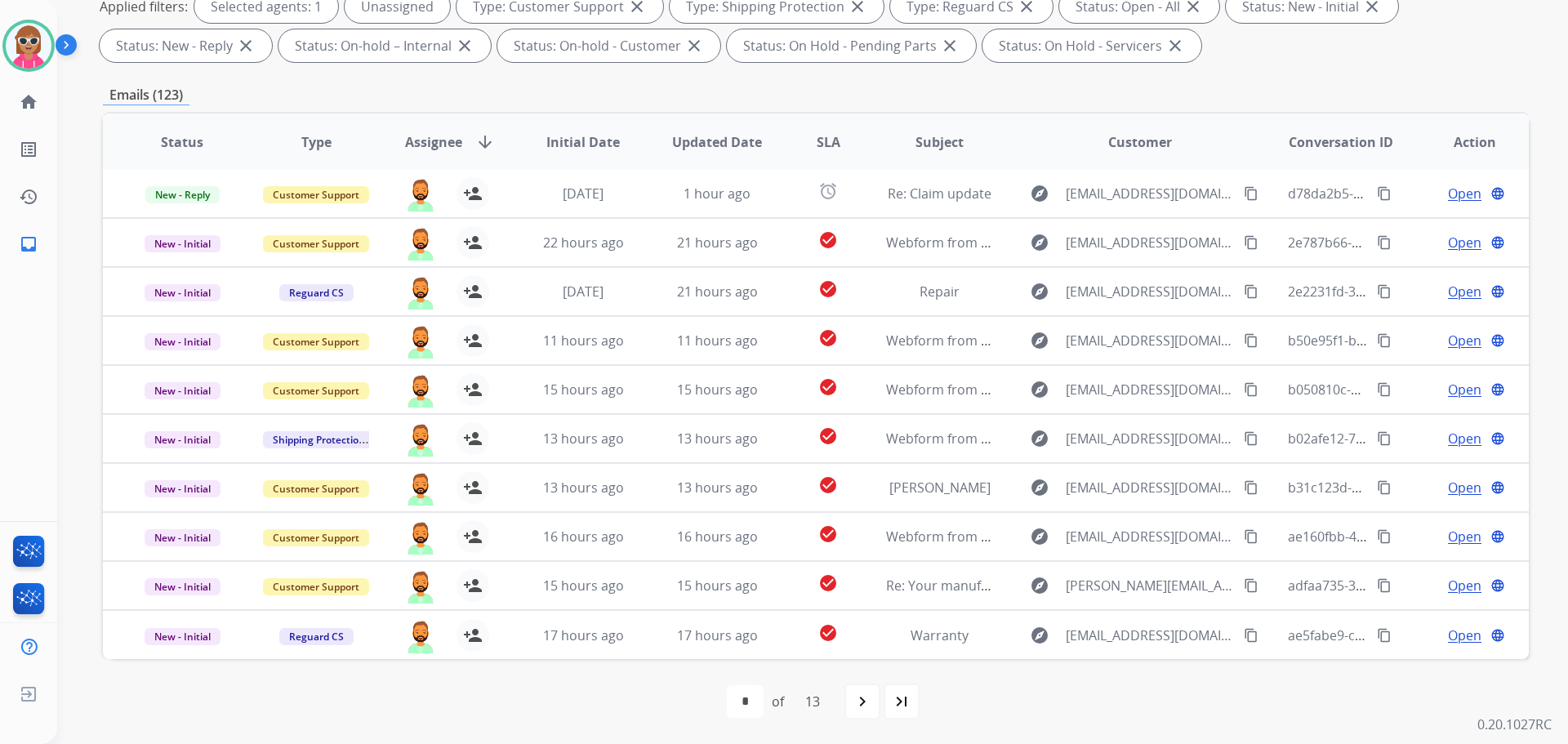
click at [1019, 701] on div "first_page navigate_before * * * * * * * * * ** ** ** ** of 13 navigate_next la…" at bounding box center [816, 701] width 1426 height 33
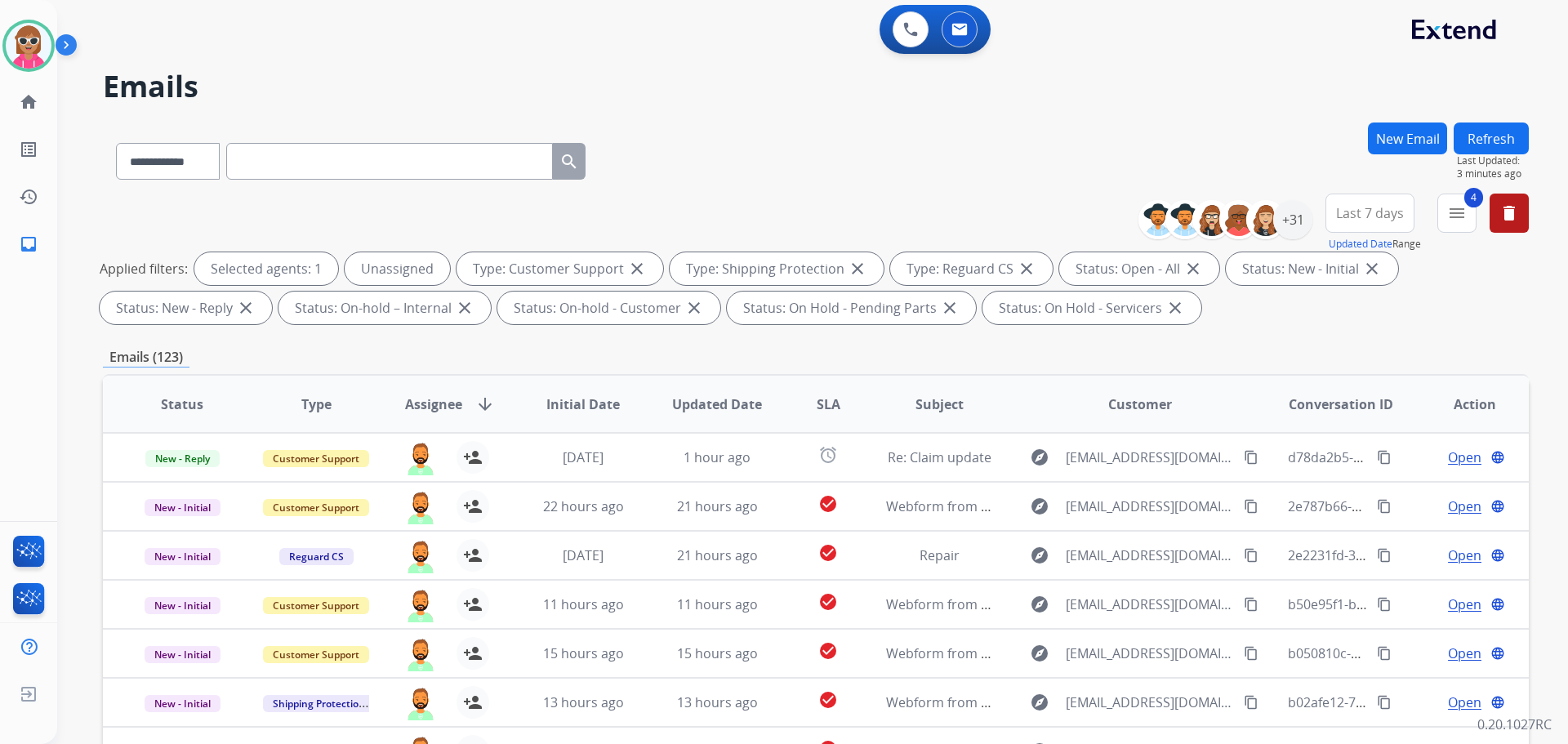
scroll to position [0, 0]
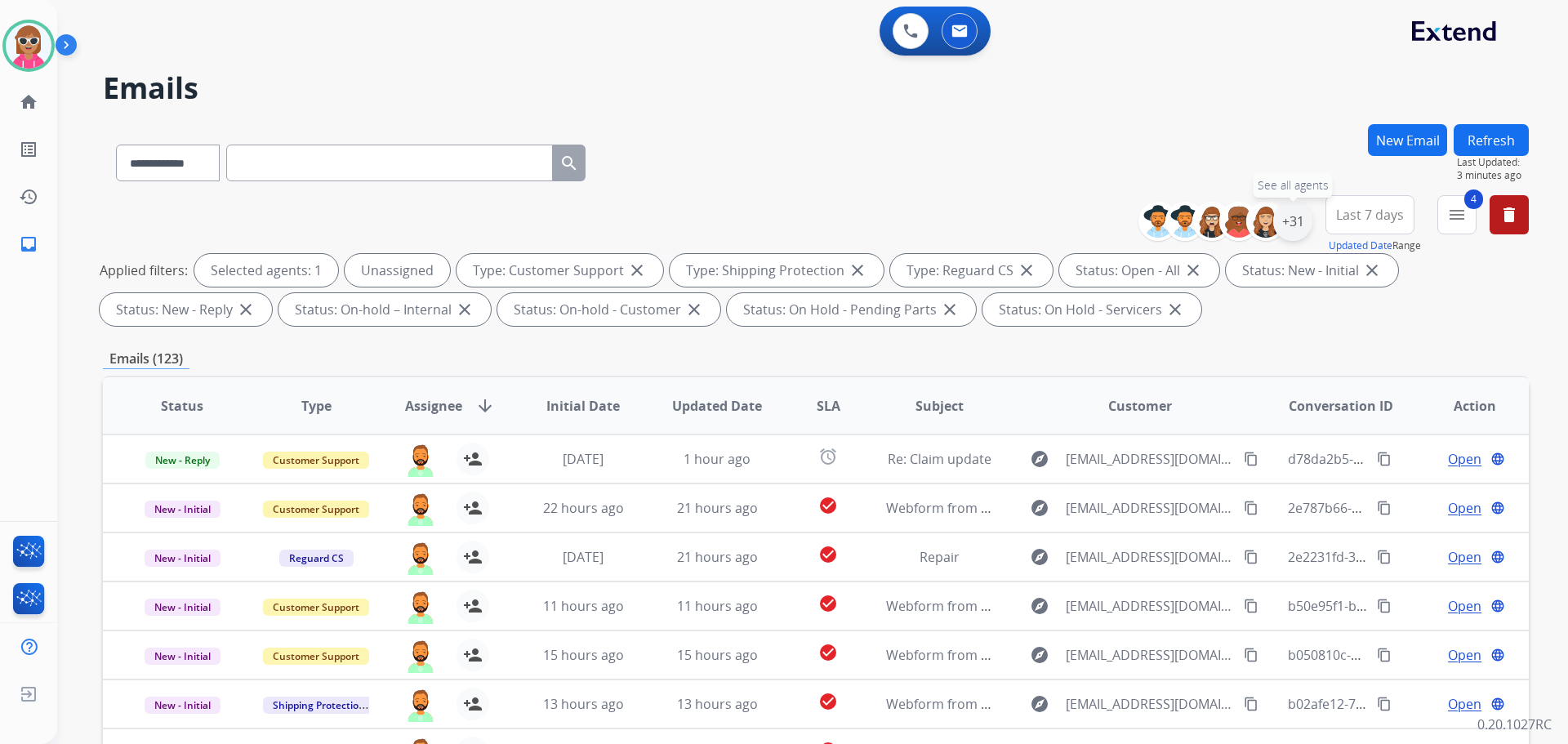
click at [1287, 223] on div "+31" at bounding box center [1293, 221] width 39 height 39
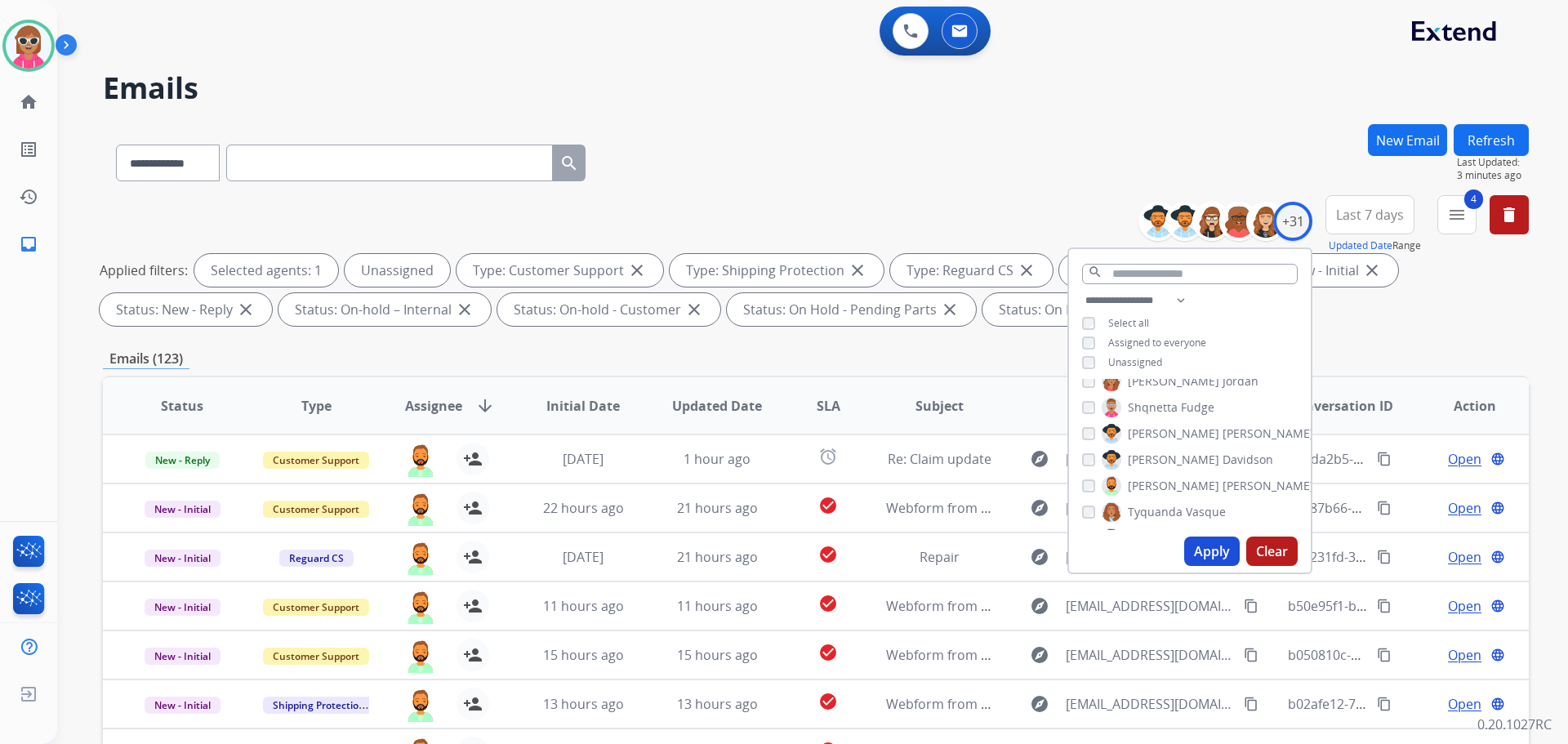
click at [1151, 481] on span "[PERSON_NAME]" at bounding box center [1173, 486] width 91 height 16
click at [1153, 462] on span "[PERSON_NAME]" at bounding box center [1173, 459] width 91 height 16
click at [1204, 557] on button "Apply" at bounding box center [1212, 551] width 56 height 30
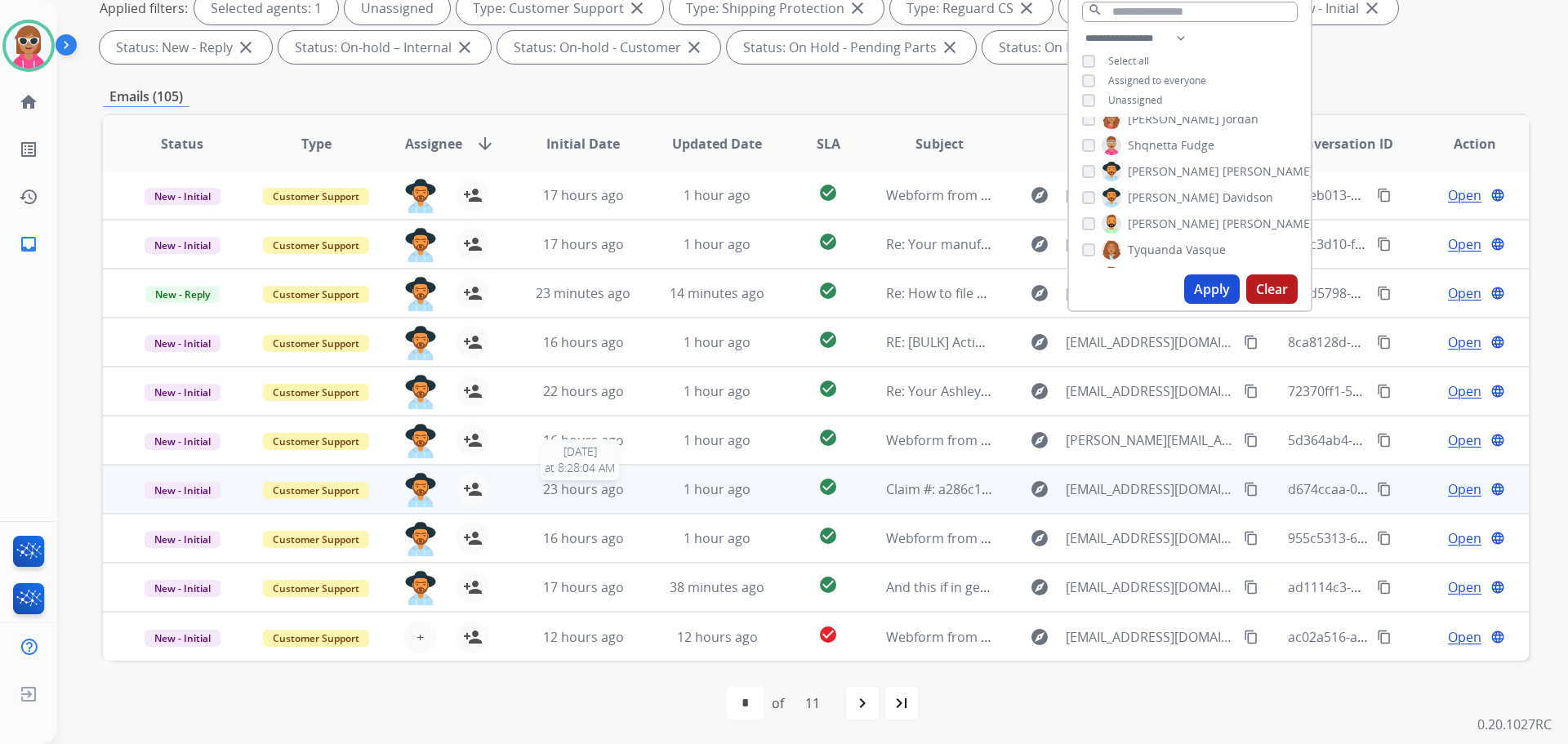
scroll to position [263, 0]
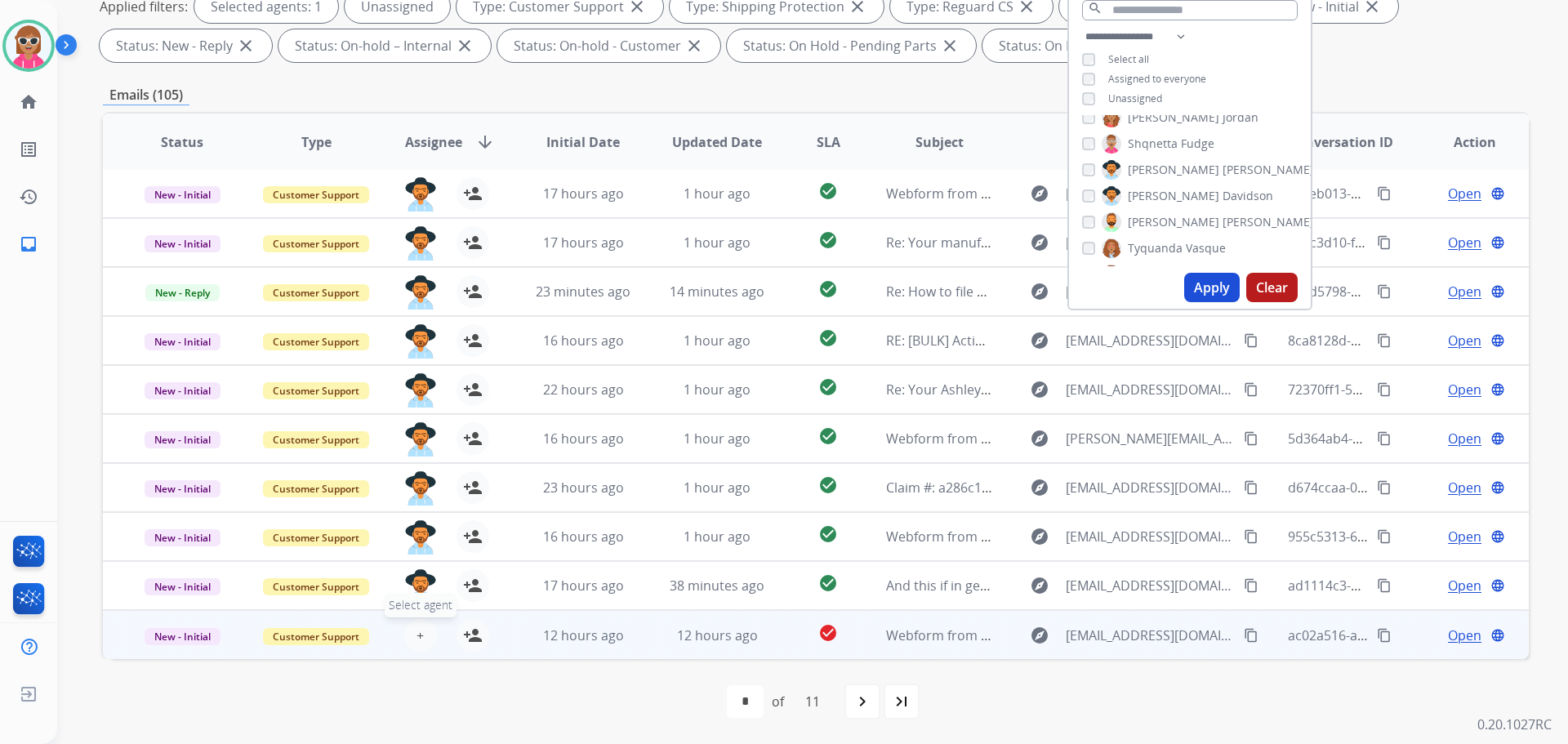
click at [410, 637] on button "+ Select agent" at bounding box center [421, 635] width 33 height 33
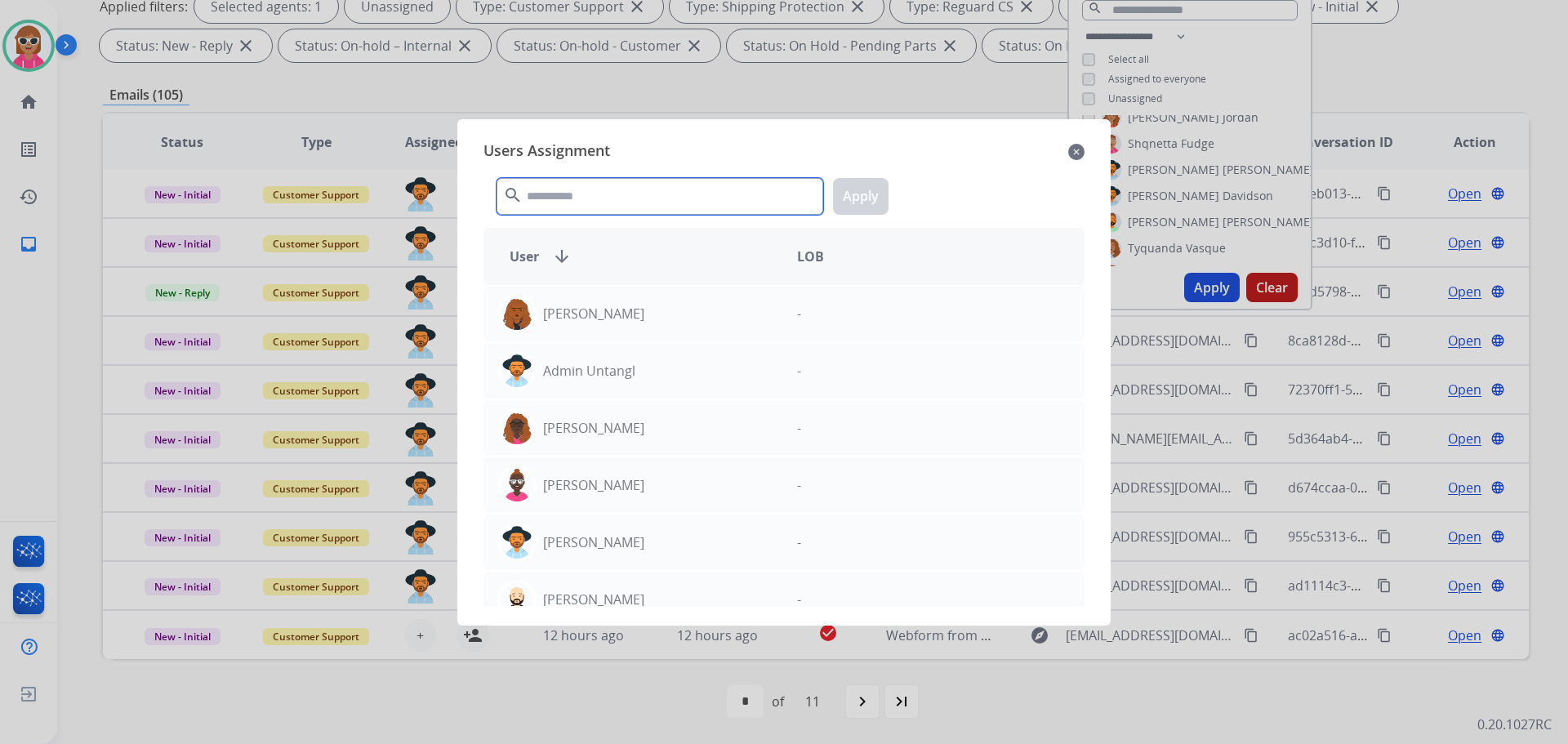
click at [553, 199] on input "text" at bounding box center [660, 197] width 327 height 37
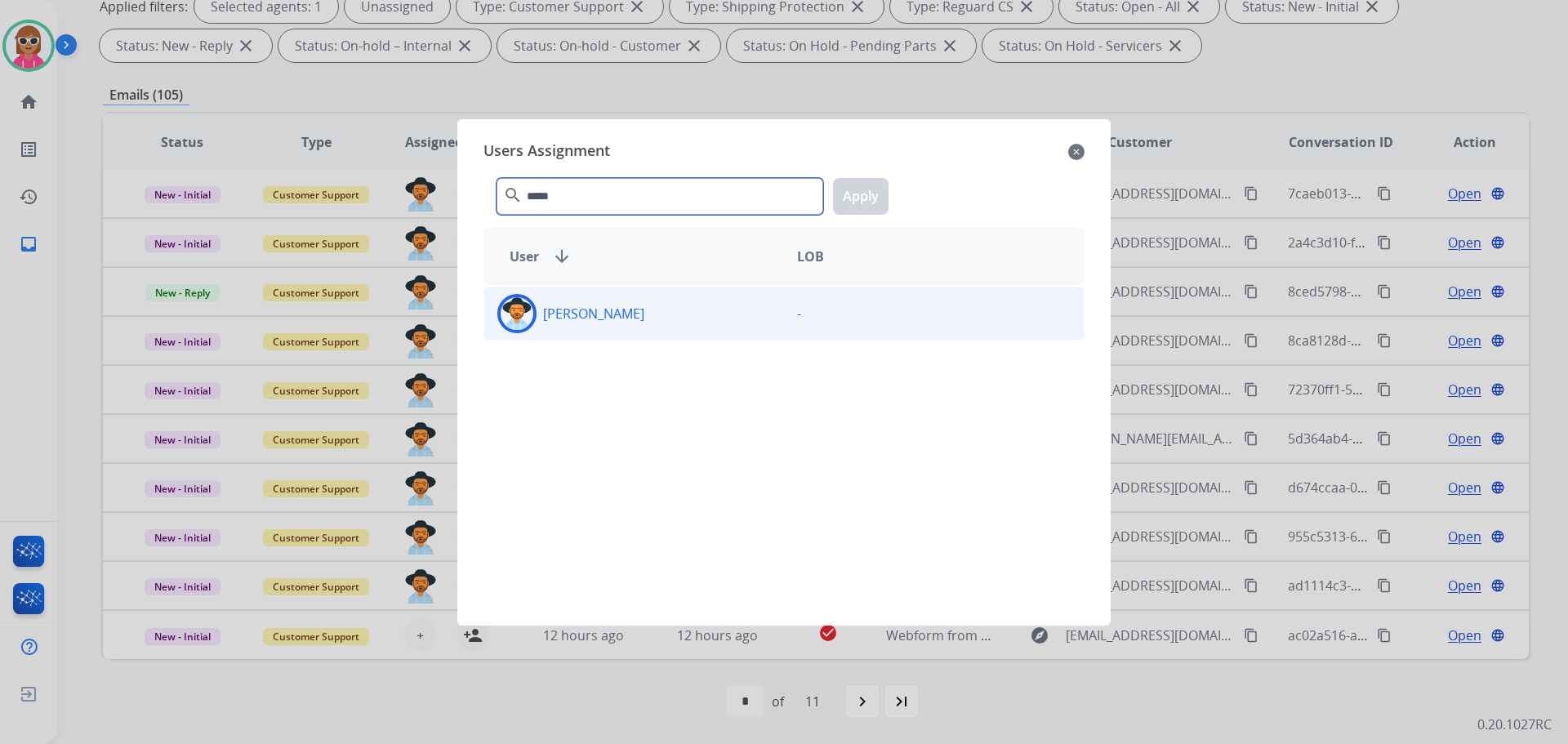
type input "*****"
click at [784, 307] on div "-" at bounding box center [934, 313] width 300 height 39
click at [857, 187] on button "Apply" at bounding box center [861, 197] width 56 height 37
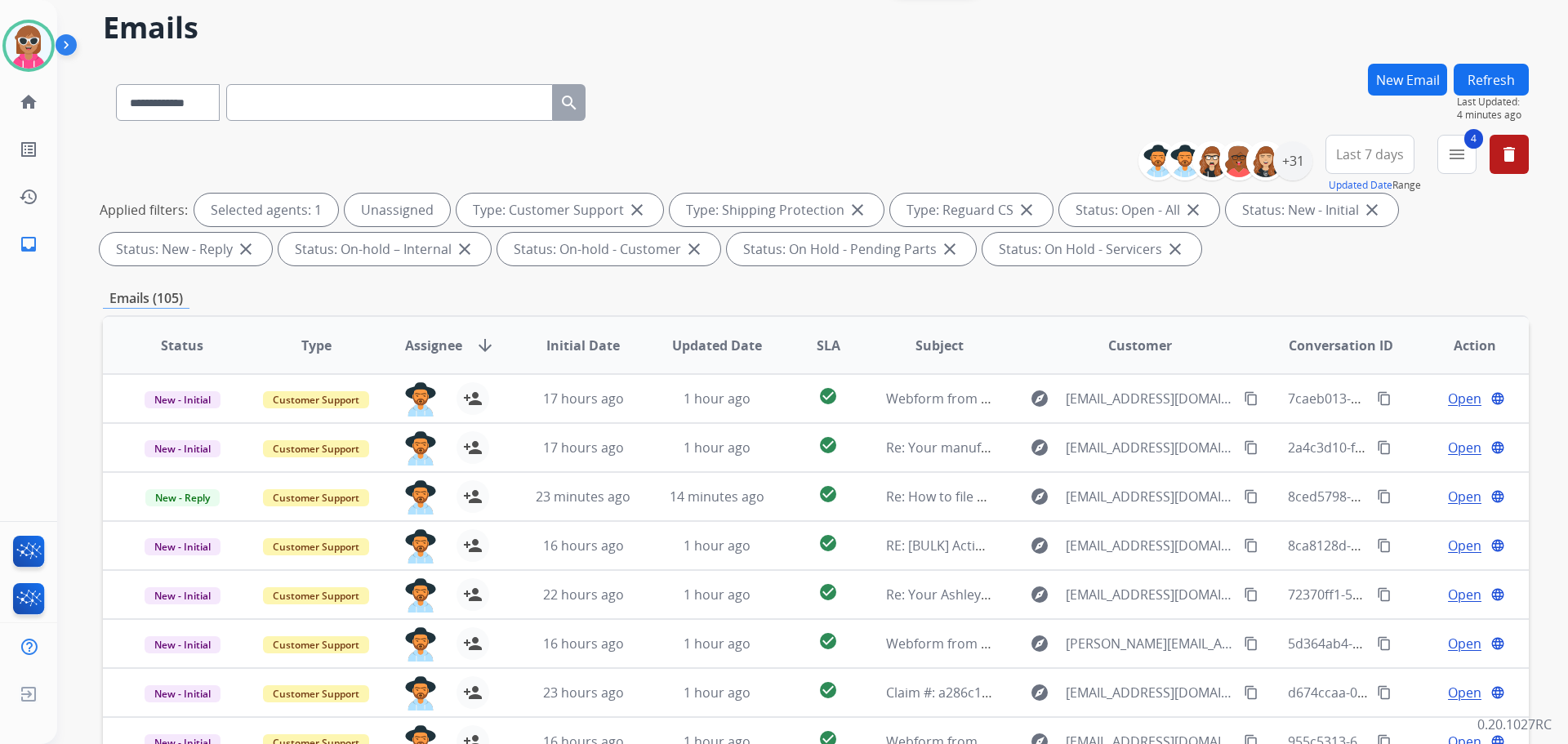
scroll to position [0, 0]
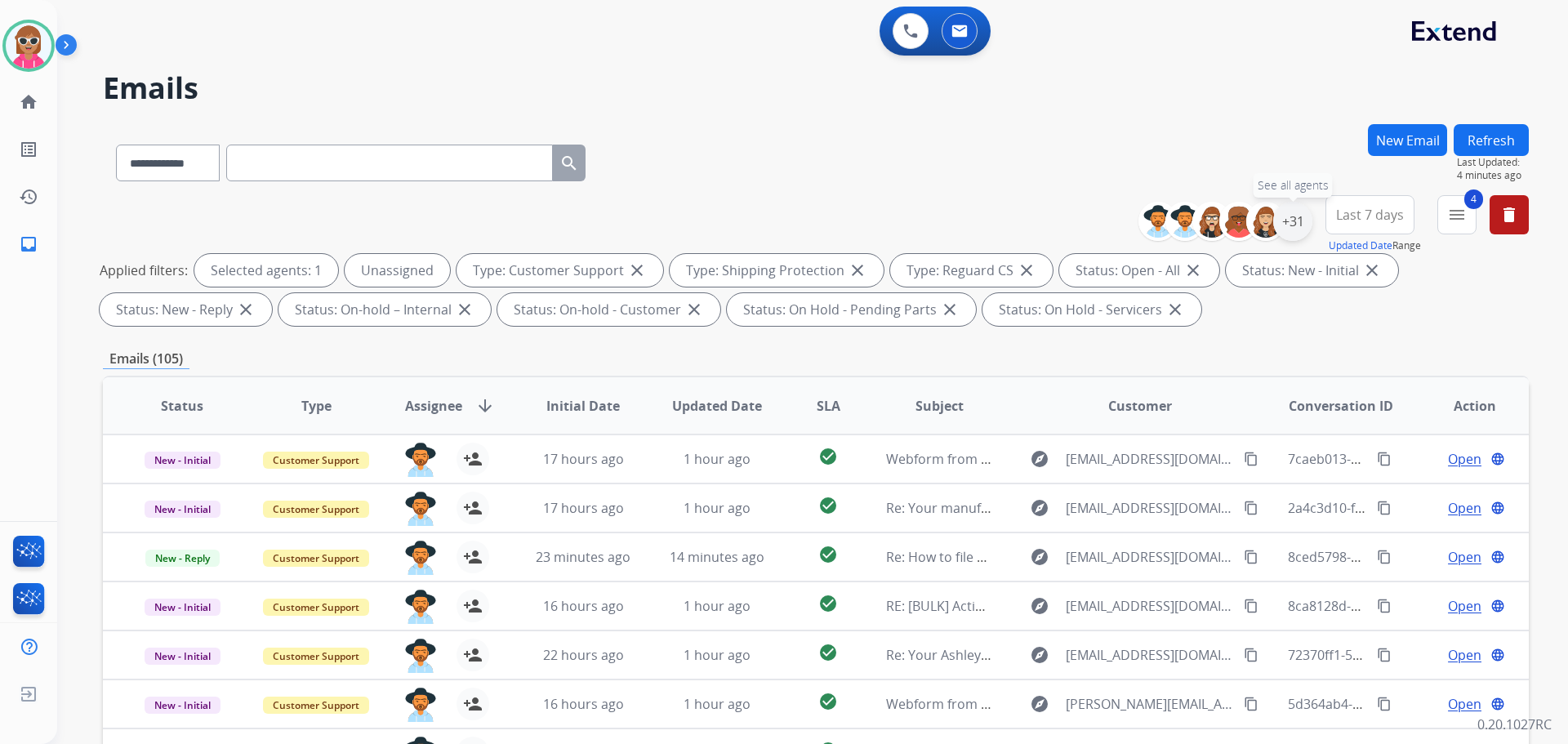
click at [1295, 223] on div "+31" at bounding box center [1293, 221] width 39 height 39
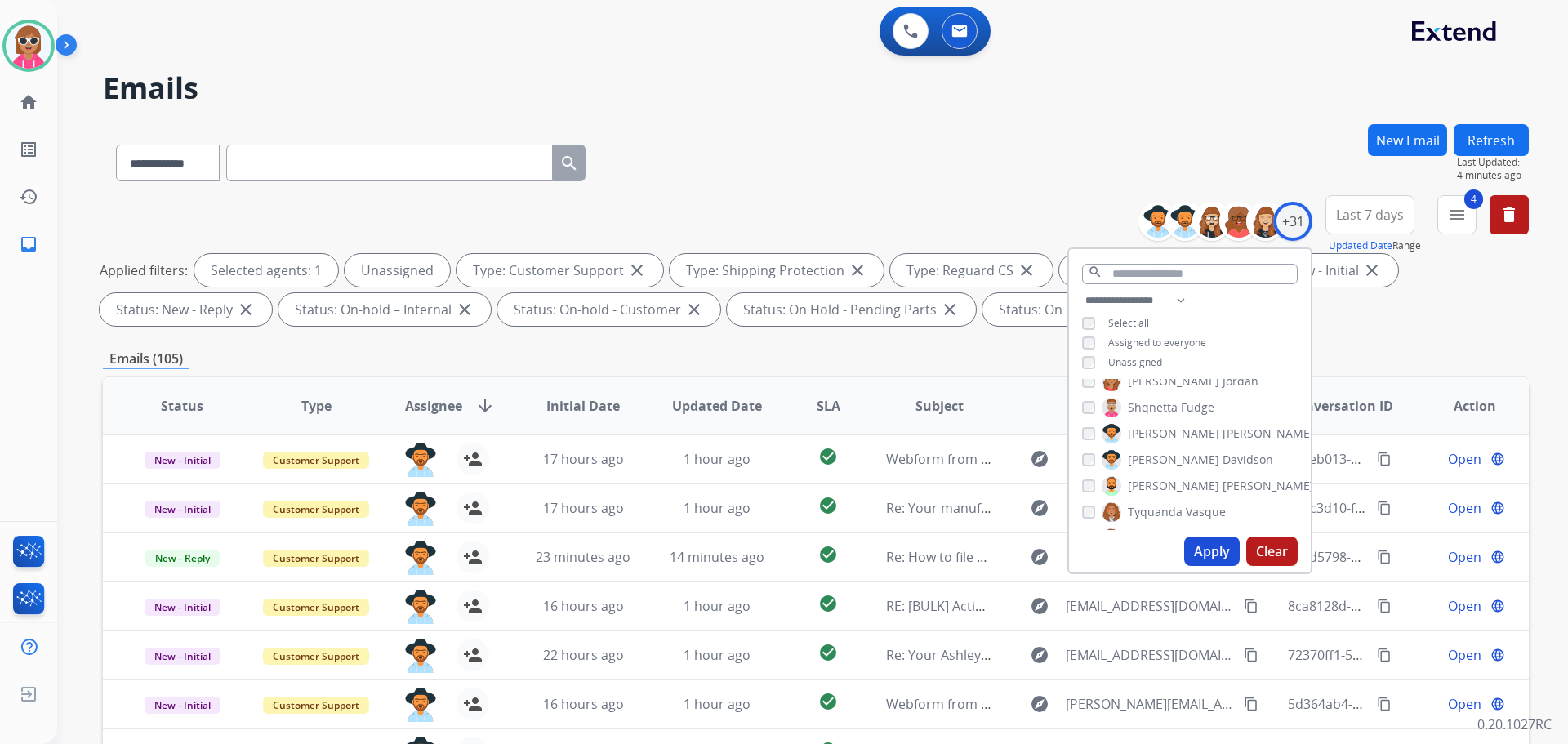
click at [1167, 462] on label "[PERSON_NAME]" at bounding box center [1187, 459] width 172 height 19
click at [1156, 429] on span "[PERSON_NAME]" at bounding box center [1173, 433] width 91 height 16
click at [1195, 550] on button "Apply" at bounding box center [1212, 551] width 56 height 30
click at [1014, 154] on div "**********" at bounding box center [816, 160] width 1426 height 71
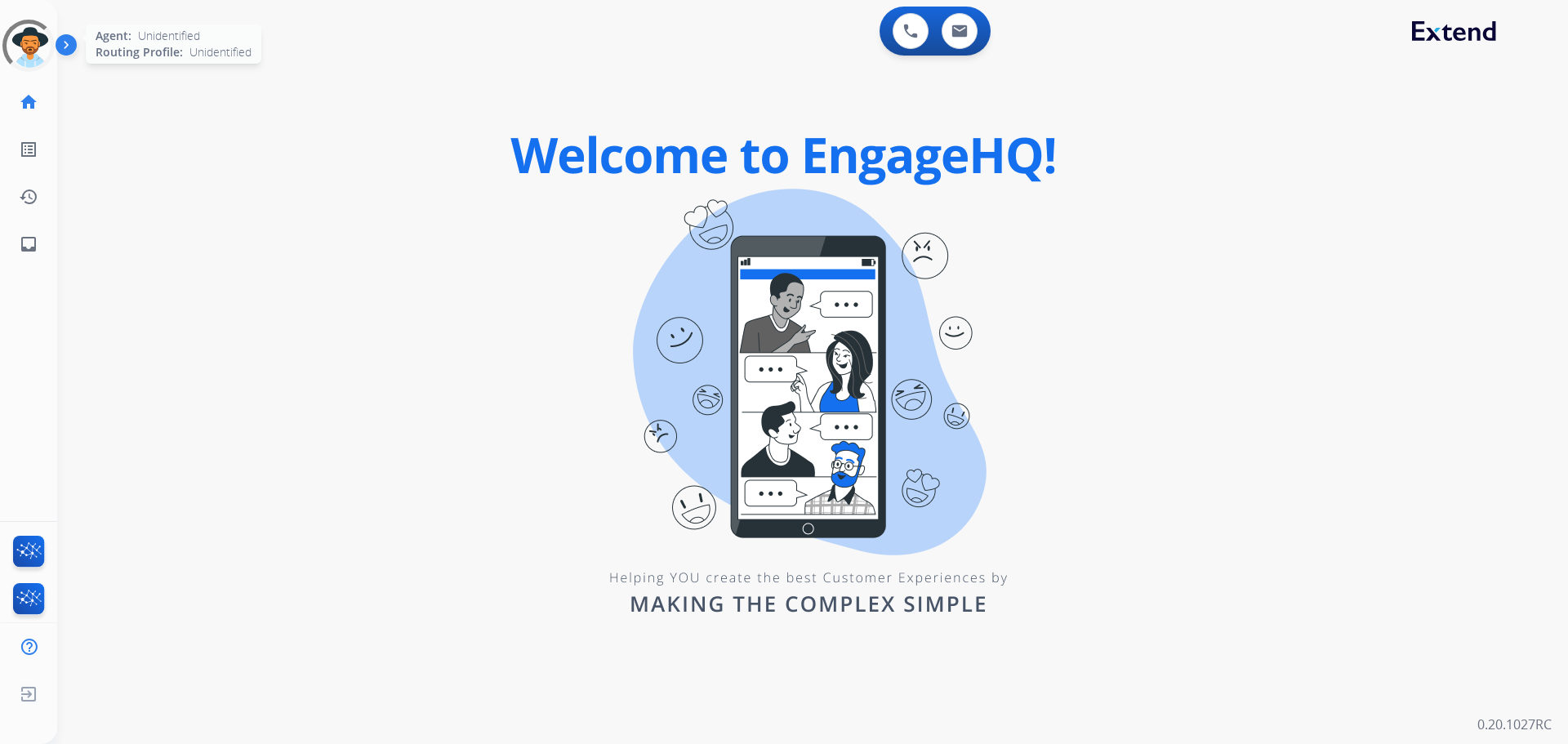
click at [23, 54] on div at bounding box center [29, 46] width 59 height 59
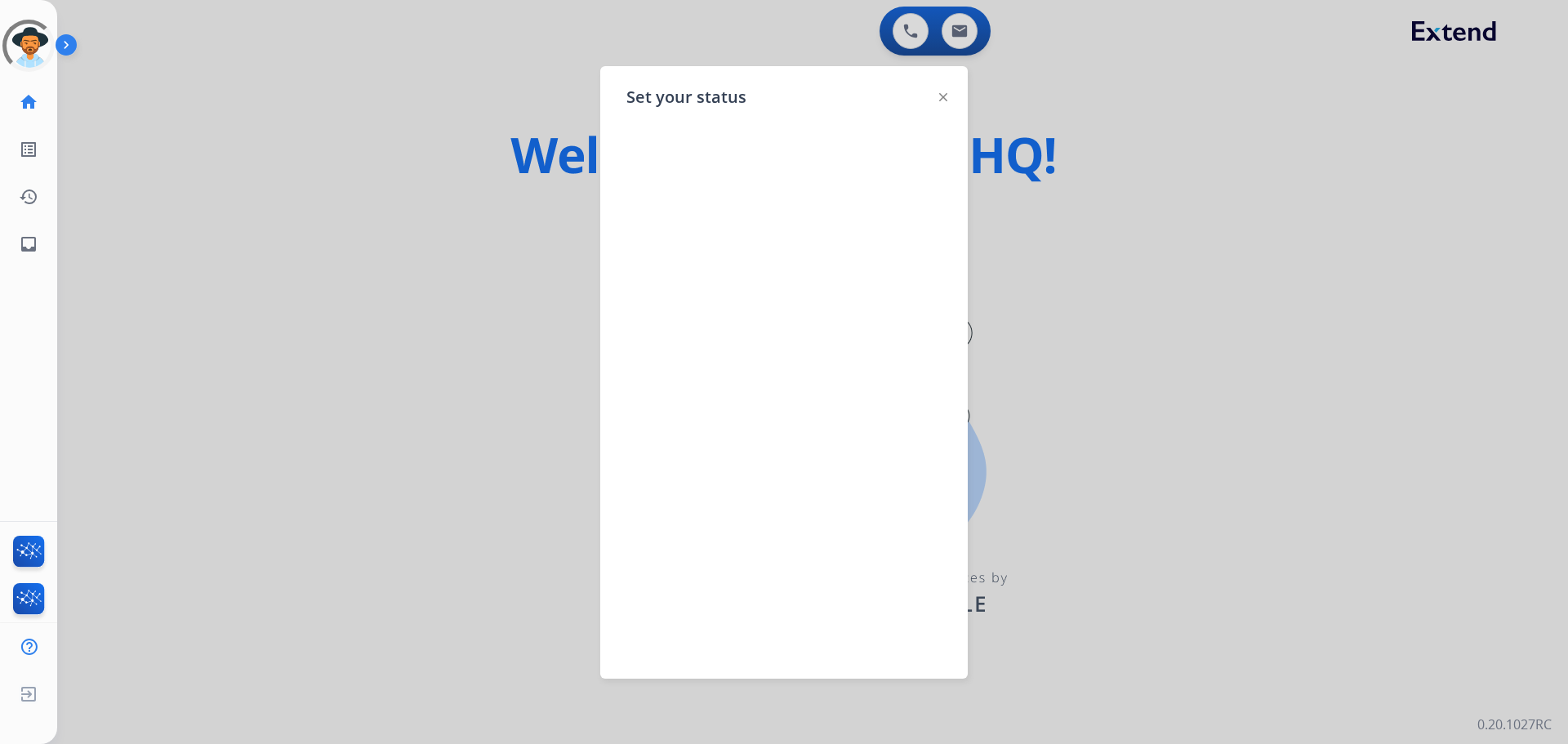
click at [435, 263] on div at bounding box center [784, 372] width 1568 height 744
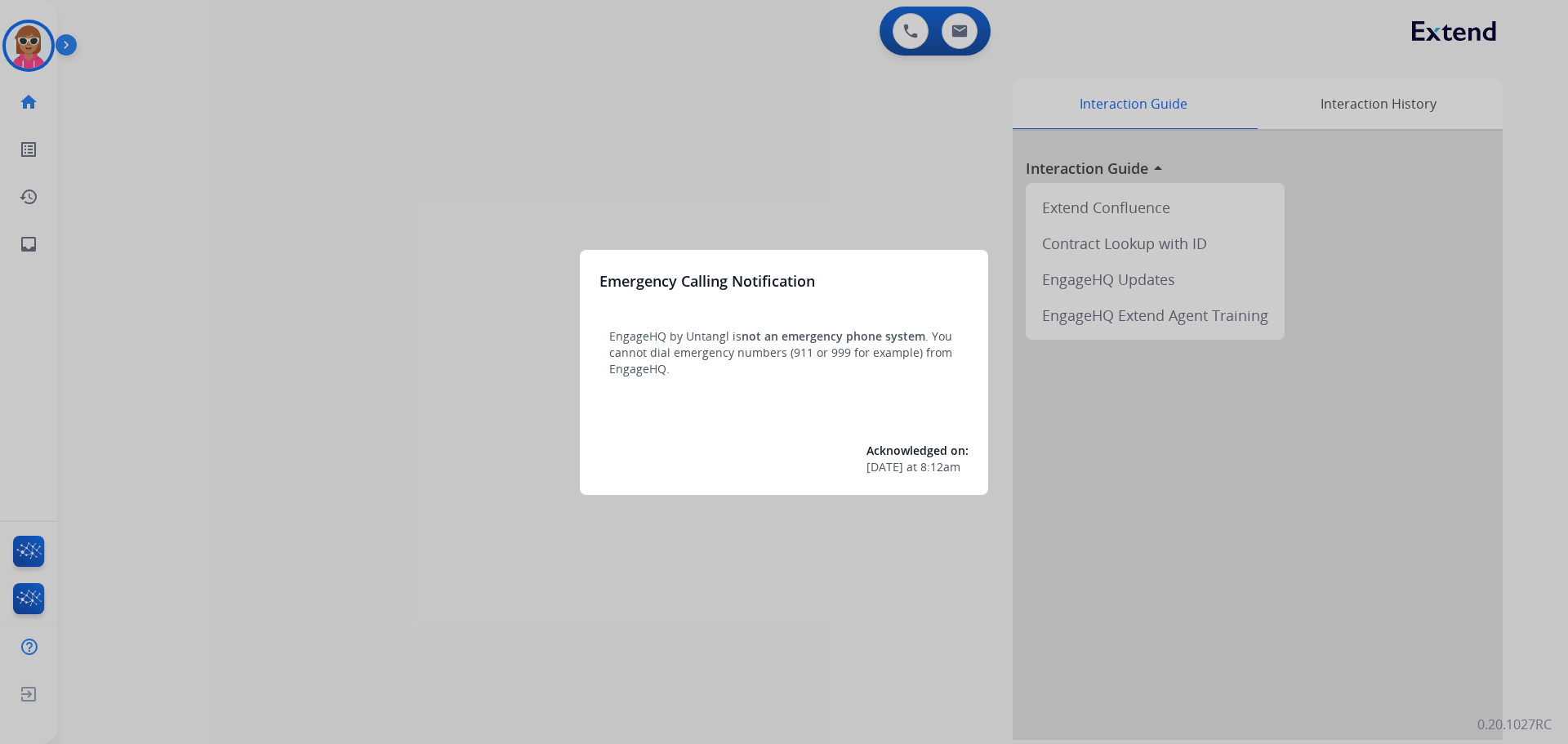
click at [10, 35] on div at bounding box center [784, 372] width 1568 height 744
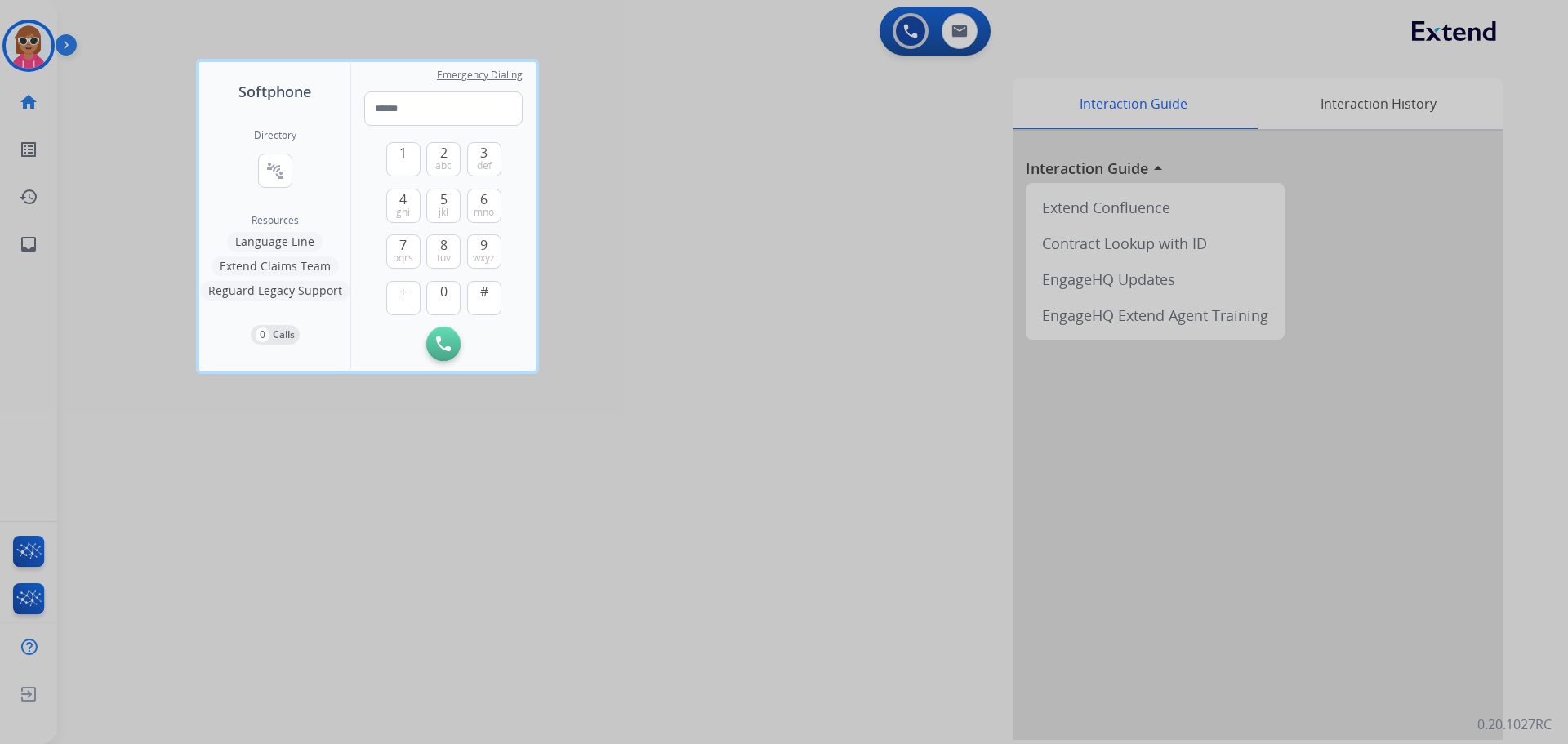
click at [26, 53] on div at bounding box center [784, 372] width 1568 height 744
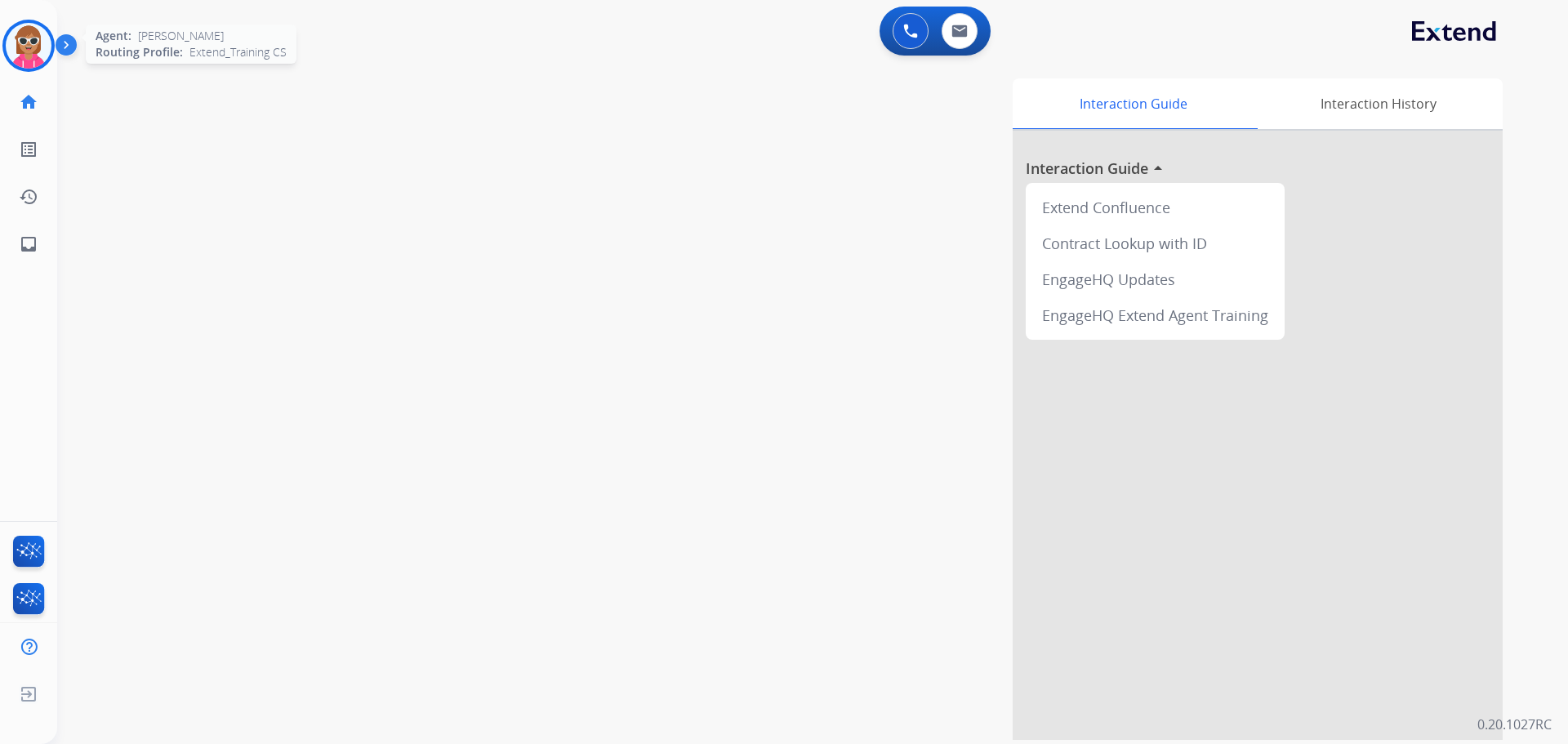
click at [26, 55] on img at bounding box center [29, 46] width 46 height 46
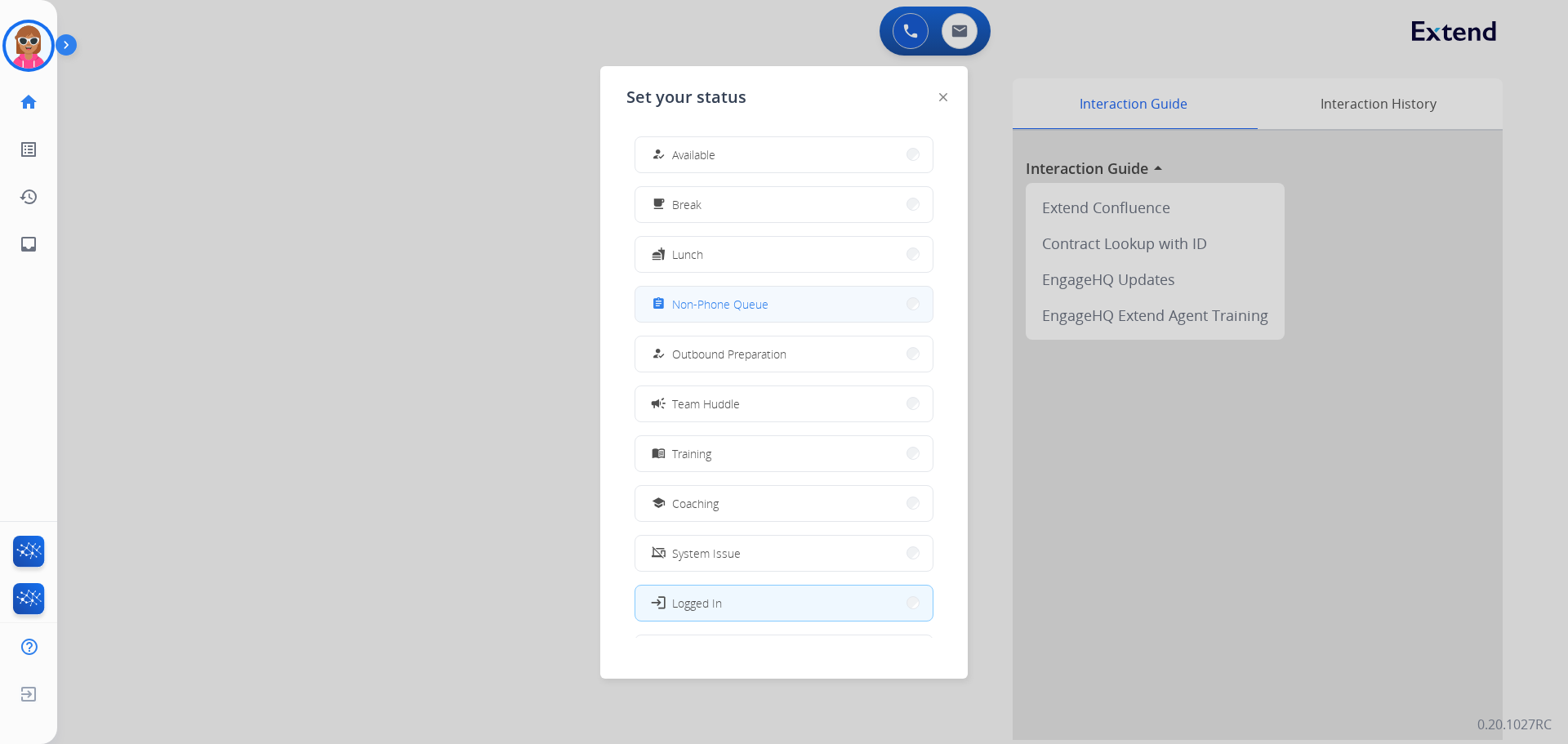
click at [792, 314] on button "assignment Non-Phone Queue" at bounding box center [784, 304] width 297 height 35
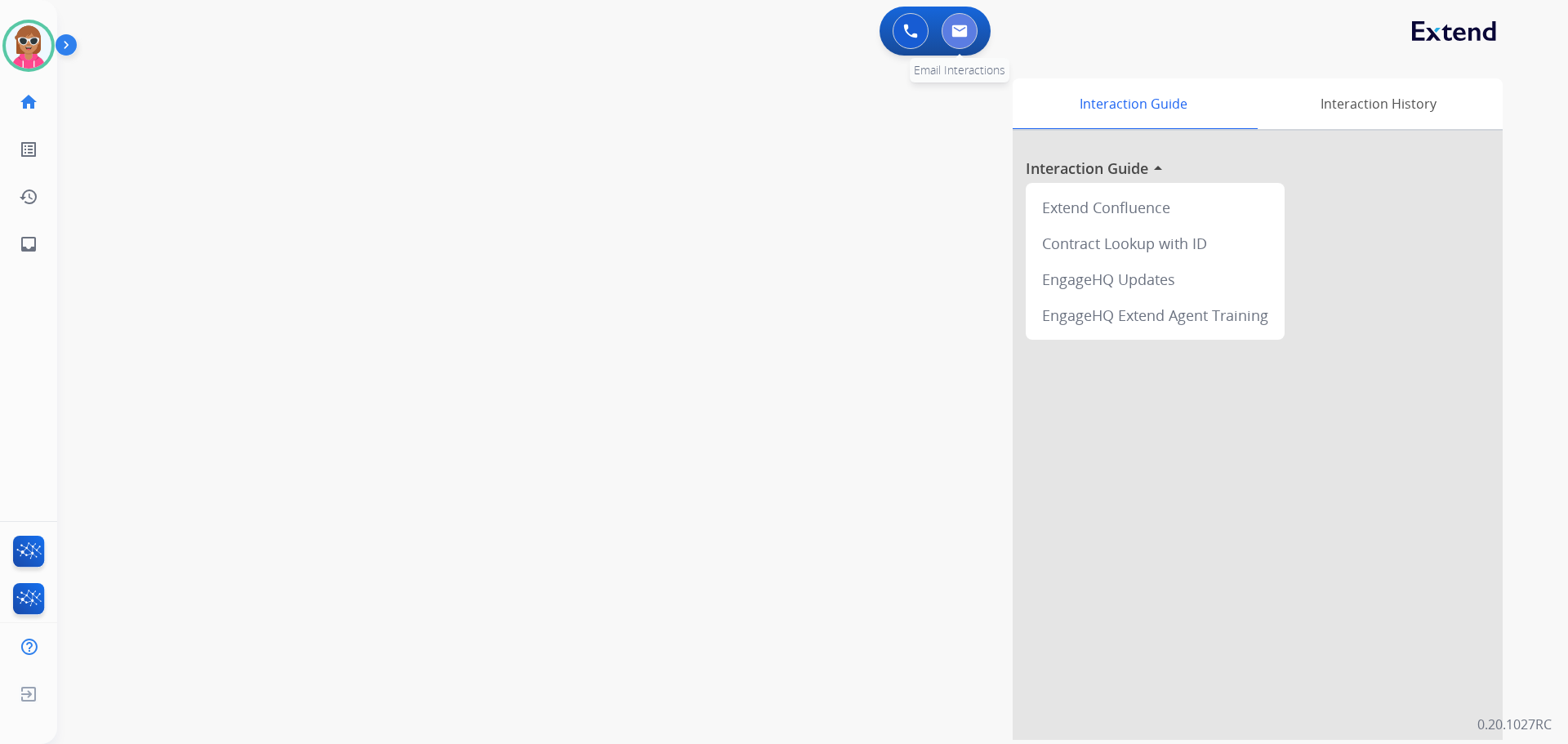
click at [961, 38] on button at bounding box center [960, 30] width 36 height 36
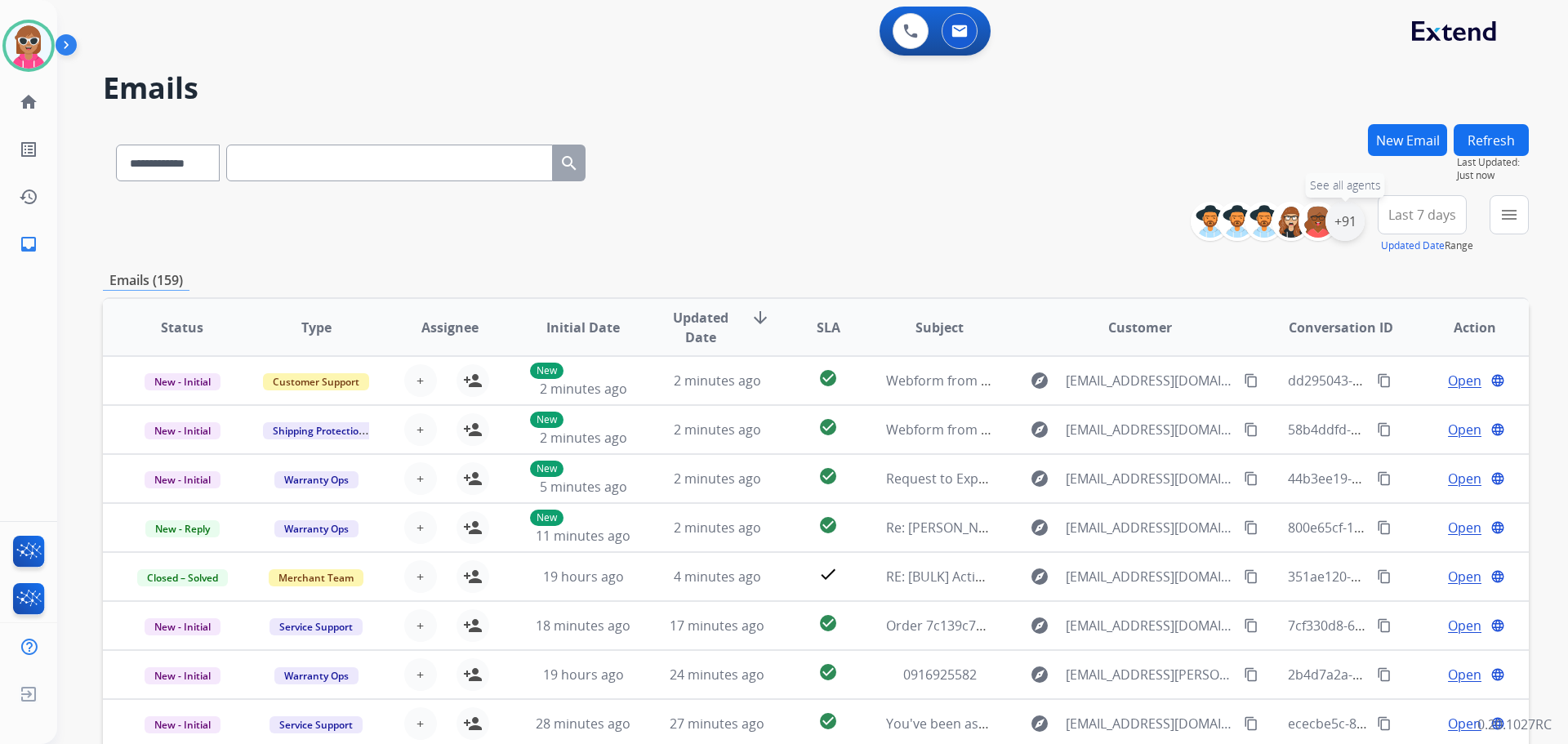
click at [1339, 224] on div "+91" at bounding box center [1345, 221] width 39 height 39
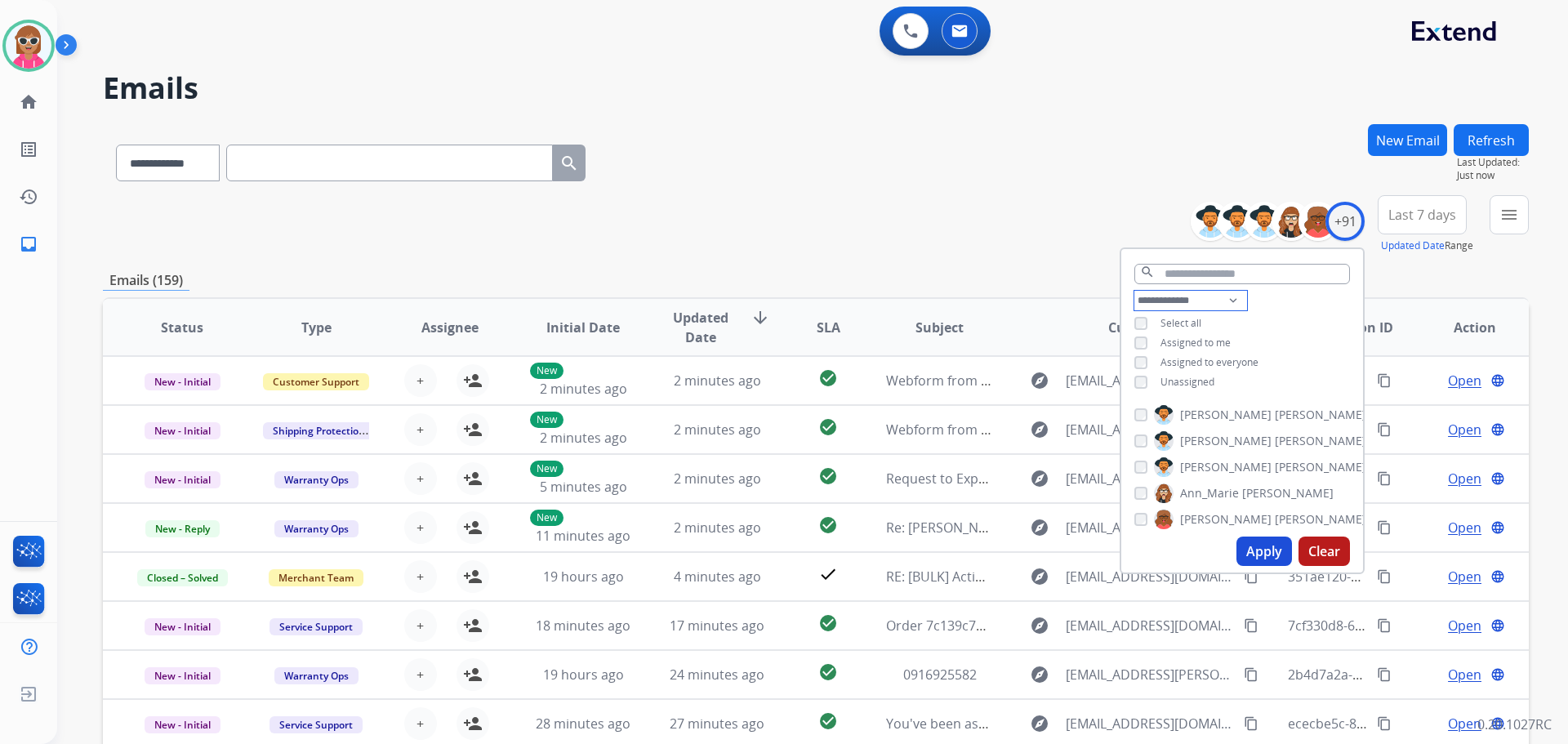
click at [1195, 305] on select "**********" at bounding box center [1190, 300] width 112 height 19
select select "**********"
click at [1135, 291] on select "**********" at bounding box center [1190, 300] width 112 height 19
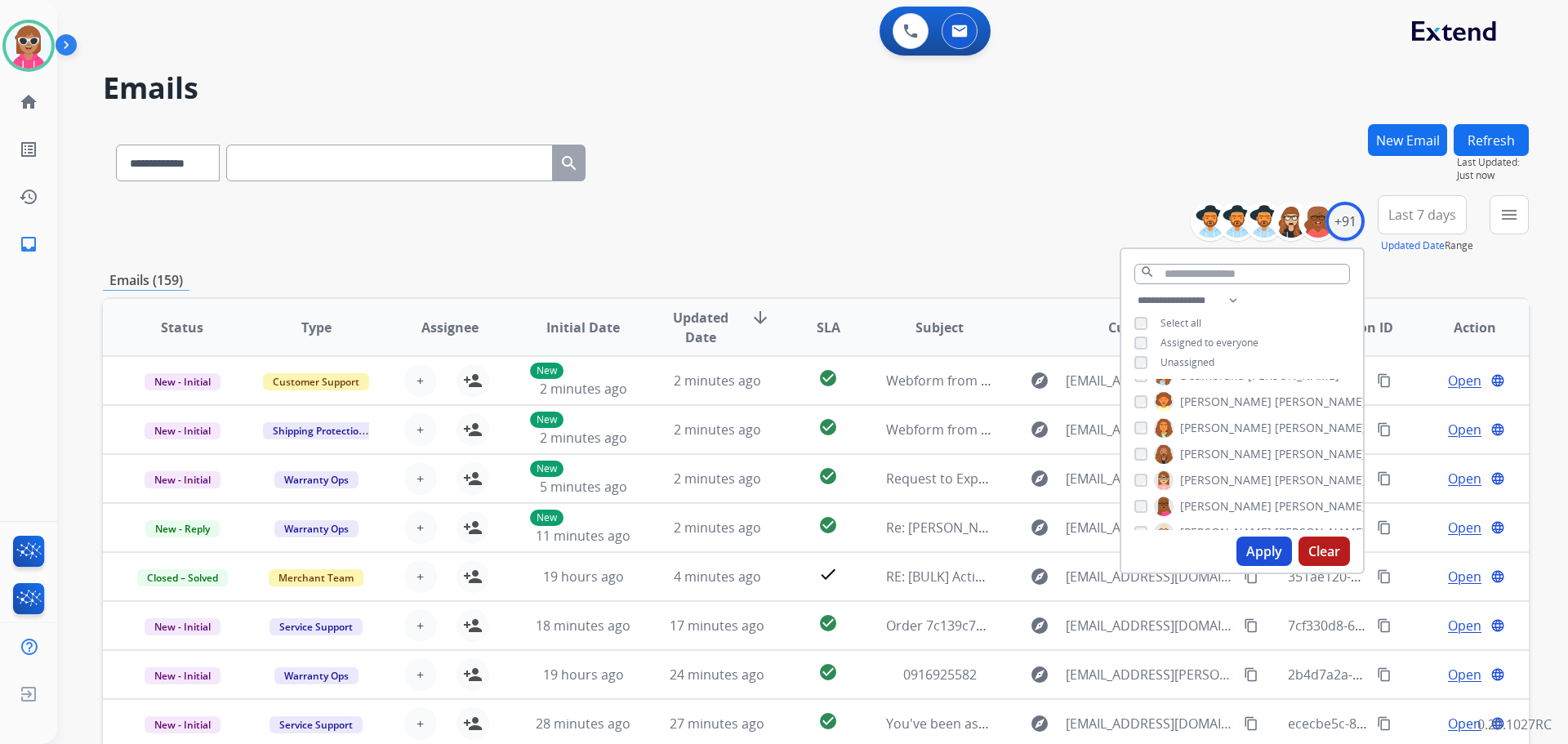
click at [1270, 338] on div "**********" at bounding box center [1242, 333] width 242 height 85
click at [1200, 456] on span "[PERSON_NAME]" at bounding box center [1226, 460] width 91 height 16
click at [1206, 453] on span "[PERSON_NAME]" at bounding box center [1226, 460] width 91 height 16
click at [1209, 426] on span "[PERSON_NAME]" at bounding box center [1226, 434] width 91 height 16
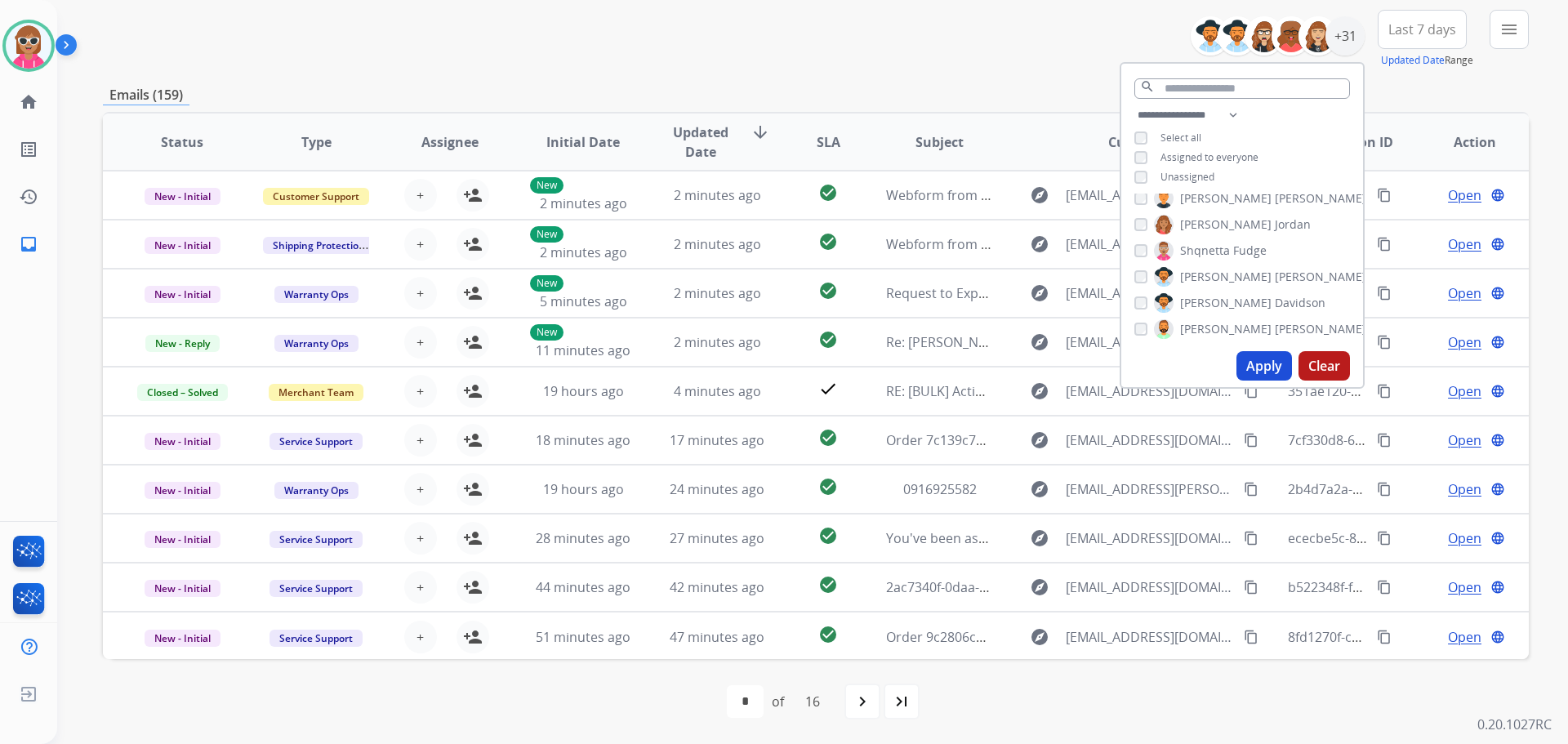
scroll to position [589, 0]
drag, startPoint x: 1223, startPoint y: 243, endPoint x: 1216, endPoint y: 256, distance: 14.8
click at [1222, 242] on span "[PERSON_NAME]" at bounding box center [1226, 247] width 91 height 16
click at [1207, 251] on span "[PERSON_NAME]" at bounding box center [1226, 247] width 91 height 16
click at [1267, 365] on button "Apply" at bounding box center [1265, 366] width 56 height 30
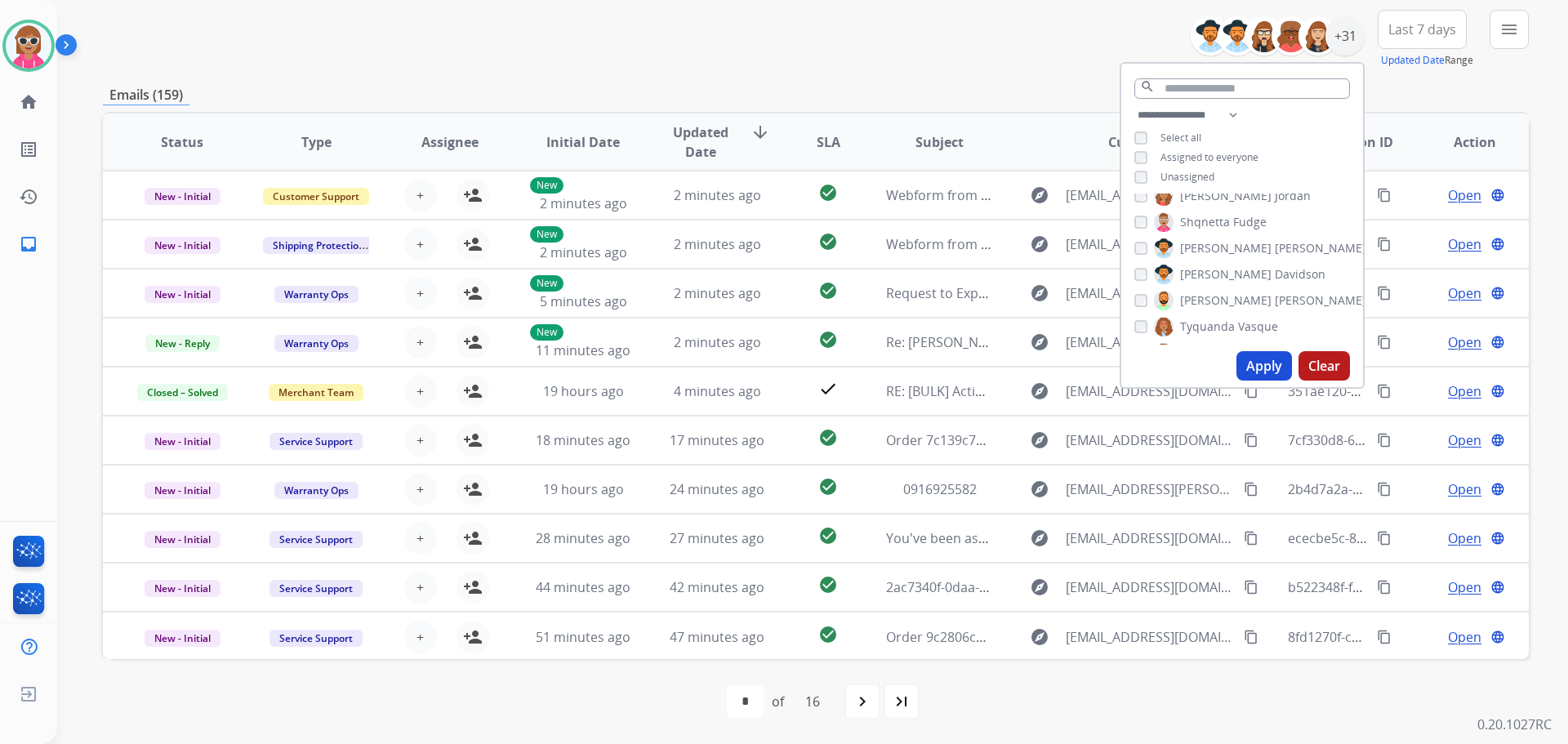
scroll to position [0, 0]
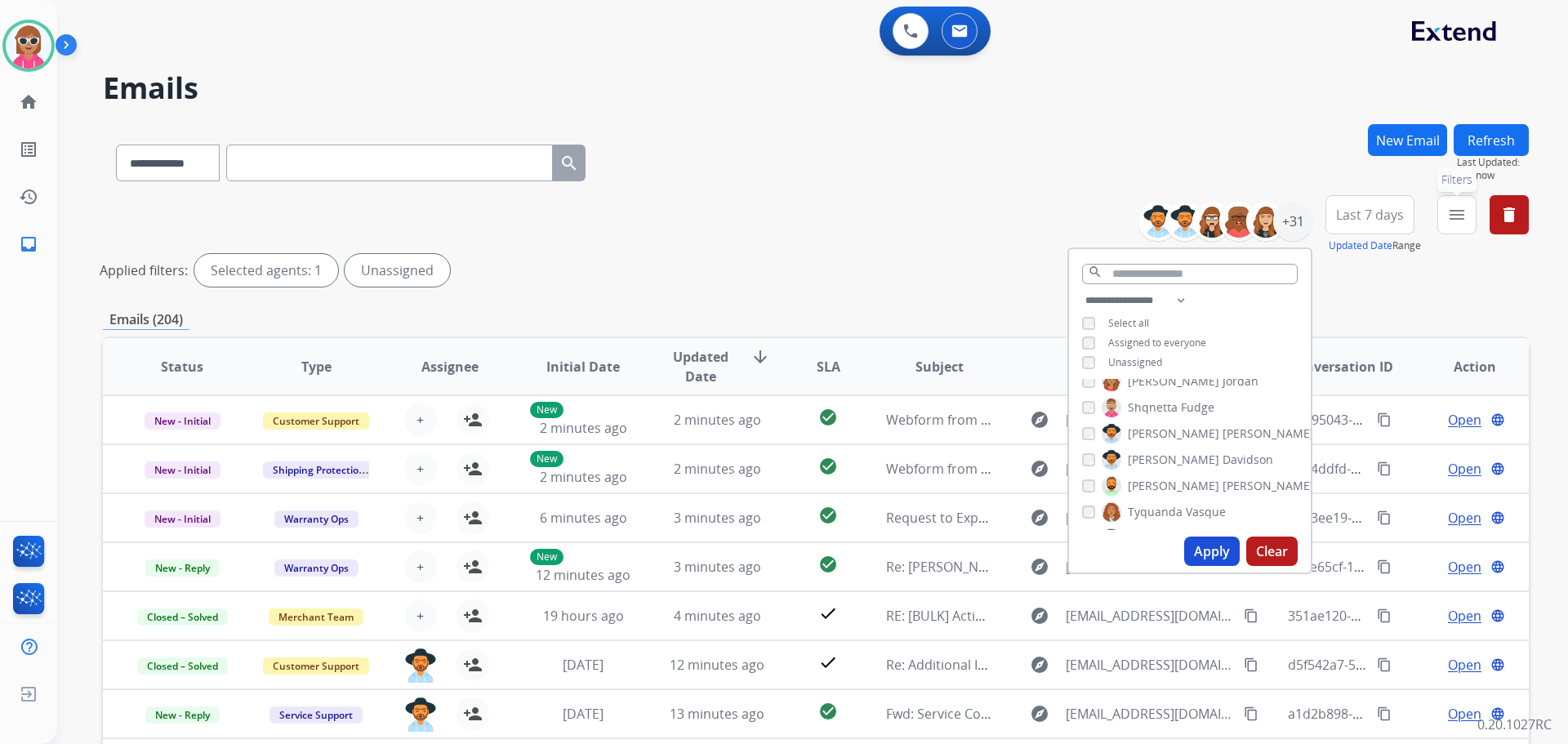
click at [1459, 225] on button "menu Filters" at bounding box center [1457, 215] width 39 height 39
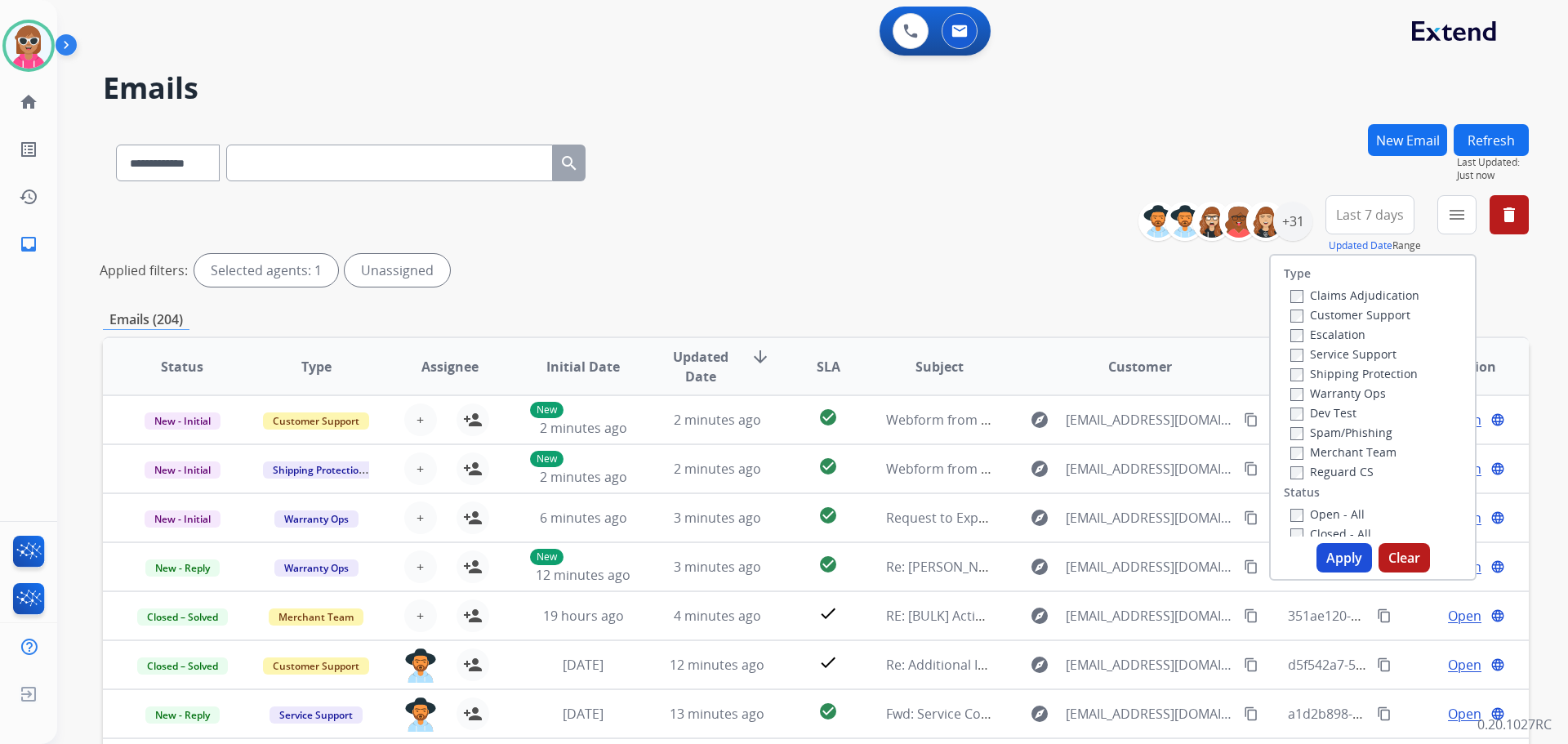
click at [1342, 317] on label "Customer Support" at bounding box center [1351, 315] width 120 height 15
click at [1359, 373] on label "Shipping Protection" at bounding box center [1354, 373] width 128 height 15
click at [1341, 475] on label "Reguard CS" at bounding box center [1332, 471] width 84 height 15
click at [1338, 505] on div "Open - All" at bounding box center [1376, 513] width 172 height 19
click at [1337, 518] on label "Open - All" at bounding box center [1328, 513] width 74 height 15
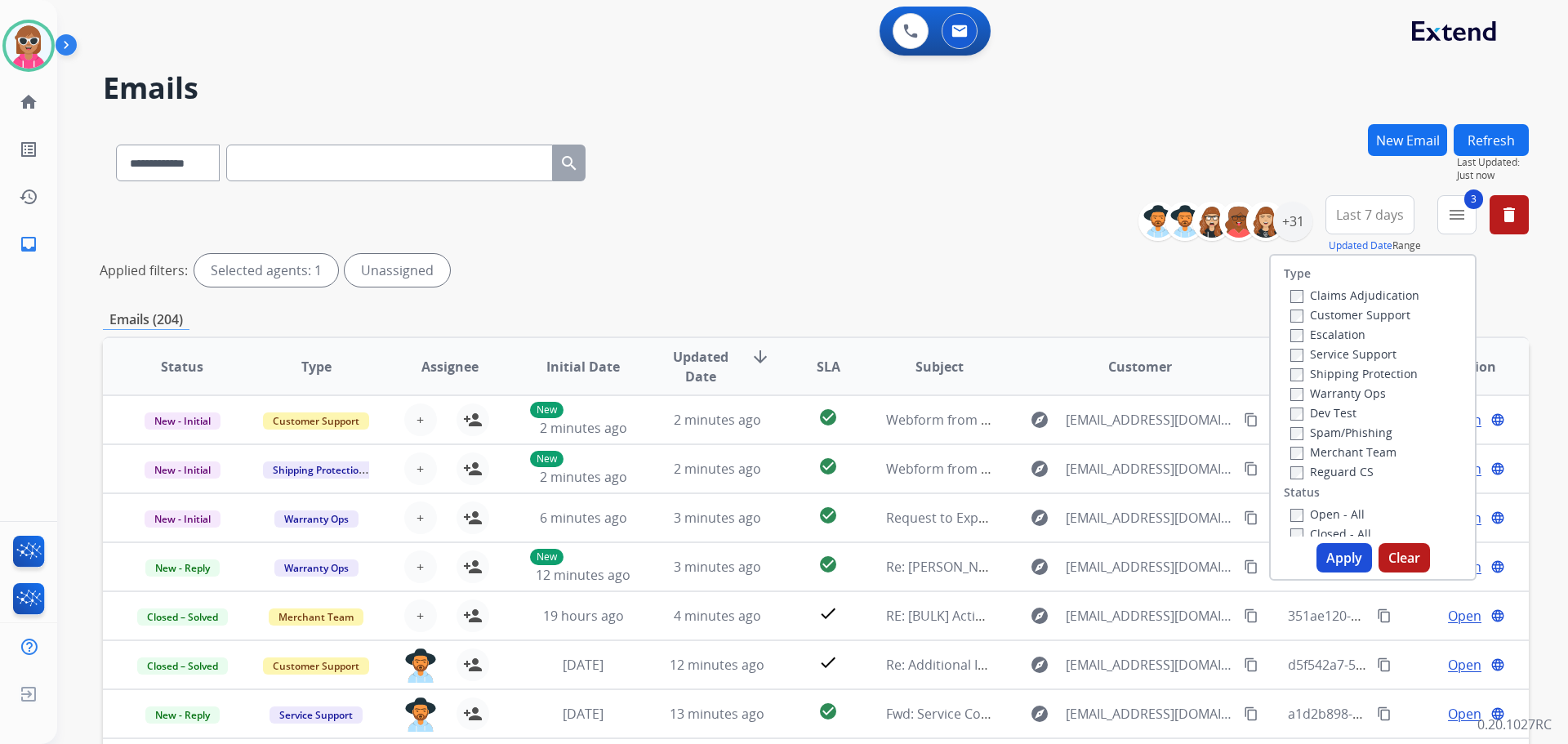
click at [1328, 516] on label "Open - All" at bounding box center [1328, 513] width 74 height 15
click at [1351, 564] on button "Apply" at bounding box center [1344, 557] width 56 height 30
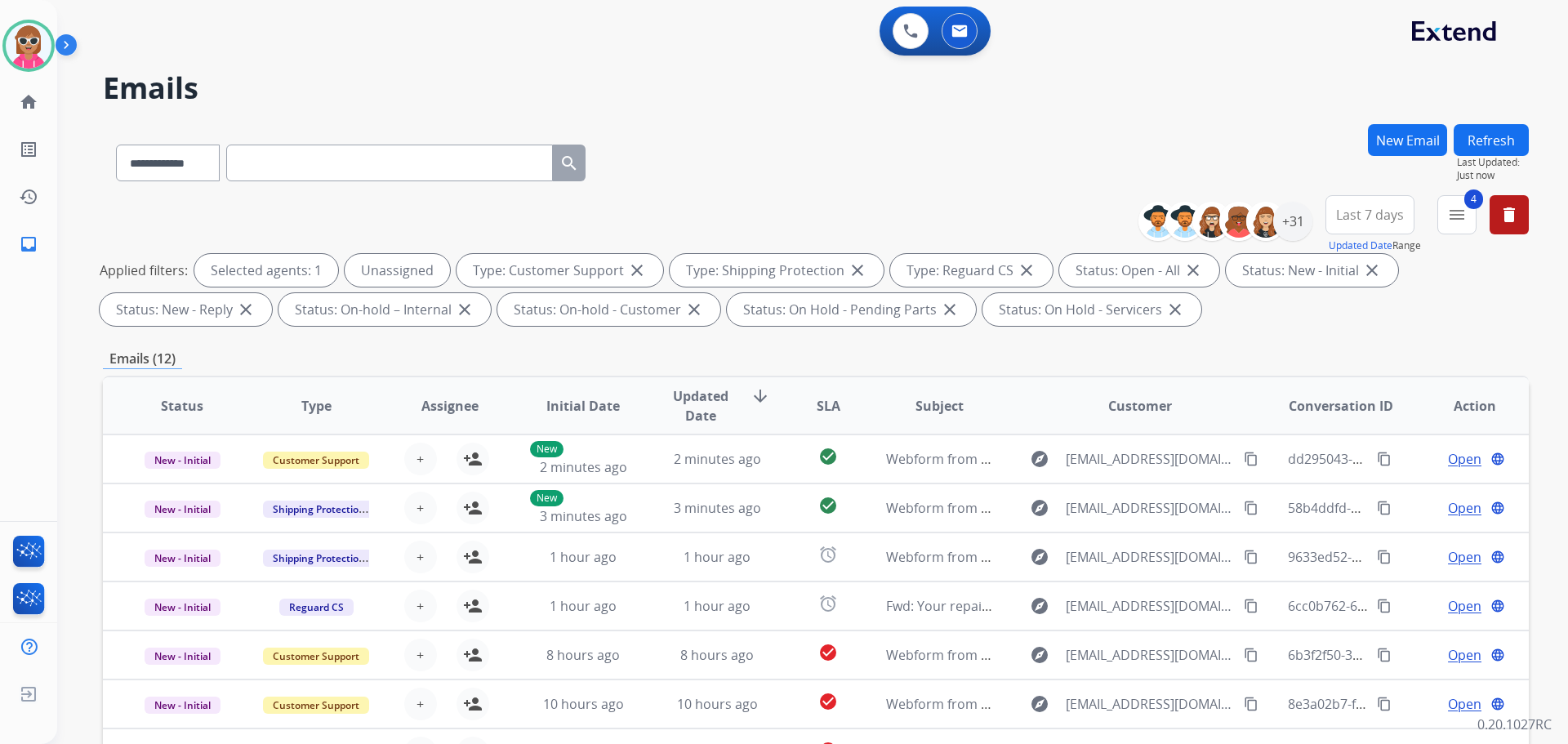
click at [435, 406] on span "Assignee" at bounding box center [450, 405] width 57 height 19
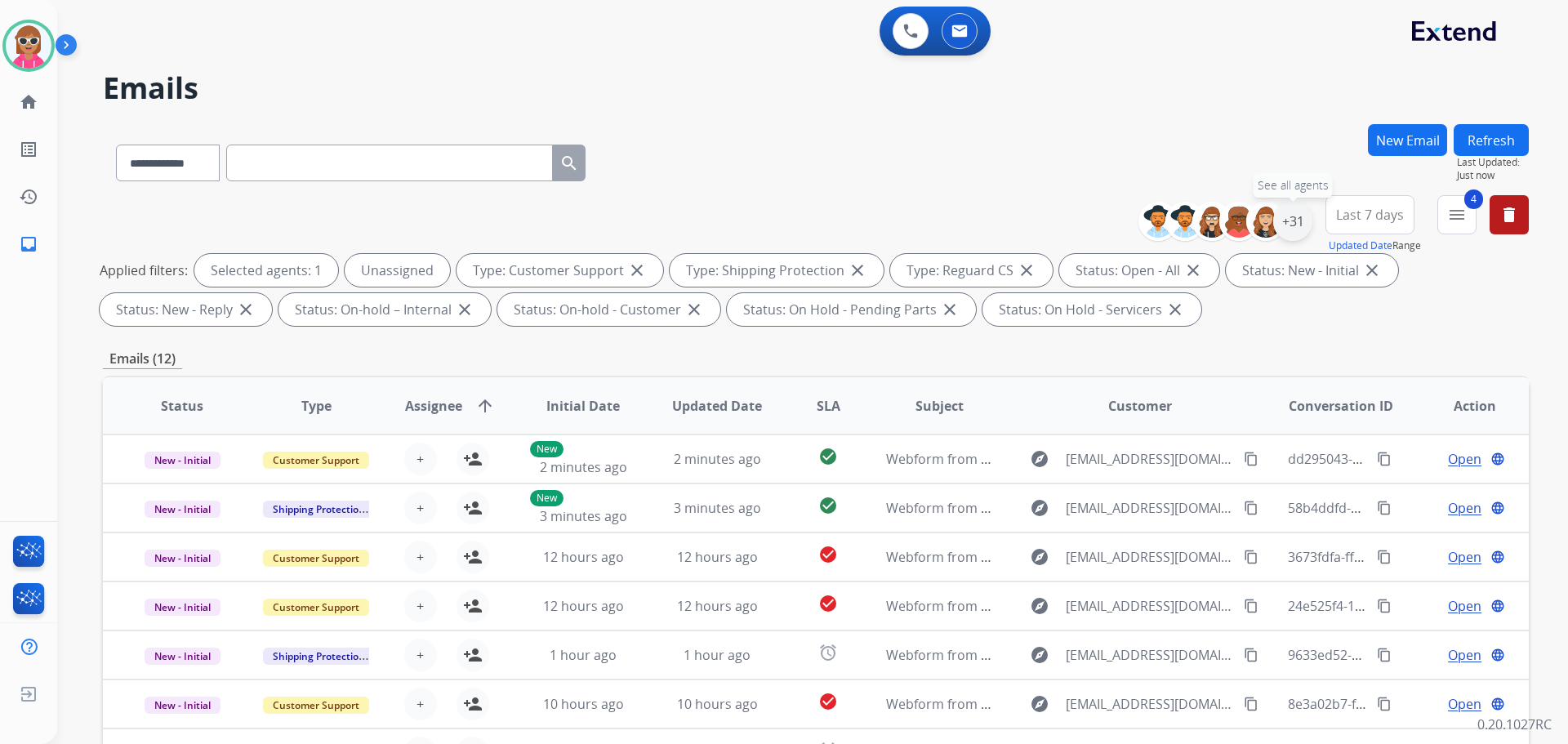
click at [1302, 218] on div "+31" at bounding box center [1293, 221] width 39 height 39
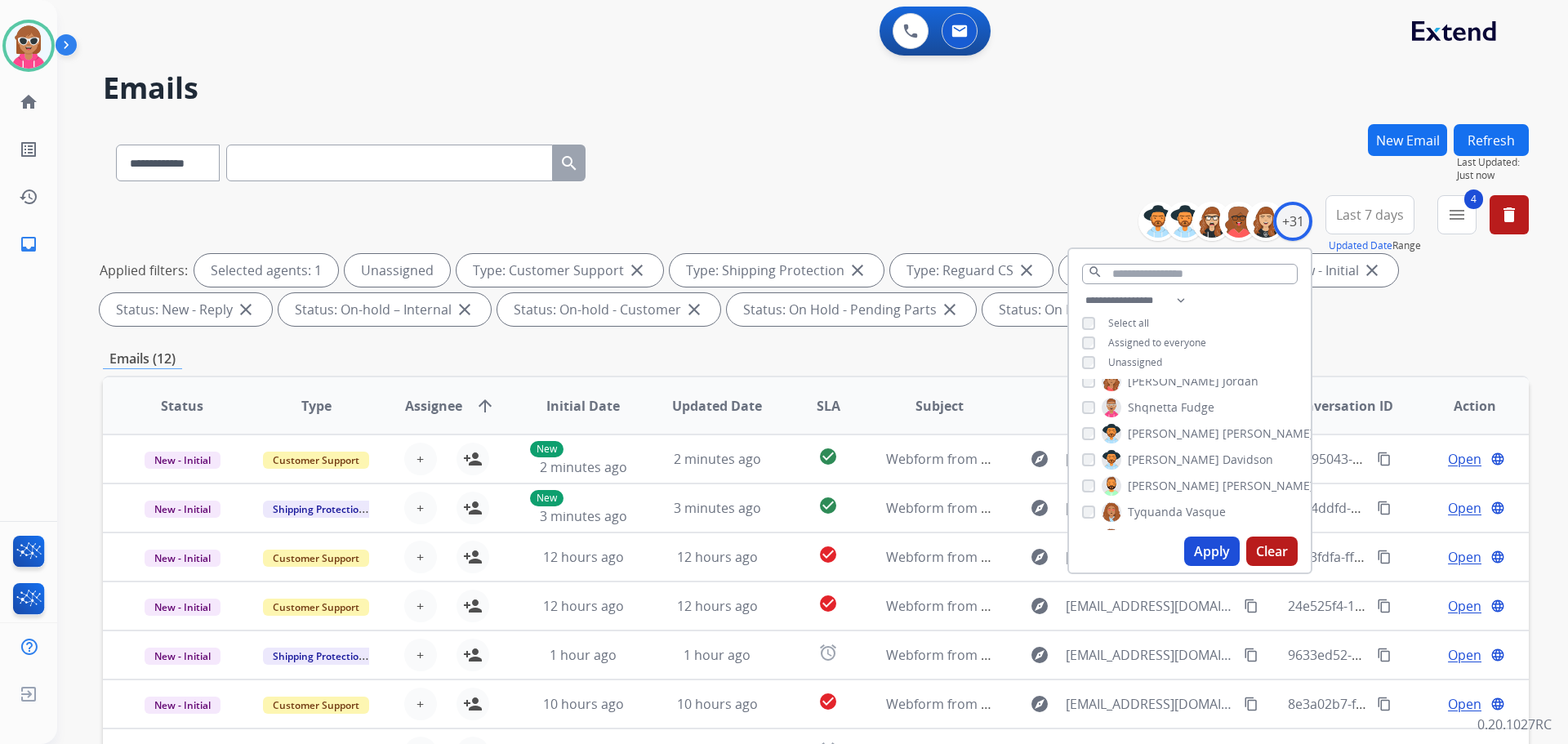
click at [1217, 561] on button "Apply" at bounding box center [1212, 551] width 56 height 30
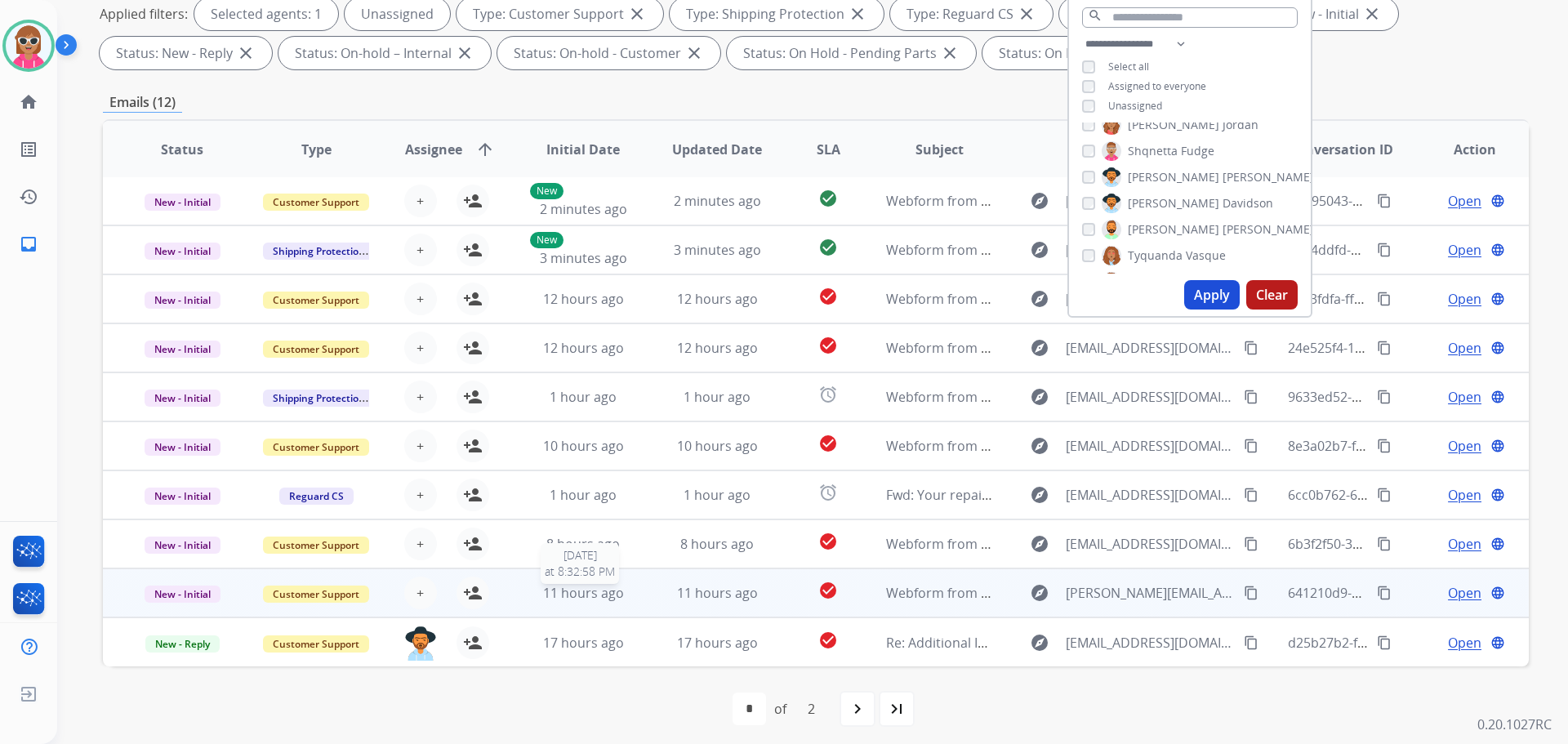
scroll to position [263, 0]
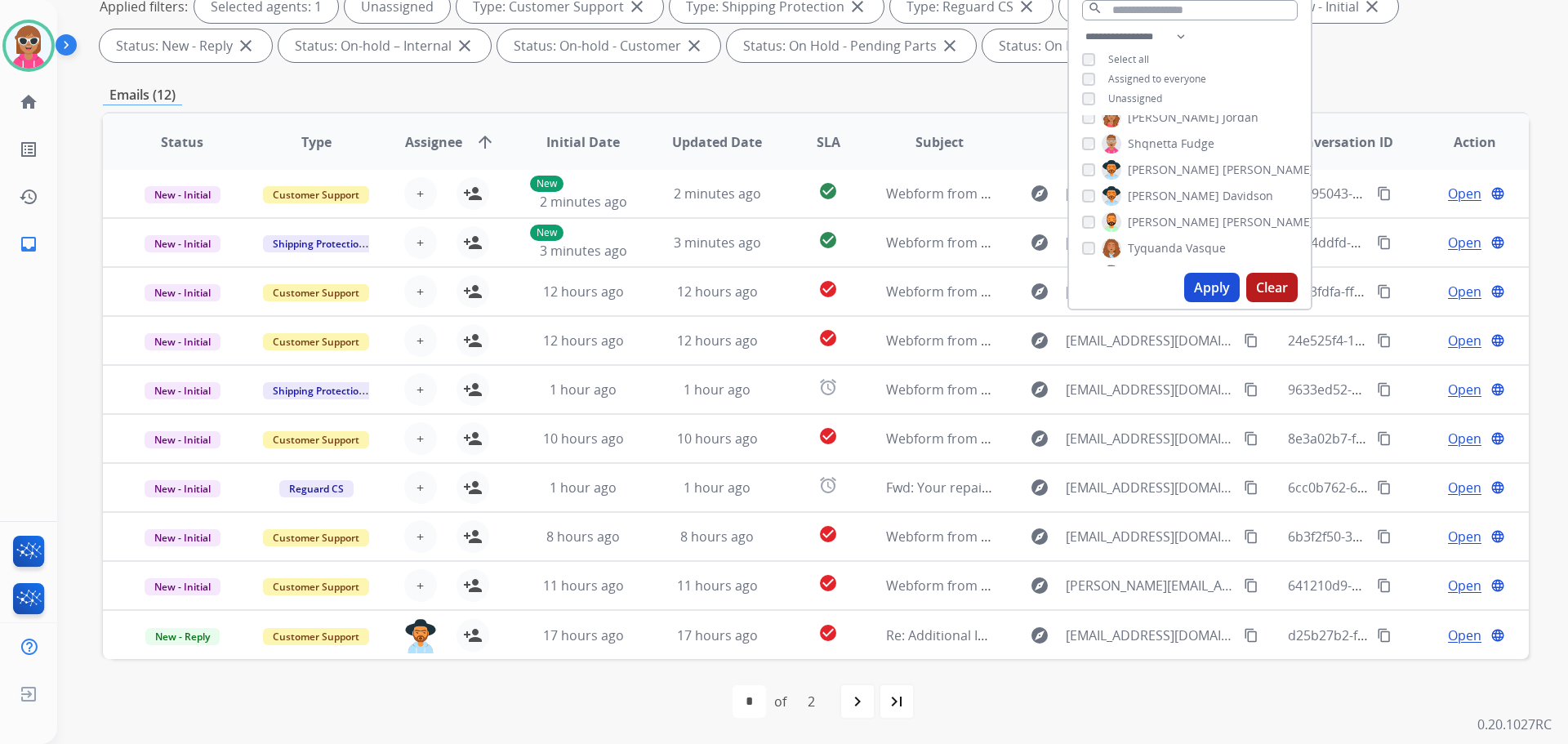
click at [476, 144] on mat-icon "arrow_upward" at bounding box center [485, 142] width 19 height 19
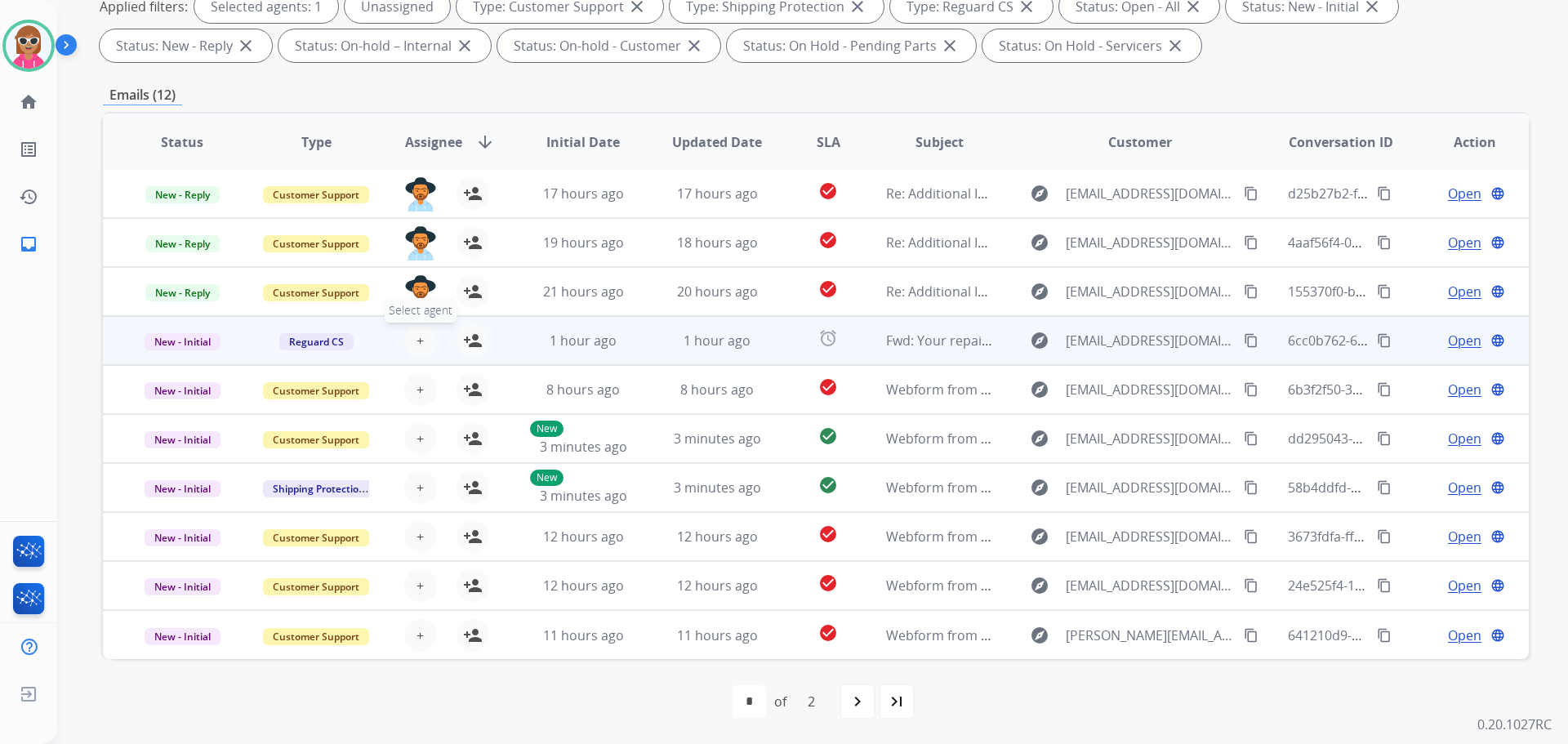
click at [416, 345] on span "+" at bounding box center [420, 340] width 8 height 19
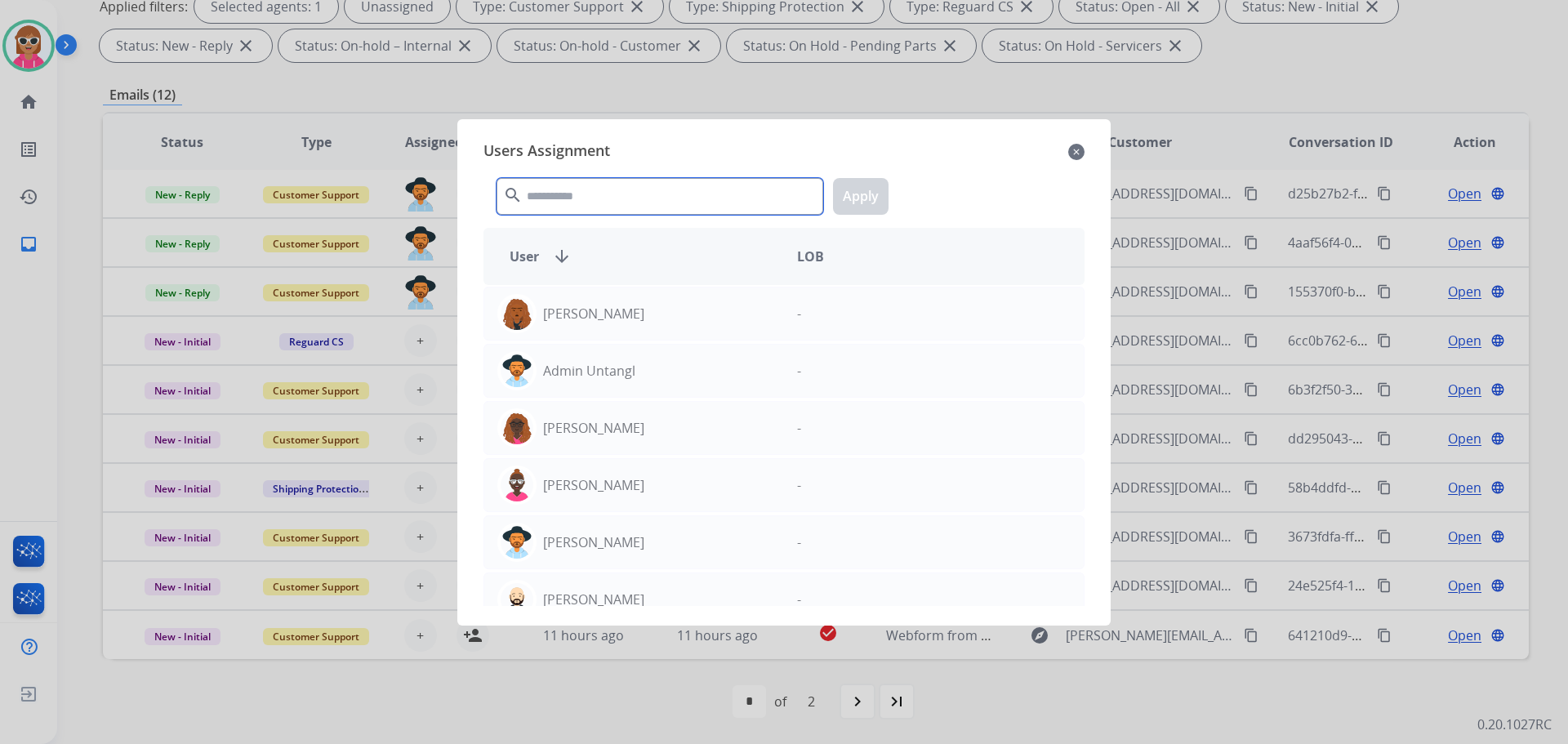
click at [640, 200] on input "text" at bounding box center [660, 197] width 327 height 37
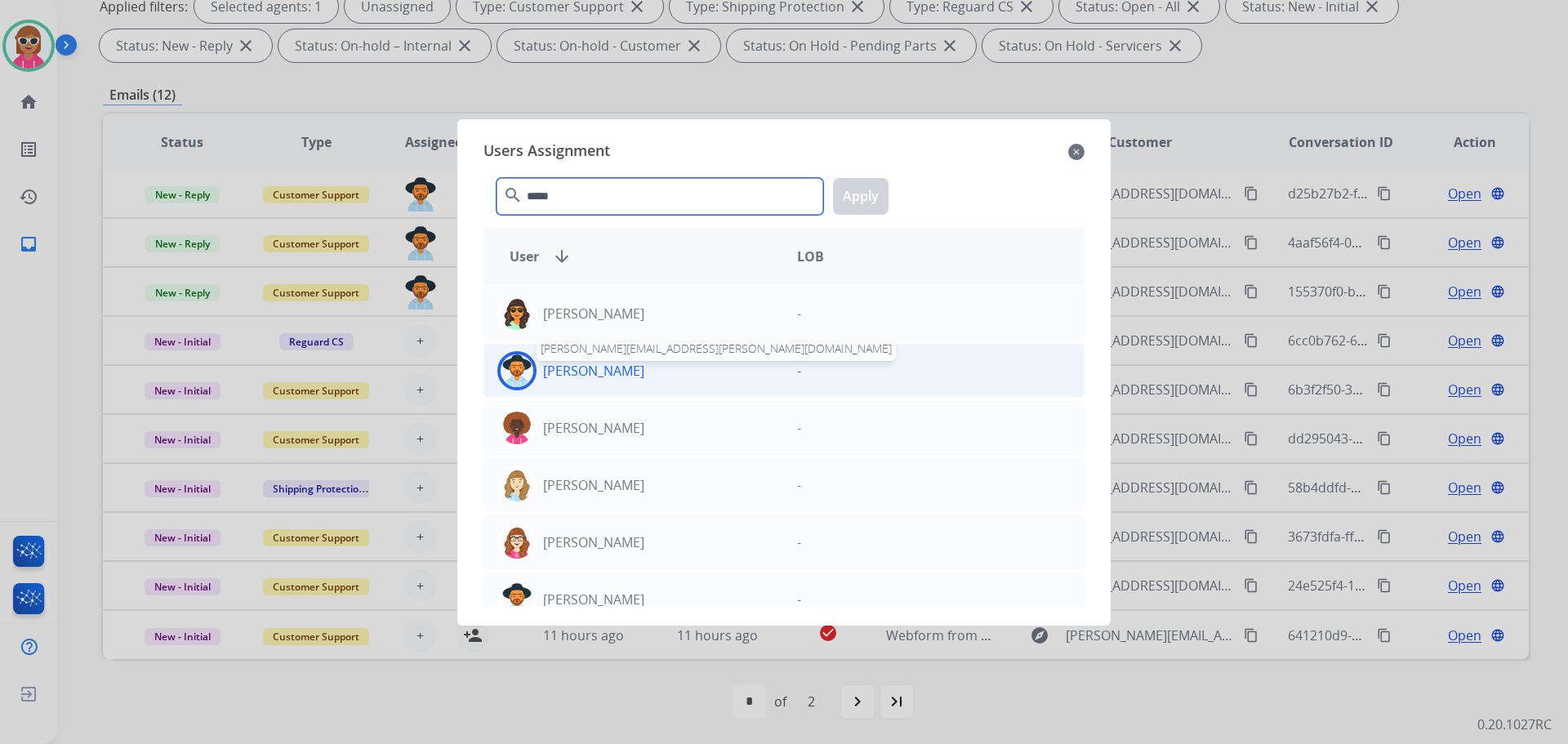
type input "*****"
click at [645, 371] on p "[PERSON_NAME]" at bounding box center [594, 370] width 101 height 19
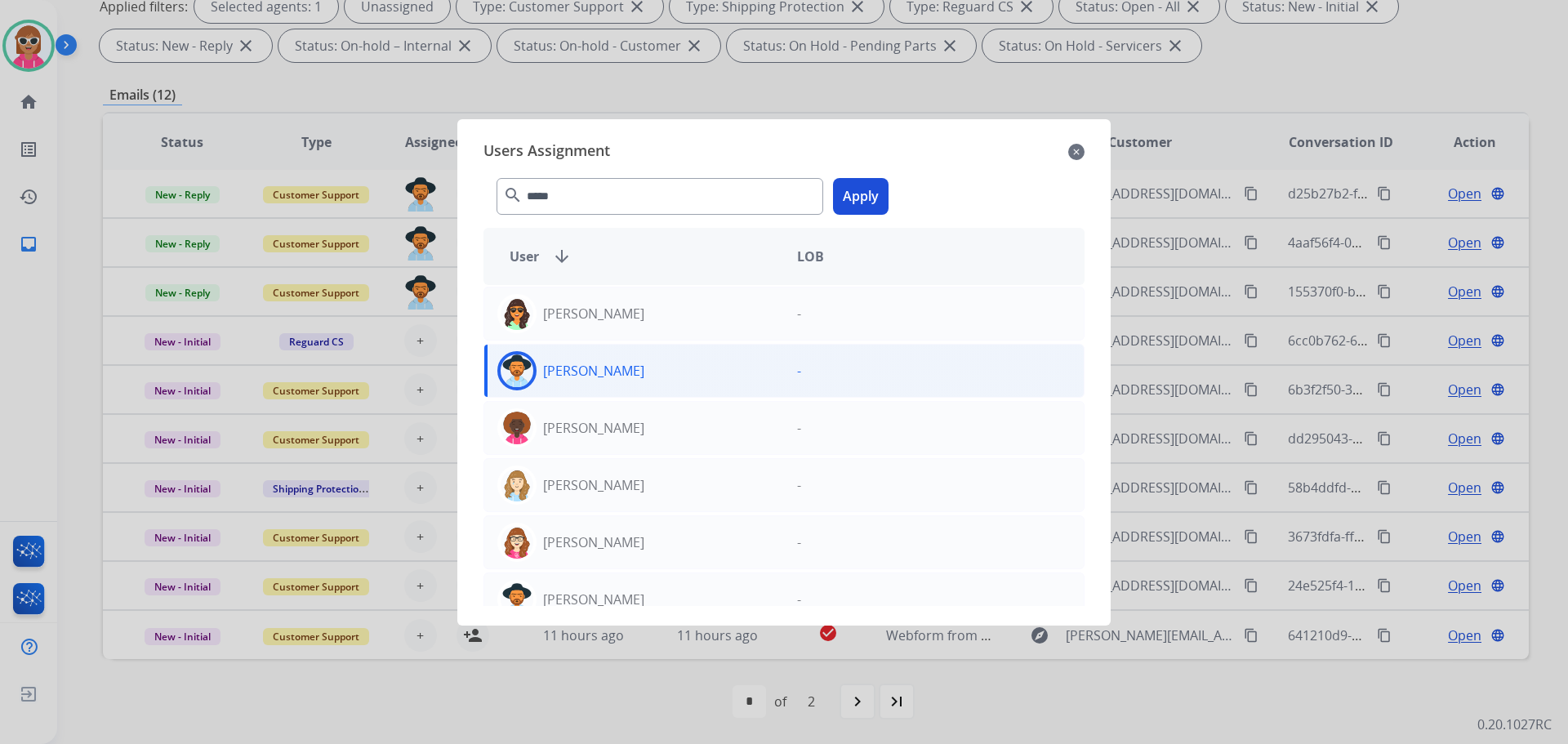
click at [867, 201] on button "Apply" at bounding box center [861, 197] width 56 height 37
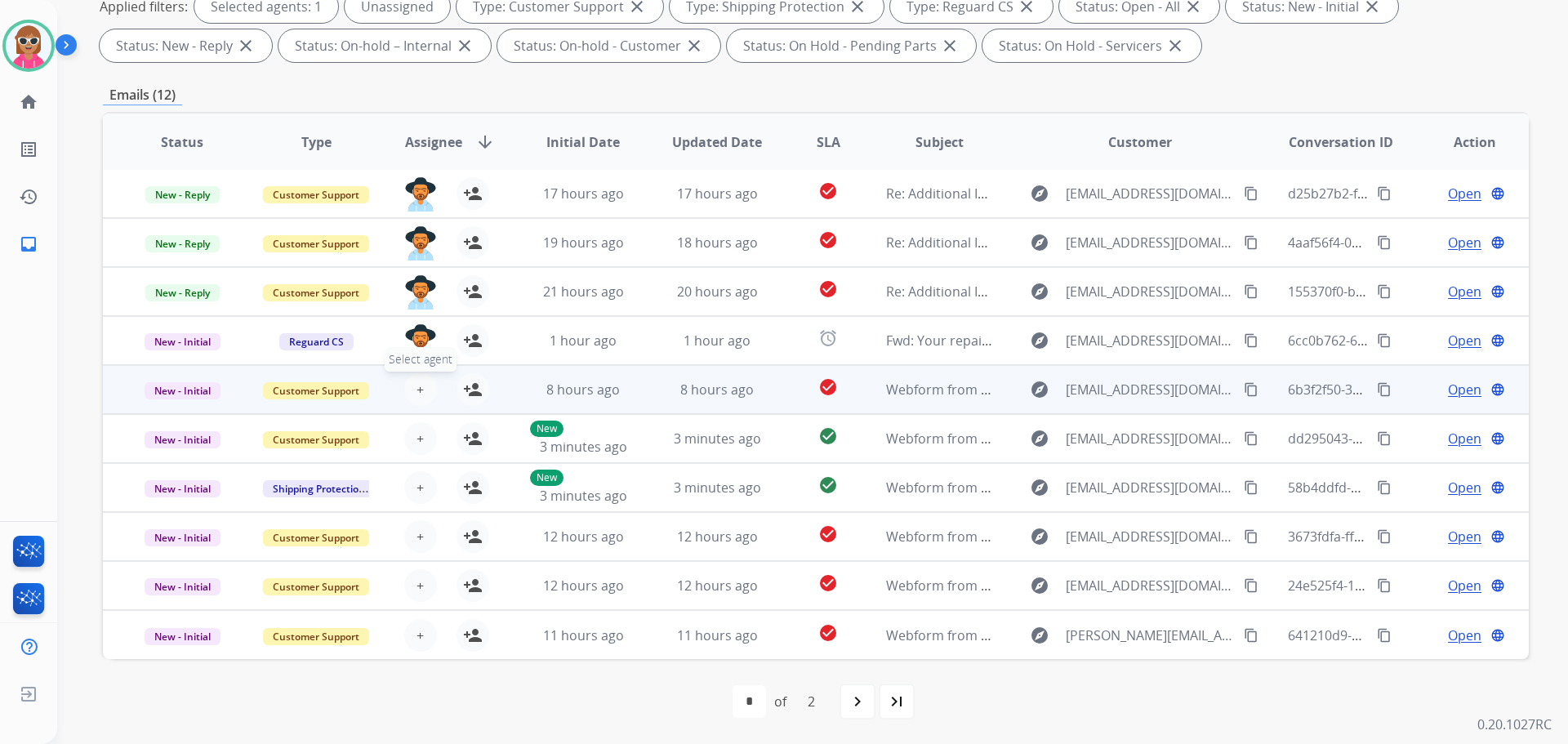
click at [408, 394] on button "+ Select agent" at bounding box center [421, 389] width 33 height 33
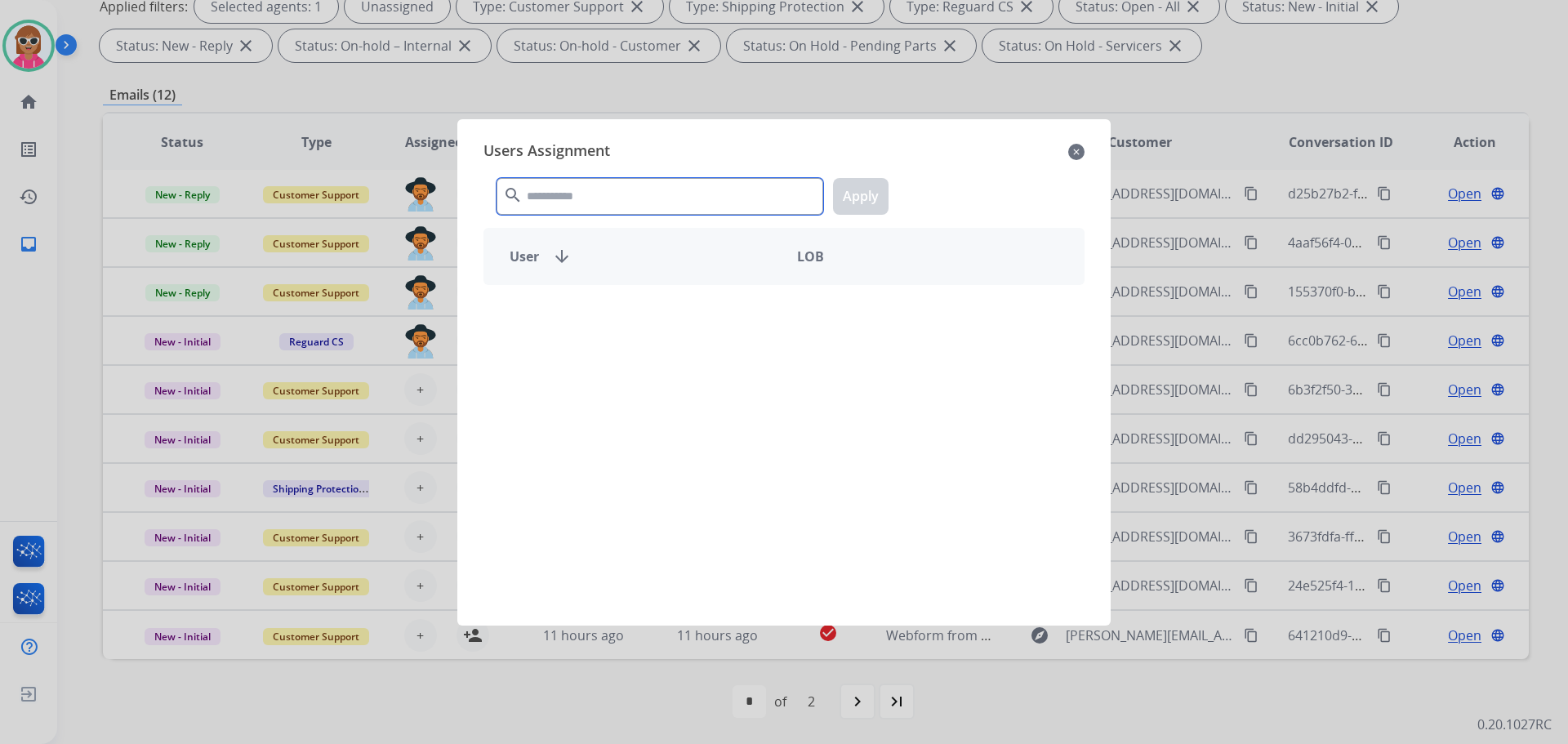
click at [656, 203] on input "text" at bounding box center [660, 197] width 327 height 37
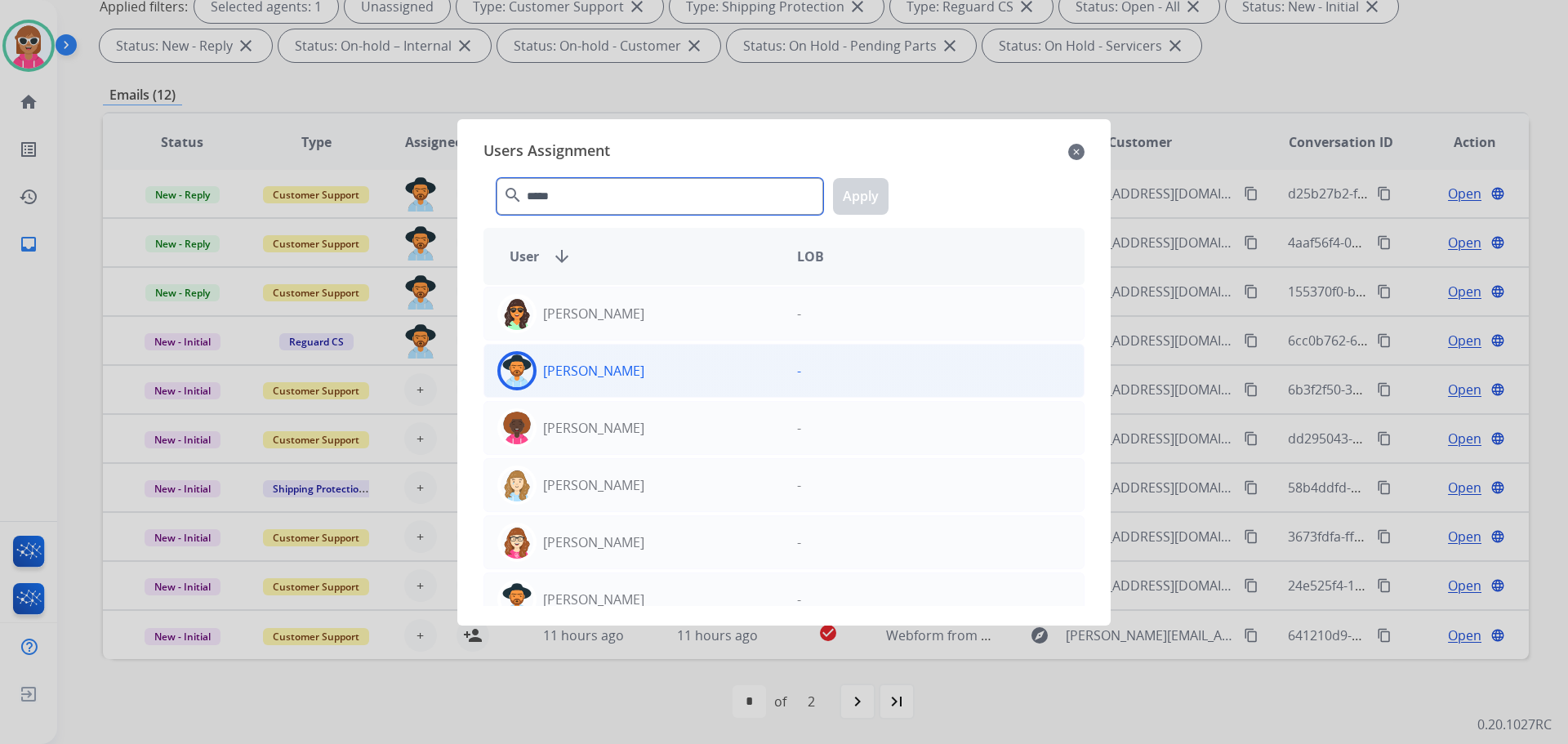
type input "*****"
click at [695, 359] on div "[PERSON_NAME]" at bounding box center [634, 371] width 300 height 39
click at [850, 203] on button "Apply" at bounding box center [861, 197] width 56 height 37
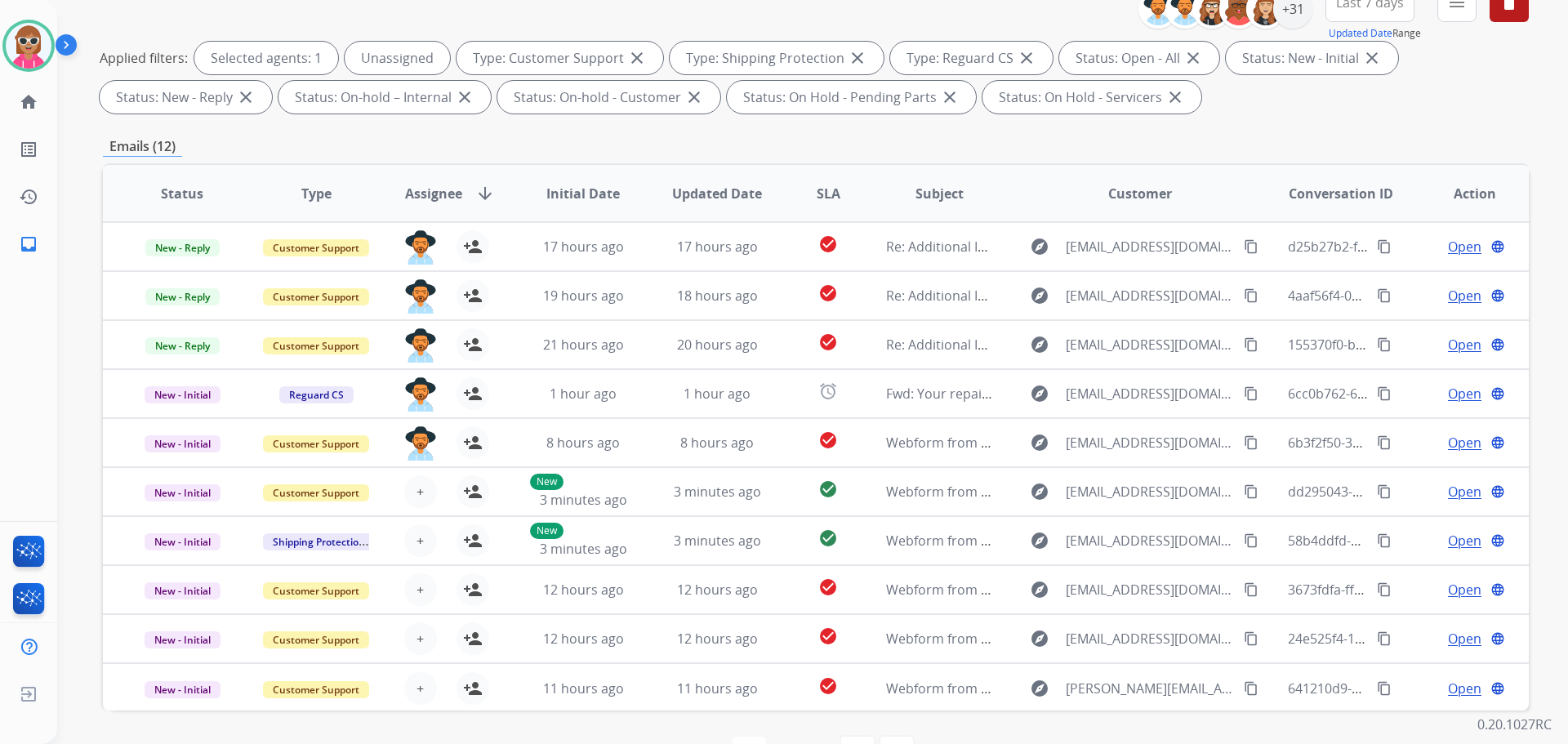
scroll to position [100, 0]
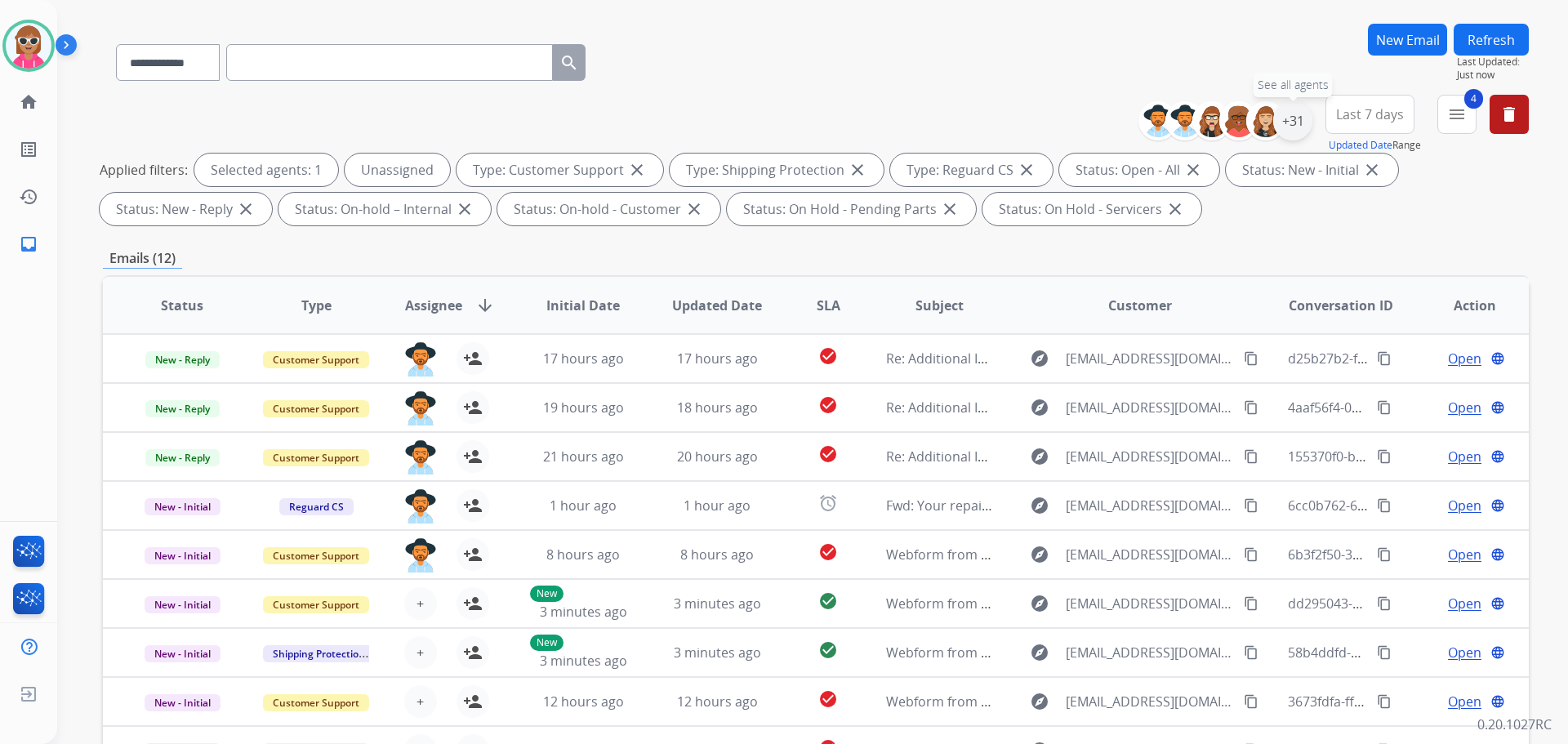
click at [1300, 117] on div "+31" at bounding box center [1293, 121] width 39 height 39
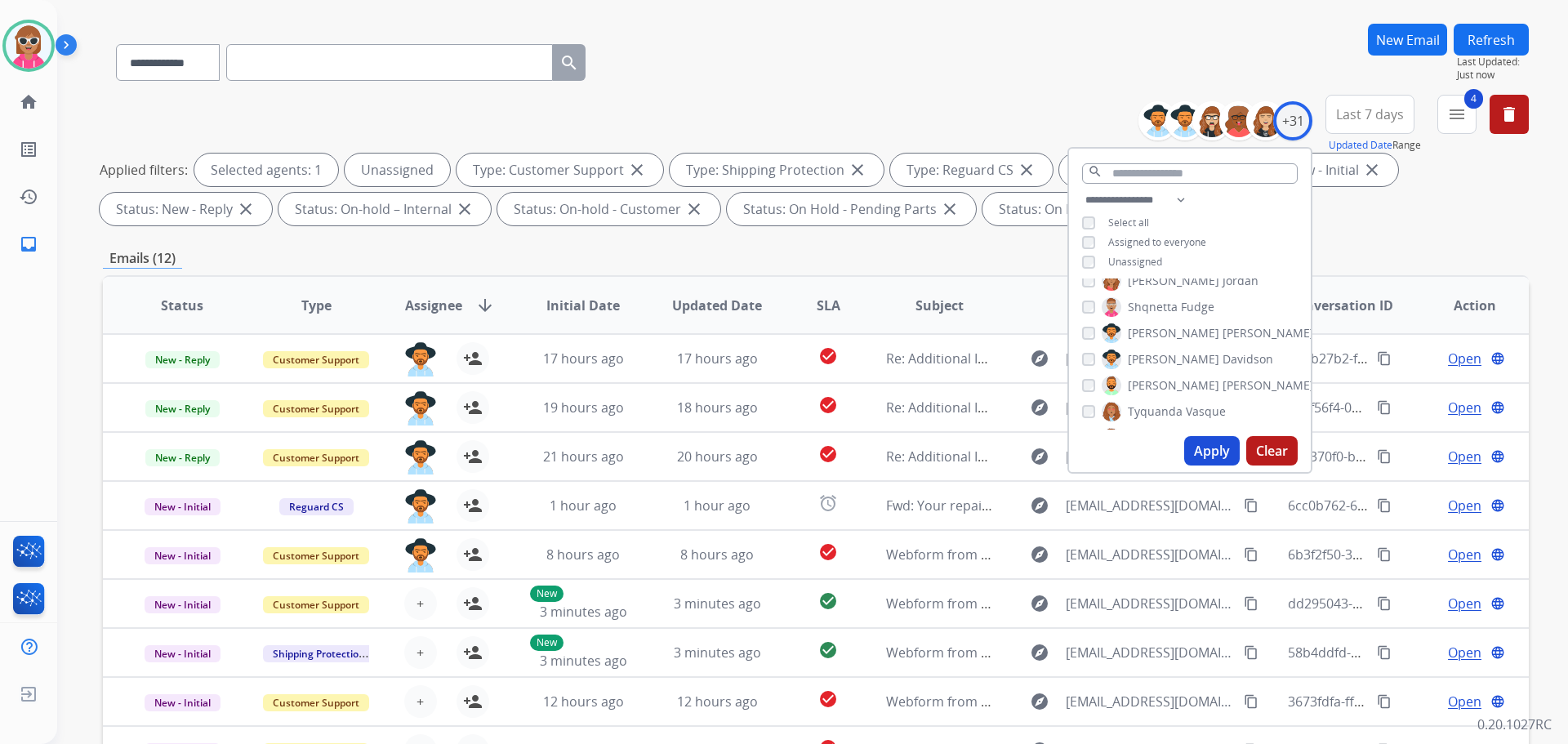
click at [1123, 329] on label "[PERSON_NAME]" at bounding box center [1207, 333] width 212 height 19
click at [1130, 357] on span "[PERSON_NAME]" at bounding box center [1173, 362] width 91 height 16
click at [1191, 451] on button "Apply" at bounding box center [1212, 450] width 56 height 30
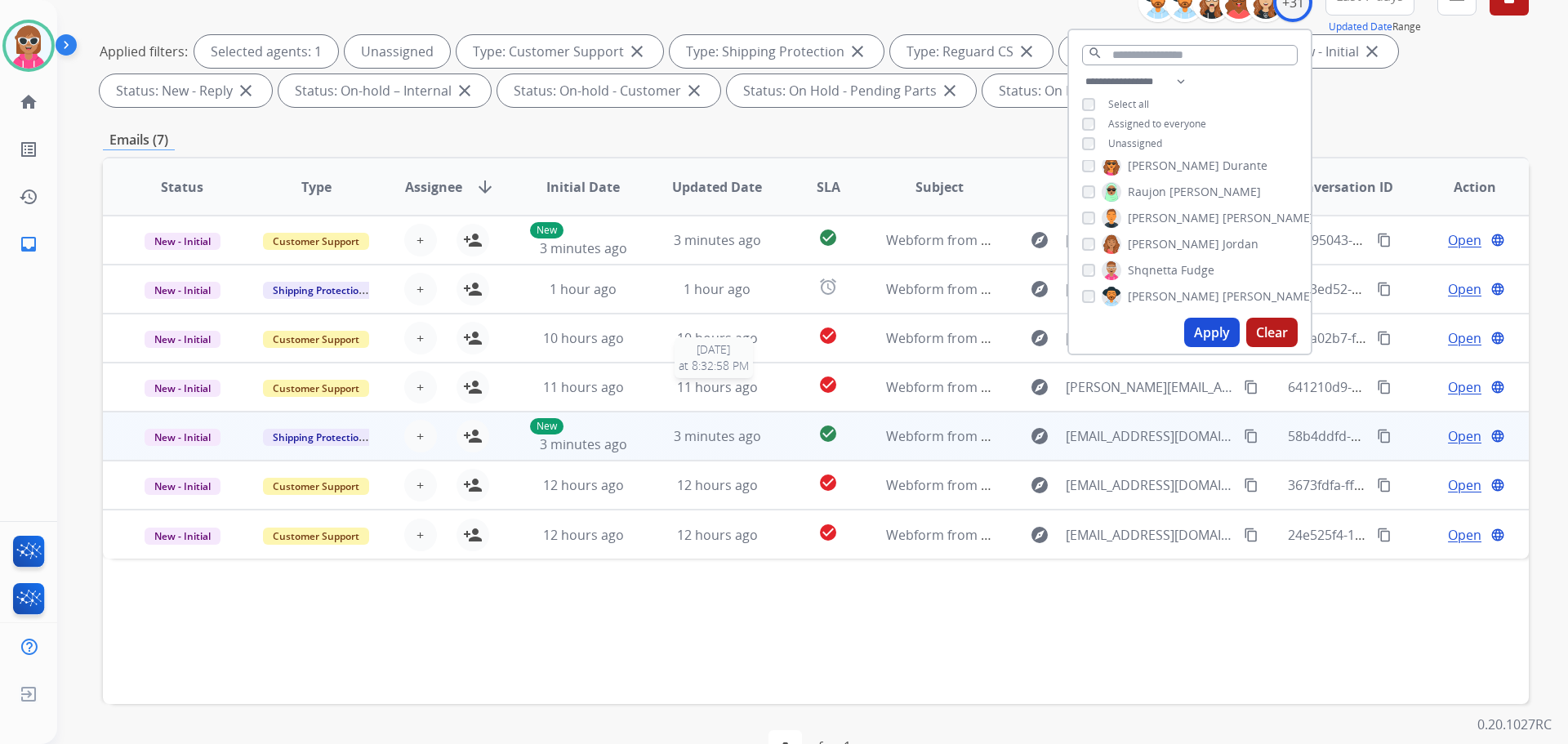
scroll to position [263, 0]
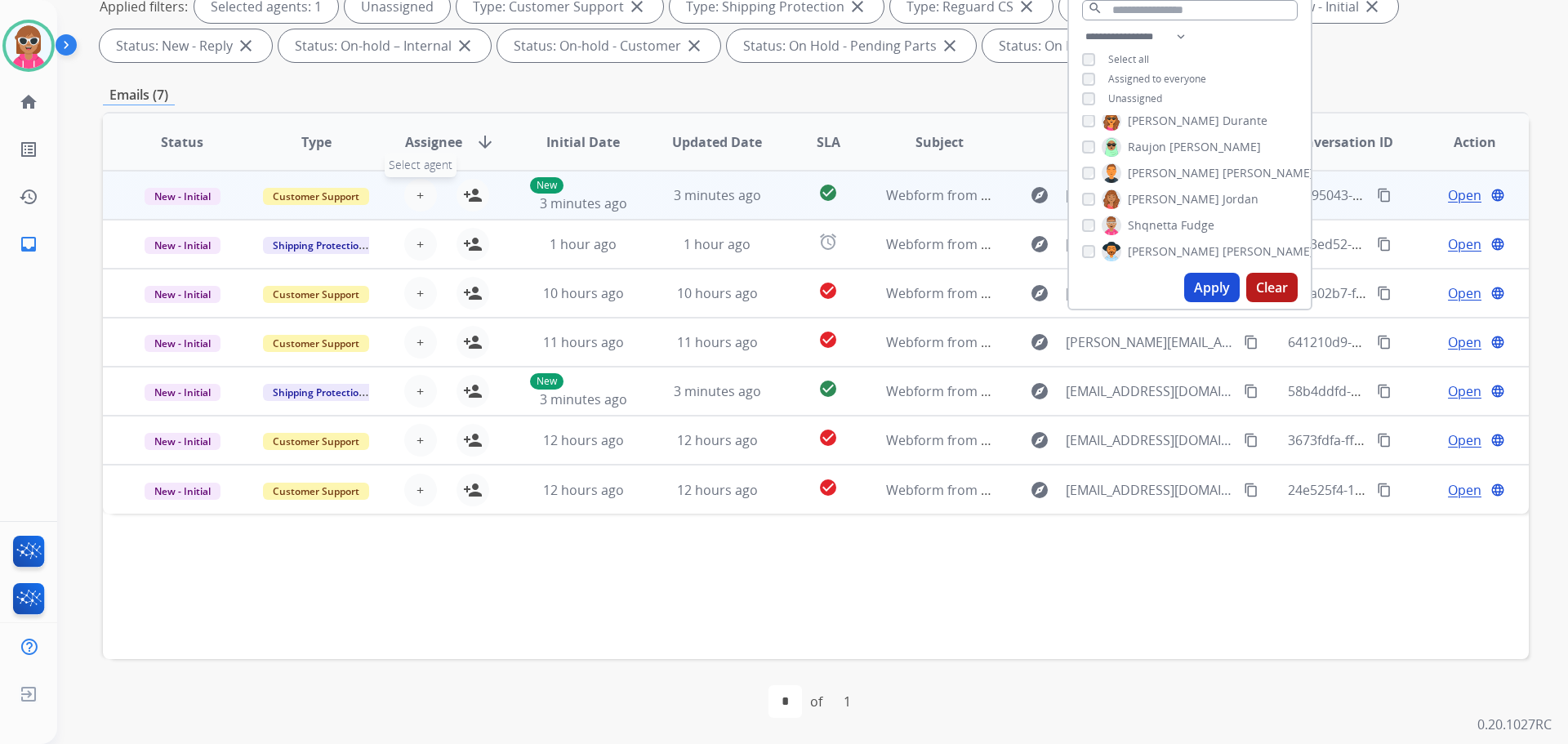
click at [416, 198] on span "+" at bounding box center [420, 194] width 8 height 19
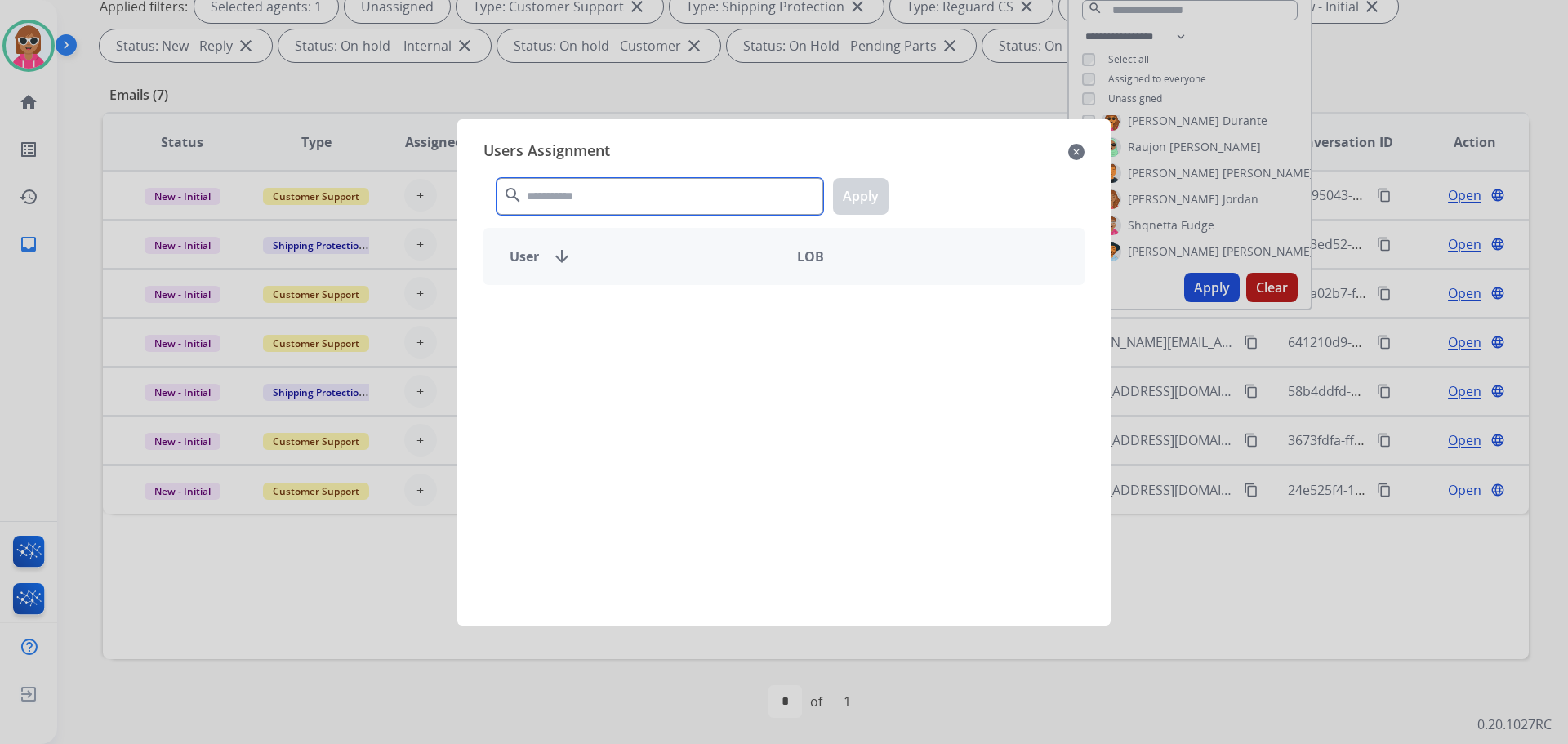
click at [549, 202] on input "text" at bounding box center [660, 197] width 327 height 37
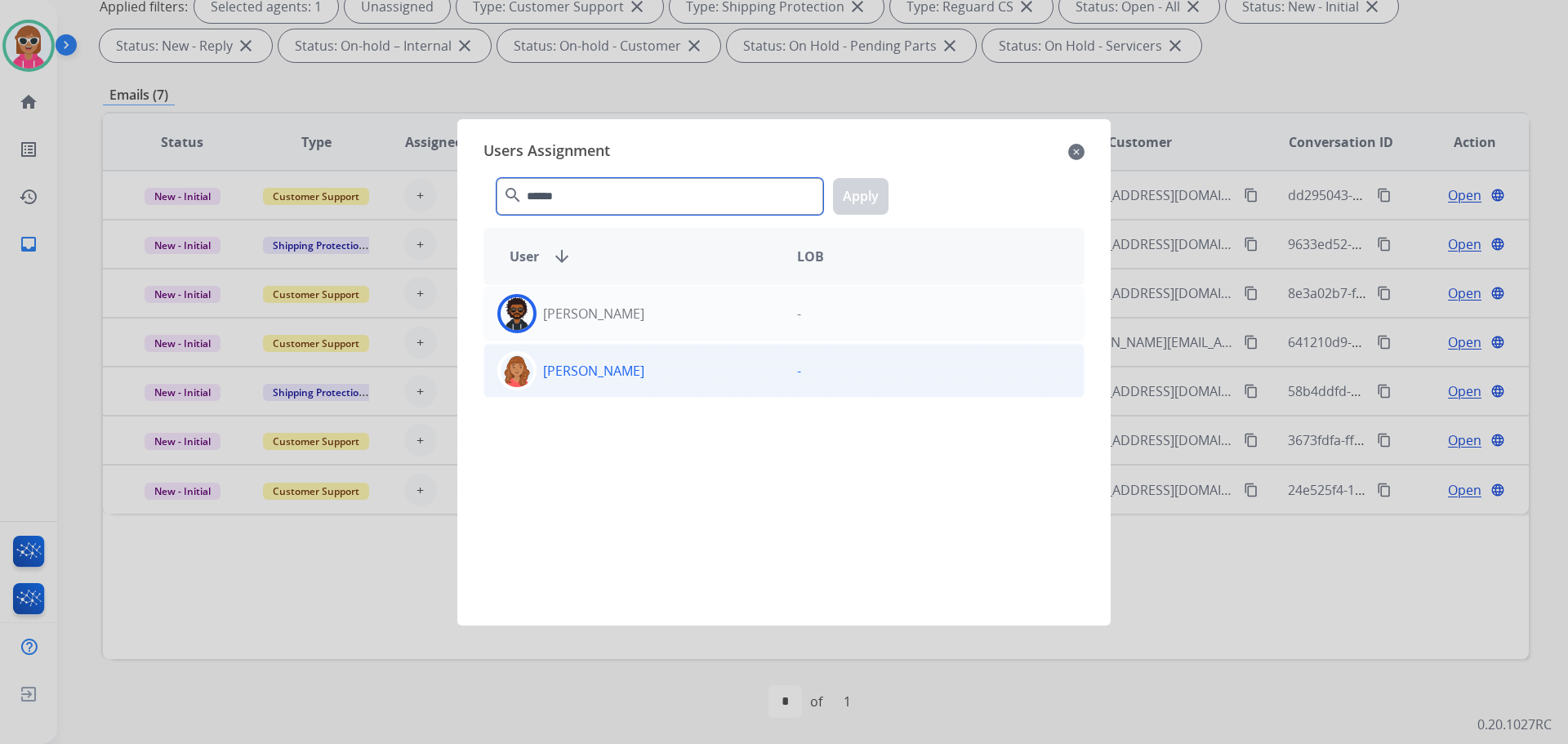
type input "******"
click at [655, 373] on div "[PERSON_NAME]" at bounding box center [634, 371] width 300 height 39
click at [868, 193] on button "Apply" at bounding box center [861, 197] width 56 height 37
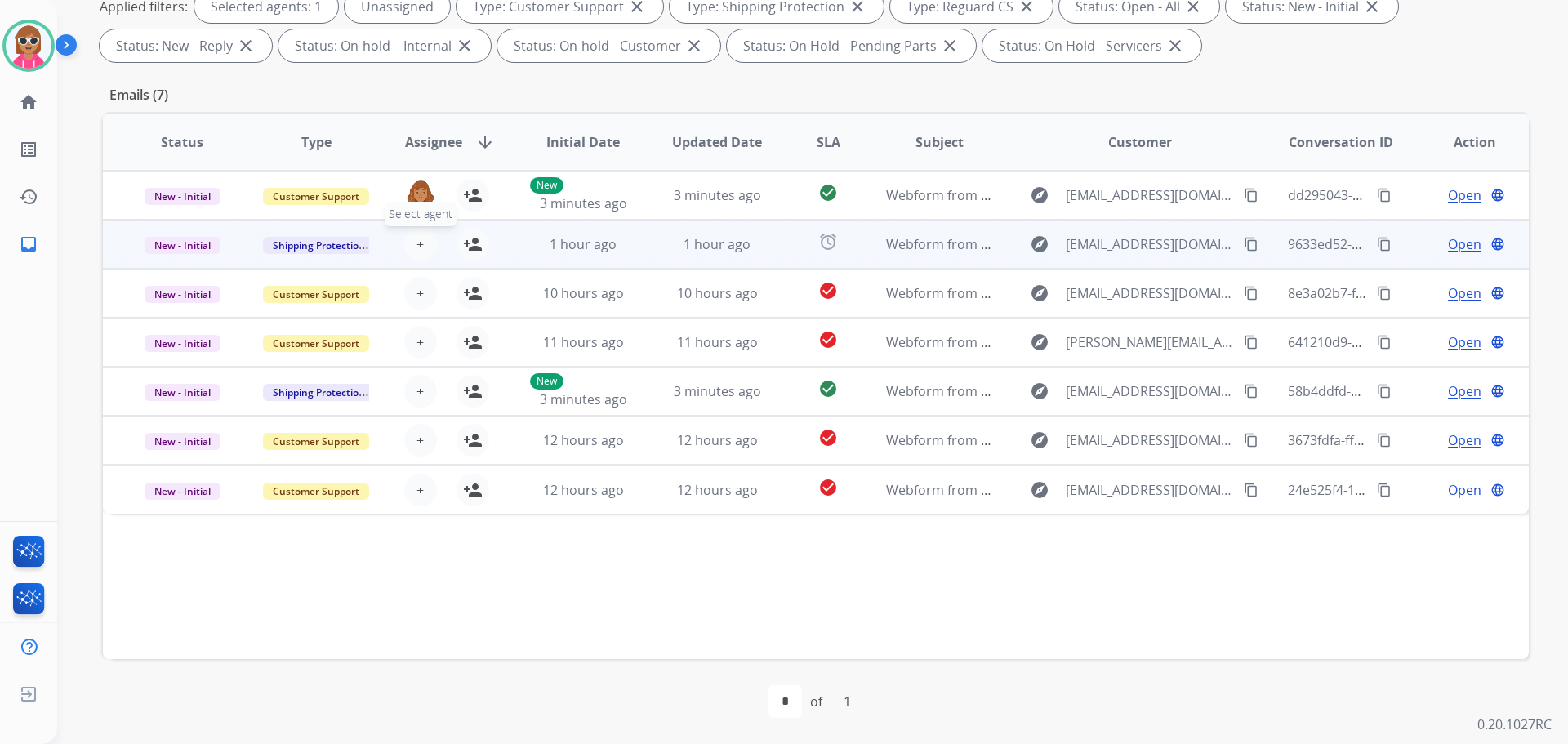
click at [424, 246] on button "+ Select agent" at bounding box center [421, 244] width 33 height 33
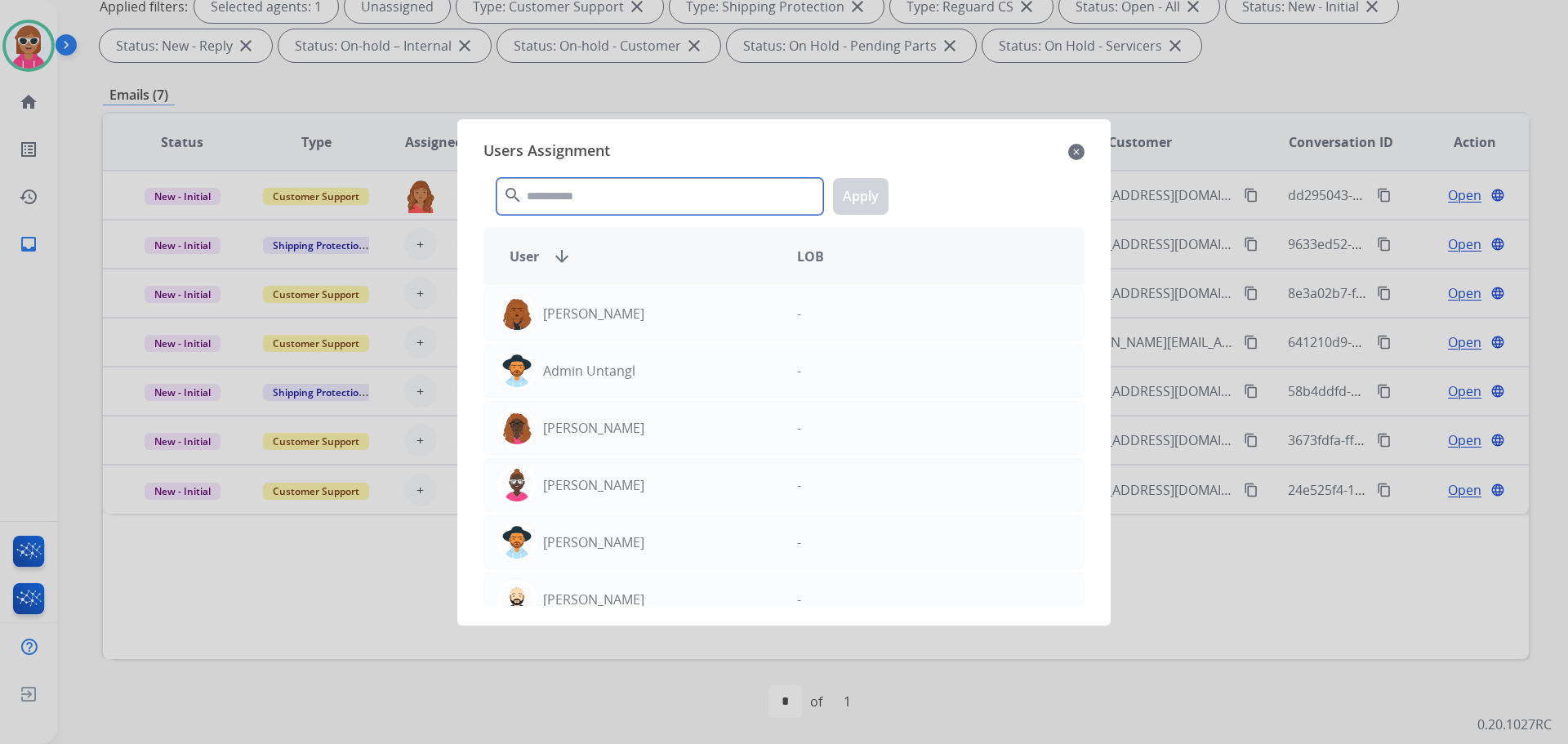
click at [602, 211] on input "text" at bounding box center [660, 197] width 327 height 37
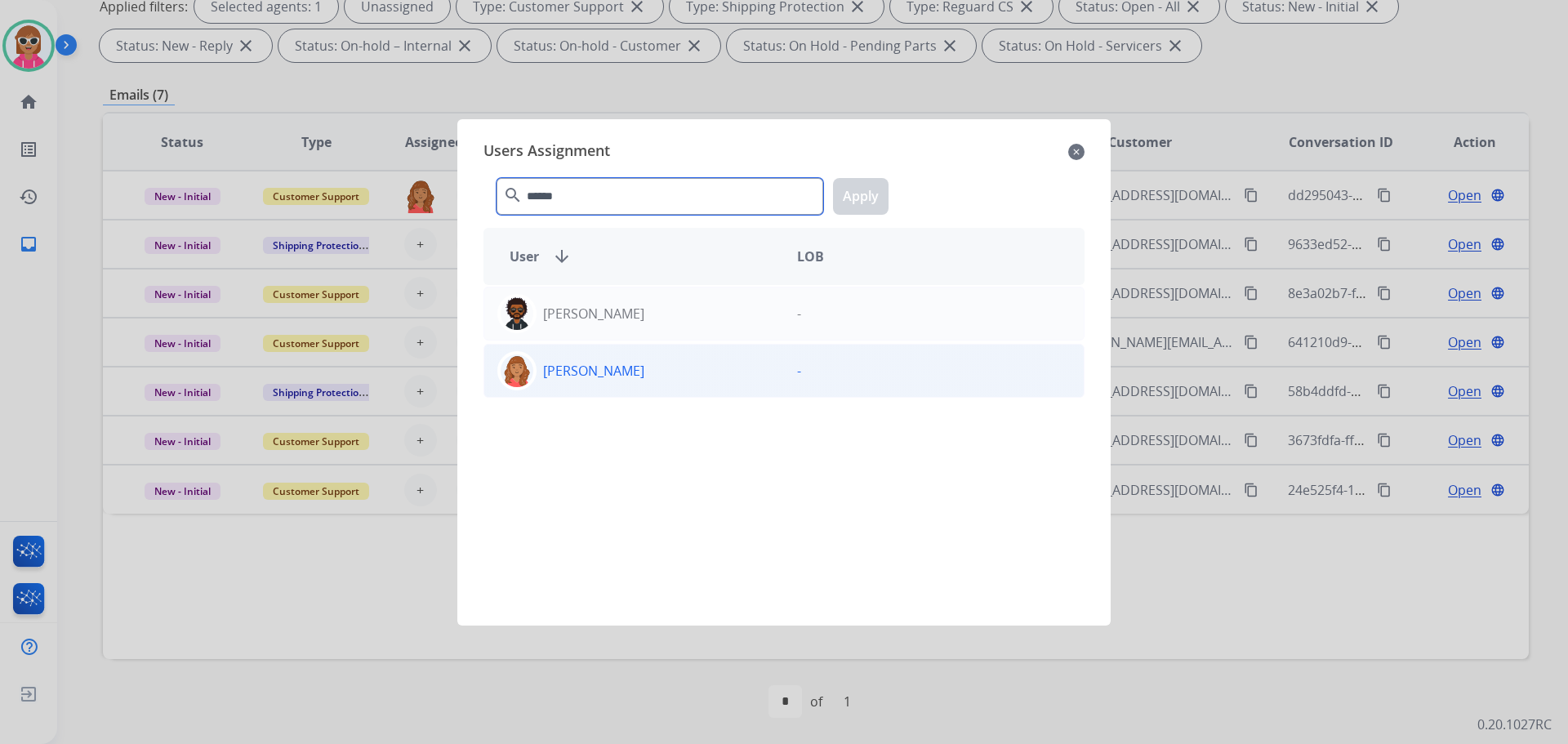
type input "******"
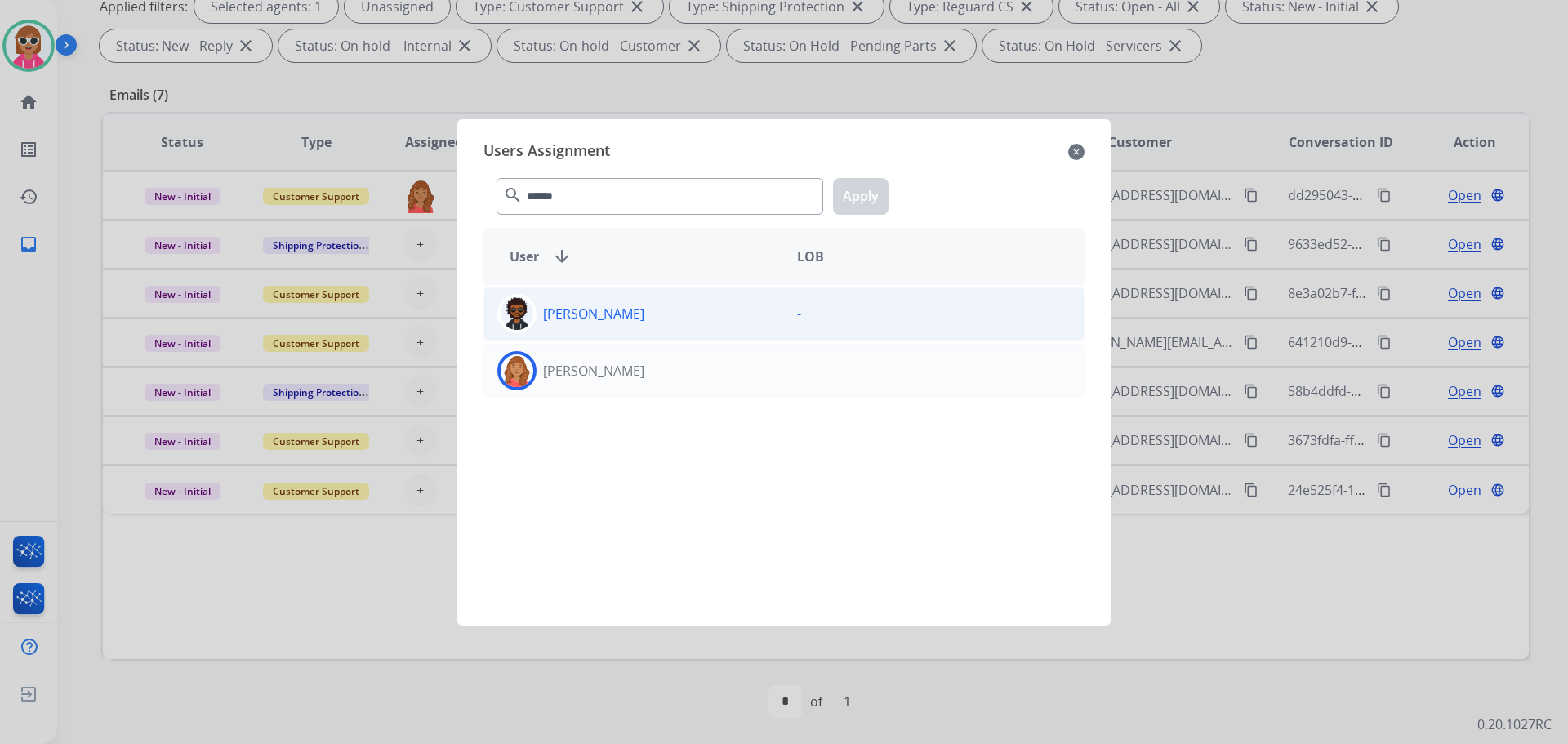
drag, startPoint x: 651, startPoint y: 368, endPoint x: 758, endPoint y: 327, distance: 114.6
click at [651, 368] on div "[PERSON_NAME]" at bounding box center [634, 371] width 300 height 39
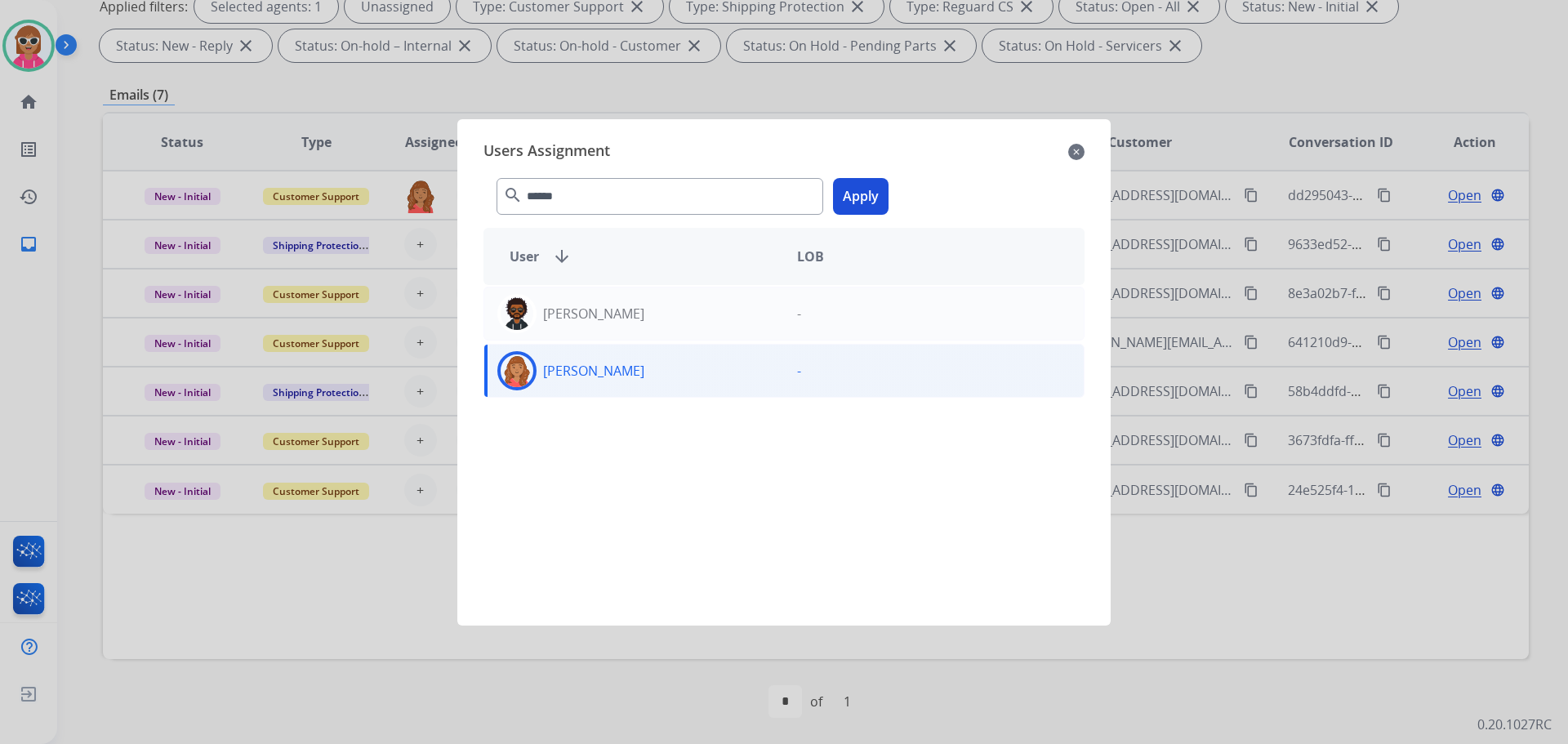
click at [849, 198] on button "Apply" at bounding box center [861, 197] width 56 height 37
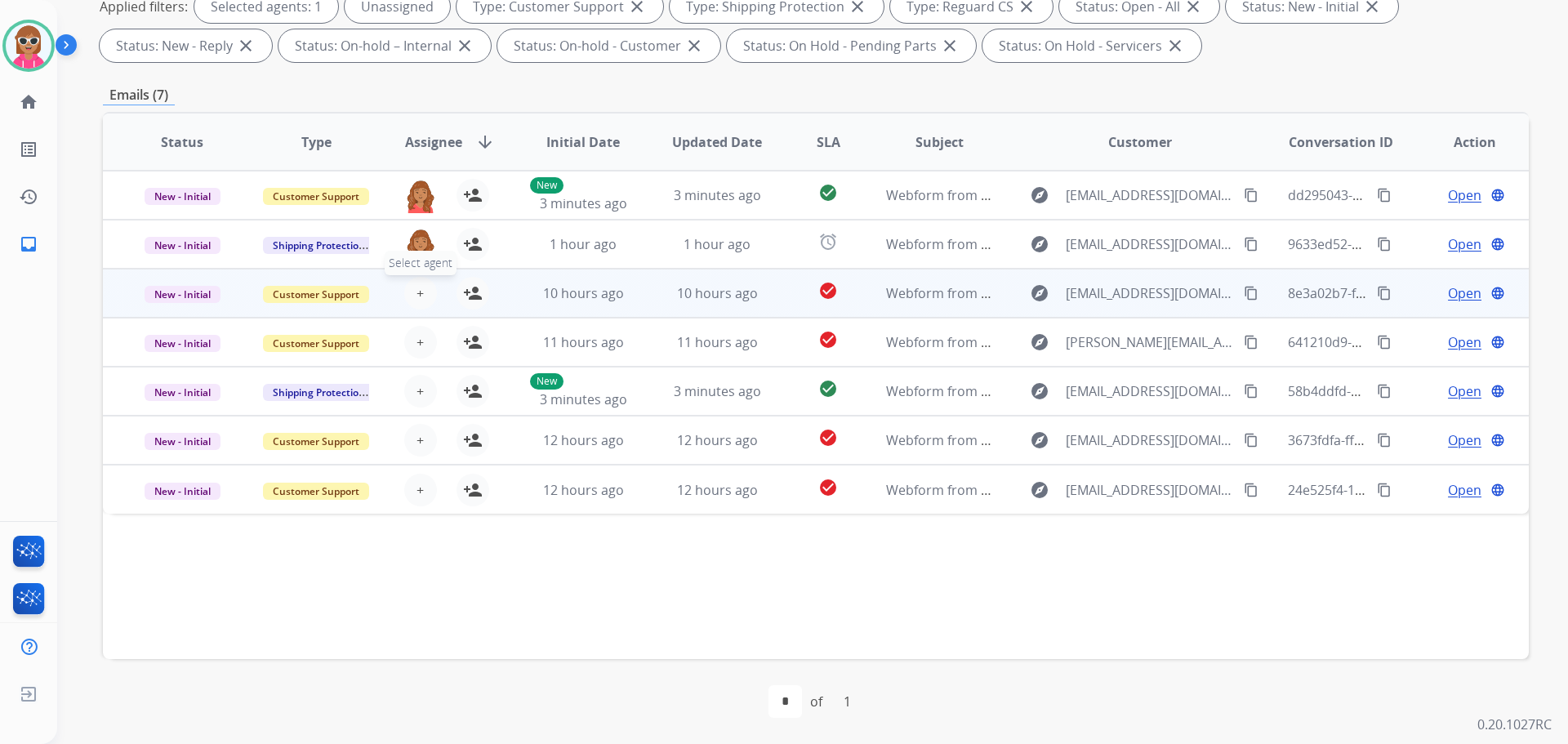
click at [421, 302] on span "+" at bounding box center [420, 292] width 8 height 19
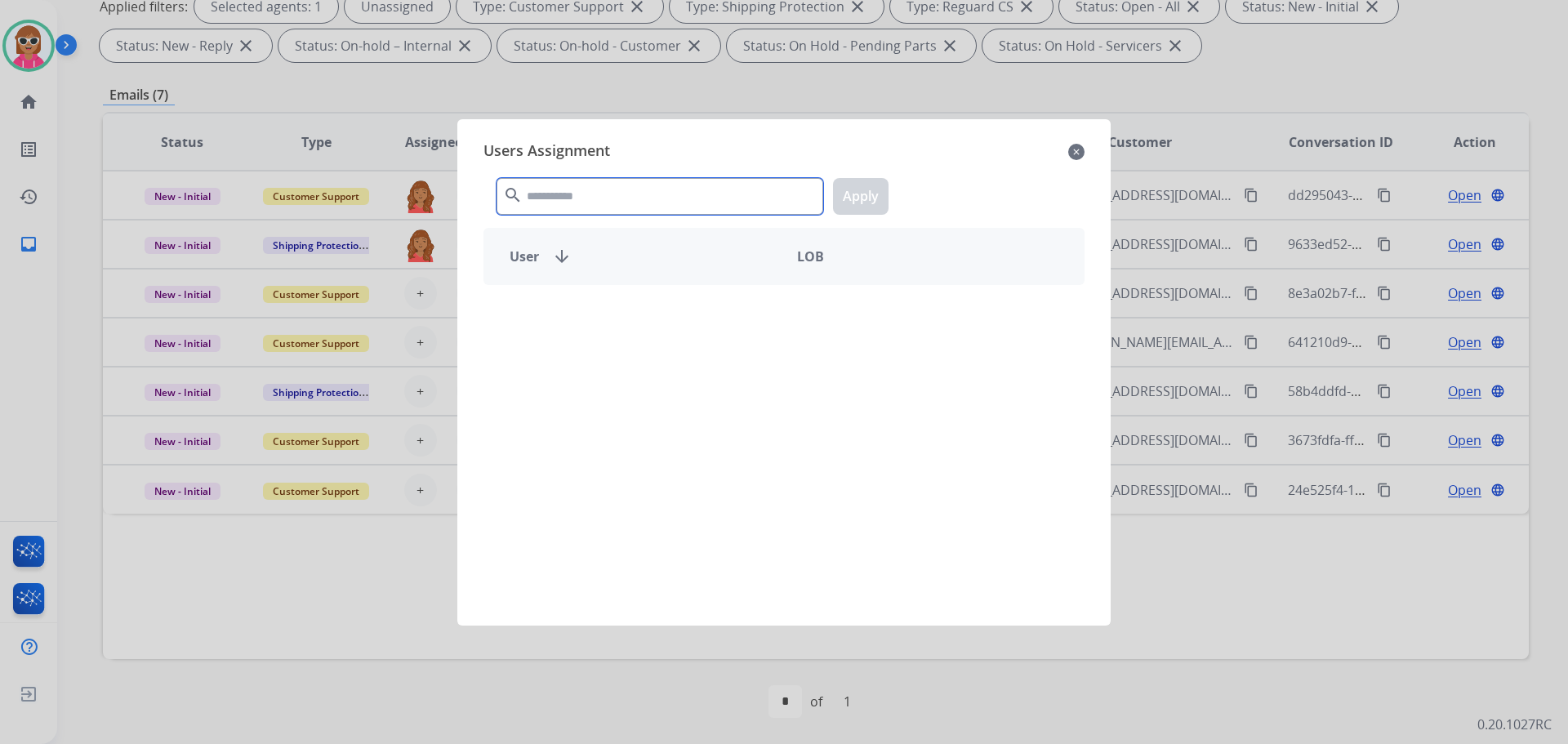
click at [626, 209] on input "text" at bounding box center [660, 197] width 327 height 37
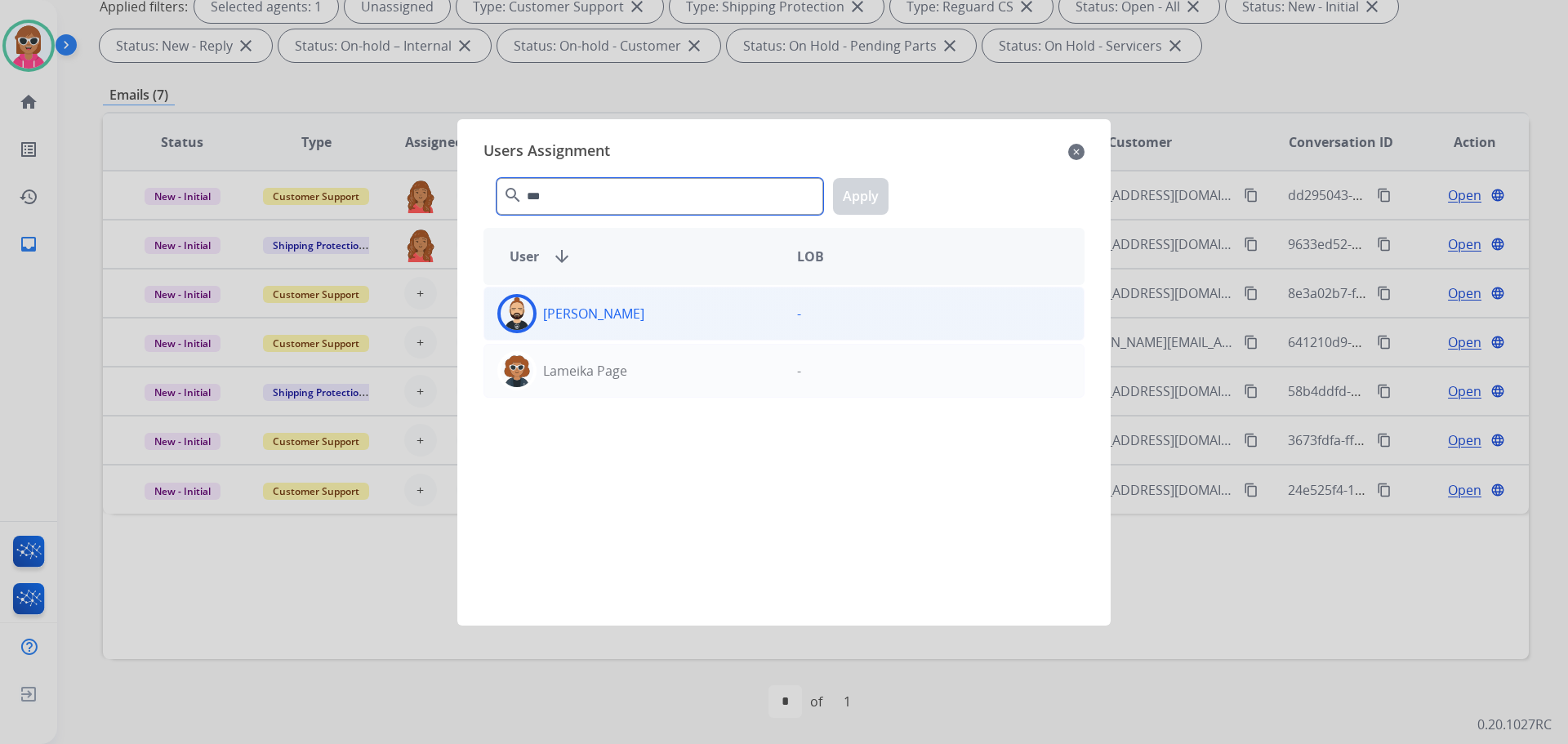
type input "***"
drag, startPoint x: 655, startPoint y: 303, endPoint x: 880, endPoint y: 234, distance: 235.3
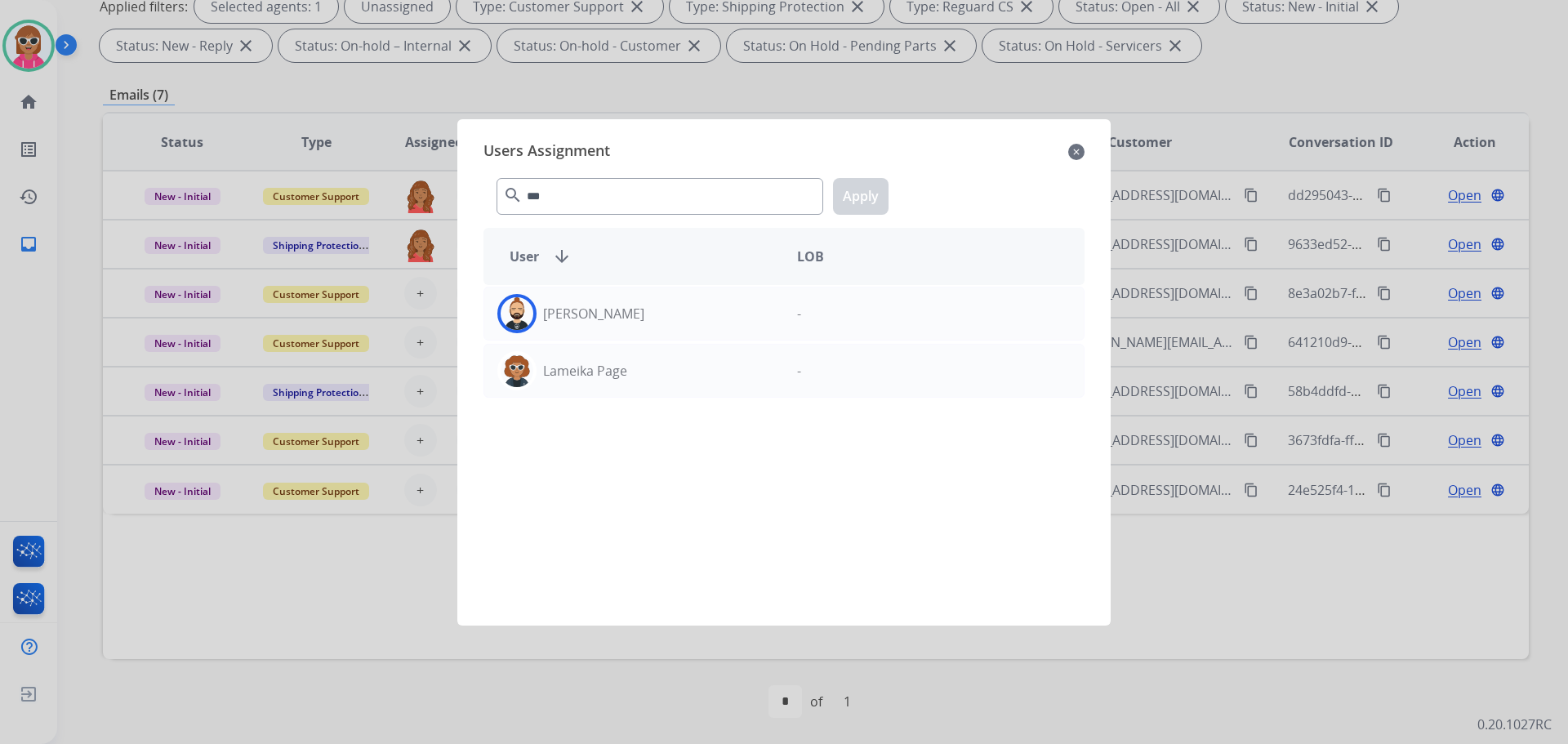
click at [656, 303] on div "[PERSON_NAME]" at bounding box center [634, 313] width 300 height 39
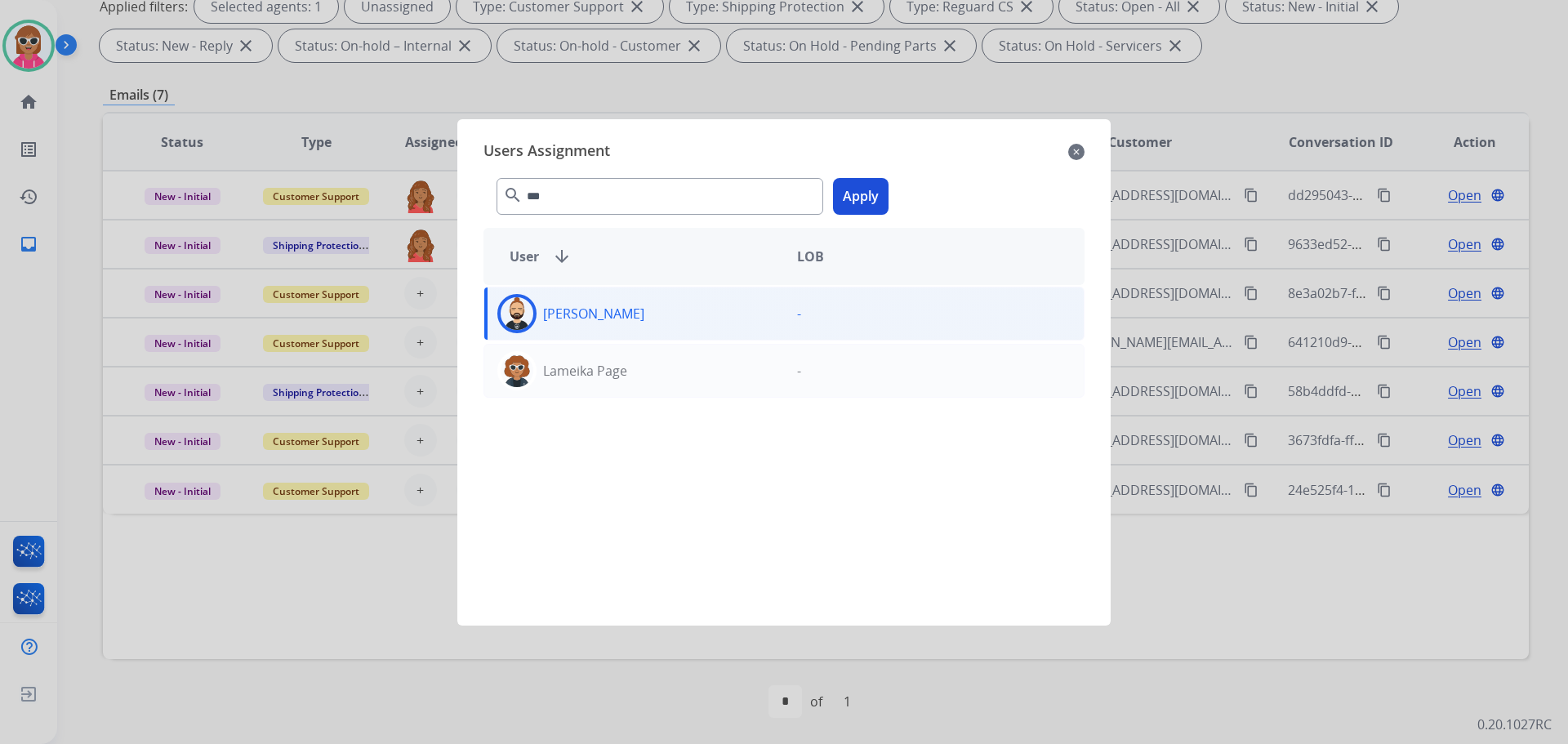
click at [868, 215] on div "*** search Apply" at bounding box center [784, 193] width 602 height 57
click at [883, 201] on button "Apply" at bounding box center [861, 197] width 56 height 37
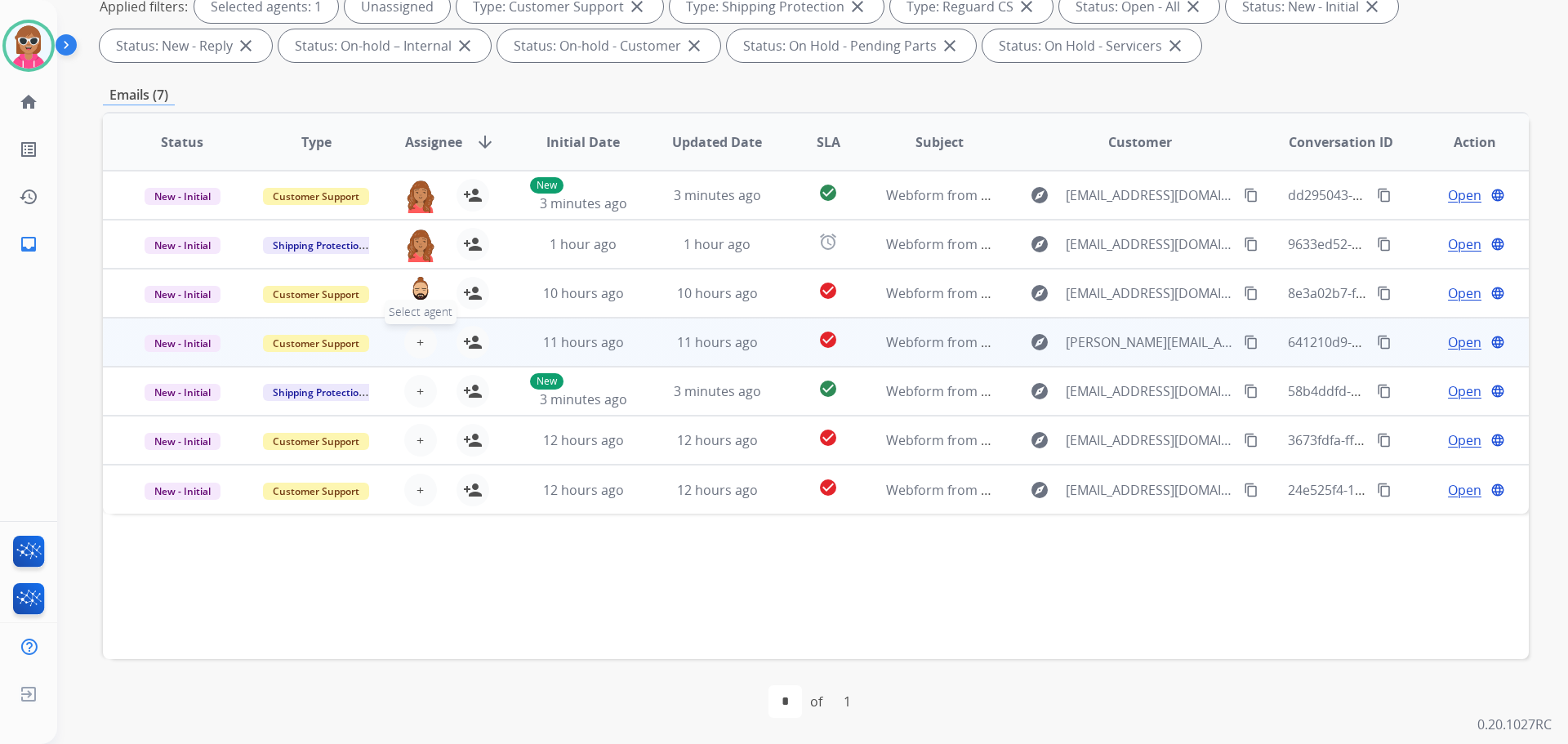
click at [406, 339] on button "+ Select agent" at bounding box center [421, 342] width 33 height 33
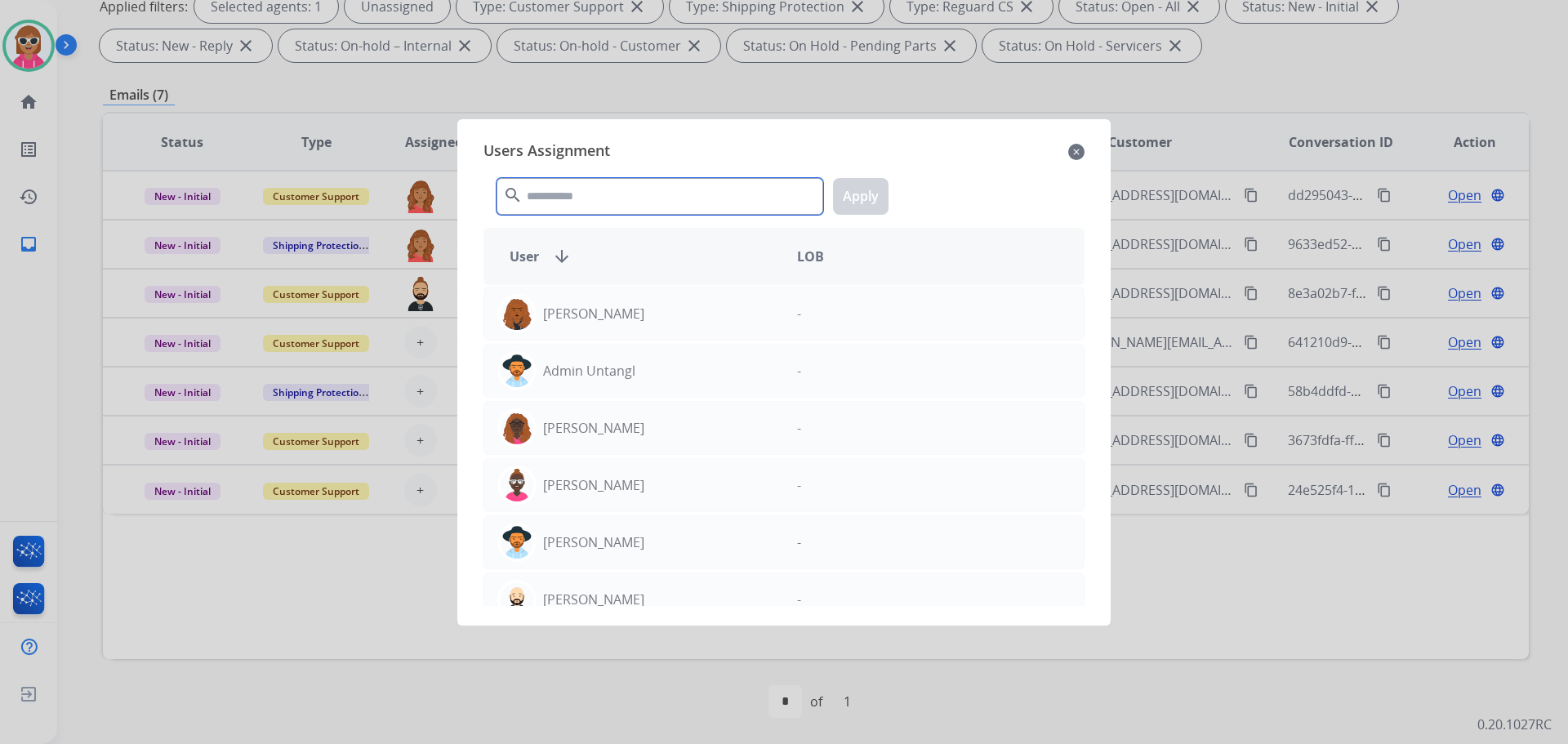
click at [537, 187] on input "text" at bounding box center [660, 197] width 327 height 37
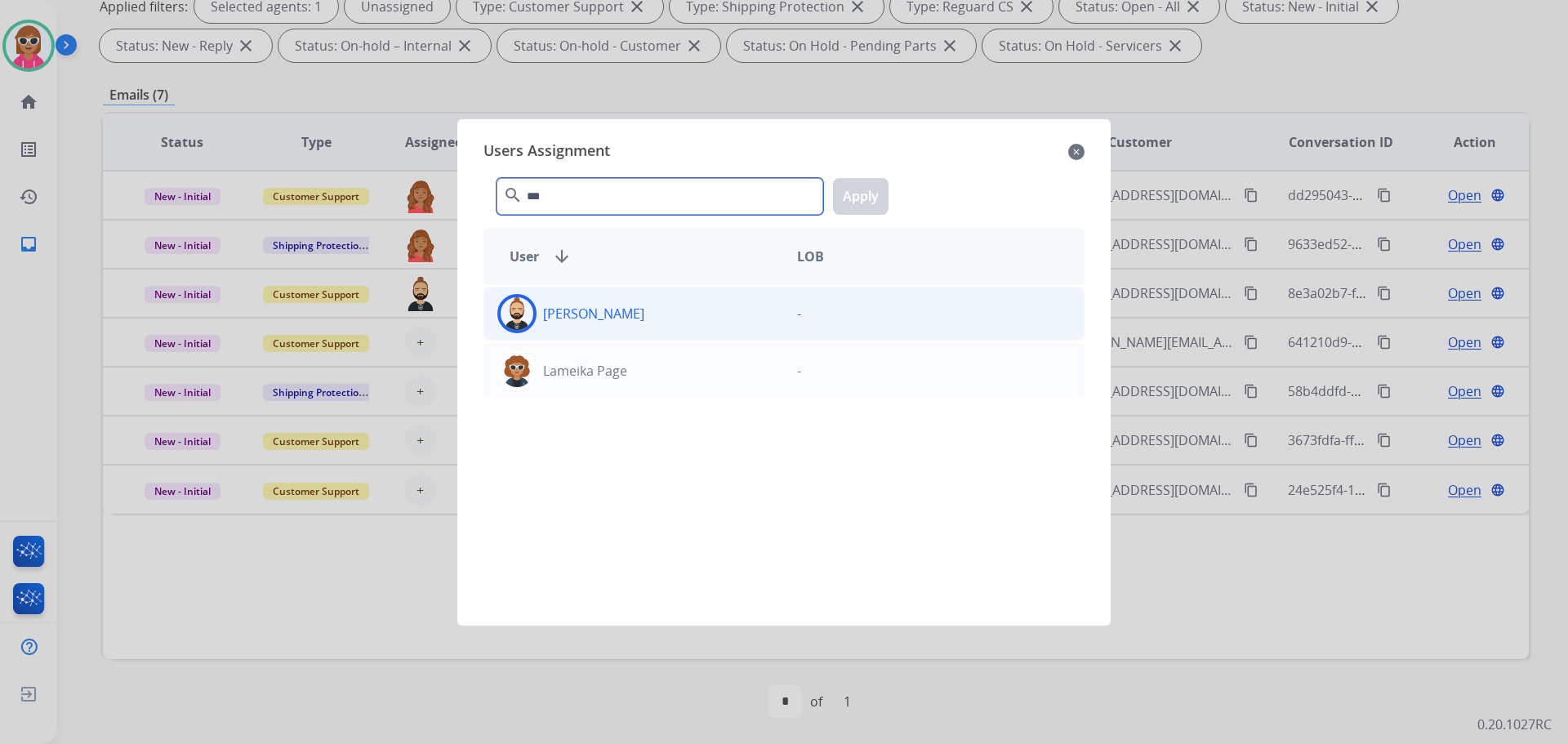
type input "***"
click at [589, 335] on div "Lamarco Hinson -" at bounding box center [784, 313] width 602 height 54
drag, startPoint x: 853, startPoint y: 200, endPoint x: 763, endPoint y: 231, distance: 95.2
click at [852, 202] on button "Apply" at bounding box center [861, 197] width 56 height 37
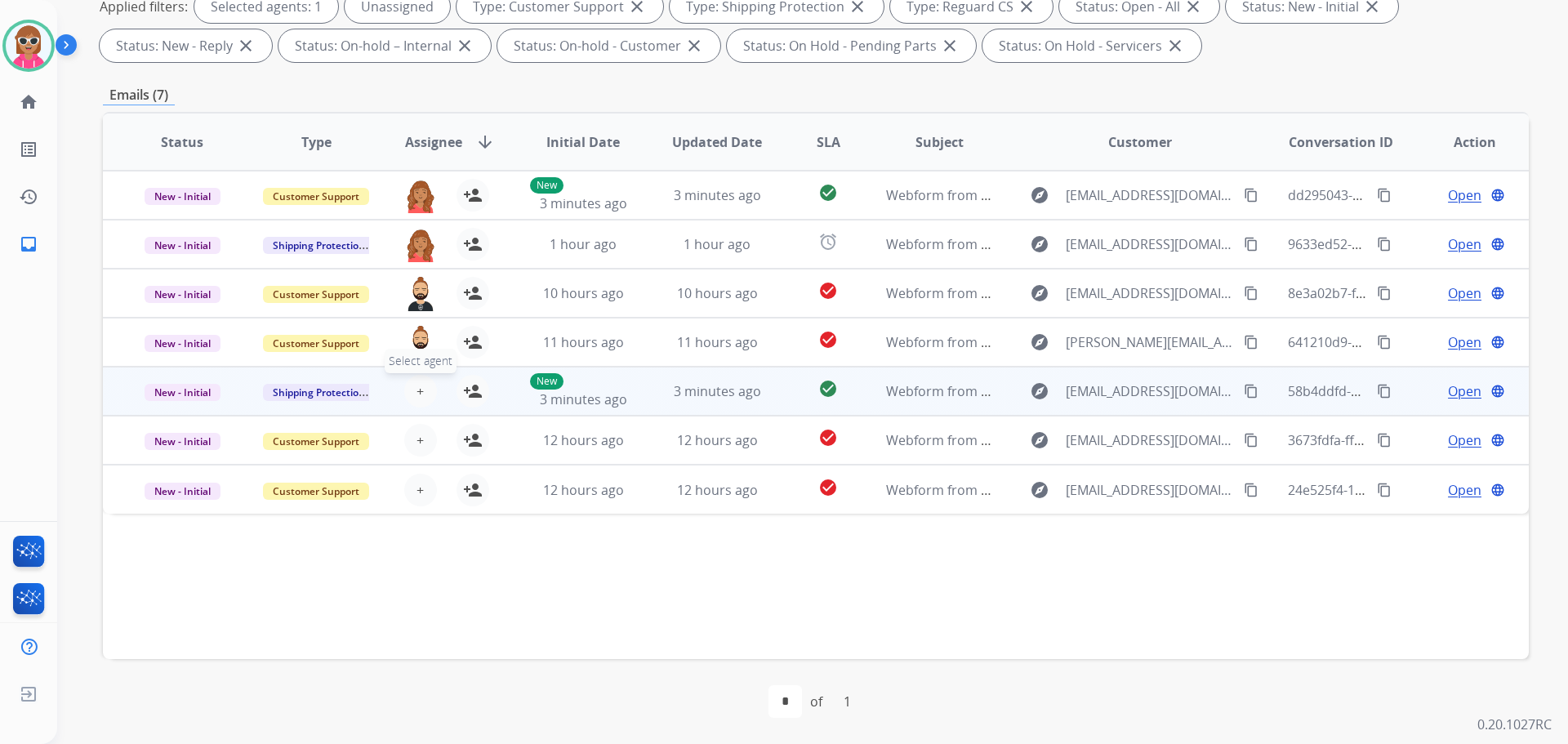
click at [416, 392] on span "+" at bounding box center [420, 390] width 8 height 19
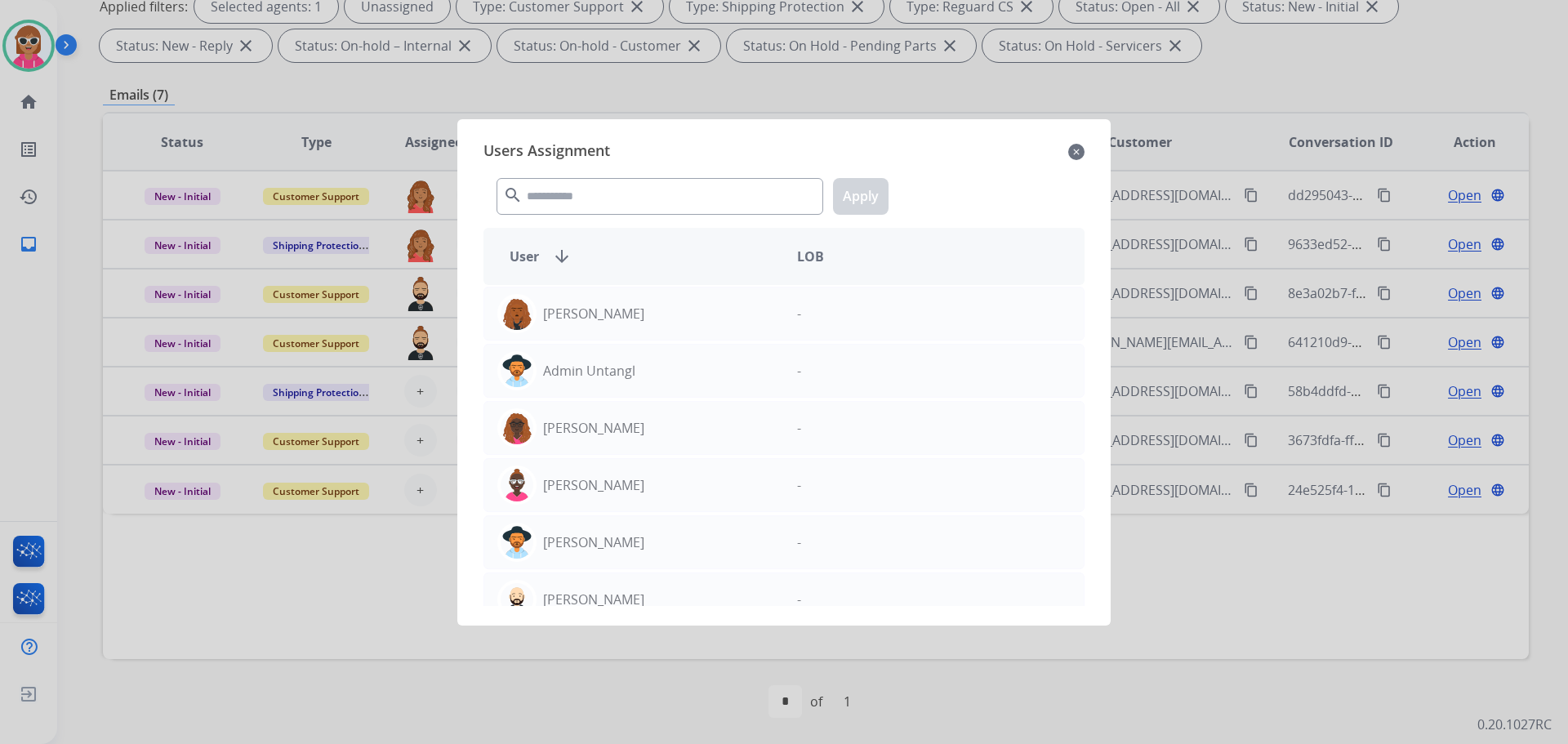
click at [613, 216] on div "search Apply" at bounding box center [784, 193] width 602 height 57
click at [612, 210] on input "text" at bounding box center [660, 197] width 327 height 37
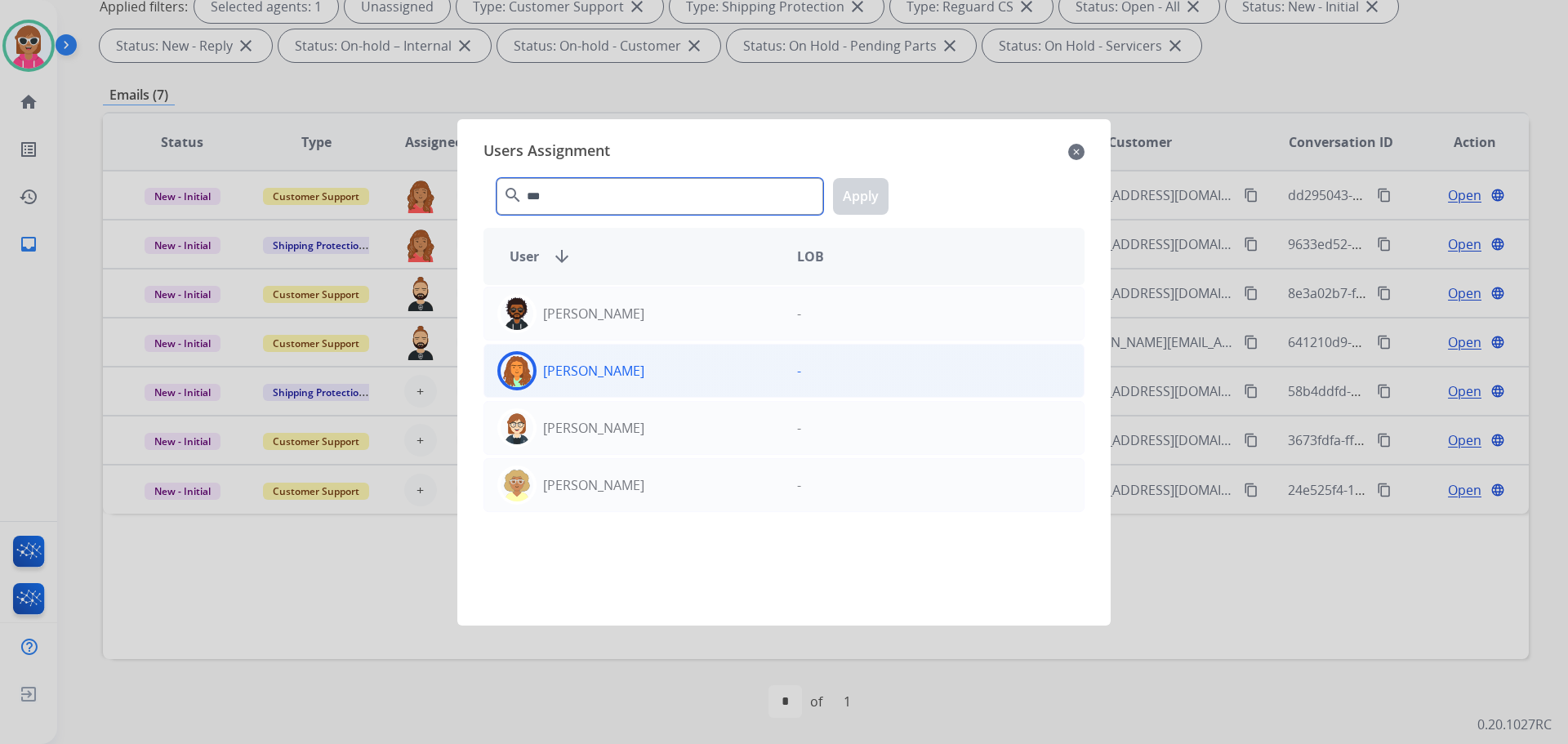
type input "***"
click at [628, 355] on div "[PERSON_NAME]" at bounding box center [634, 371] width 300 height 39
click at [863, 212] on button "Apply" at bounding box center [861, 197] width 56 height 37
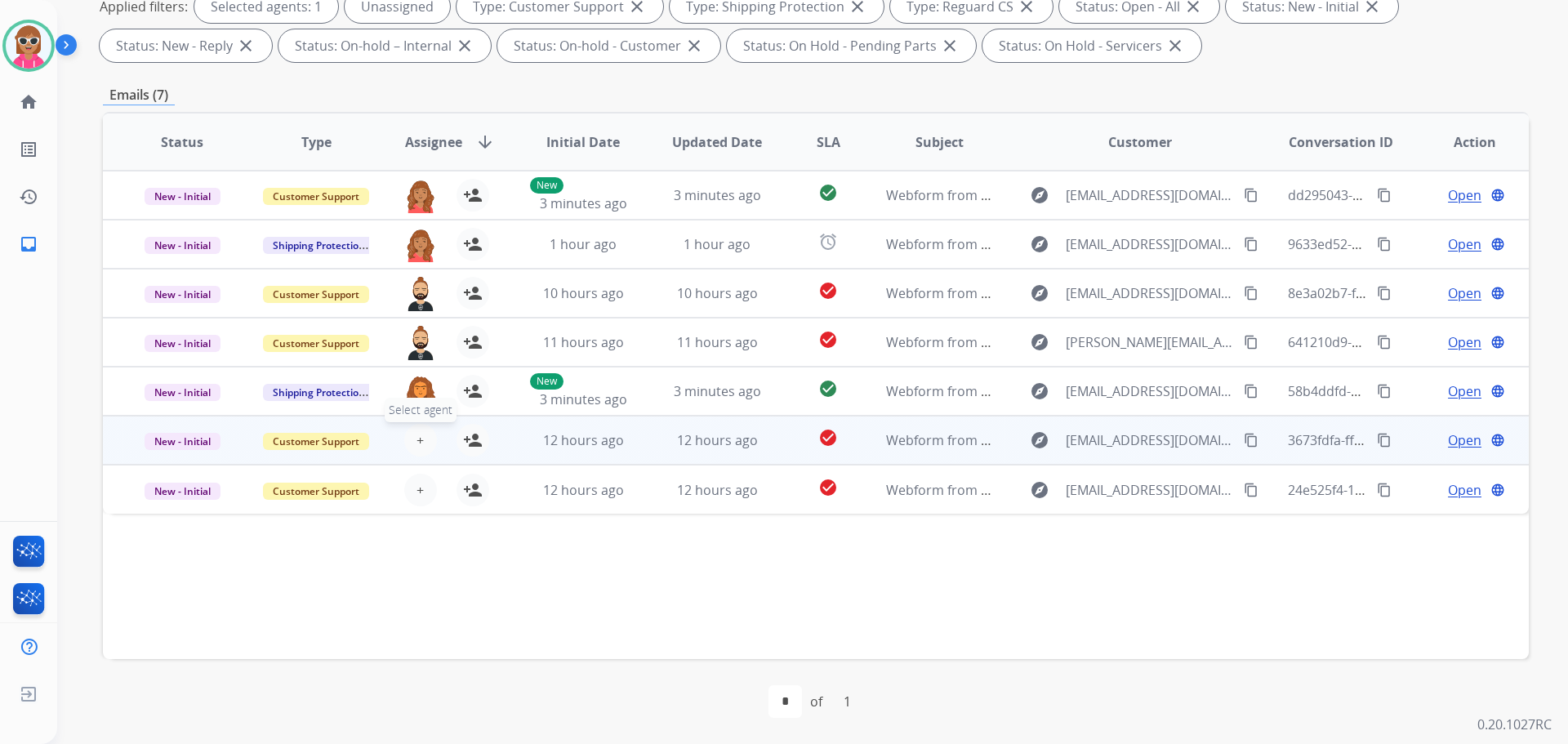
click at [416, 431] on span "+" at bounding box center [420, 440] width 8 height 19
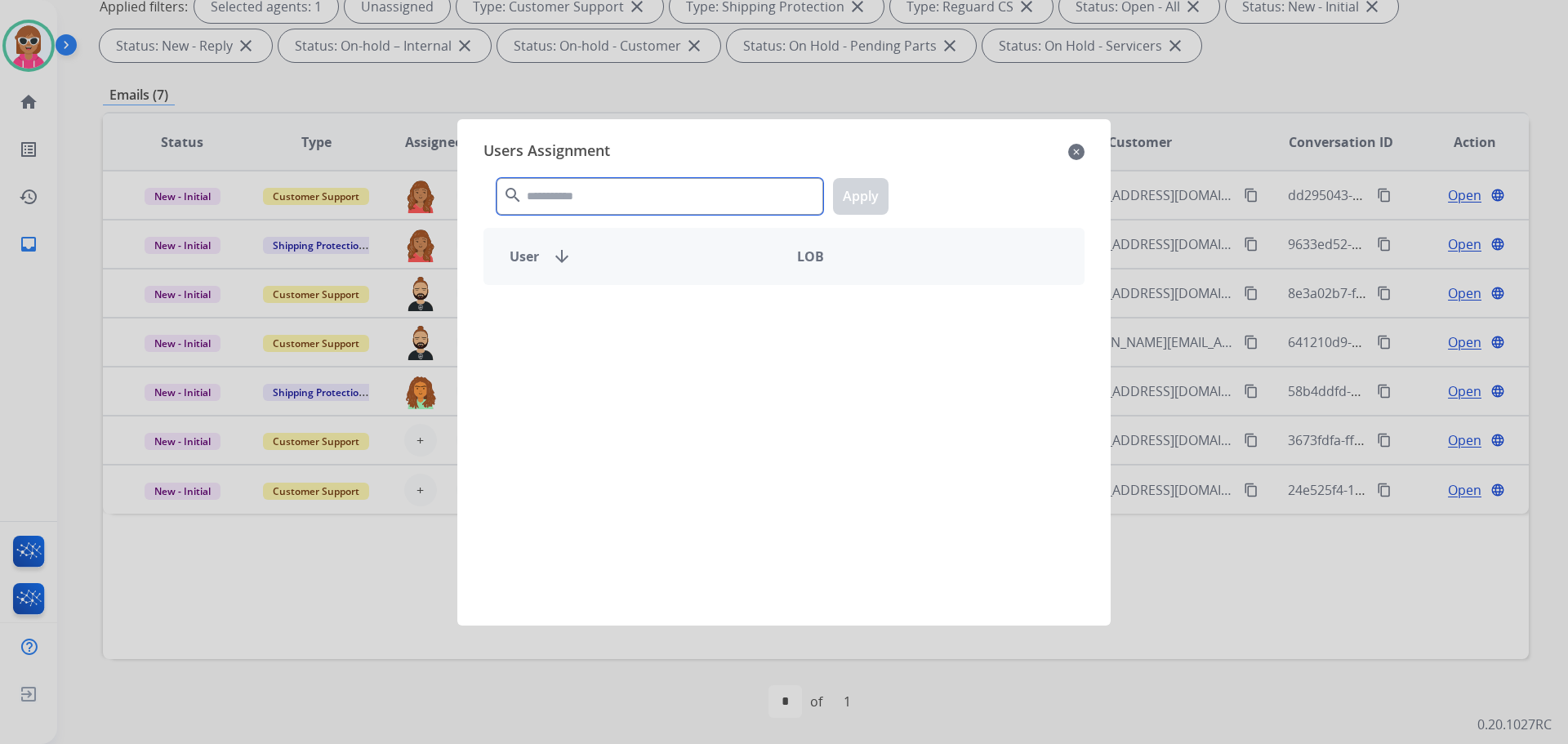
click at [570, 206] on input "text" at bounding box center [660, 197] width 327 height 37
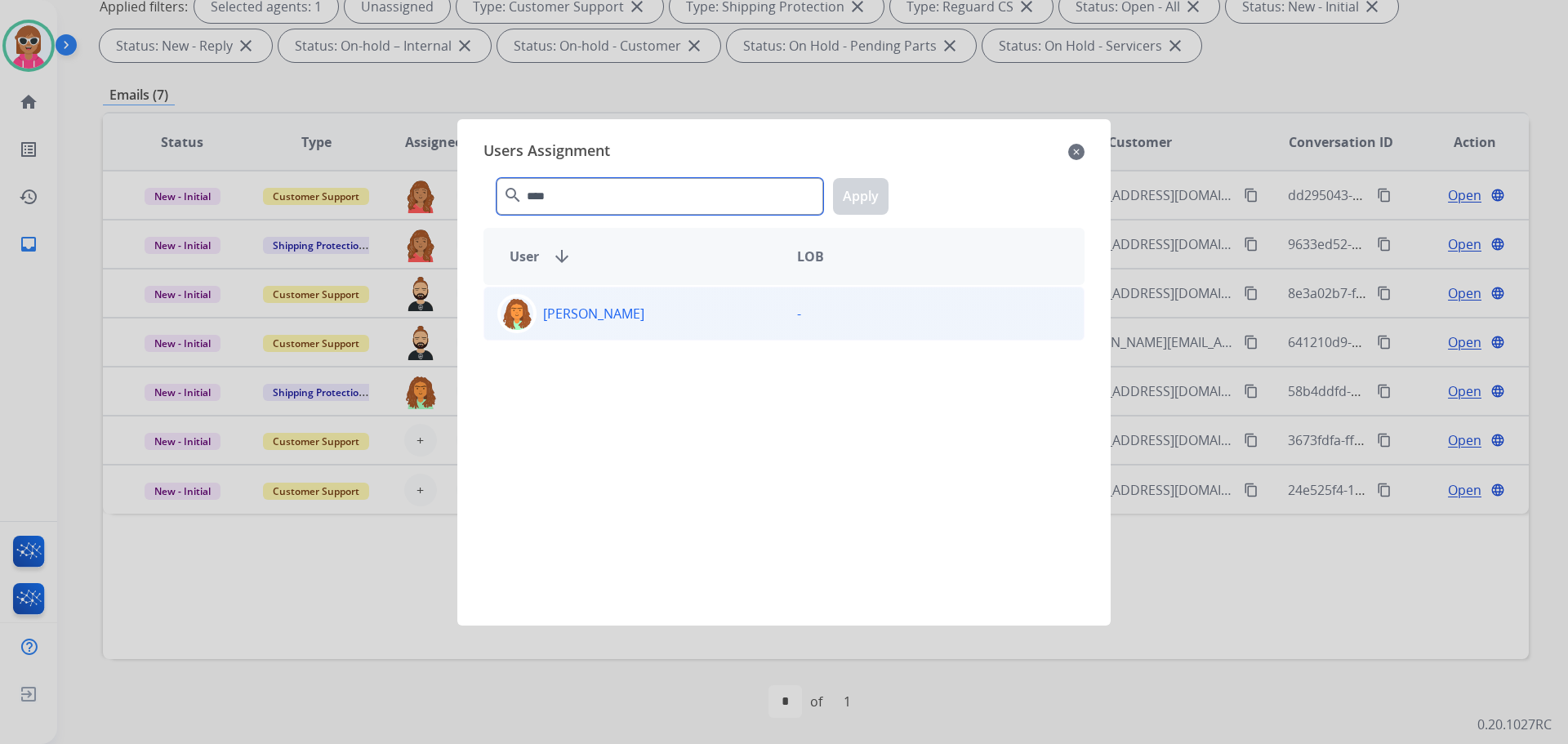
type input "****"
click at [601, 318] on p "[PERSON_NAME]" at bounding box center [594, 313] width 101 height 19
click at [858, 199] on button "Apply" at bounding box center [861, 197] width 56 height 37
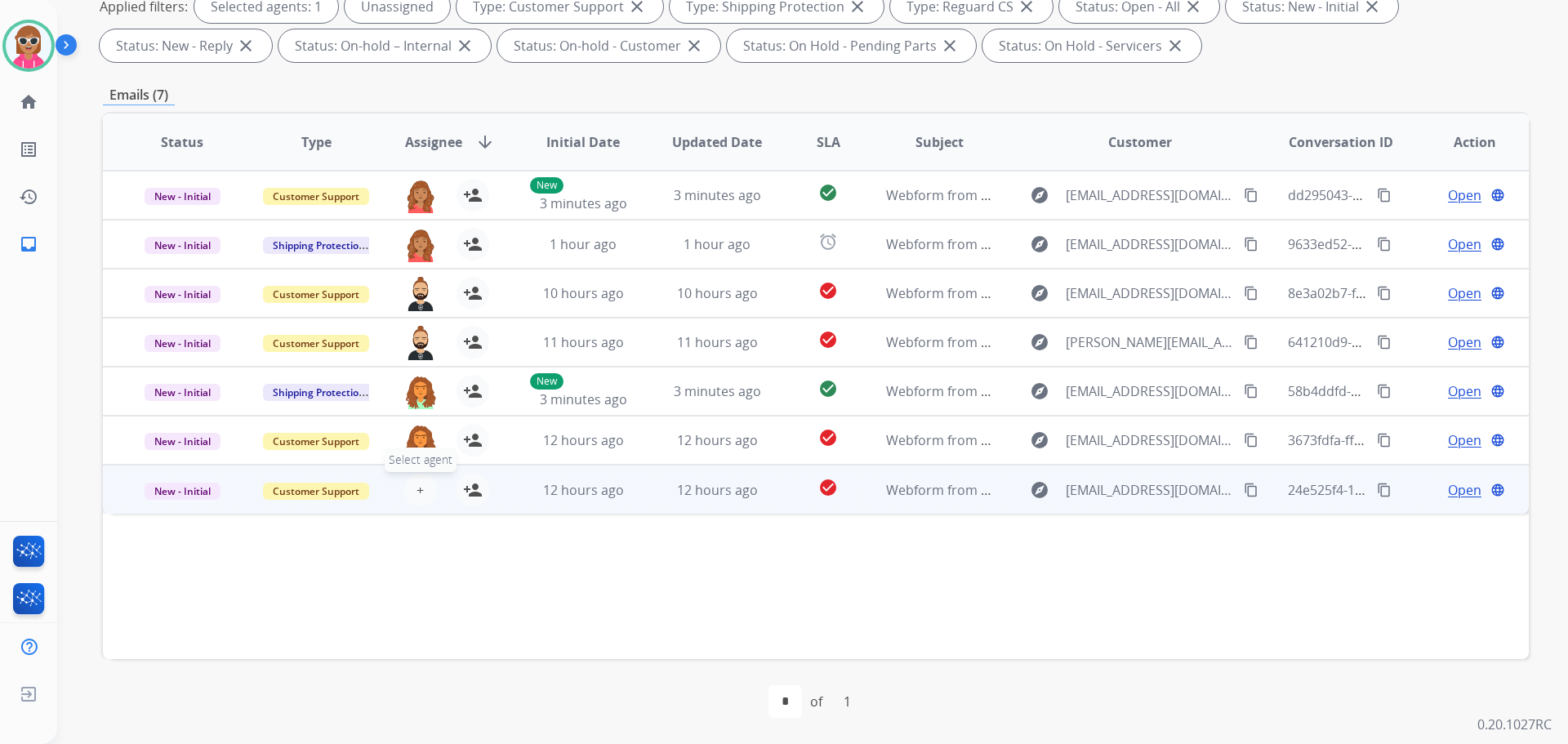
click at [417, 485] on span "+" at bounding box center [420, 489] width 8 height 19
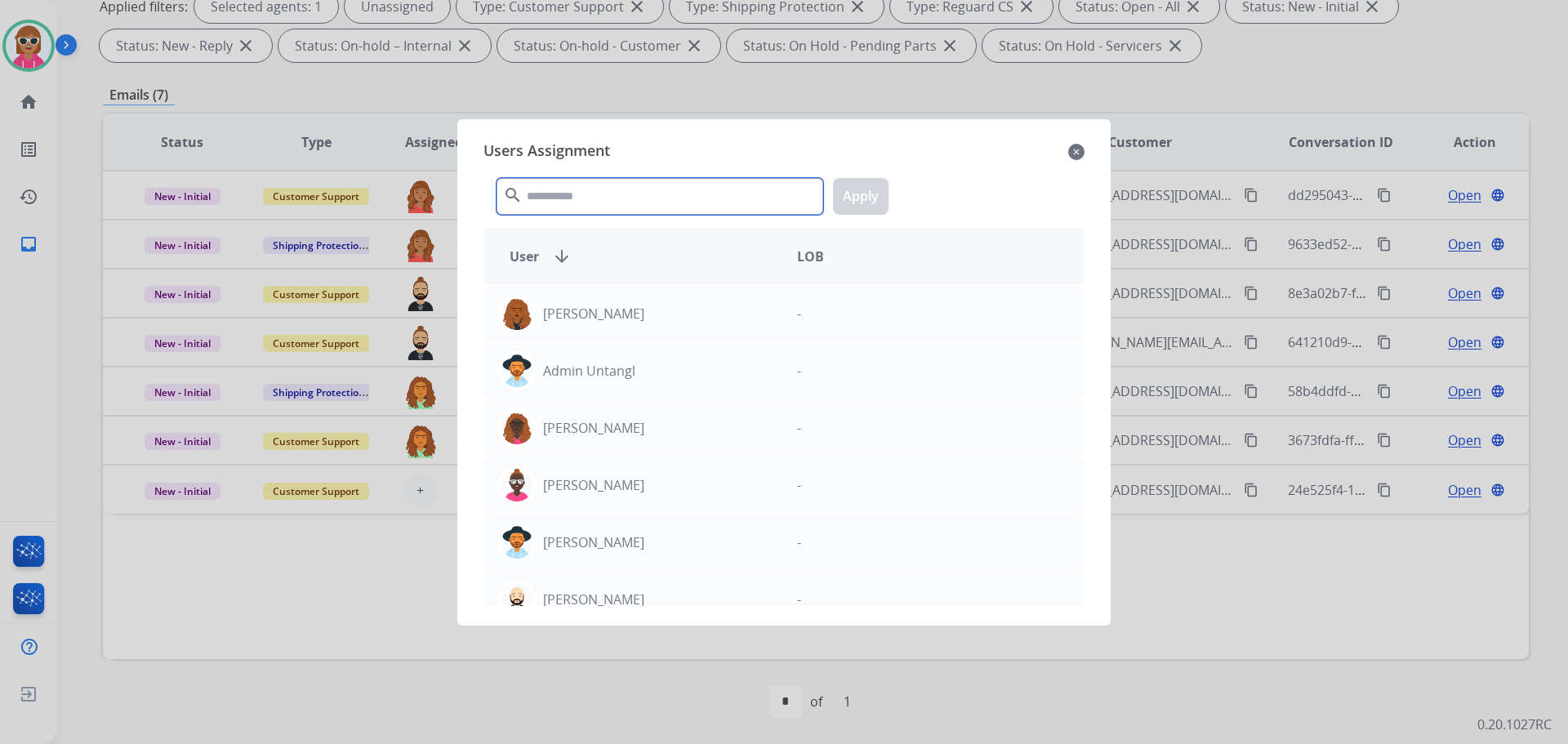
click at [599, 189] on input "text" at bounding box center [660, 197] width 327 height 37
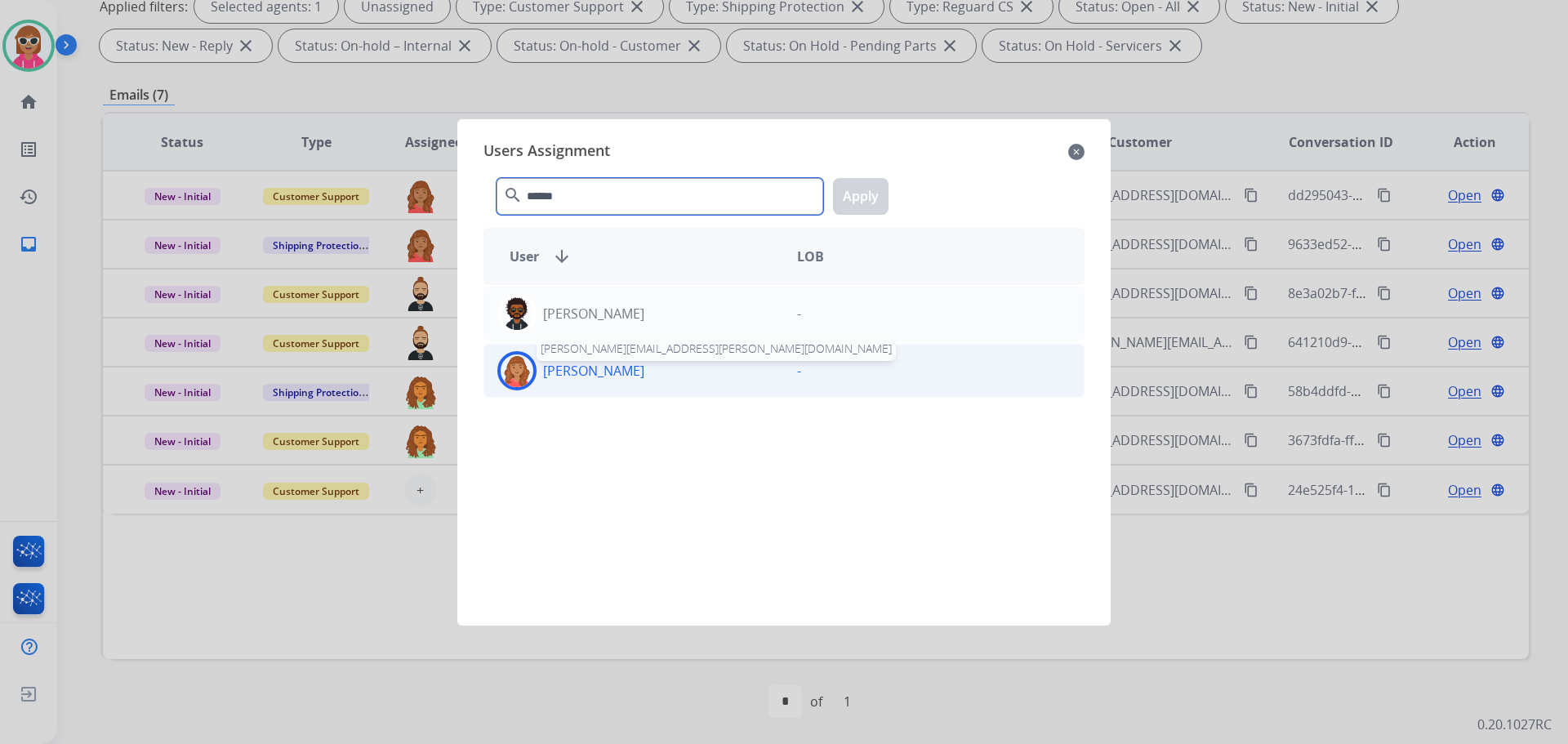
type input "******"
click at [592, 368] on p "[PERSON_NAME]" at bounding box center [594, 370] width 101 height 19
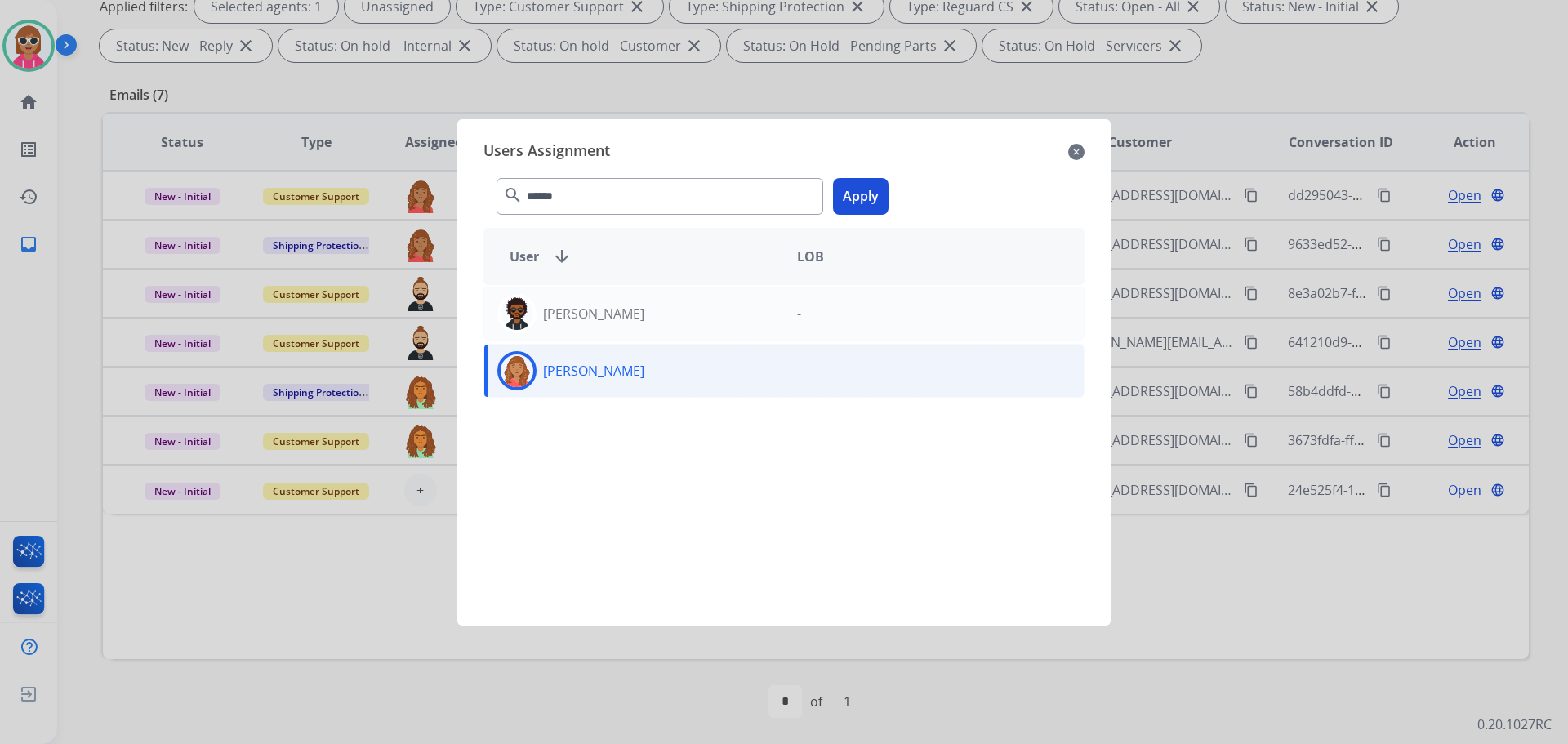
click at [863, 204] on button "Apply" at bounding box center [861, 197] width 56 height 37
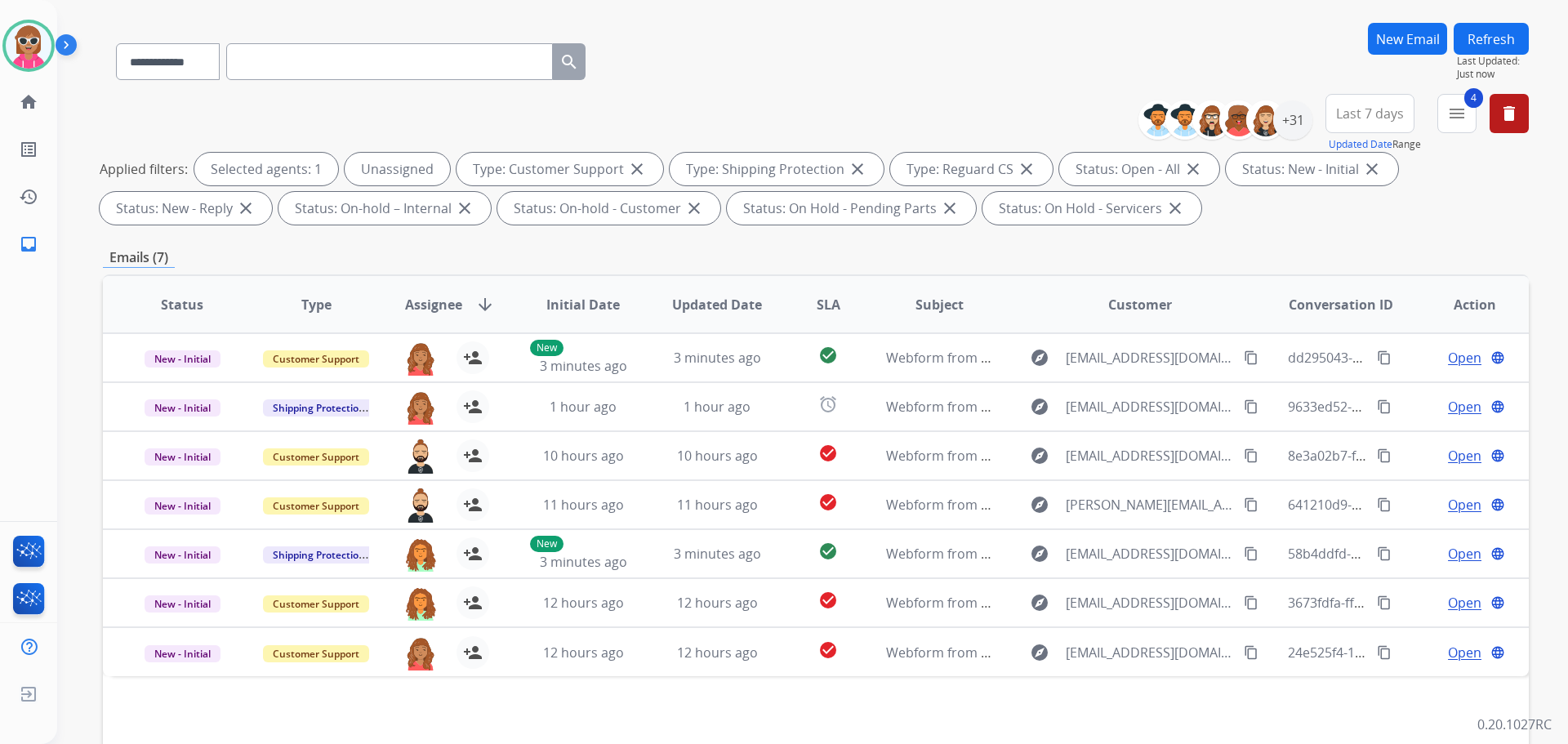
scroll to position [0, 0]
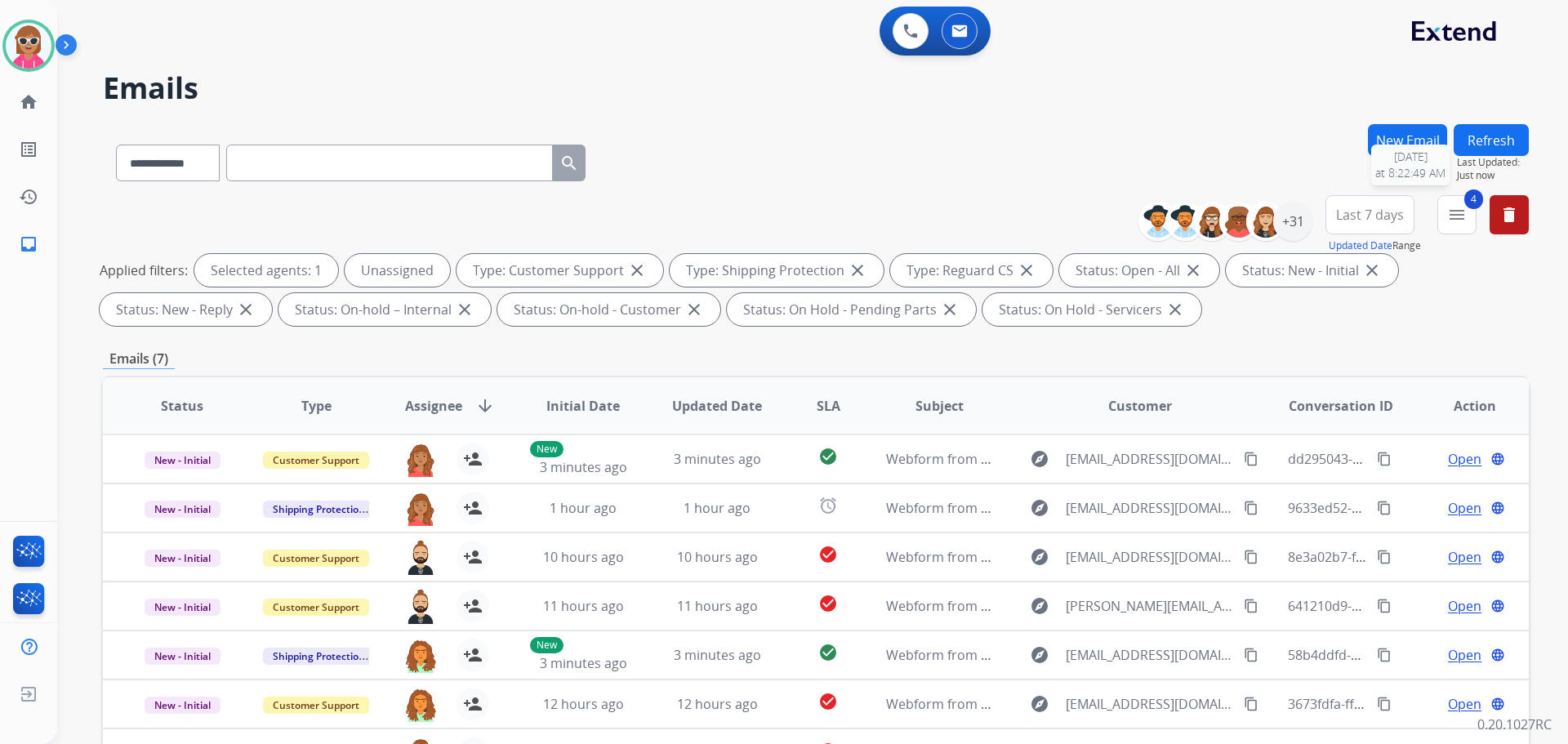
drag, startPoint x: 1467, startPoint y: 154, endPoint x: 1468, endPoint y: 164, distance: 10.0
click at [1468, 163] on div "Refresh Last Updated: Just now 8/12/2025 at 8:22:49 AM" at bounding box center [1491, 153] width 75 height 58
click at [1478, 140] on button "Refresh" at bounding box center [1491, 140] width 75 height 32
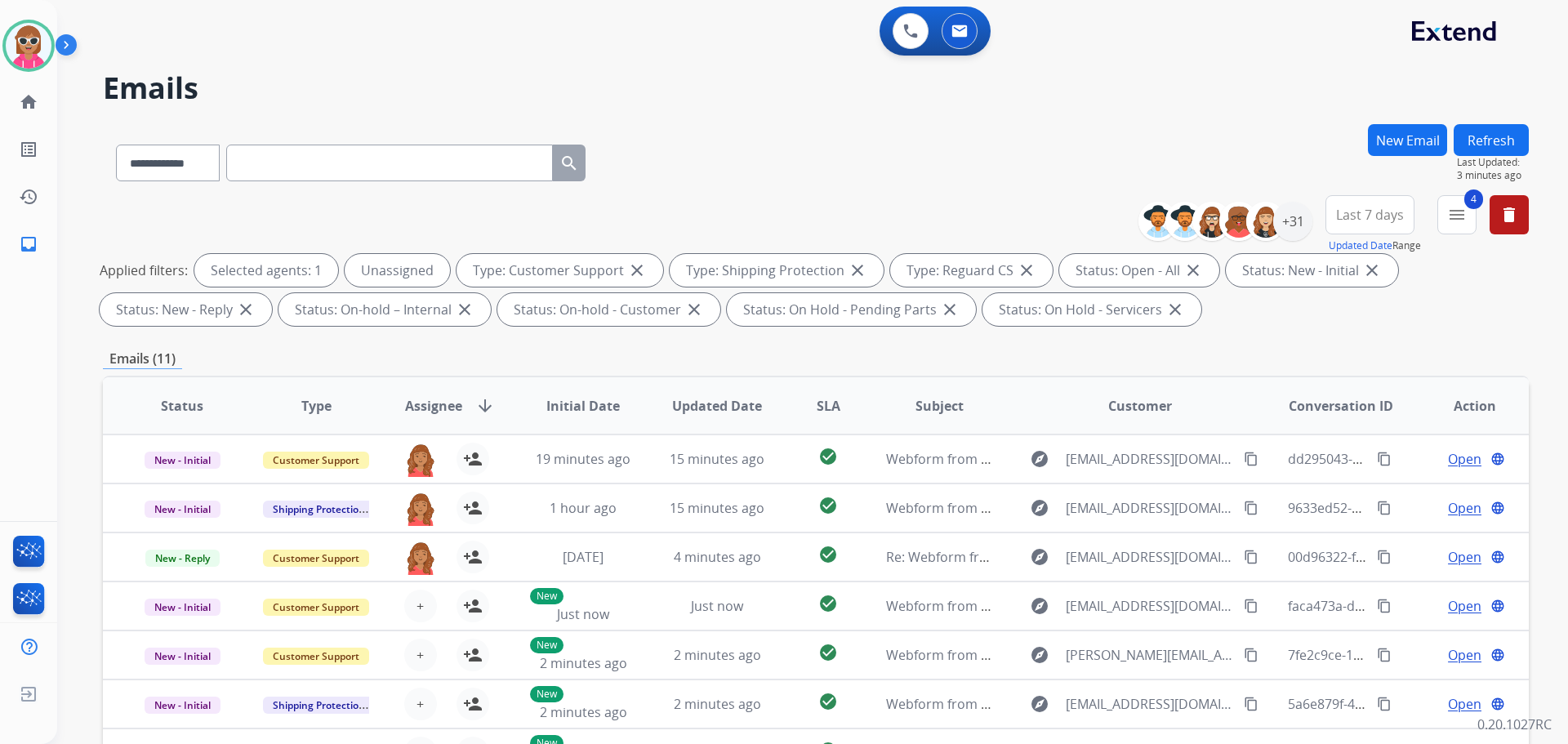
drag, startPoint x: 947, startPoint y: 207, endPoint x: 950, endPoint y: 191, distance: 16.3
click at [950, 195] on div "**********" at bounding box center [816, 263] width 1426 height 137
click at [1505, 133] on button "Refresh" at bounding box center [1491, 140] width 75 height 32
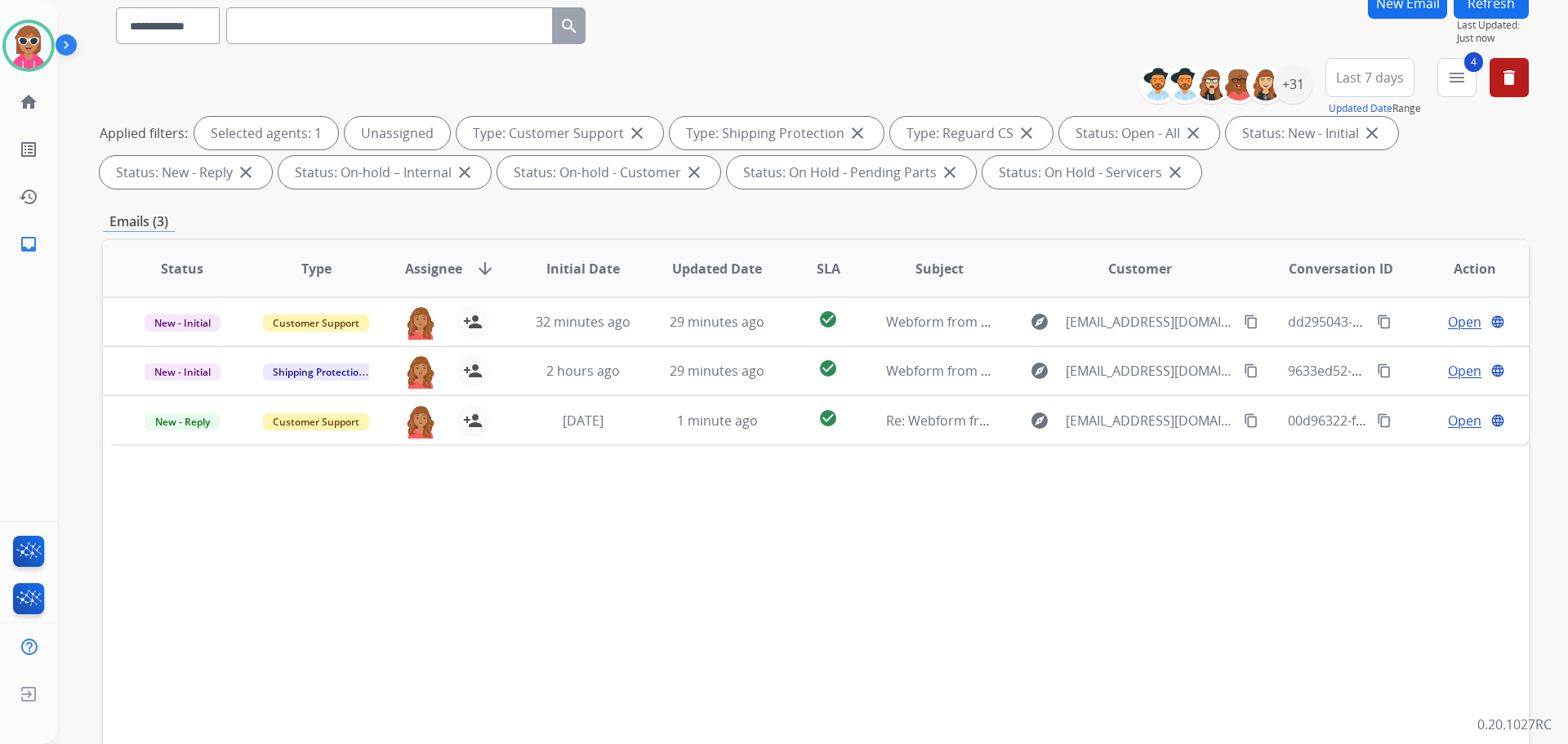
scroll to position [100, 0]
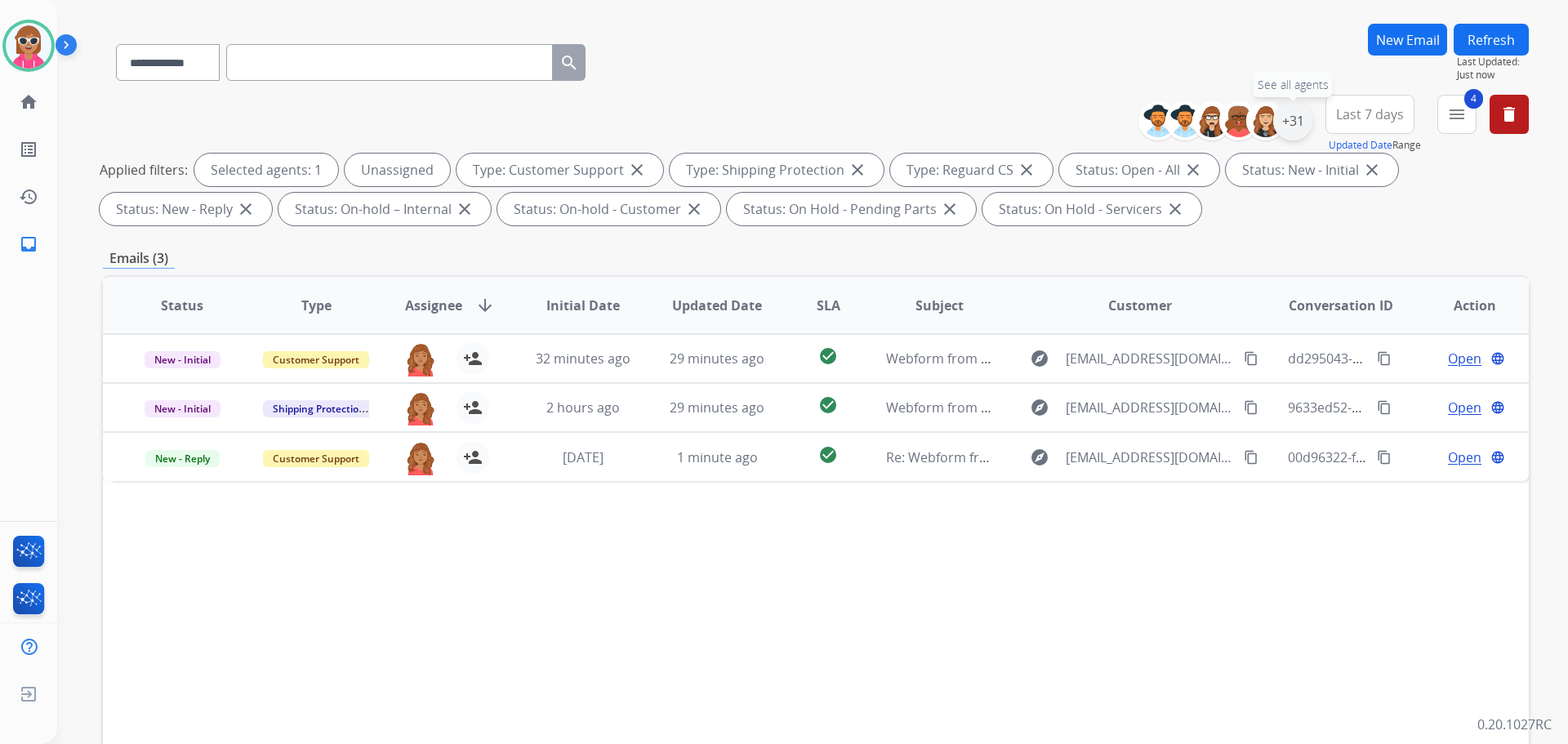
click at [1290, 122] on div "+31" at bounding box center [1293, 121] width 39 height 39
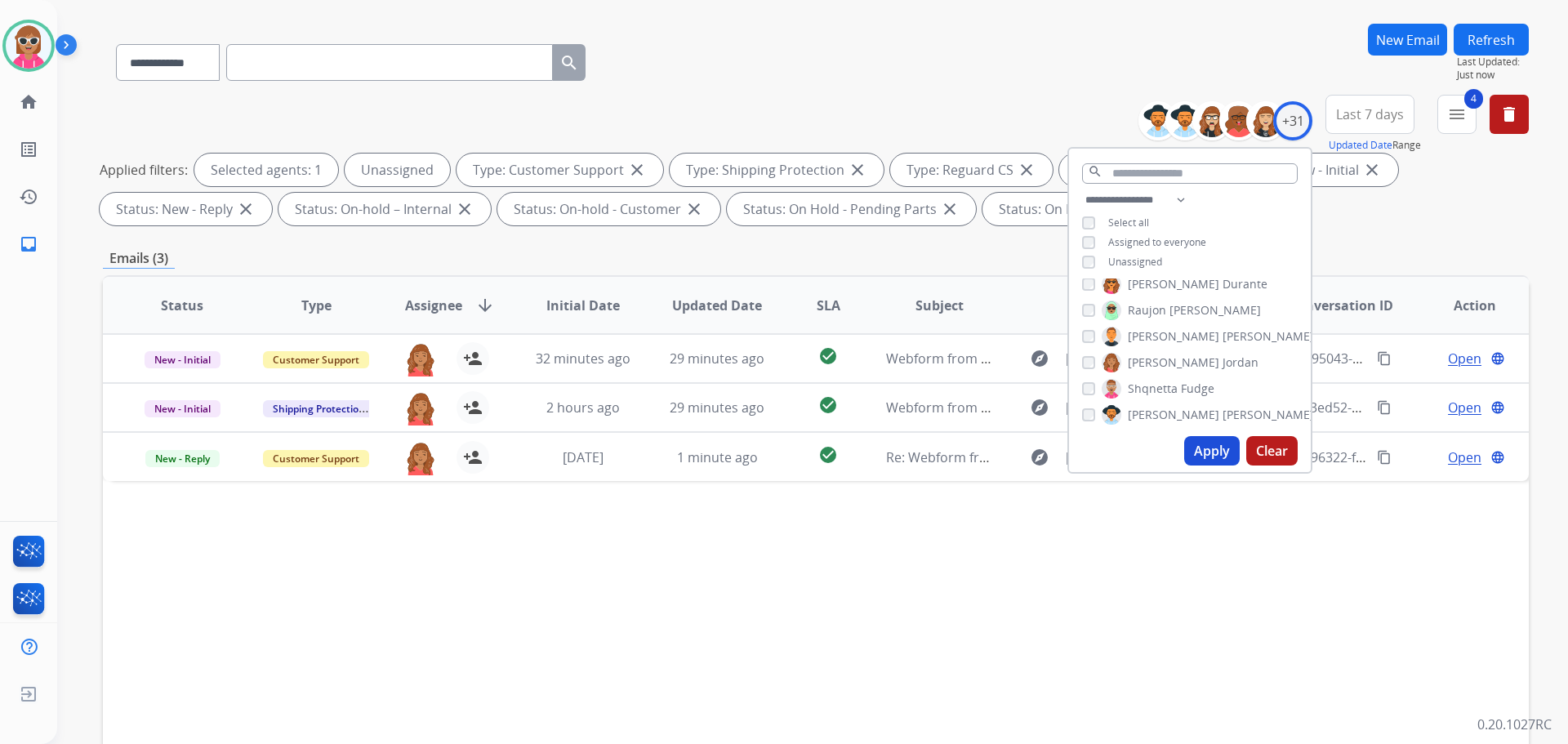
click at [1113, 373] on div "Alexis Martinez Amanda Baez Ann_Marie Lopez Artheria Robinson Chantelle Mapp Ch…" at bounding box center [1190, 354] width 242 height 151
click at [1130, 357] on span "[PERSON_NAME]" at bounding box center [1173, 362] width 91 height 16
click at [1200, 445] on button "Apply" at bounding box center [1212, 450] width 56 height 30
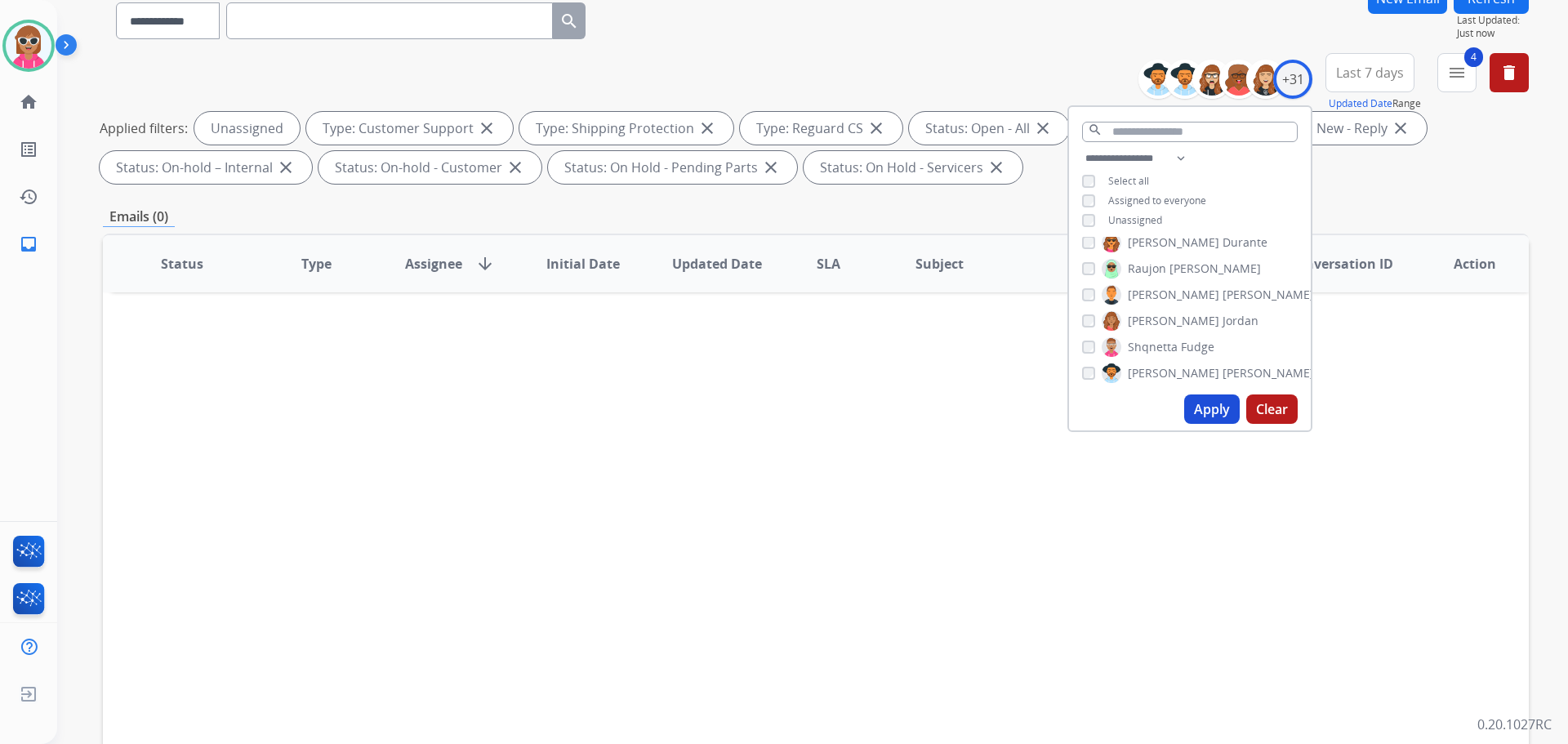
scroll to position [245, 0]
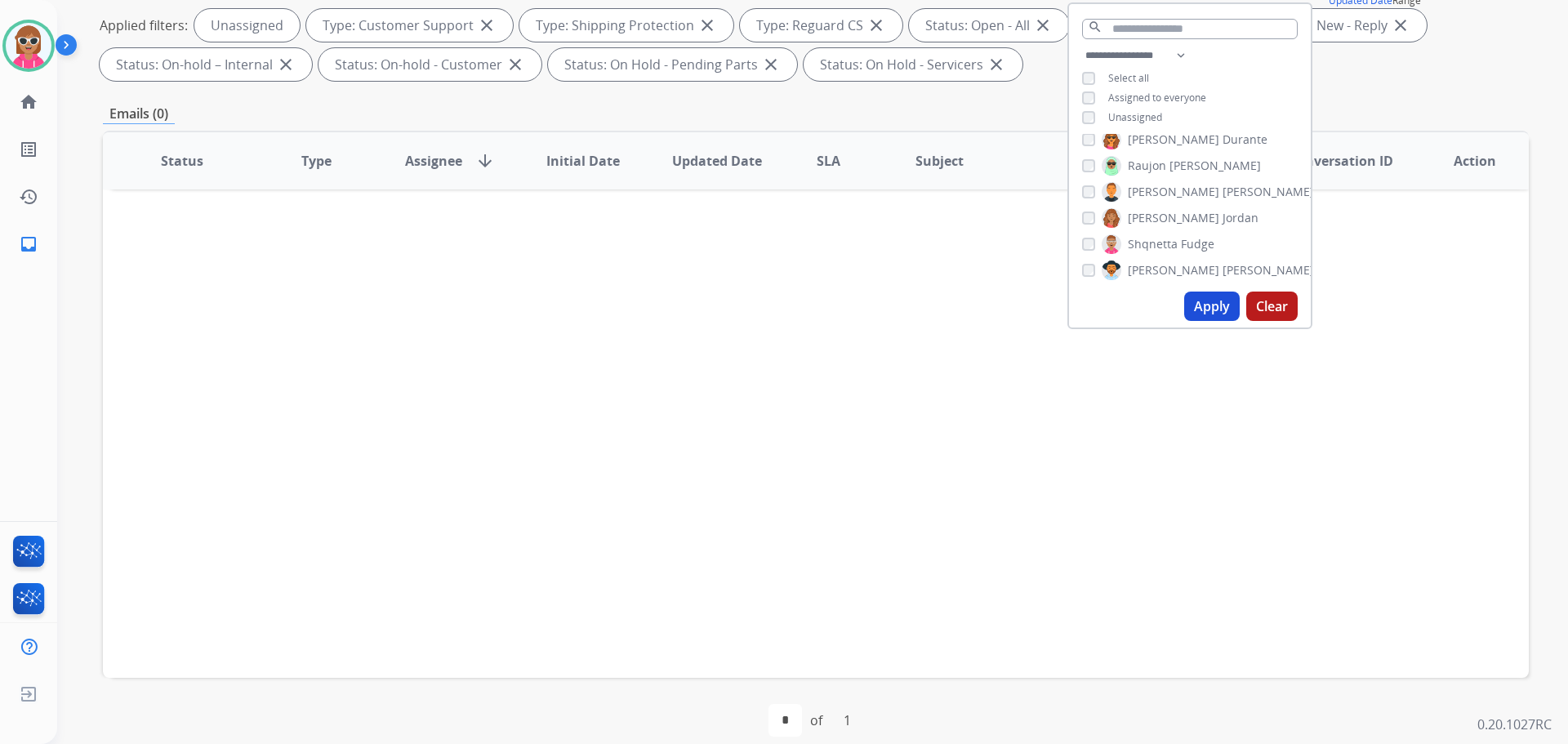
click at [1073, 598] on div "Status Type Assignee arrow_downward Initial Date Updated Date SLA Subject Custo…" at bounding box center [816, 405] width 1426 height 547
